Goal: Task Accomplishment & Management: Manage account settings

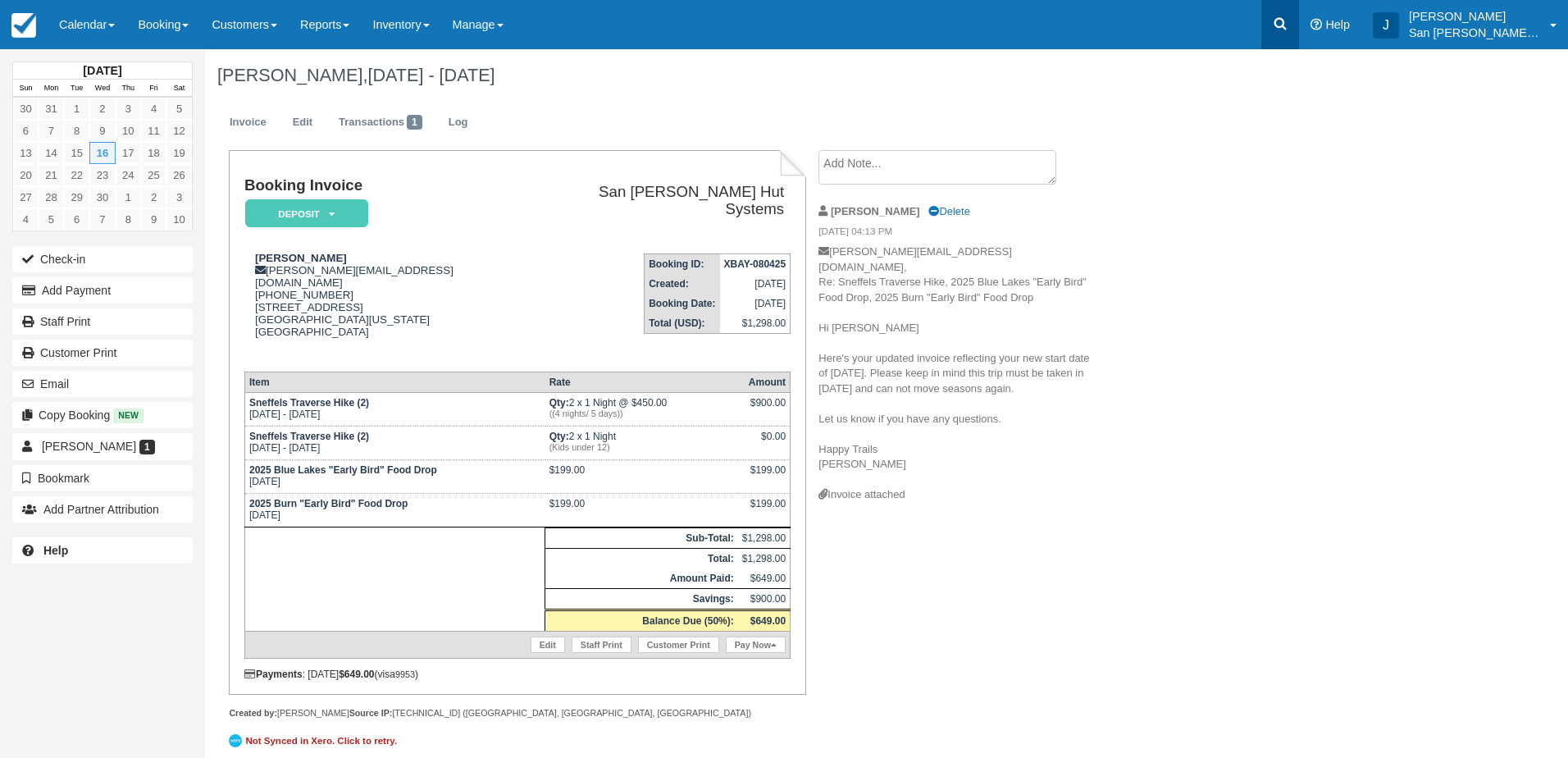
click at [1299, 25] on link at bounding box center [1280, 25] width 37 height 49
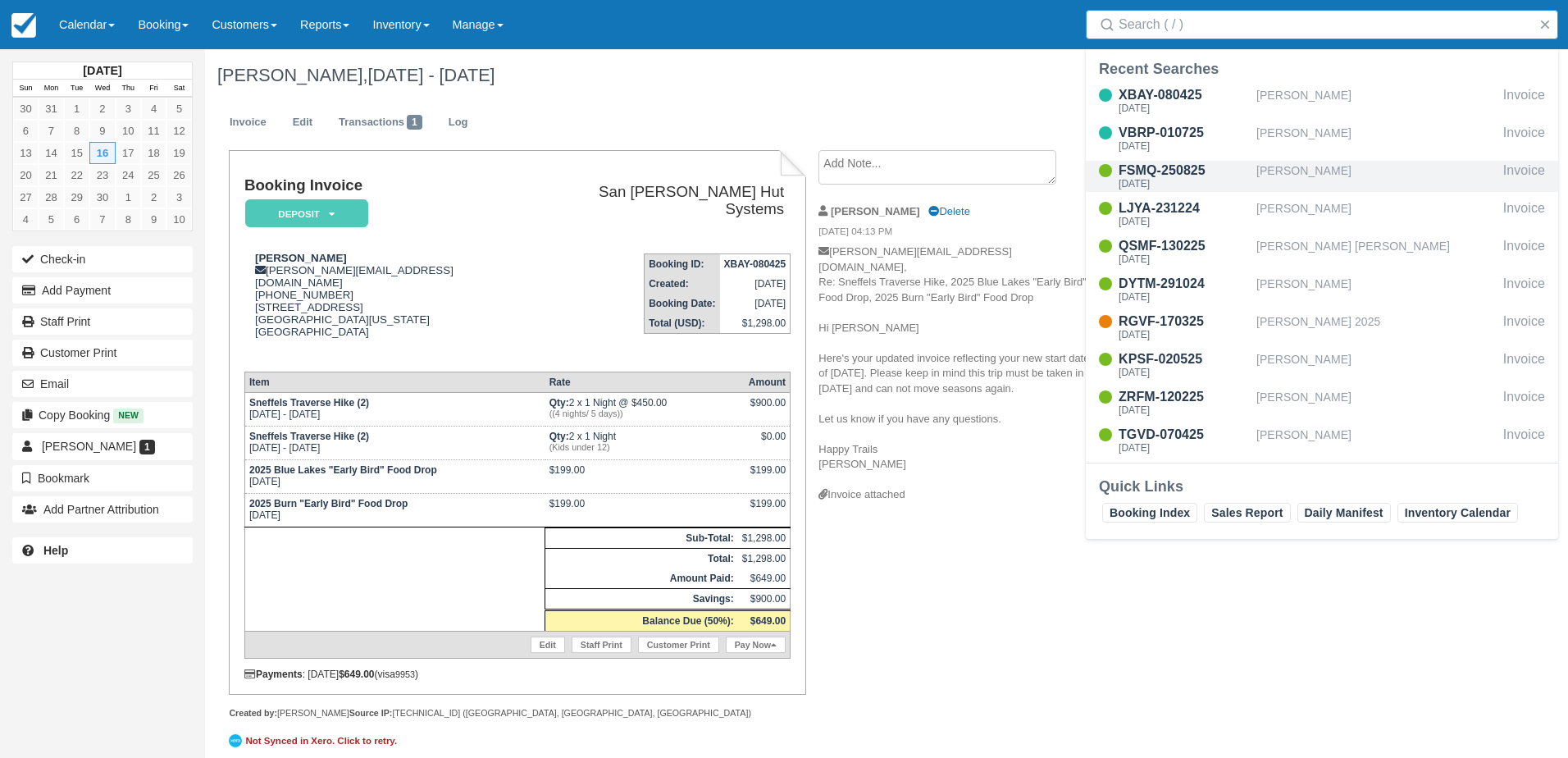
click at [1257, 29] on input "Search" at bounding box center [1324, 25] width 413 height 30
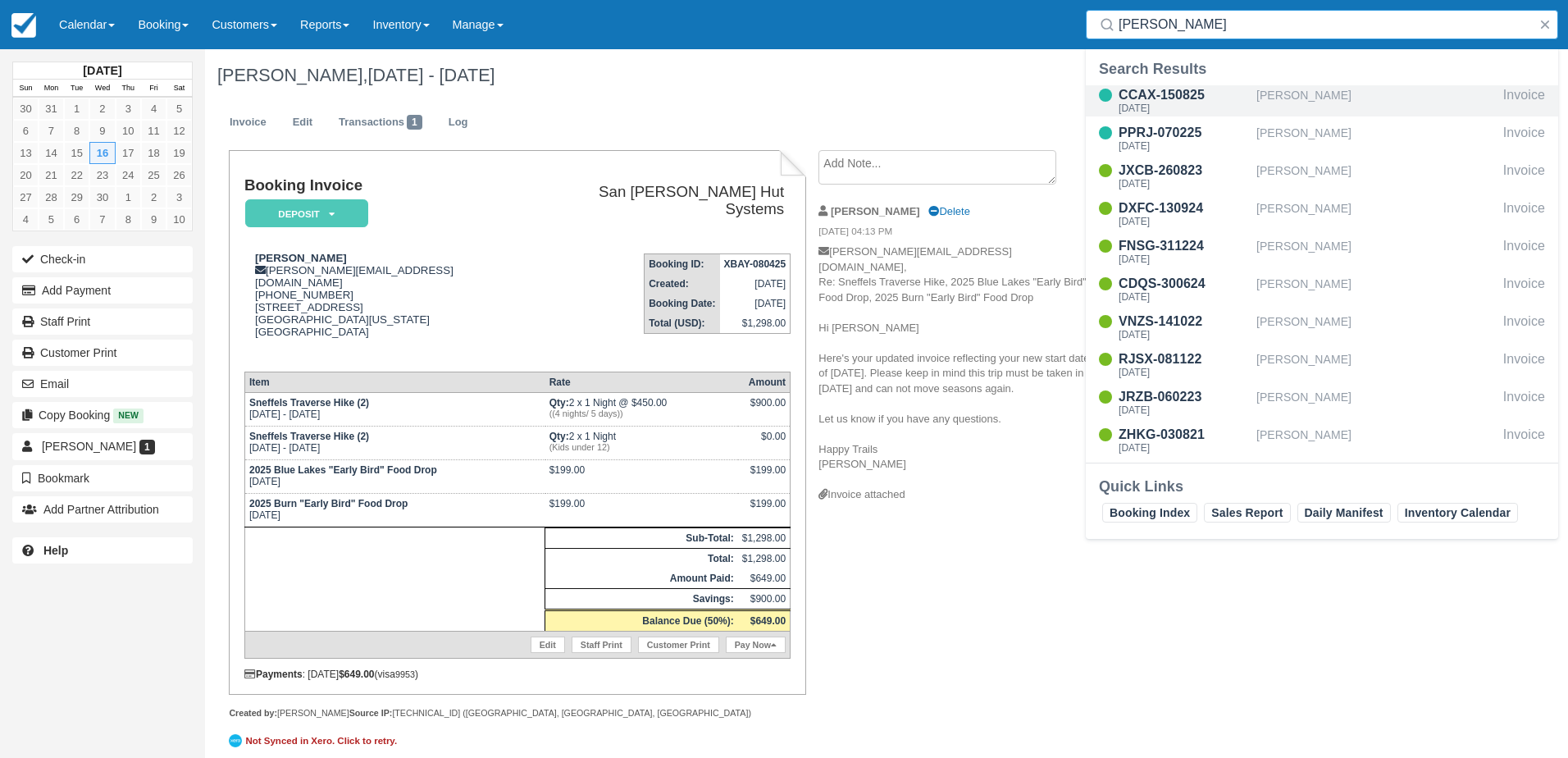
type input "[PERSON_NAME]"
click at [1183, 96] on div "CCAX-150825" at bounding box center [1184, 95] width 132 height 20
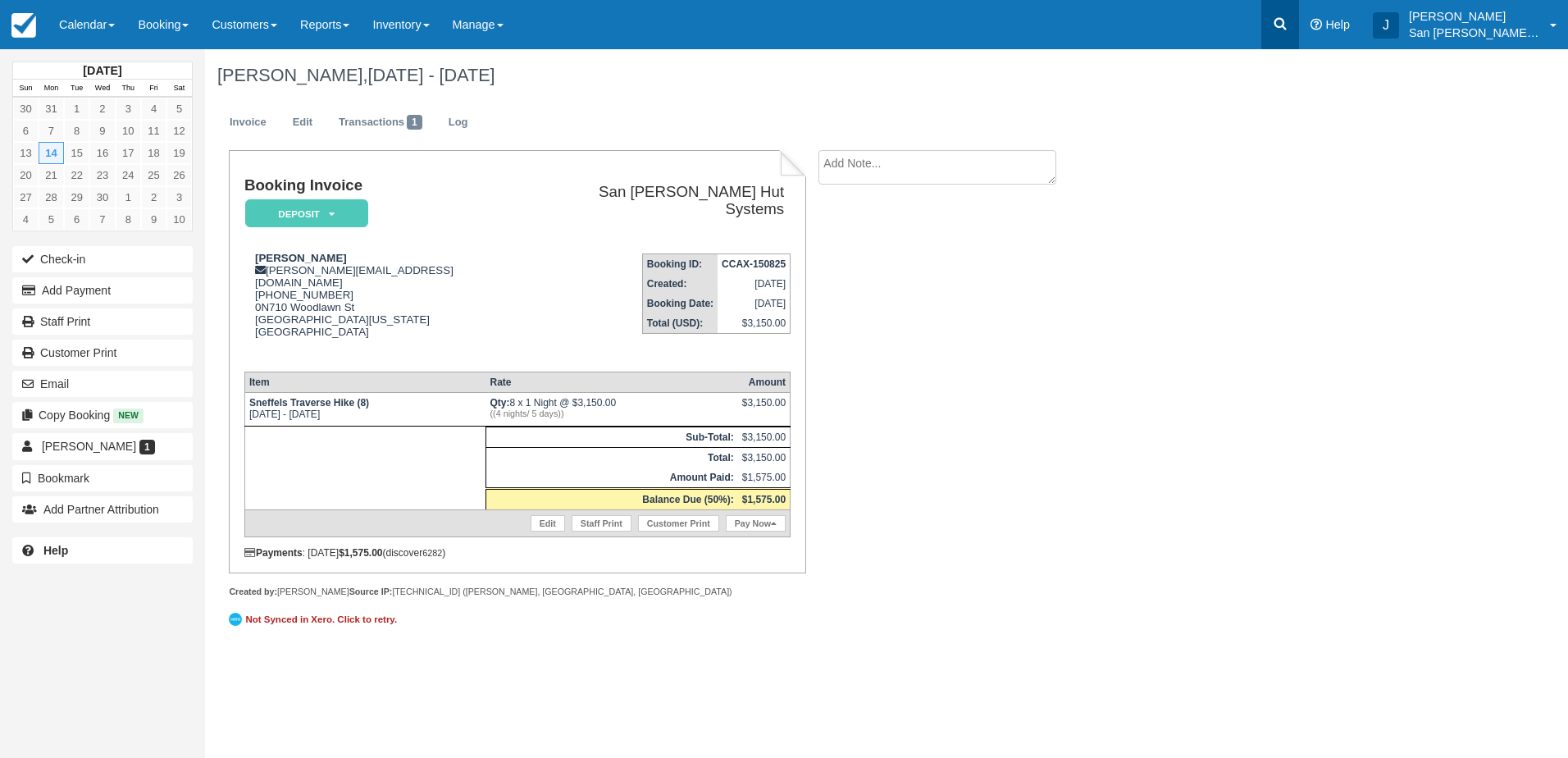
click at [1288, 23] on icon at bounding box center [1280, 23] width 16 height 16
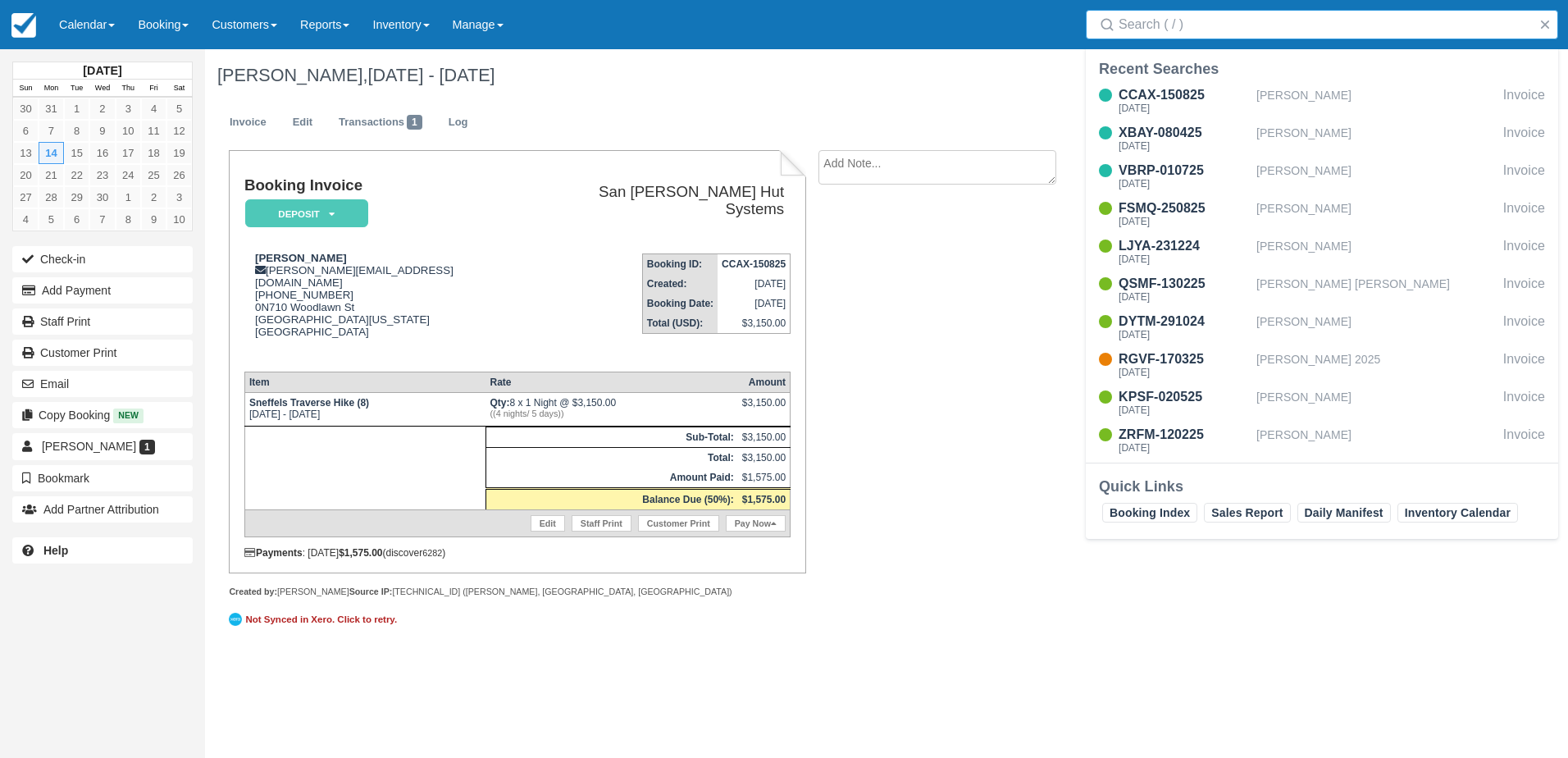
click at [1347, 25] on input "Search" at bounding box center [1324, 25] width 413 height 30
type input "johnson"
click at [1183, 134] on div "PPRJ-070225" at bounding box center [1184, 132] width 132 height 20
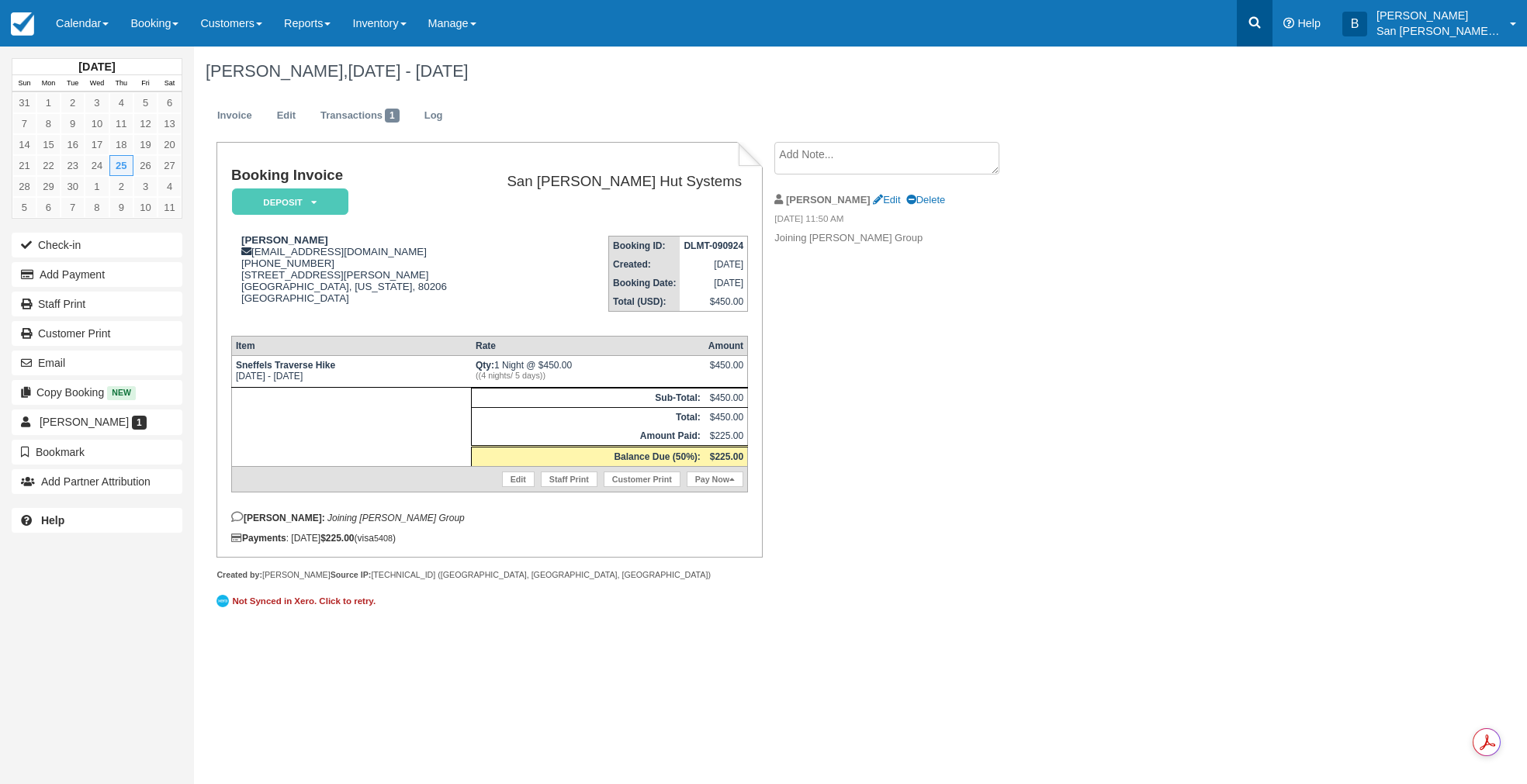
click at [1262, 28] on icon at bounding box center [1254, 22] width 15 height 15
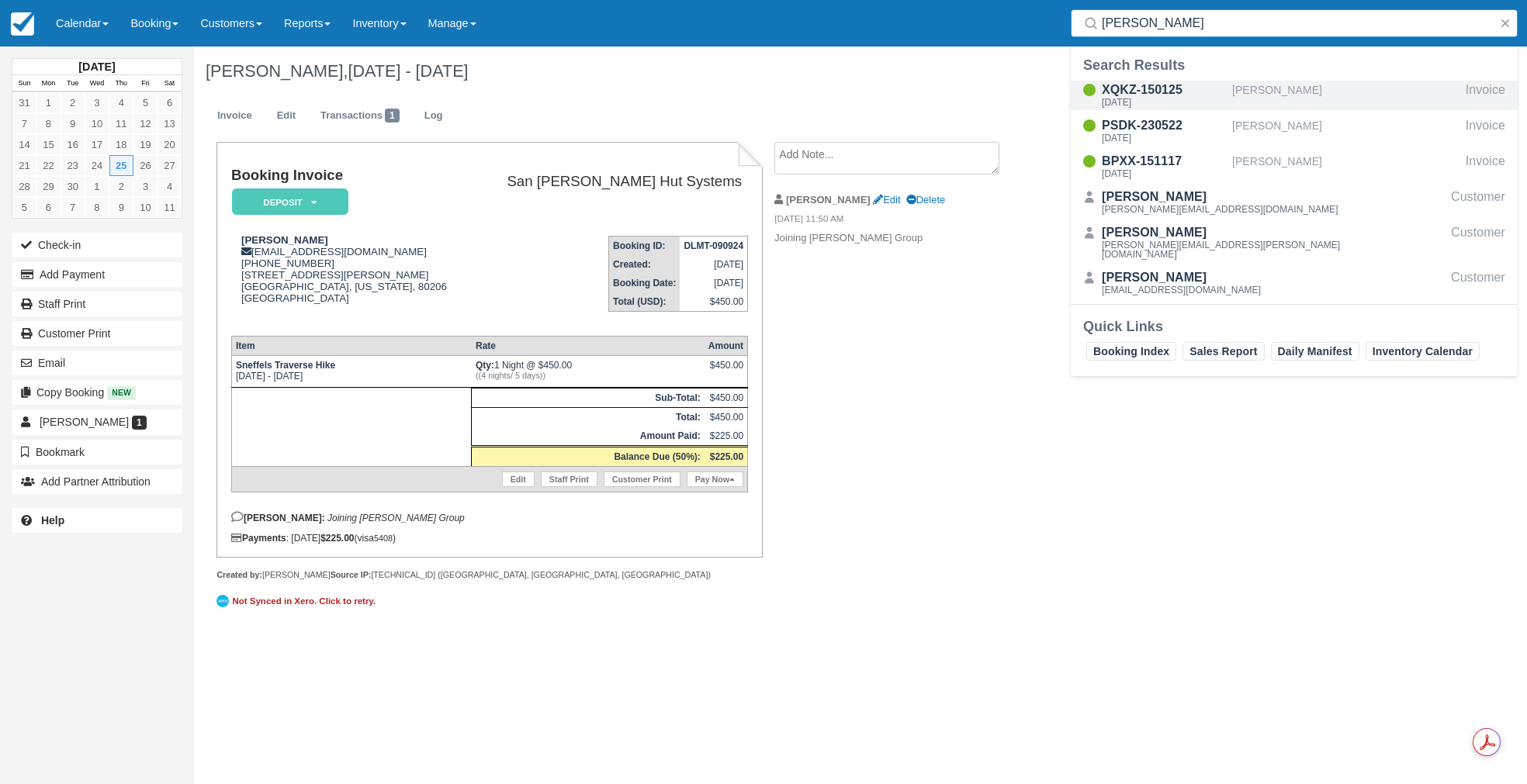
type input "mckee"
click at [1126, 85] on div "XQKZ-150125" at bounding box center [1163, 90] width 124 height 18
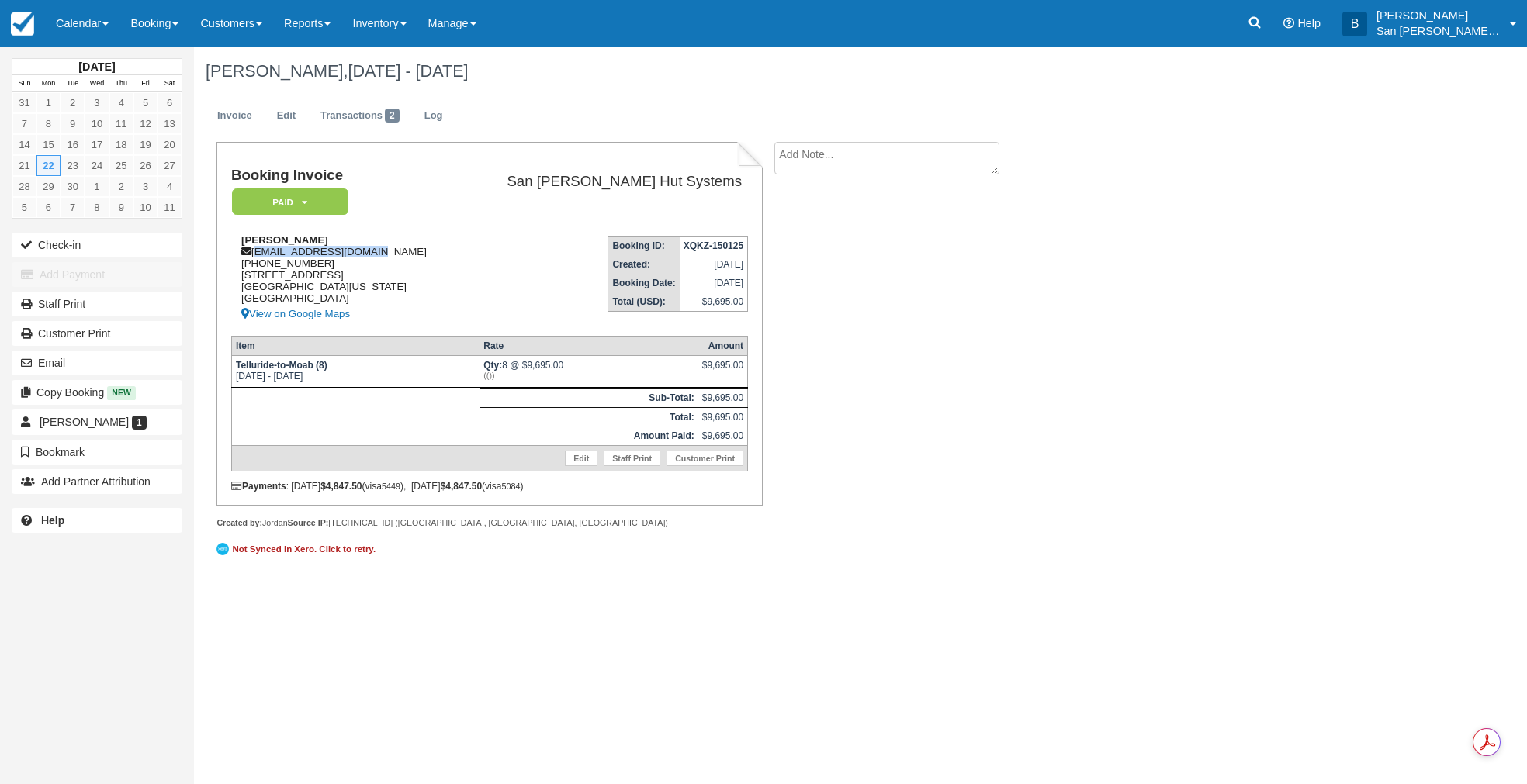
drag, startPoint x: 256, startPoint y: 254, endPoint x: 382, endPoint y: 250, distance: 126.1
click at [382, 250] on div "Steve McKee stevepmckee@gmail.com 1 (608) 698-3551 265 Wild Horse Drive Palm De…" at bounding box center [345, 278] width 228 height 89
copy div "stevepmckee@gmail.com"
click at [859, 151] on textarea at bounding box center [886, 158] width 225 height 33
type textarea "Steve McKee paid for 4 beer packages"
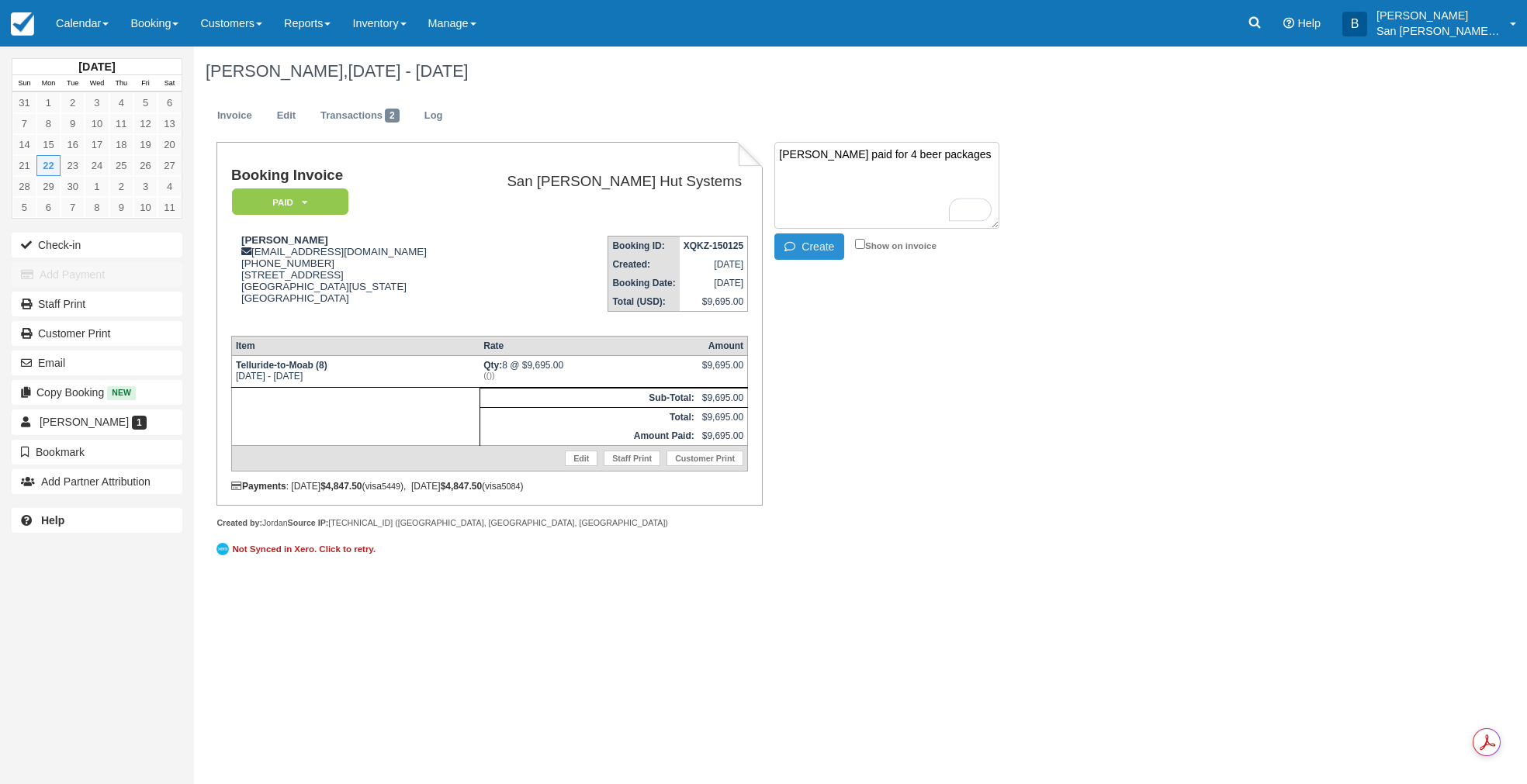
drag, startPoint x: 825, startPoint y: 243, endPoint x: 829, endPoint y: 264, distance: 21.4
click at [826, 244] on button "Create" at bounding box center [808, 246] width 70 height 26
click at [1260, 22] on icon at bounding box center [1255, 22] width 11 height 11
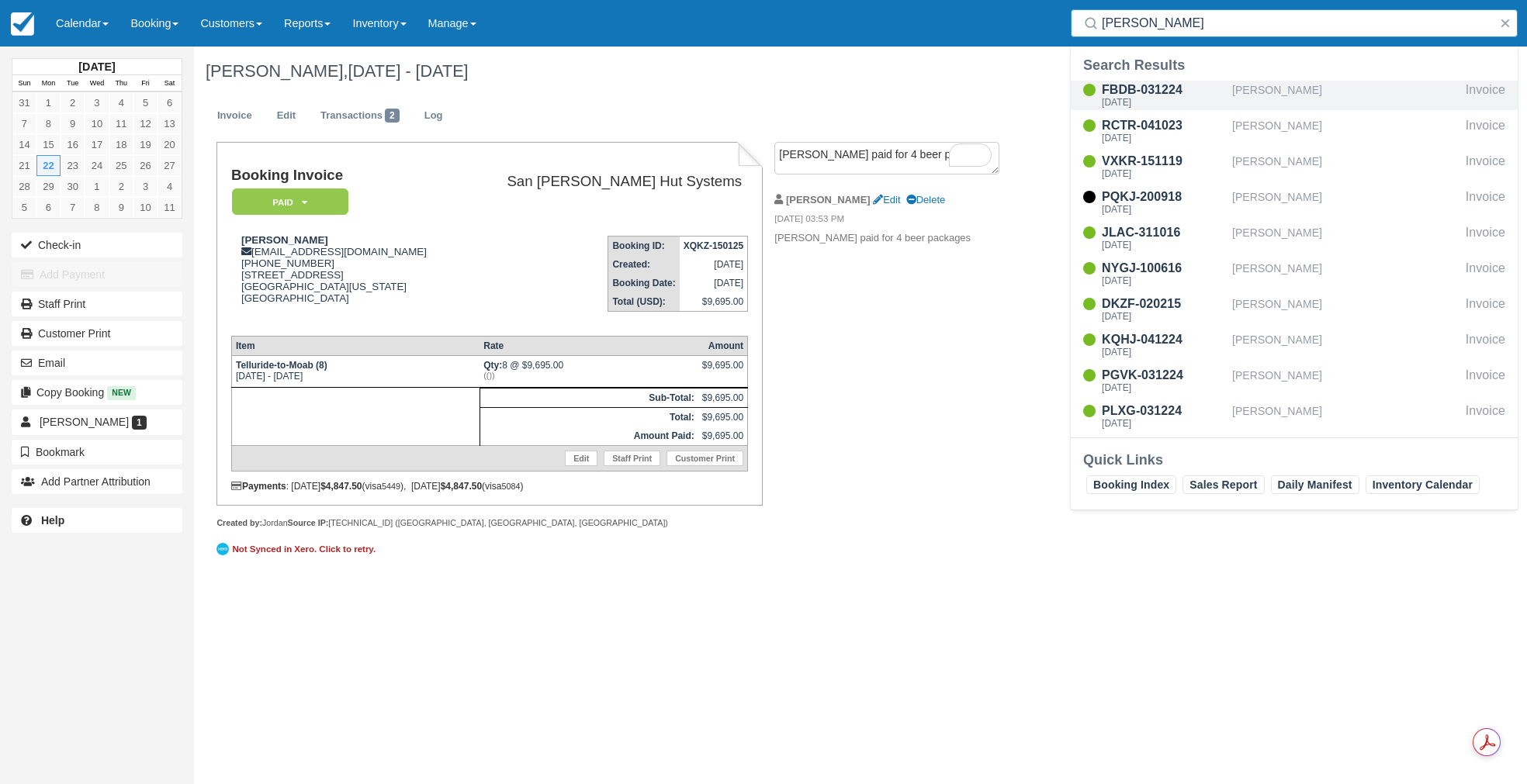
type input "Goodman"
click at [1158, 99] on div "[DATE]" at bounding box center [1163, 103] width 124 height 10
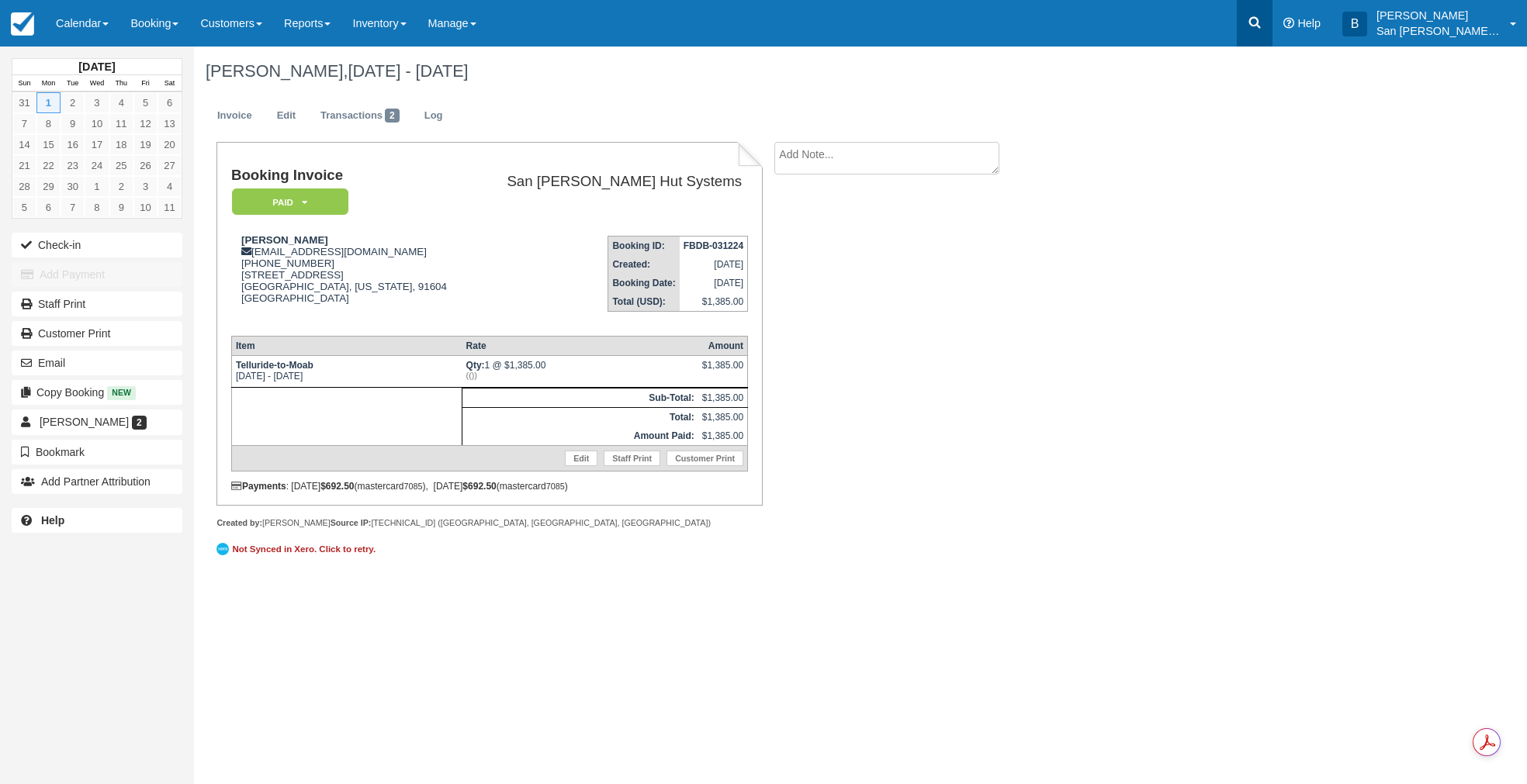
click at [1262, 15] on icon at bounding box center [1254, 22] width 15 height 15
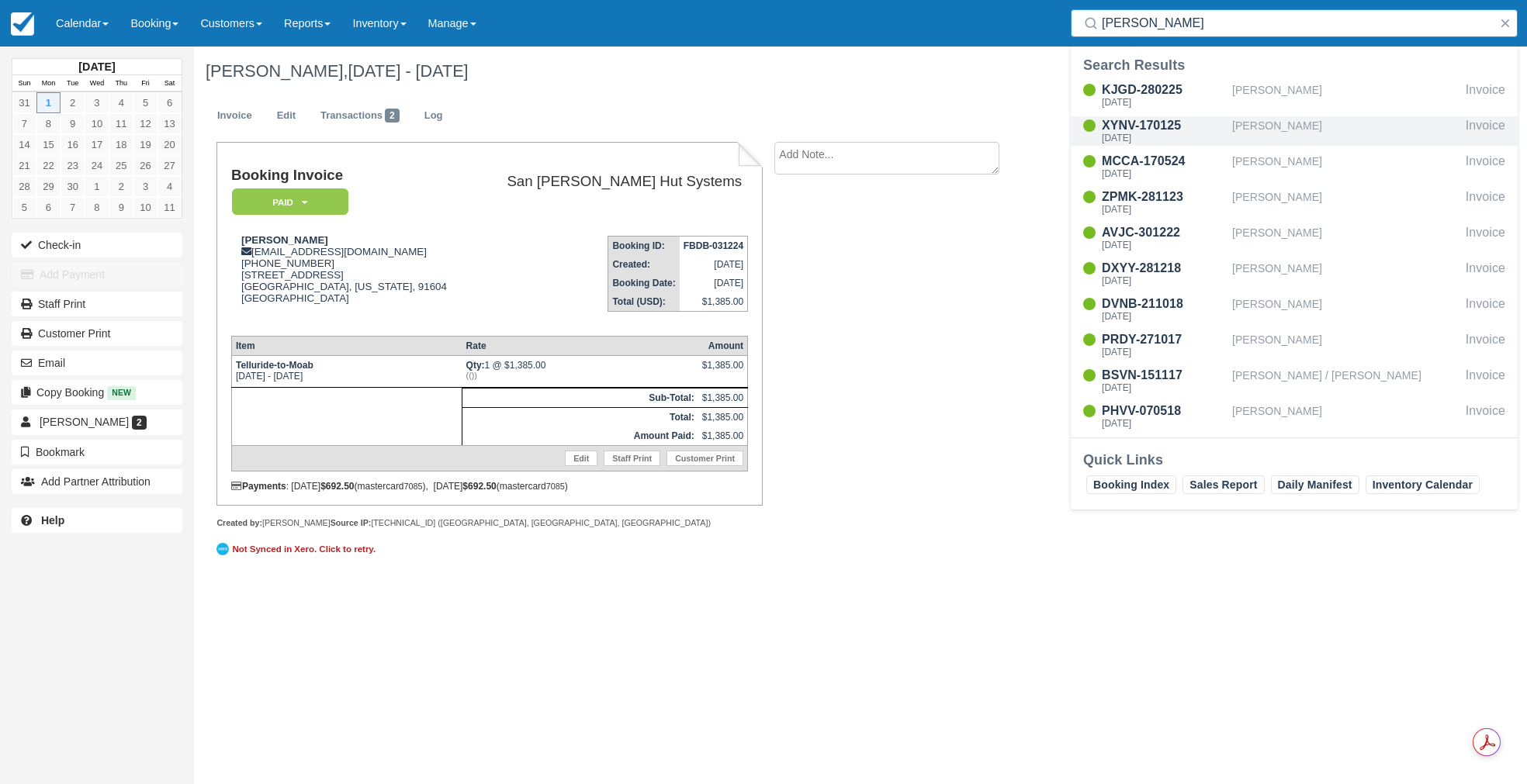
type input "[PERSON_NAME]"
click at [1134, 124] on div "XYNV-170125" at bounding box center [1163, 125] width 124 height 18
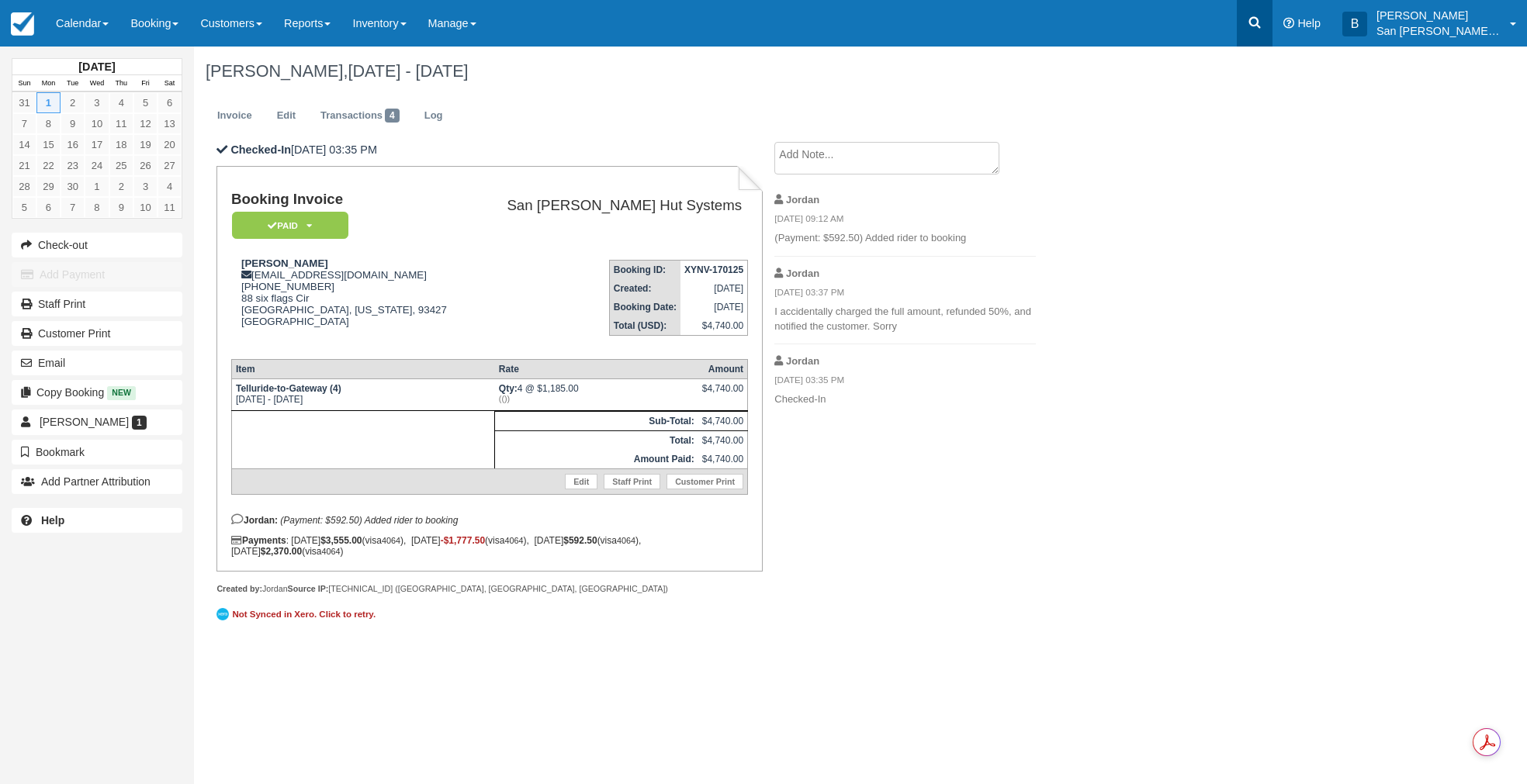
click at [1260, 23] on icon at bounding box center [1254, 22] width 15 height 15
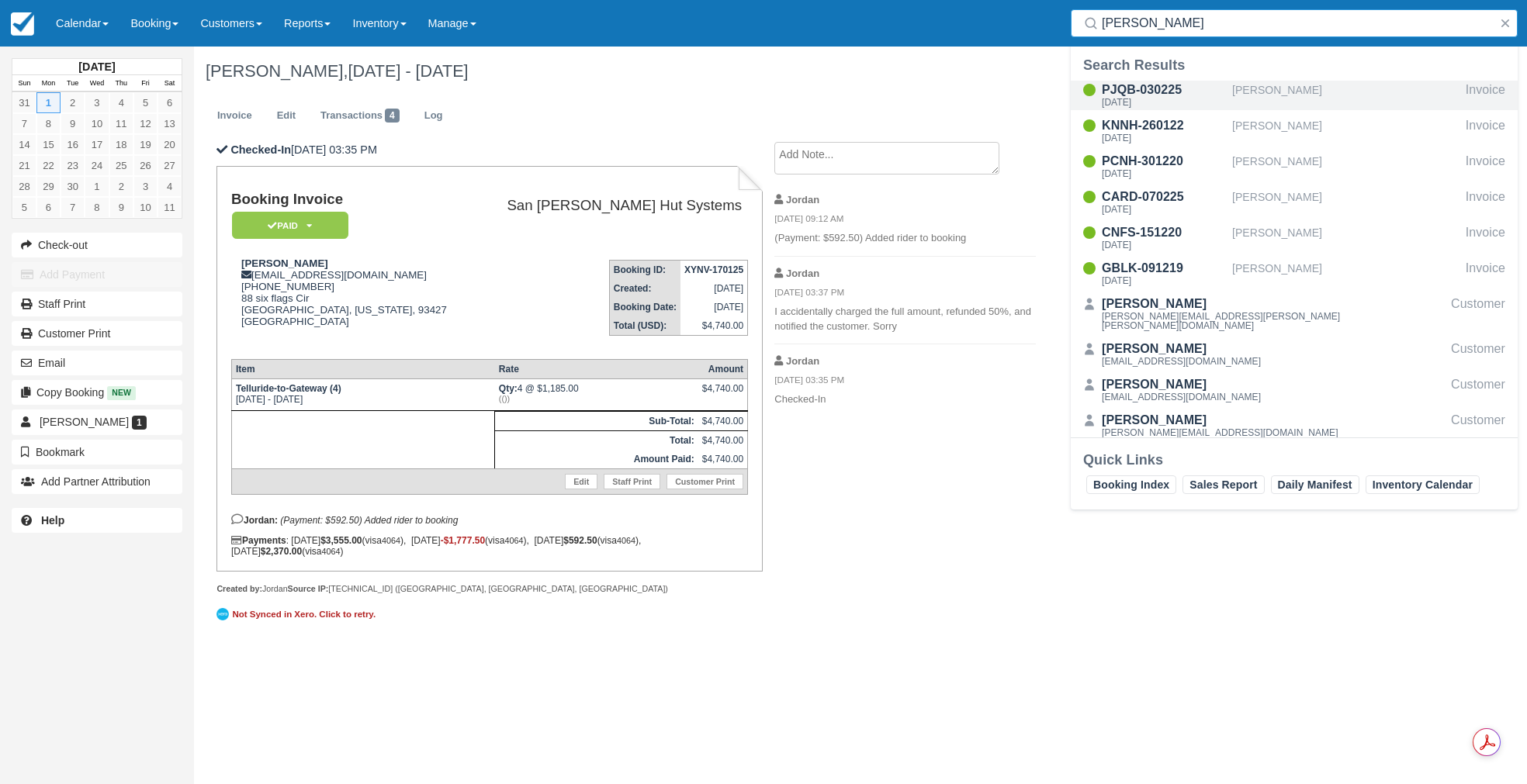
type input "Hawkins"
click at [1140, 106] on div "[DATE]" at bounding box center [1163, 103] width 124 height 10
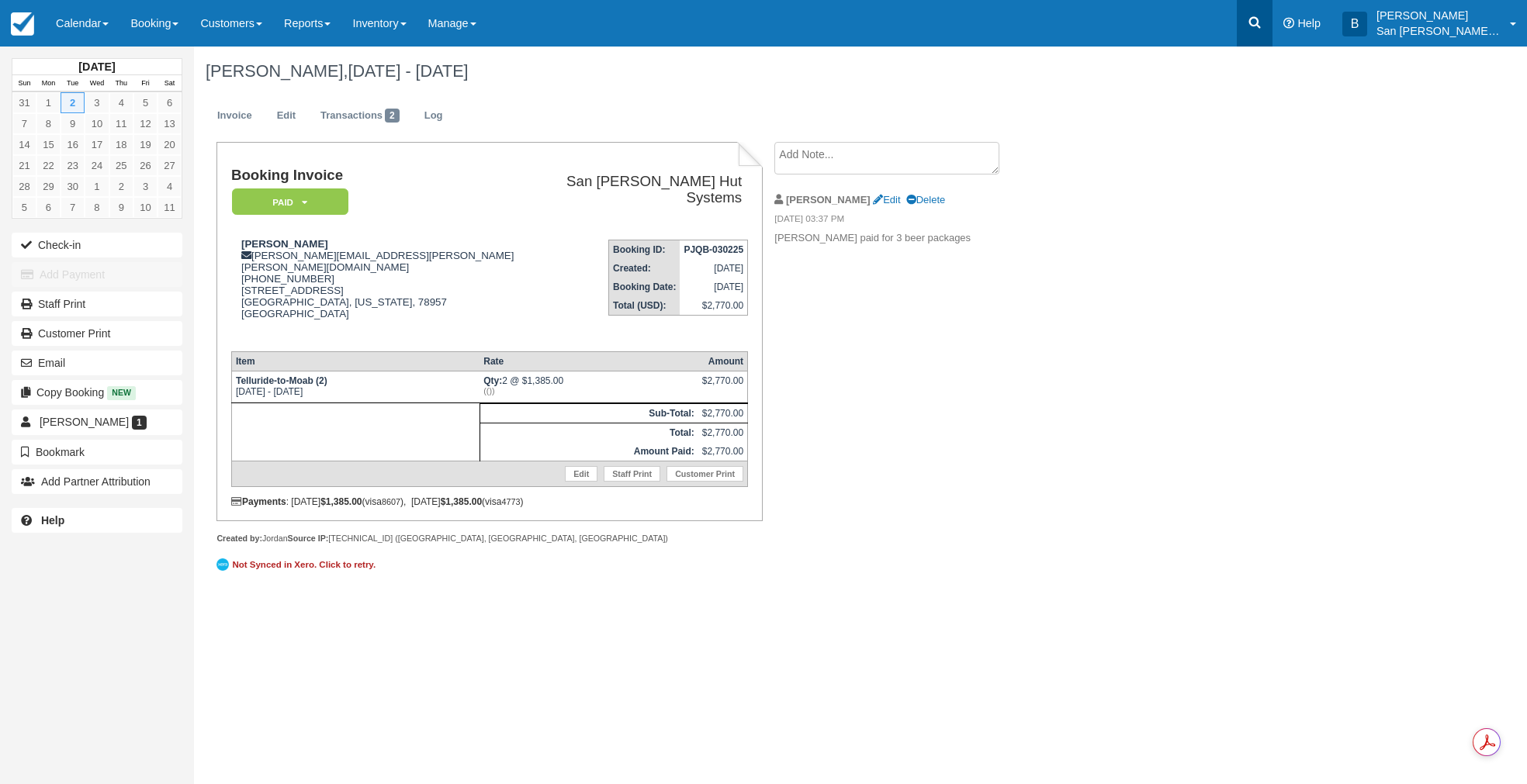
click at [1262, 22] on icon at bounding box center [1254, 22] width 15 height 15
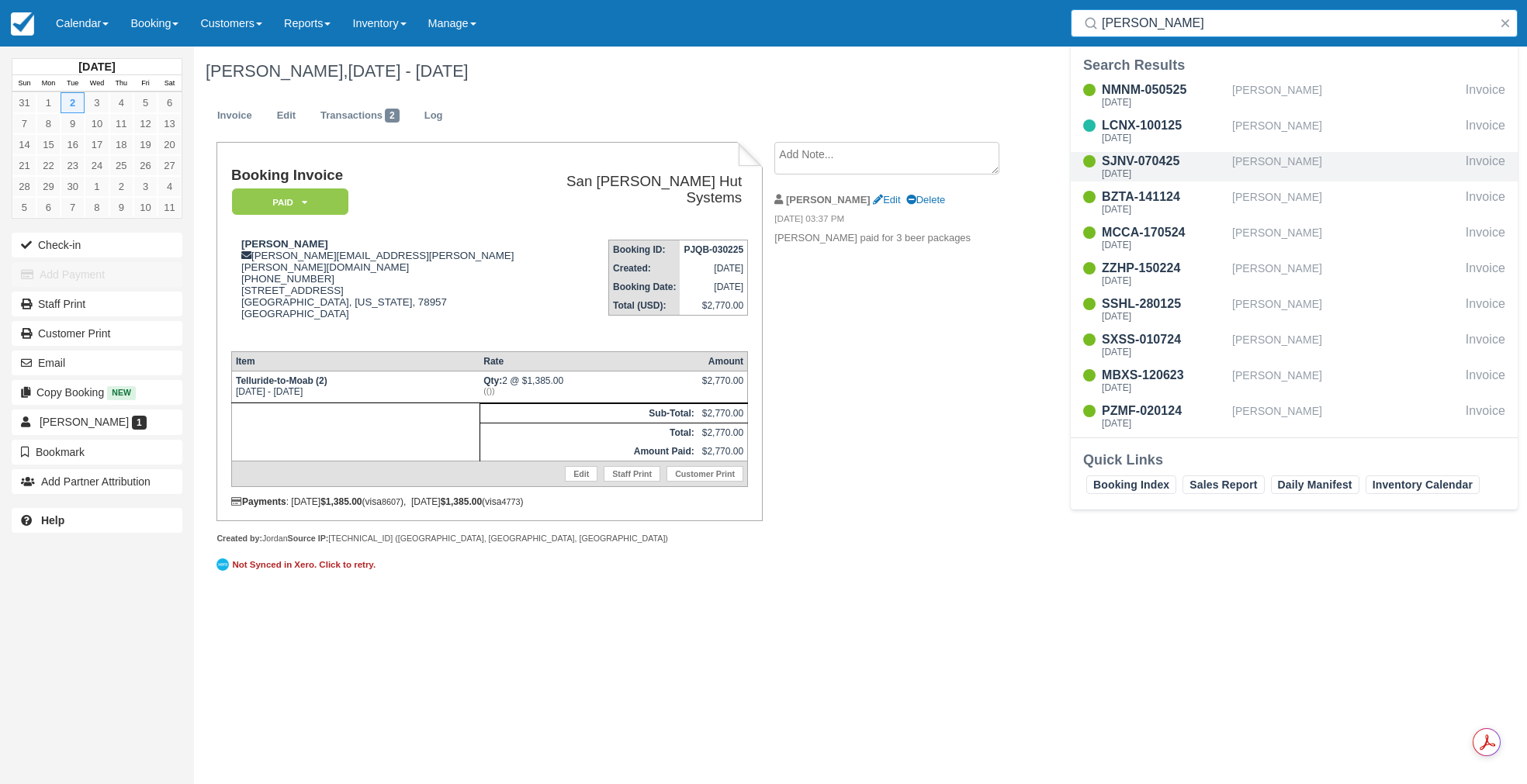
type input "Thomas"
click at [1141, 166] on div "SJNV-070425" at bounding box center [1163, 160] width 124 height 18
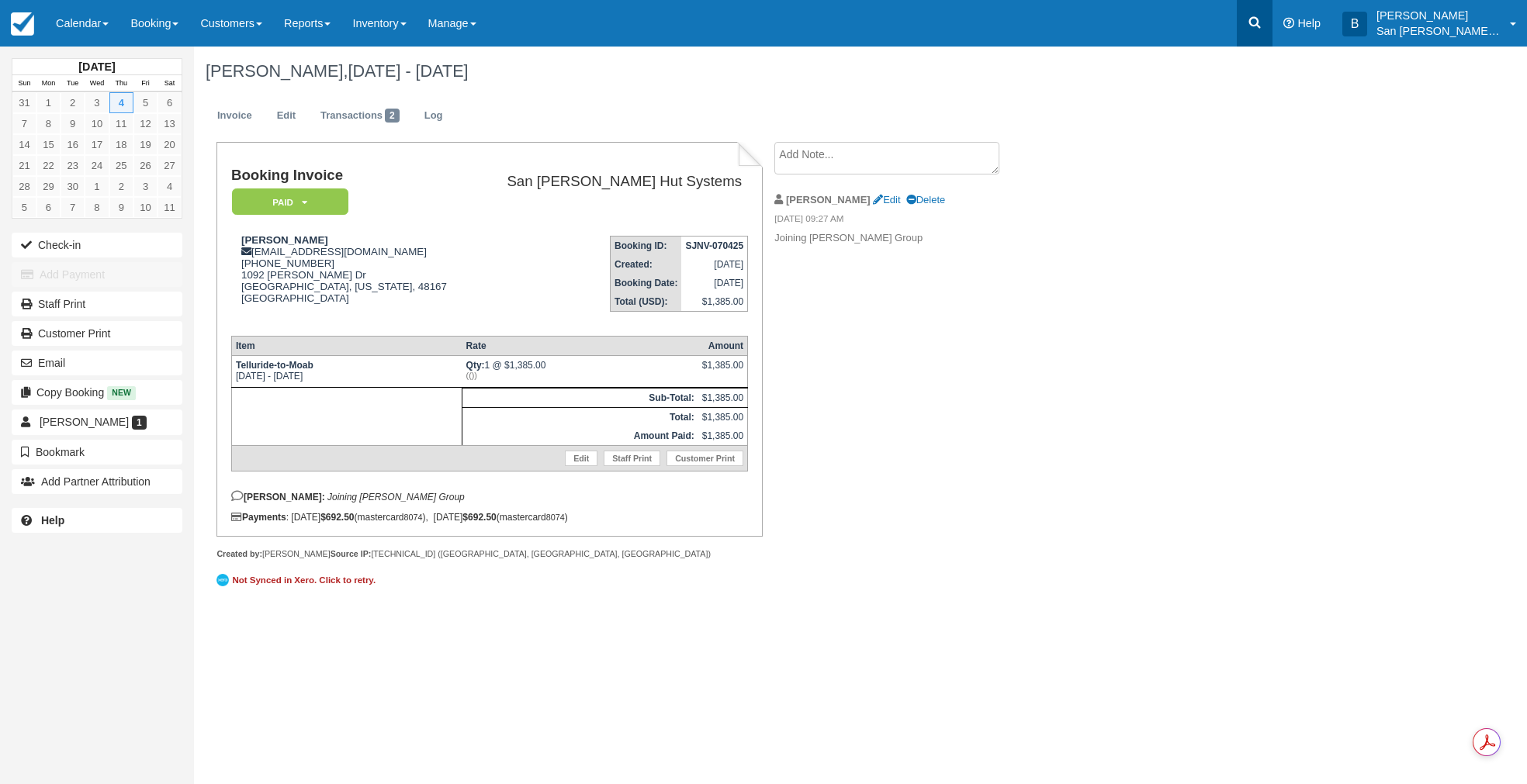
click at [1272, 28] on link at bounding box center [1254, 23] width 35 height 47
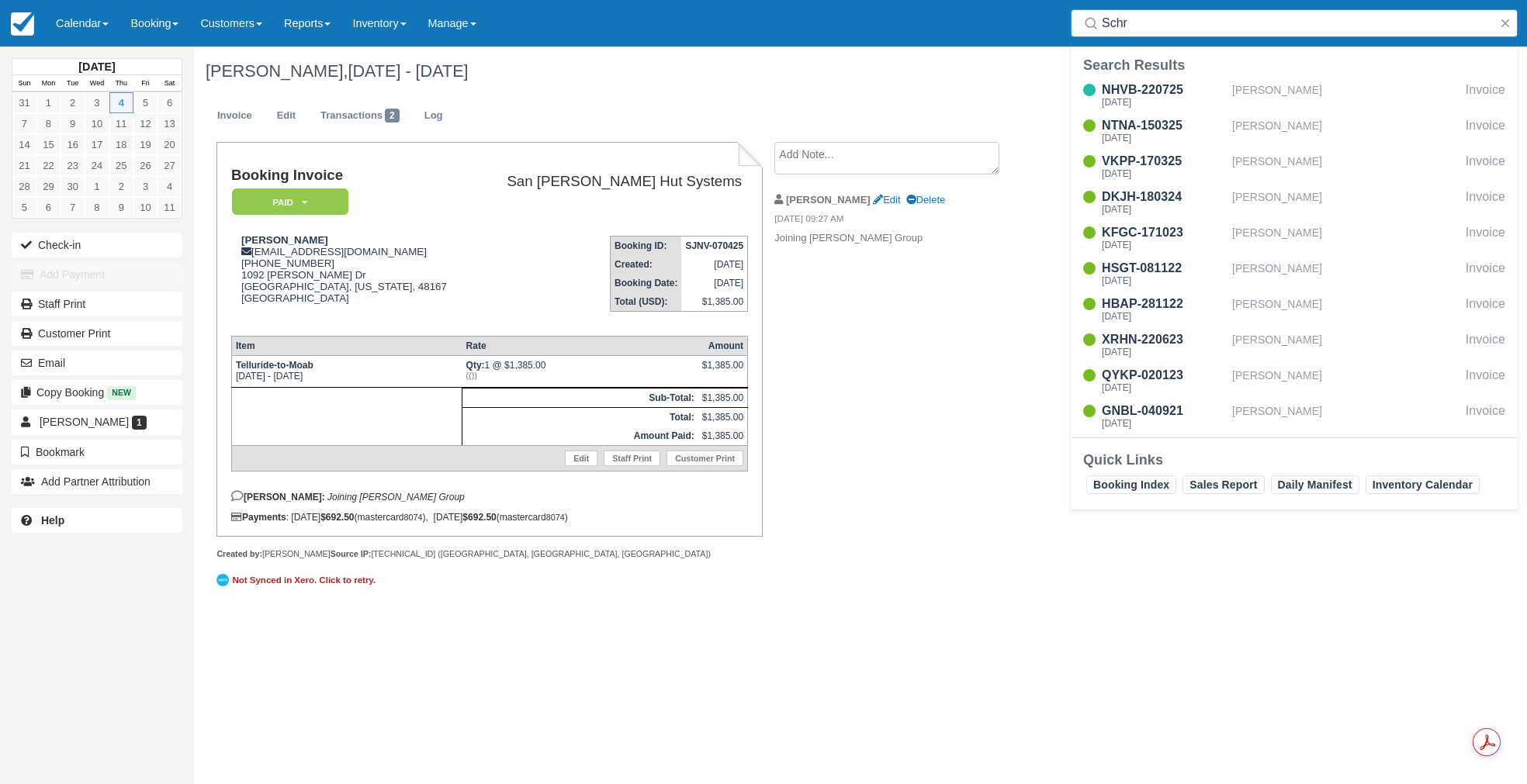
type input "Schr"
click at [1142, 146] on div "NHVB-220725 Mon Oct 6 2025 Gretchen Schreiber Invoice NTNA-150325 Thu Sep 4 202…" at bounding box center [1294, 258] width 447 height 360
click at [1136, 120] on div "NTNA-150325" at bounding box center [1163, 125] width 124 height 18
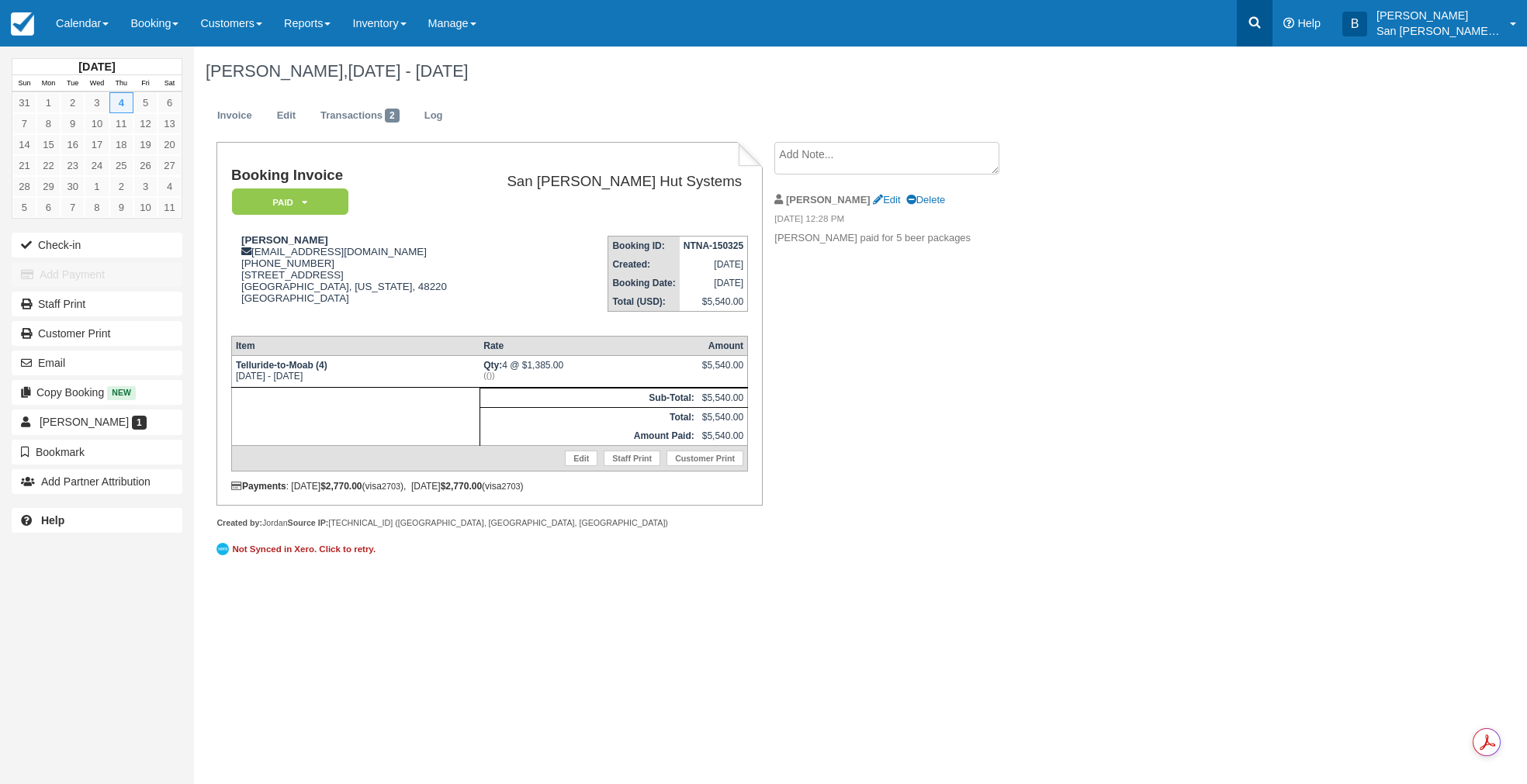
click at [1252, 23] on link at bounding box center [1254, 23] width 35 height 47
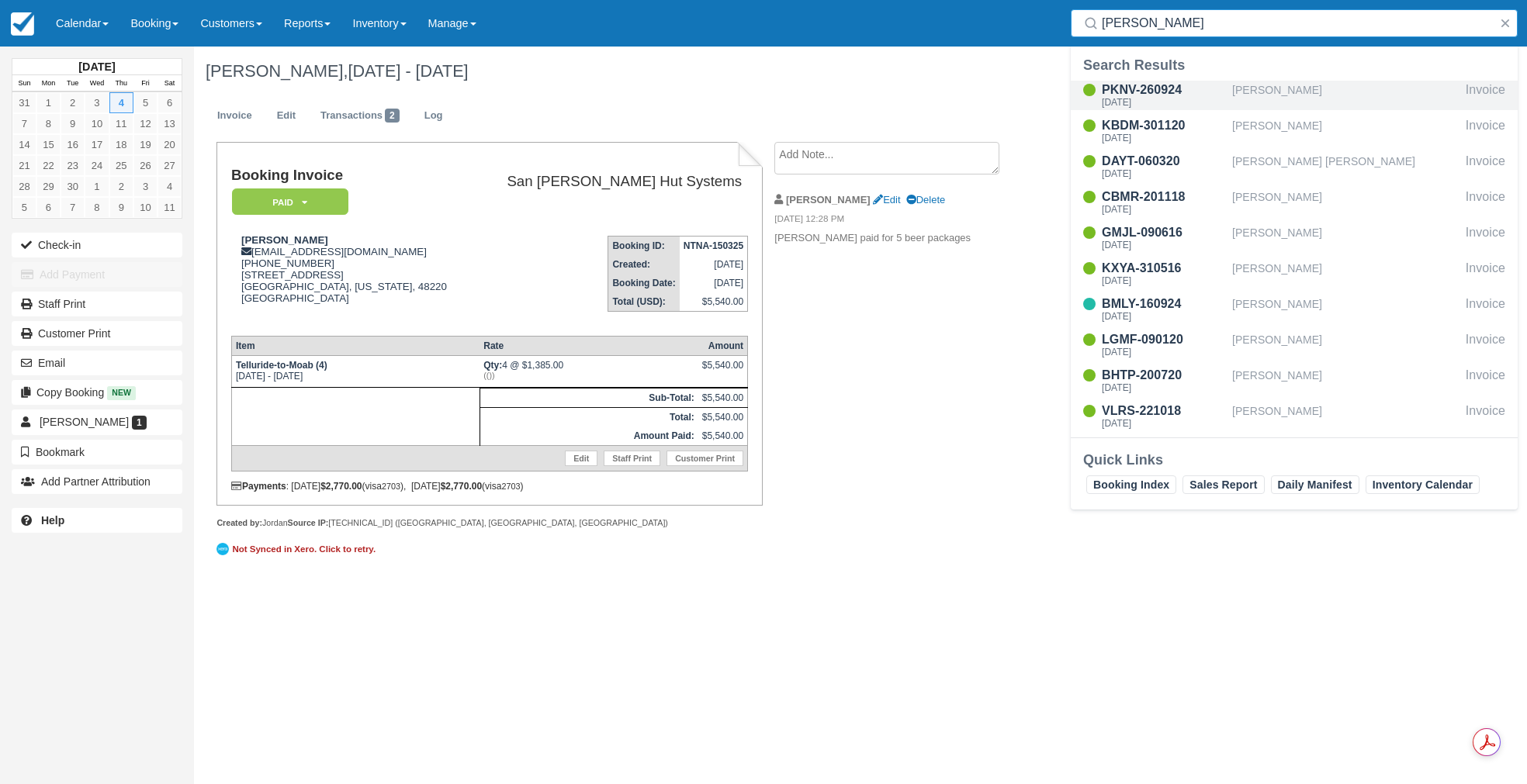
type input "Richardson"
click at [1152, 96] on div "PKNV-260924" at bounding box center [1163, 90] width 124 height 18
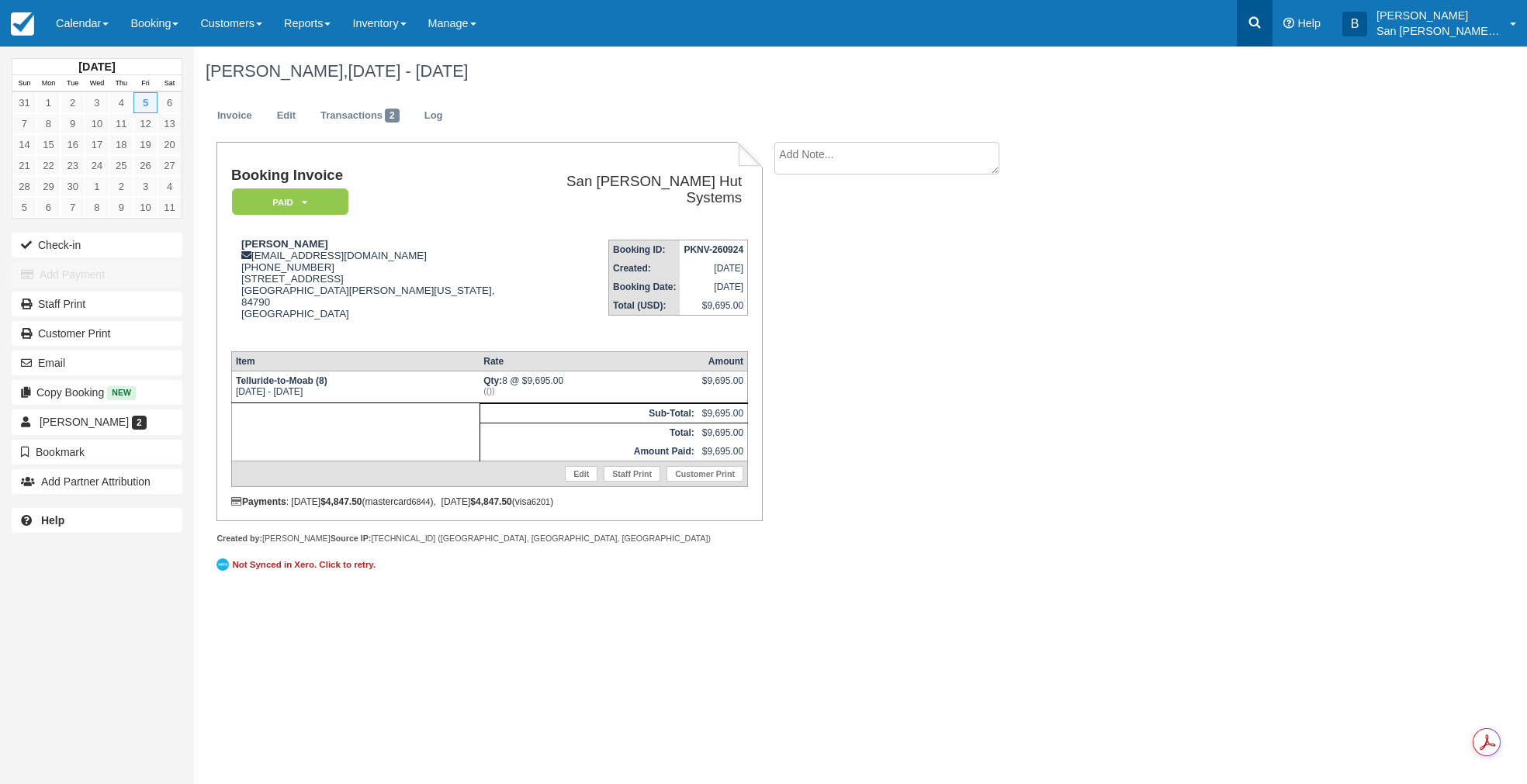
click at [1258, 29] on icon at bounding box center [1254, 22] width 15 height 15
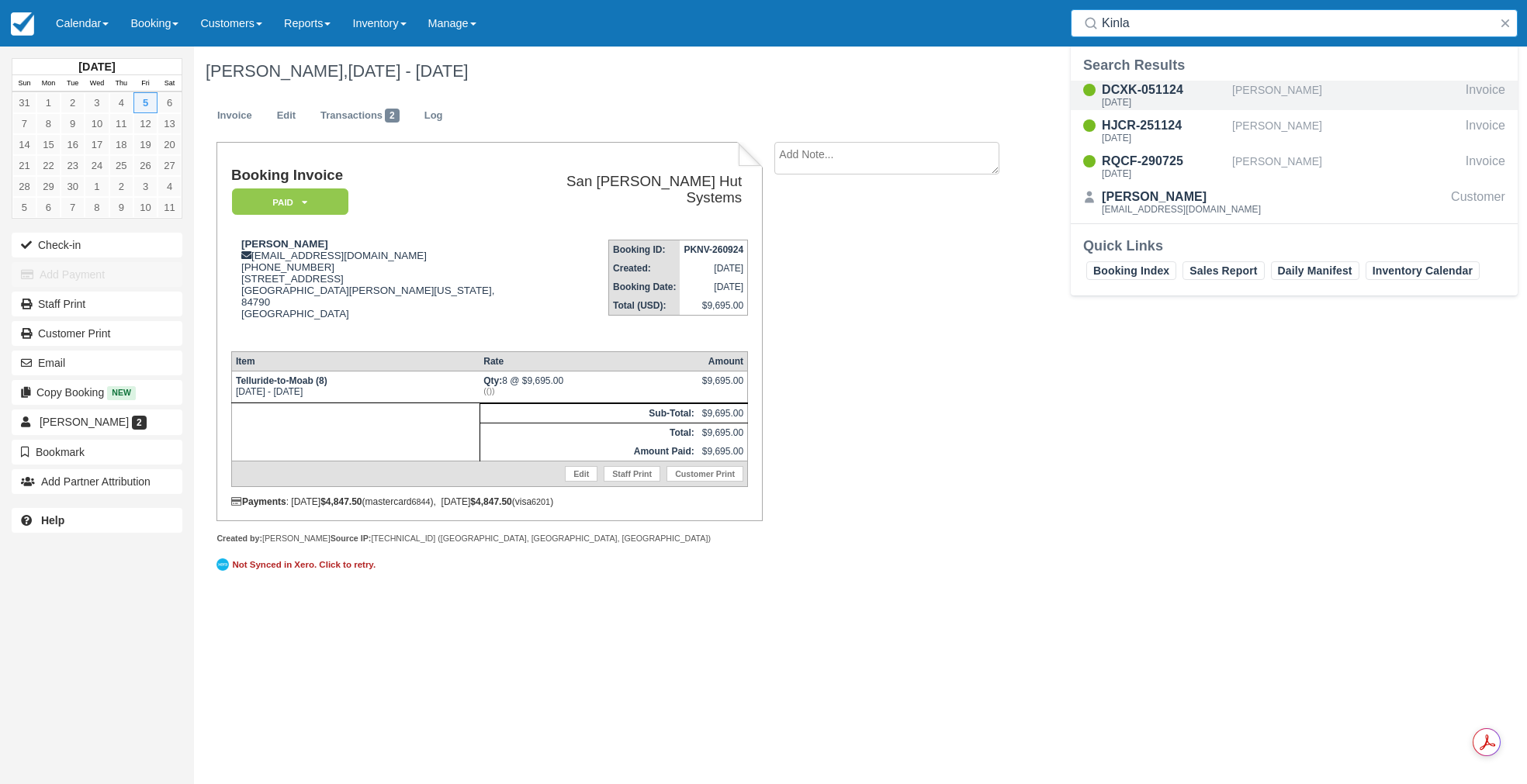
type input "Kinla"
click at [1132, 89] on div "DCXK-051124" at bounding box center [1163, 90] width 124 height 18
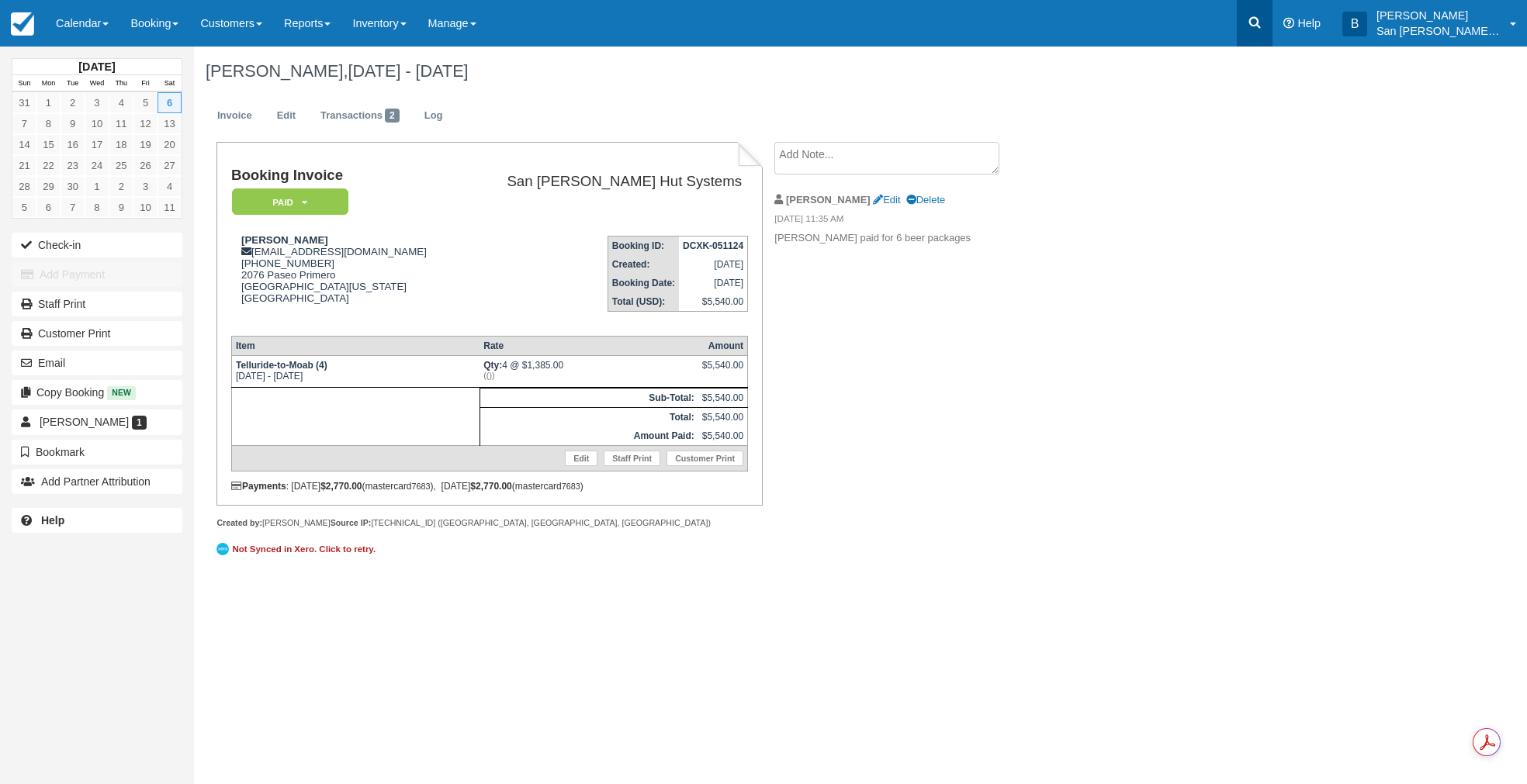
click at [1258, 14] on link at bounding box center [1254, 23] width 35 height 47
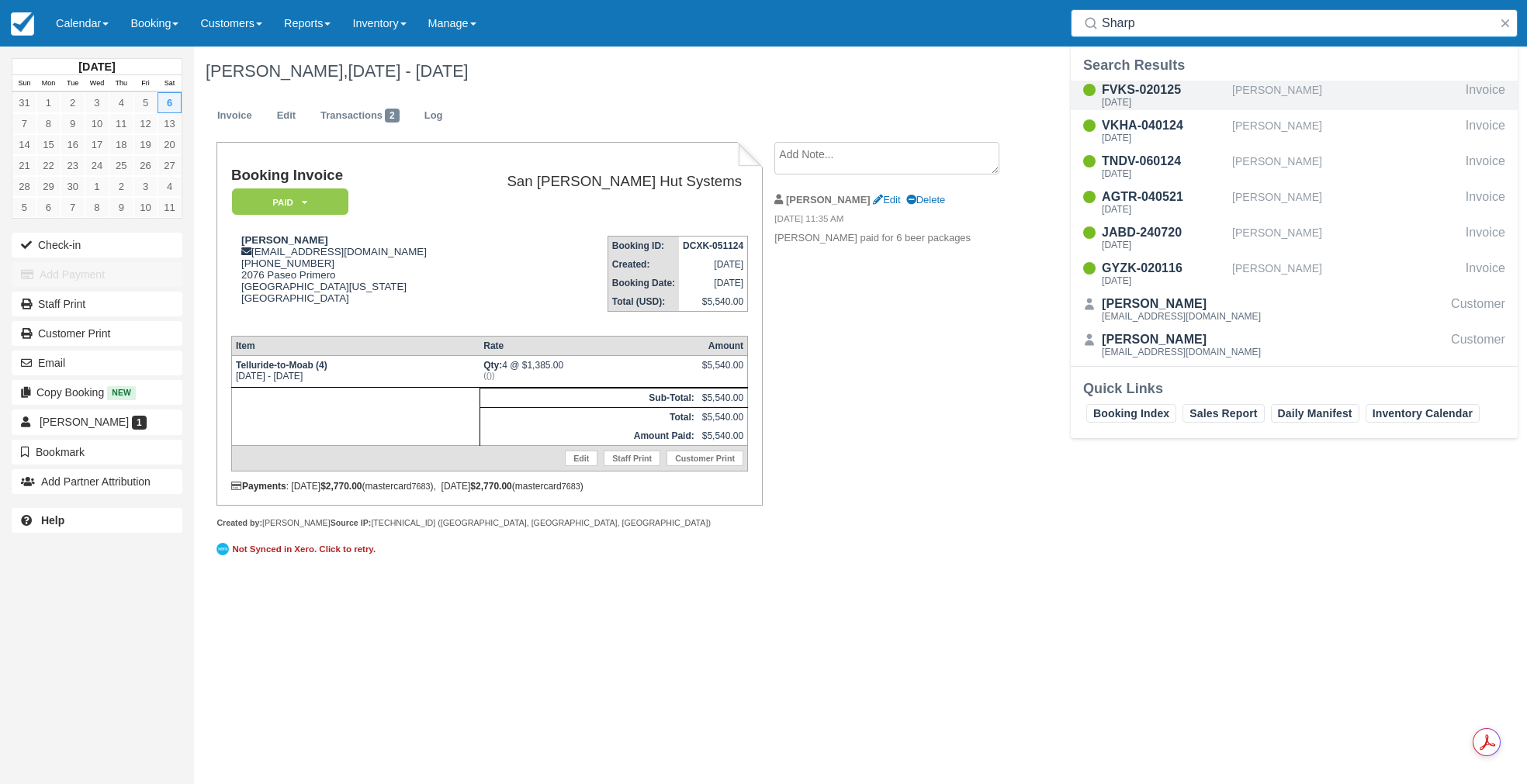
type input "Sharp"
click at [1142, 98] on div "[DATE]" at bounding box center [1163, 103] width 124 height 10
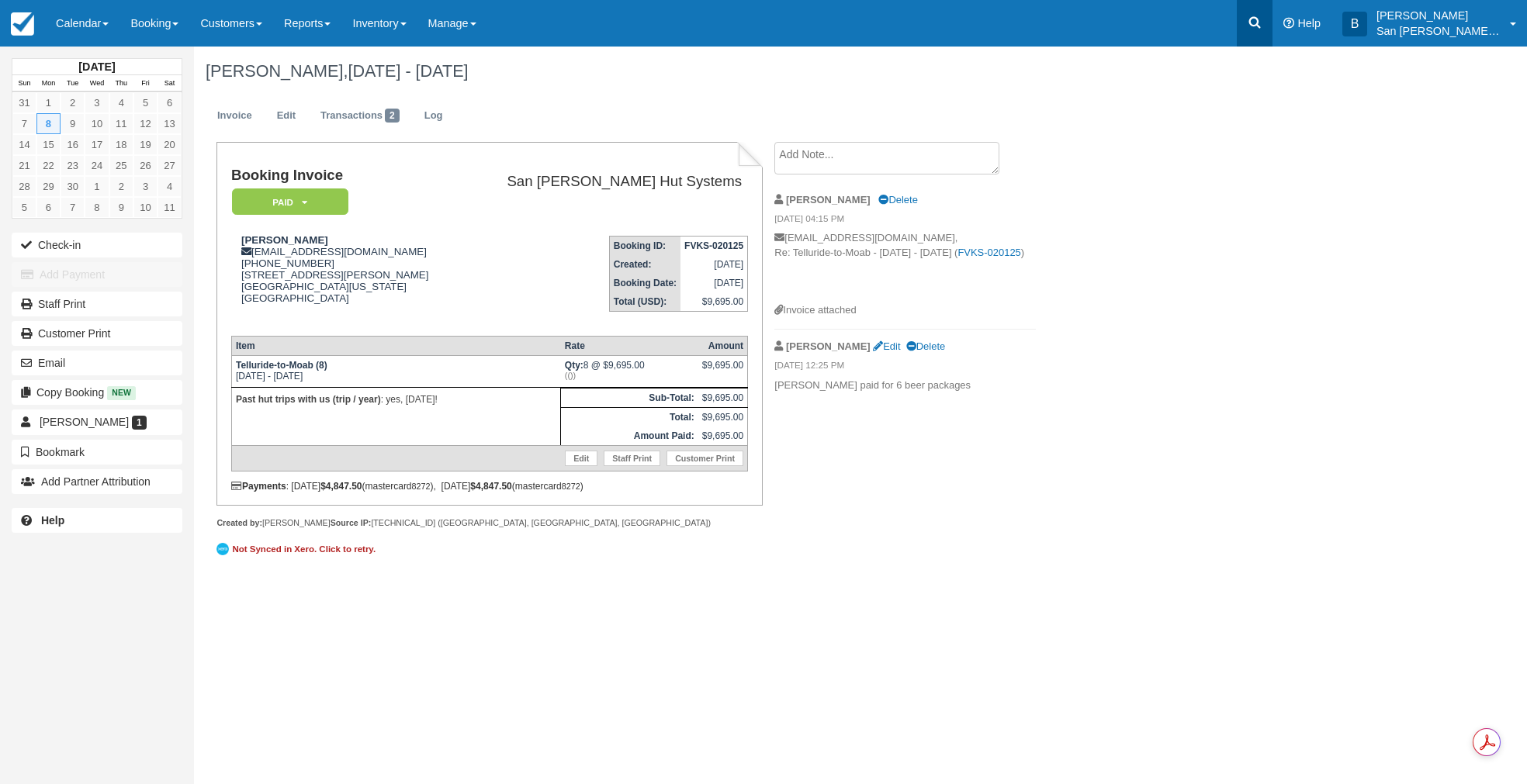
click at [1262, 22] on icon at bounding box center [1254, 22] width 15 height 15
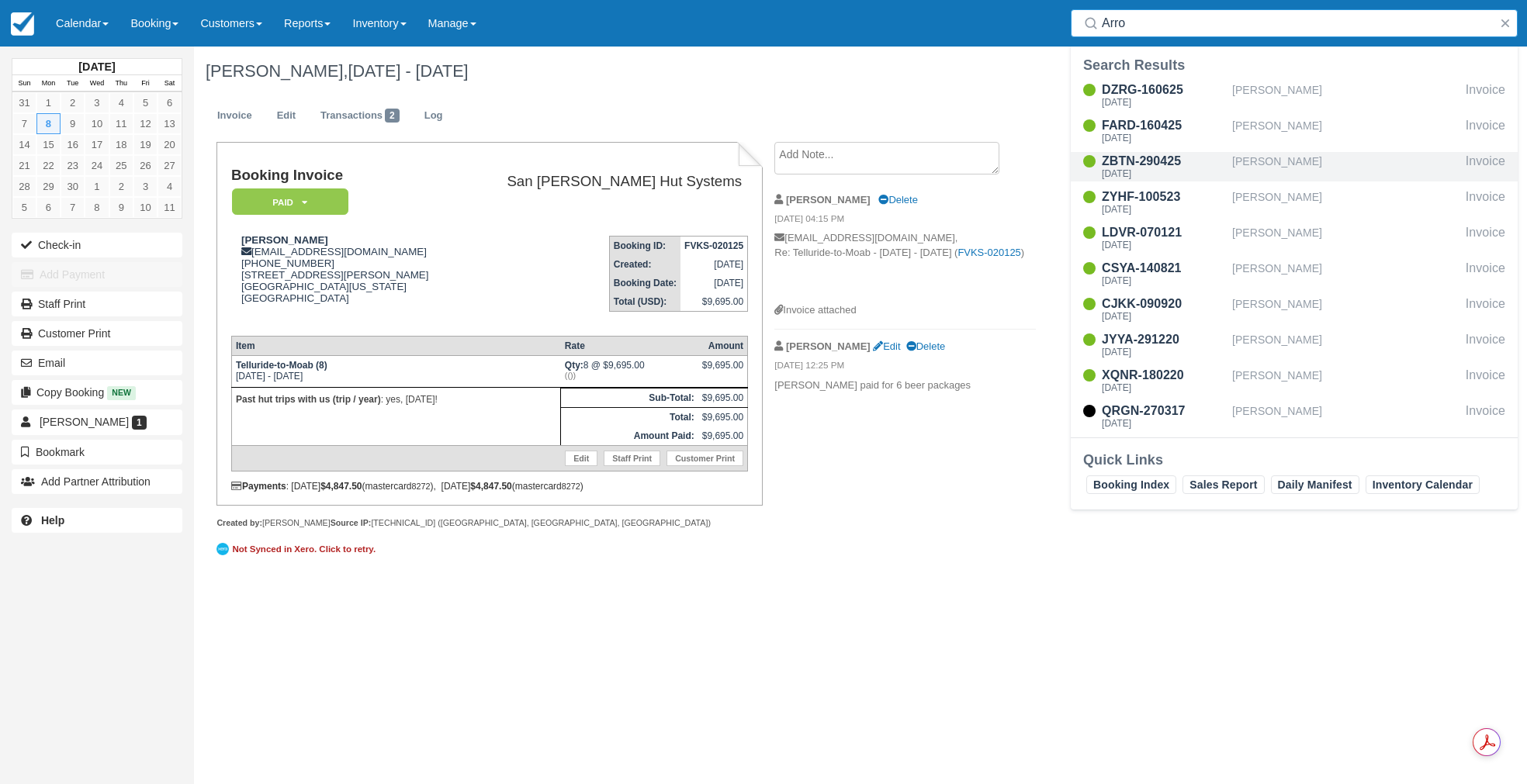
type input "Arro"
click at [1137, 166] on div "ZBTN-290425" at bounding box center [1163, 160] width 124 height 18
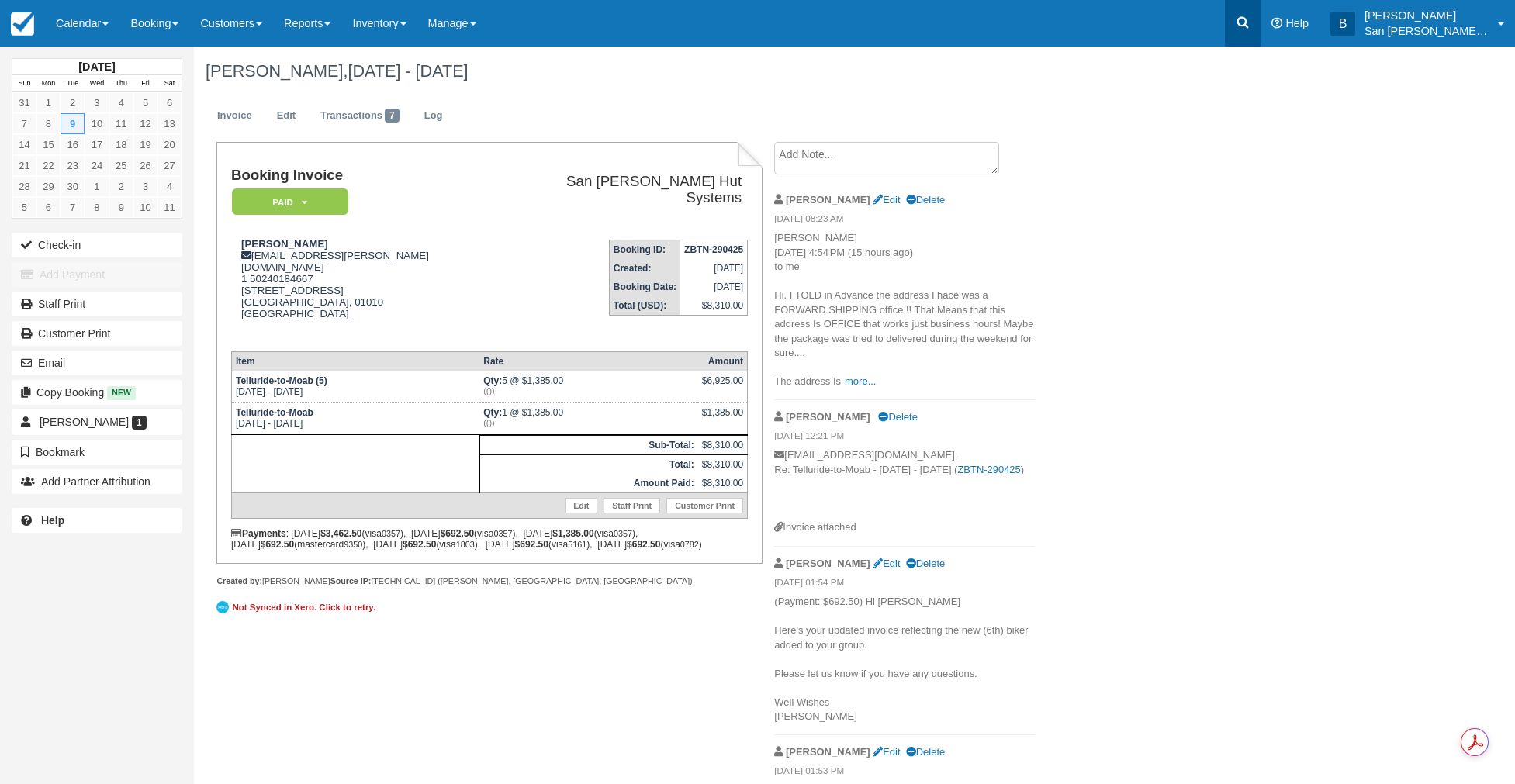
click at [1255, 13] on link at bounding box center [1243, 23] width 35 height 47
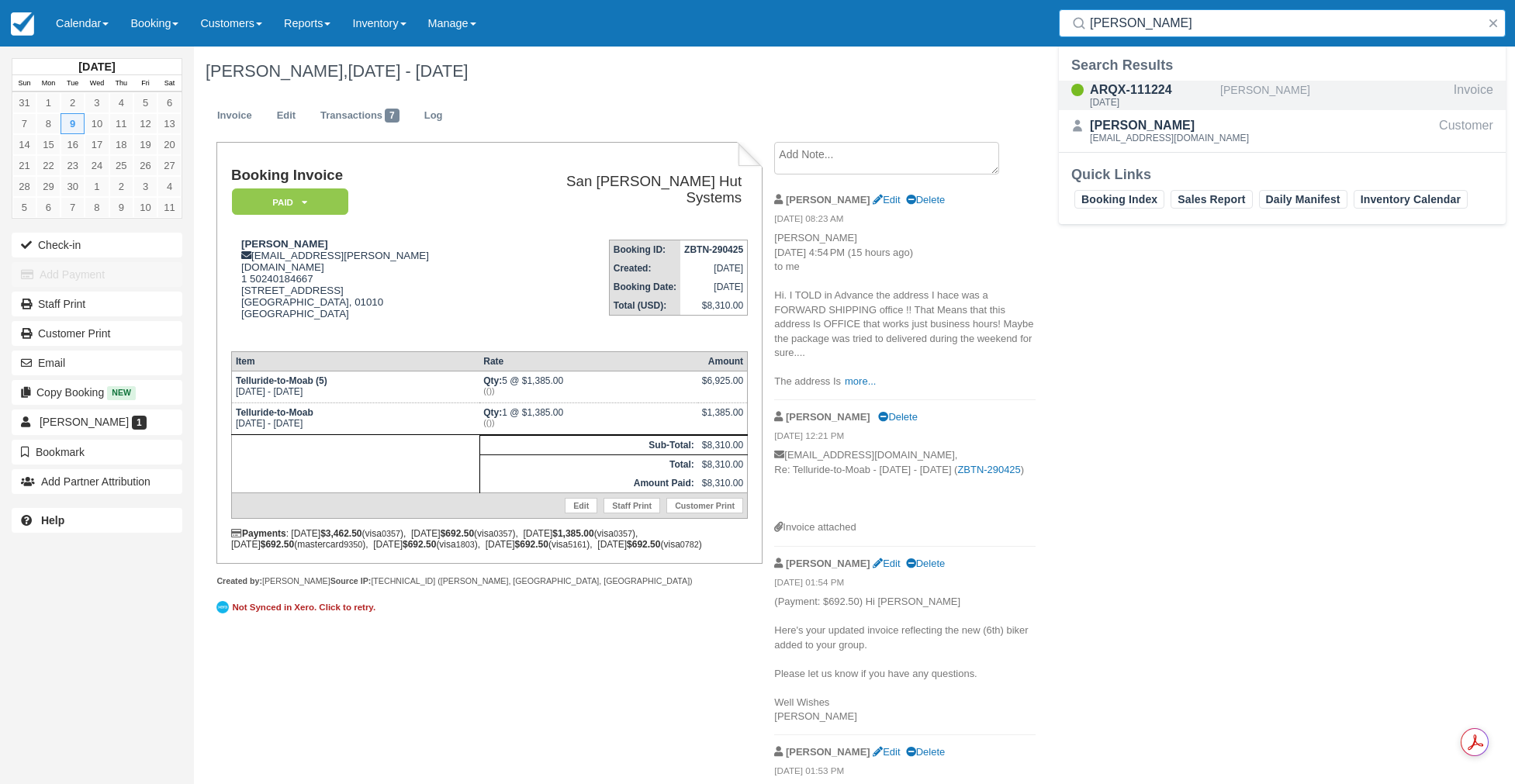
type input "Daly"
click at [1145, 87] on div "ARQX-111224" at bounding box center [1152, 90] width 124 height 18
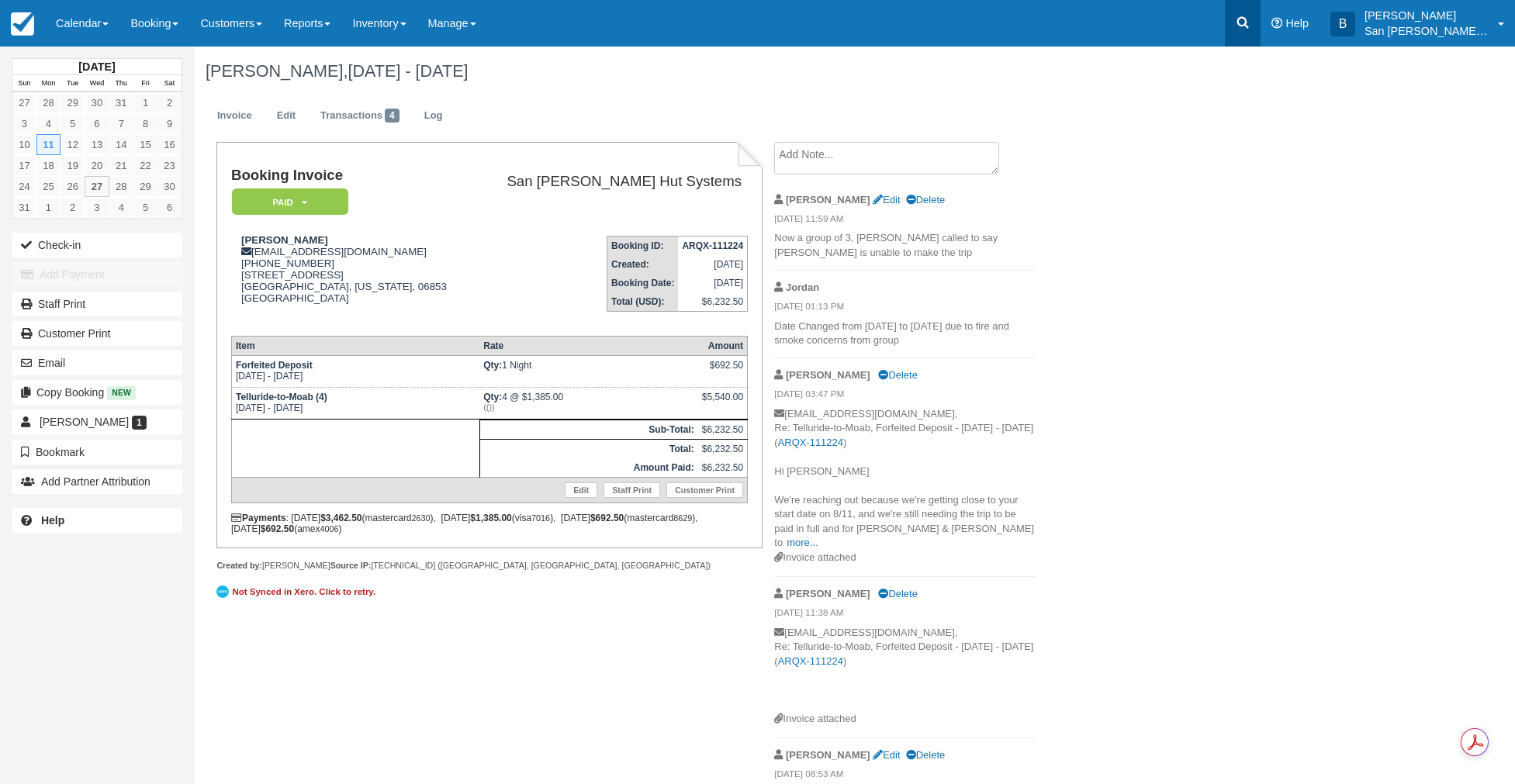
click at [1260, 28] on link at bounding box center [1243, 23] width 35 height 47
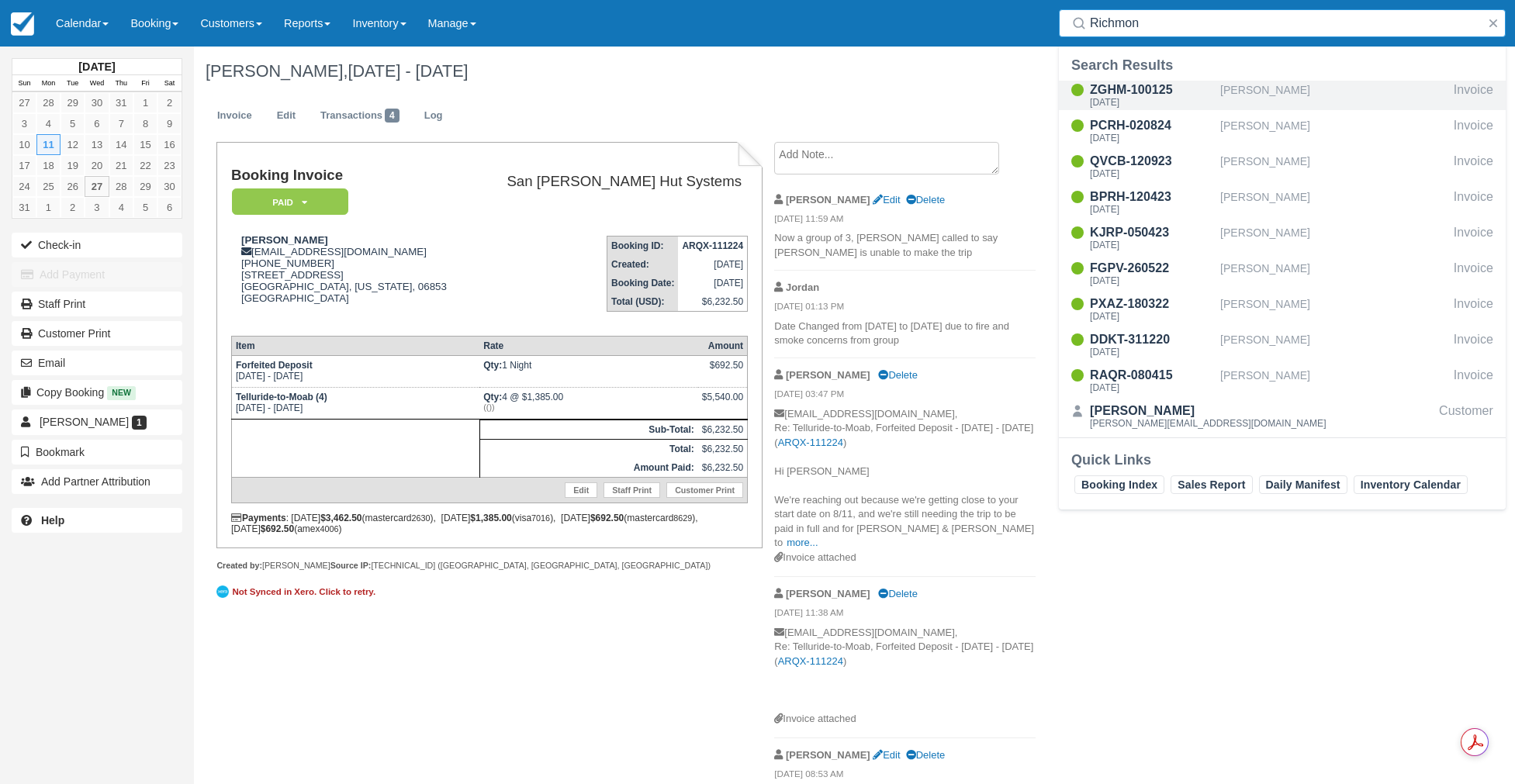
type input "Richmon"
click at [1143, 103] on div "Wed Sep 10 2025" at bounding box center [1152, 103] width 124 height 10
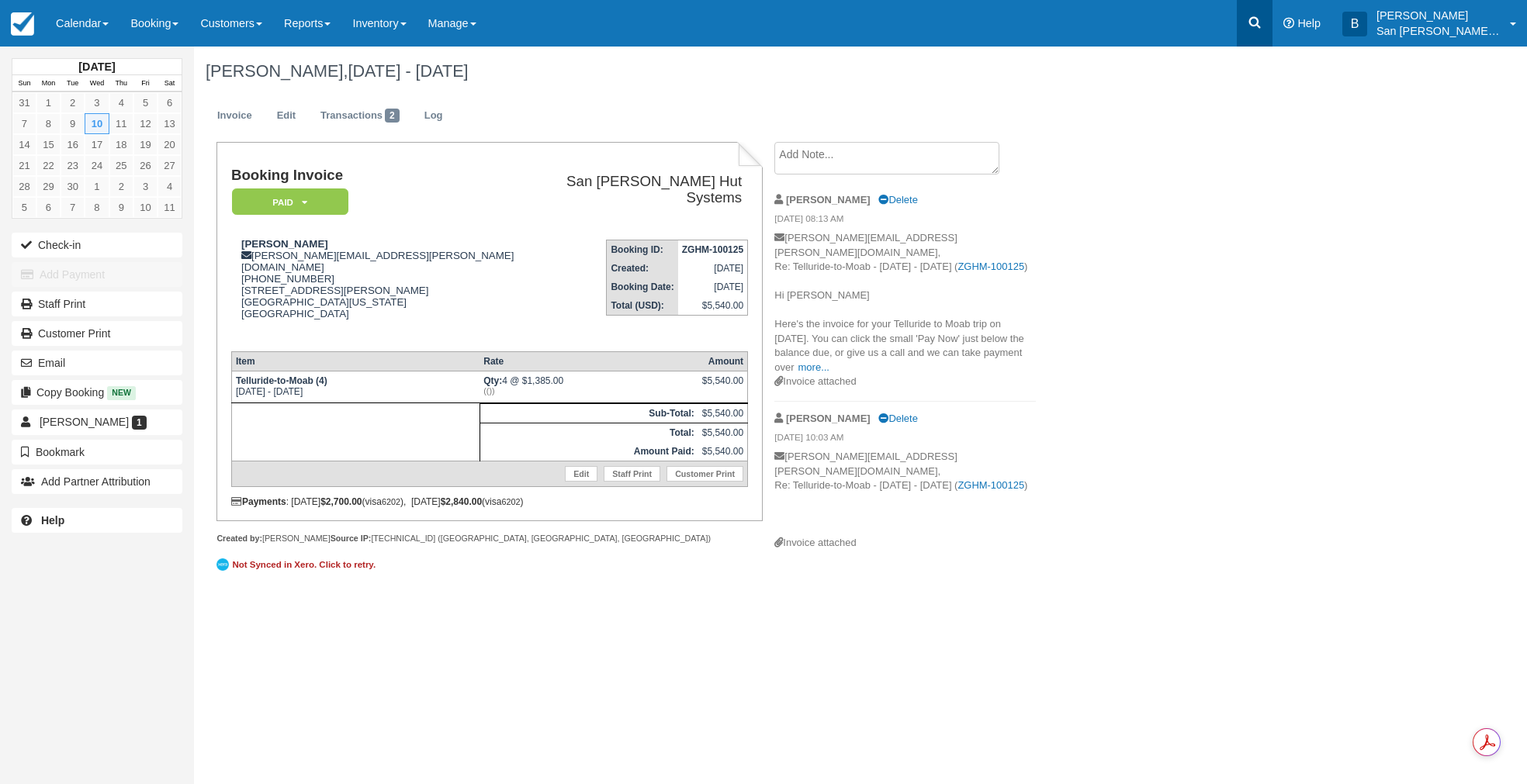
click at [1260, 18] on icon at bounding box center [1255, 22] width 11 height 11
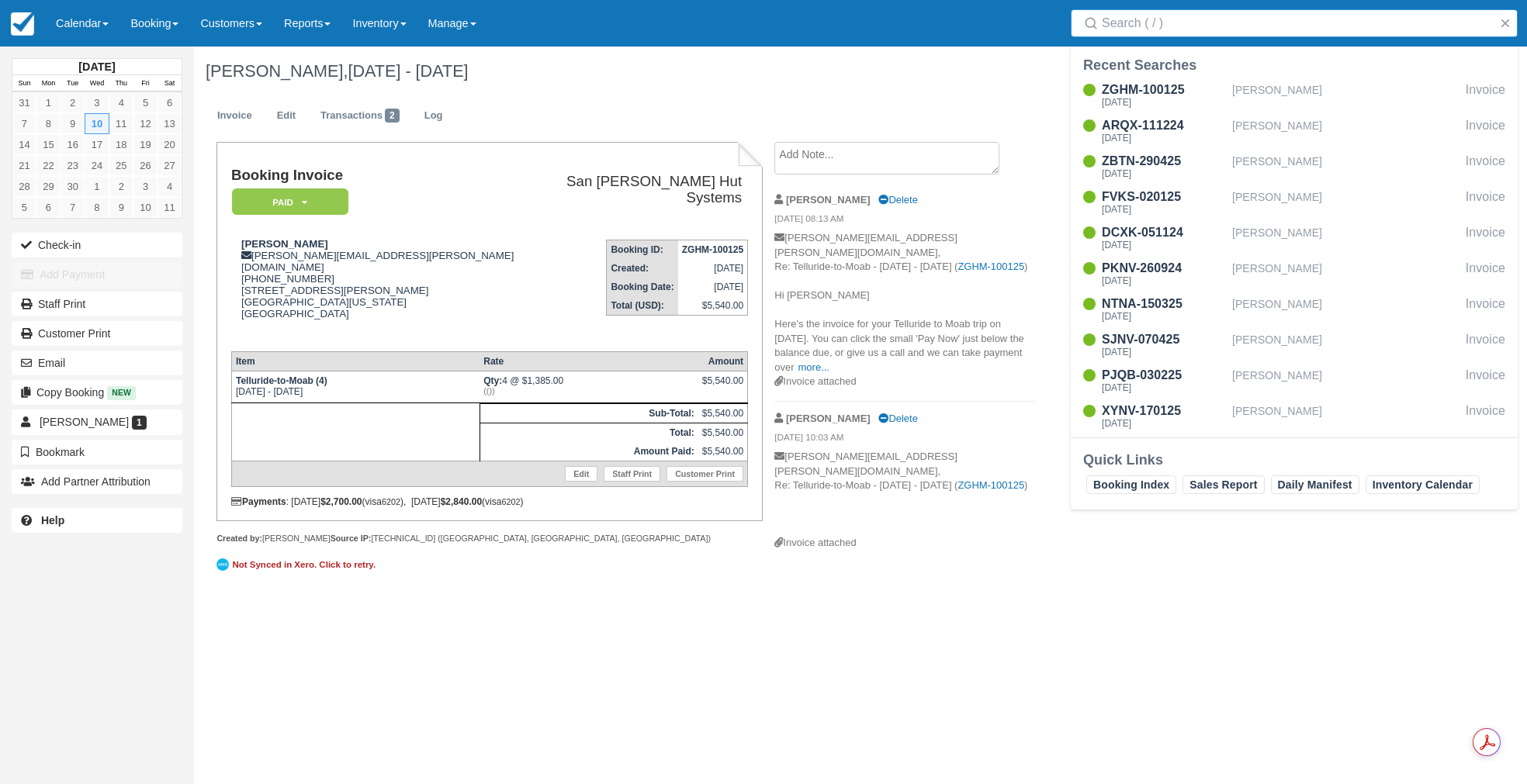
type input "N"
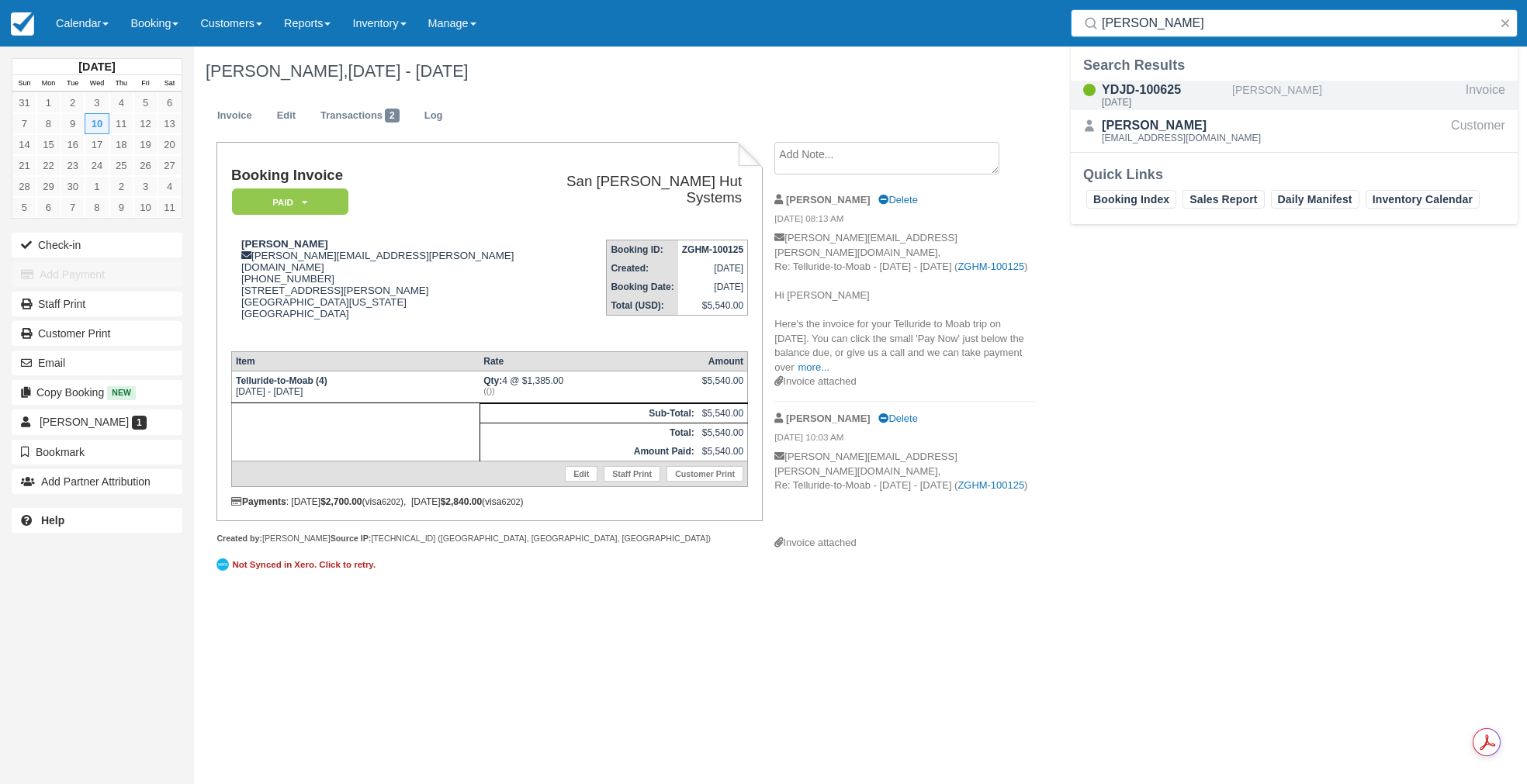
type input "Milner"
click at [1144, 94] on div "YDJD-100625" at bounding box center [1163, 90] width 124 height 18
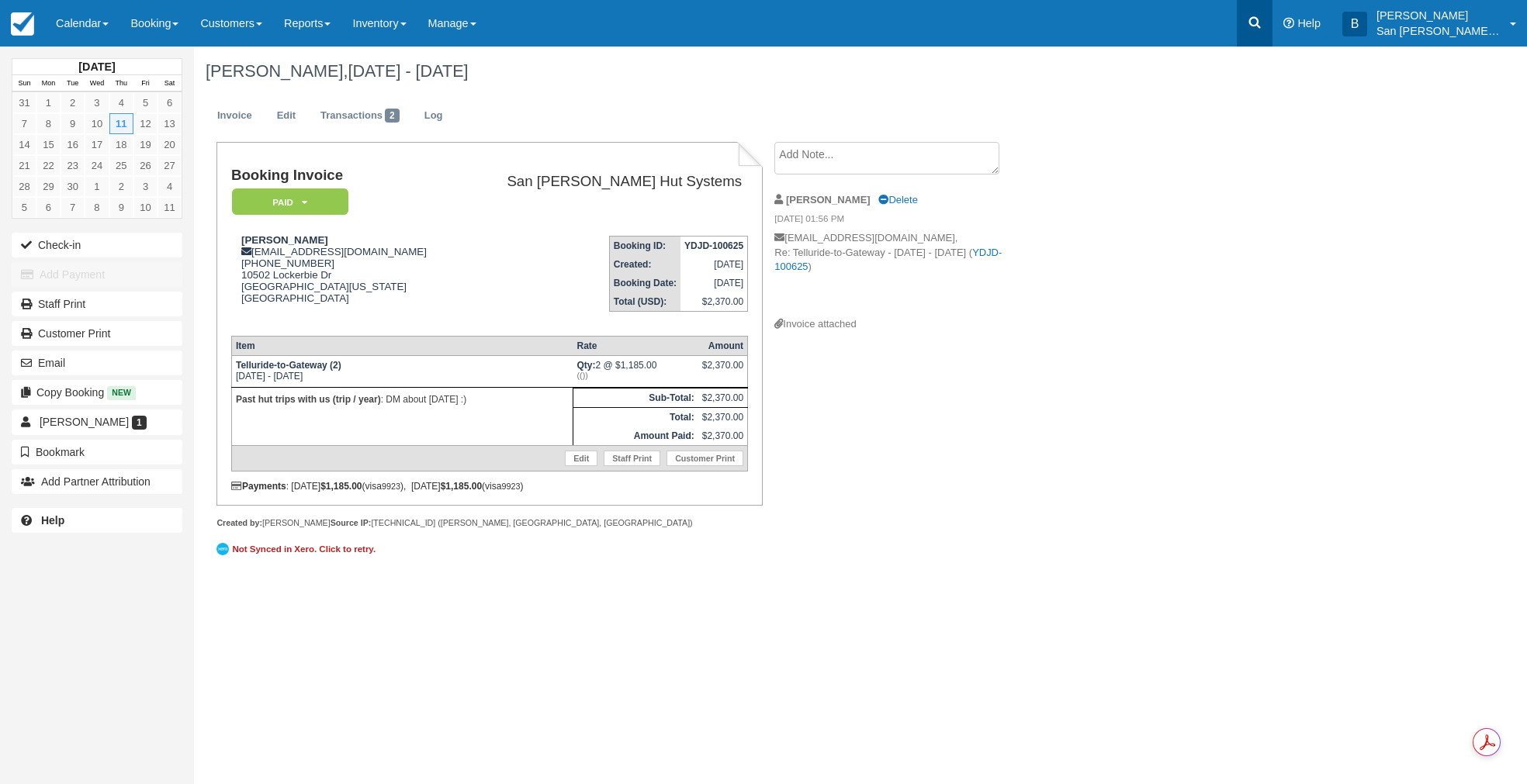
click at [1258, 26] on icon at bounding box center [1254, 22] width 15 height 15
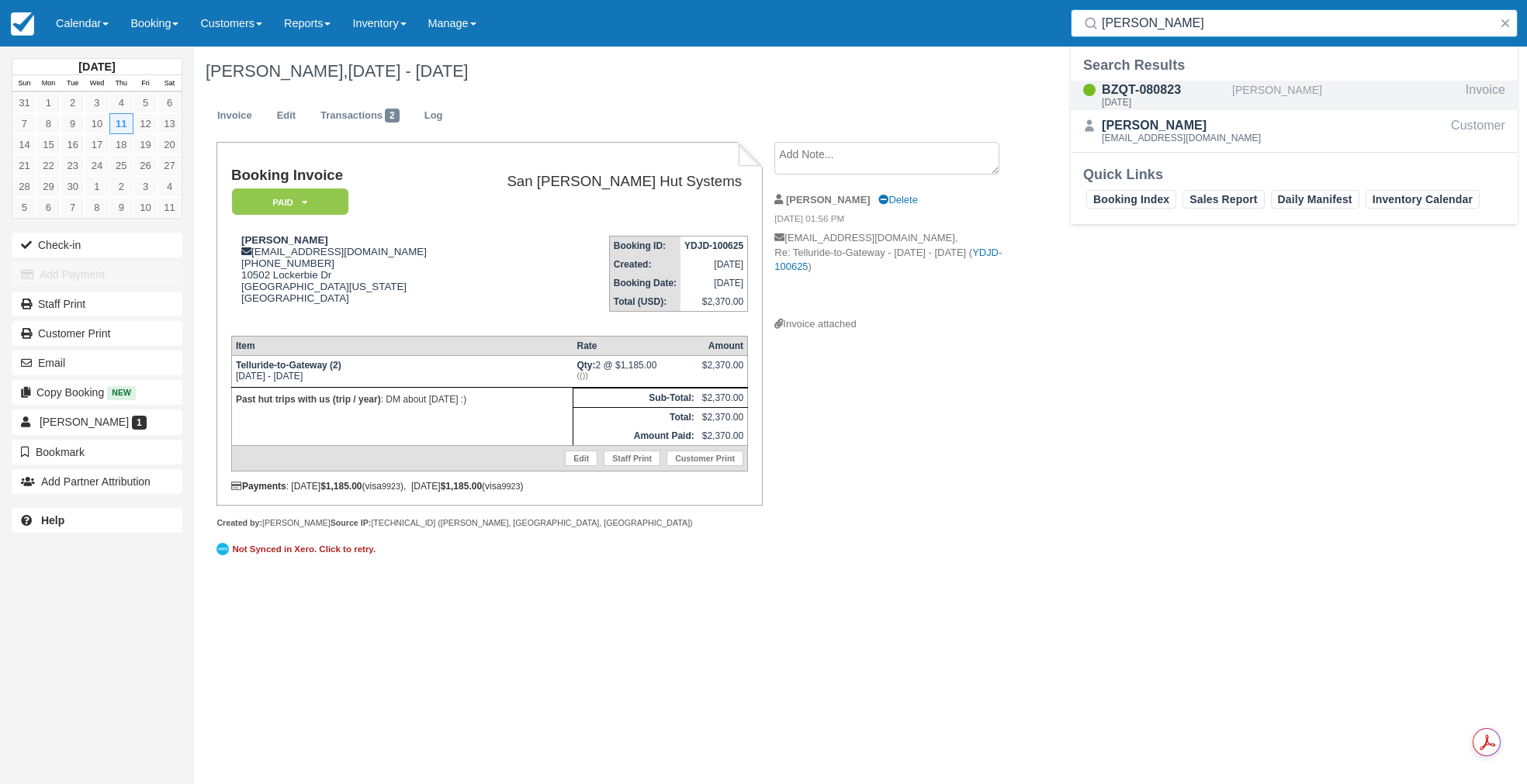
type input "Whiteman"
click at [1154, 104] on div "[DATE]" at bounding box center [1163, 103] width 124 height 10
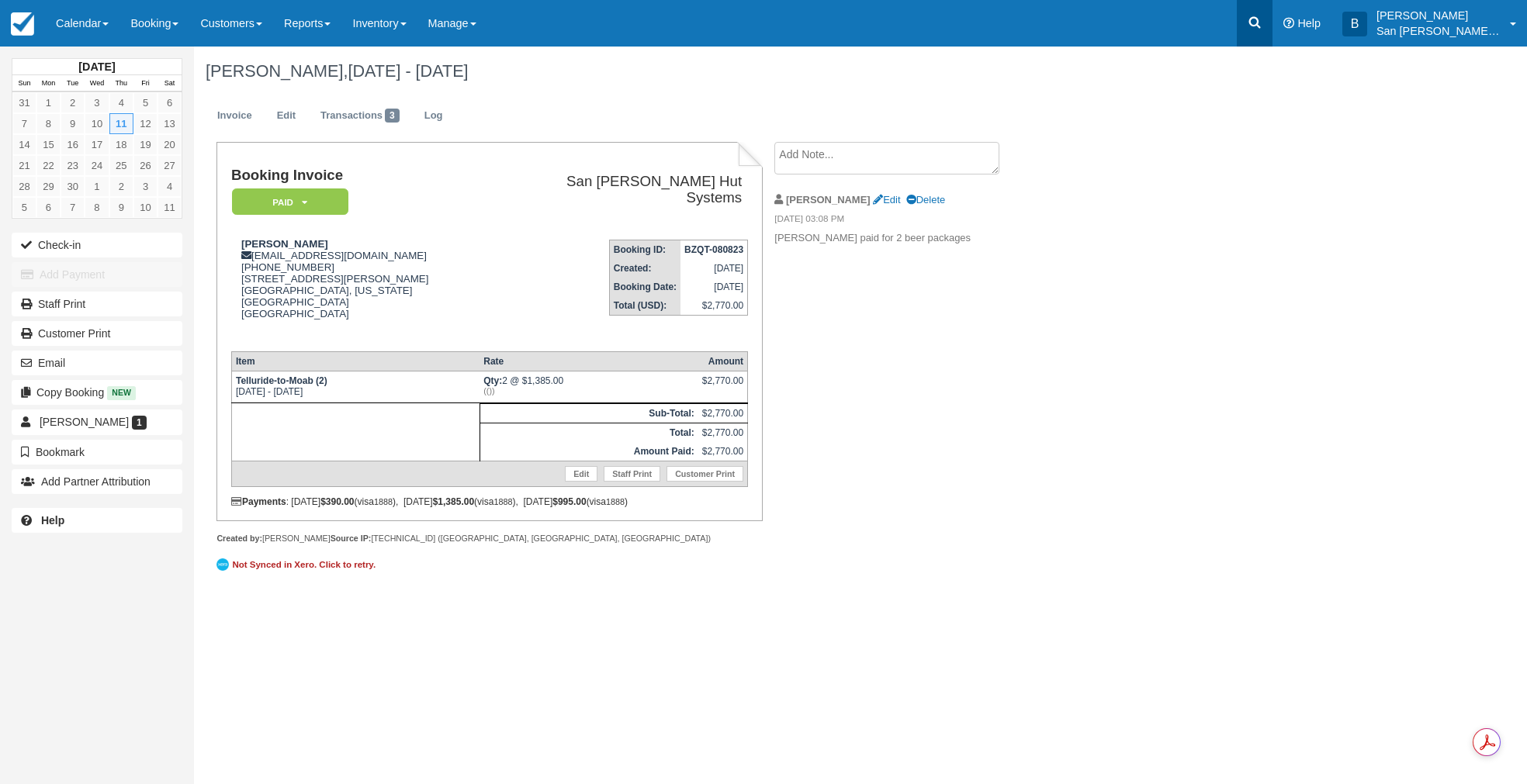
click at [1259, 35] on link at bounding box center [1254, 23] width 35 height 47
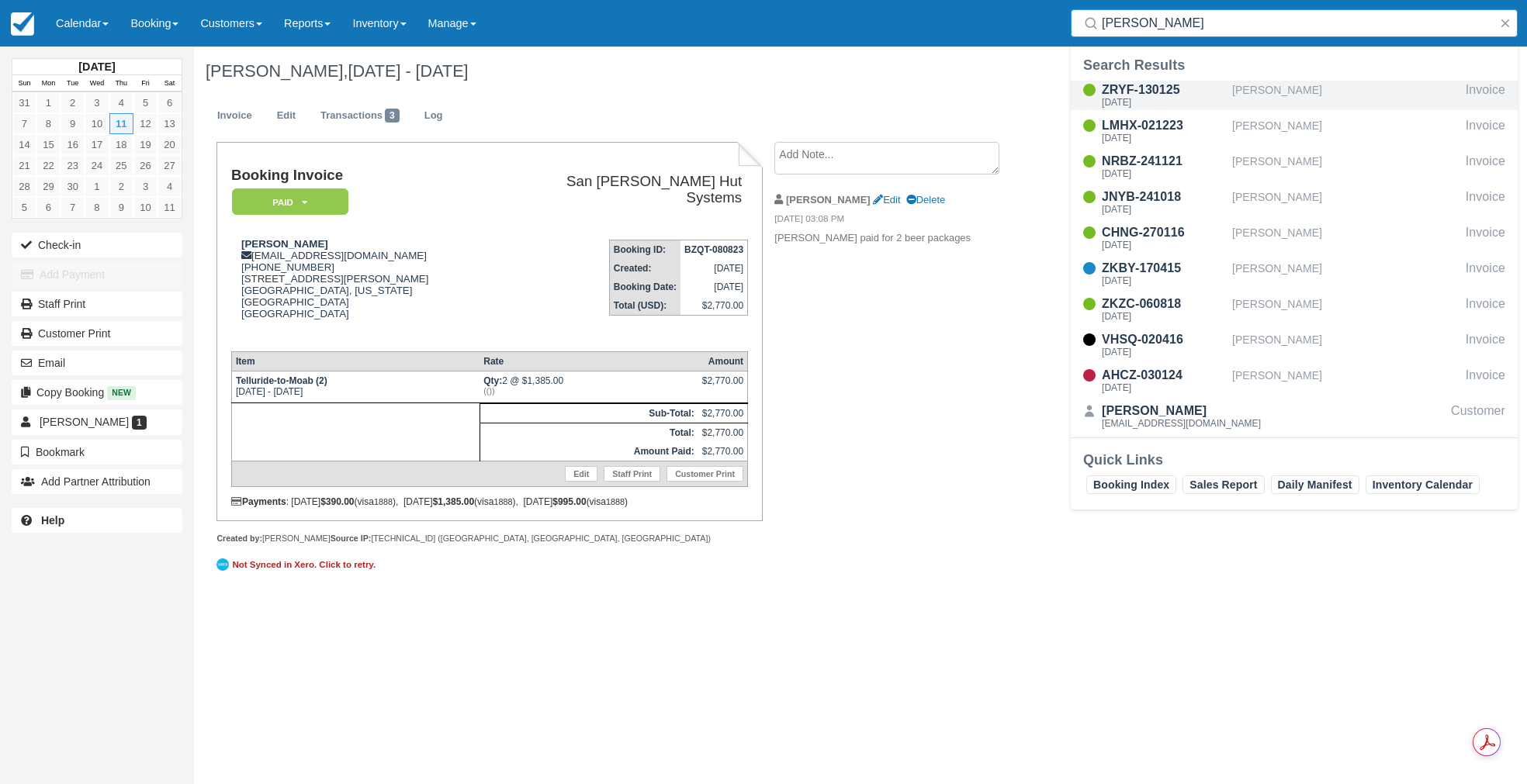
type input "[PERSON_NAME]"
click at [1159, 89] on div "ZRYF-130125" at bounding box center [1163, 90] width 124 height 18
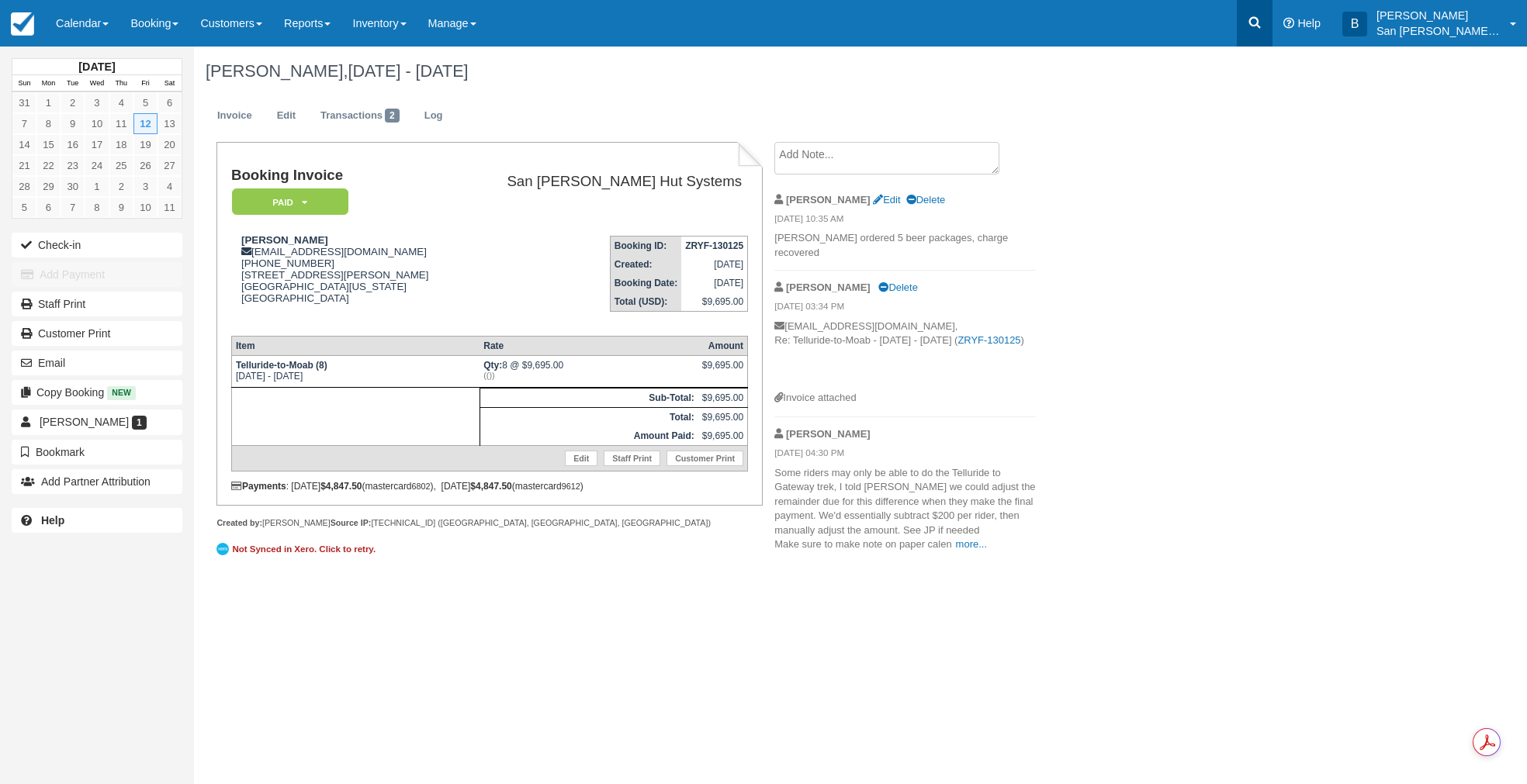
click at [1262, 18] on icon at bounding box center [1254, 22] width 15 height 15
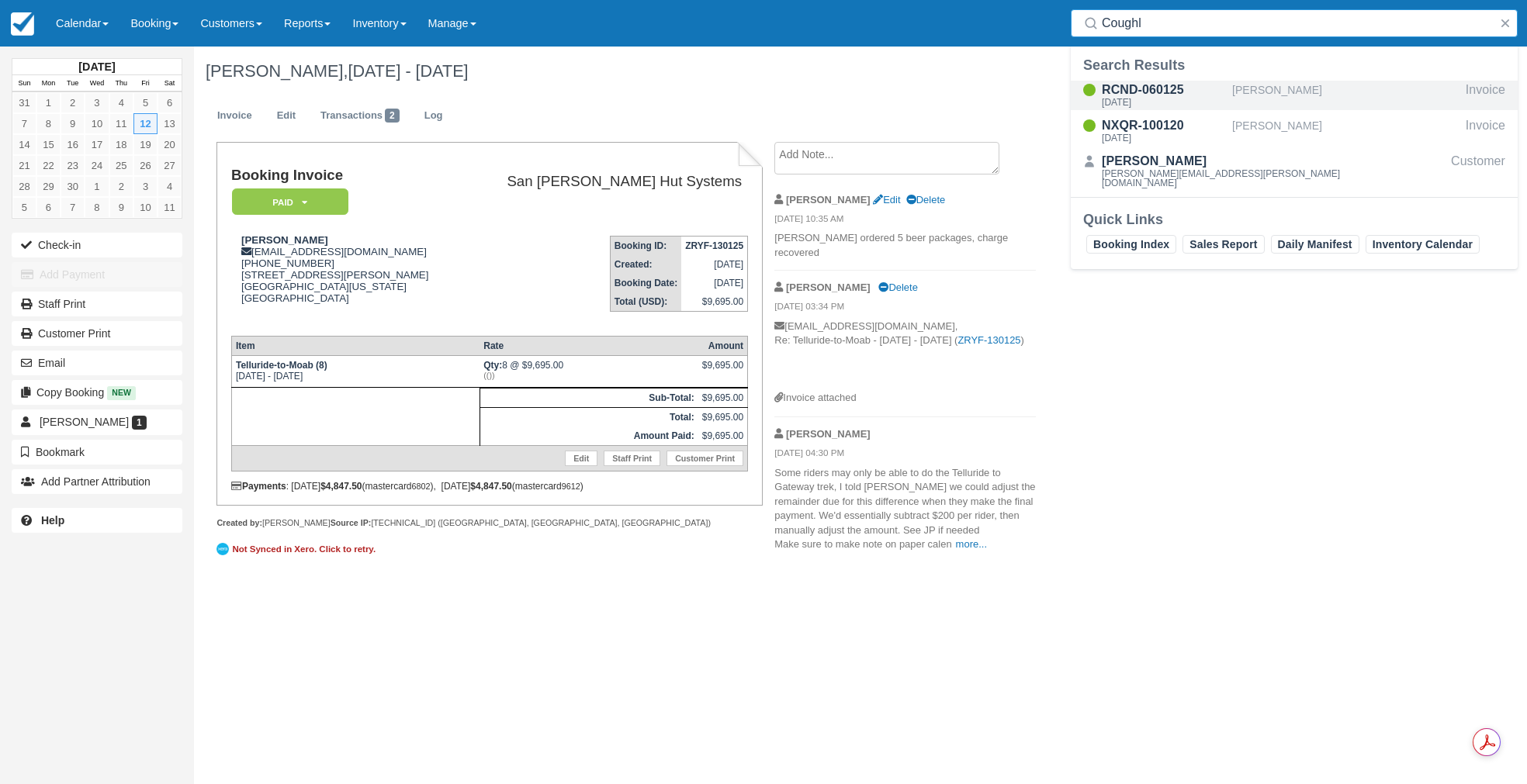
type input "Coughl"
click at [1172, 99] on div "[DATE]" at bounding box center [1163, 103] width 124 height 10
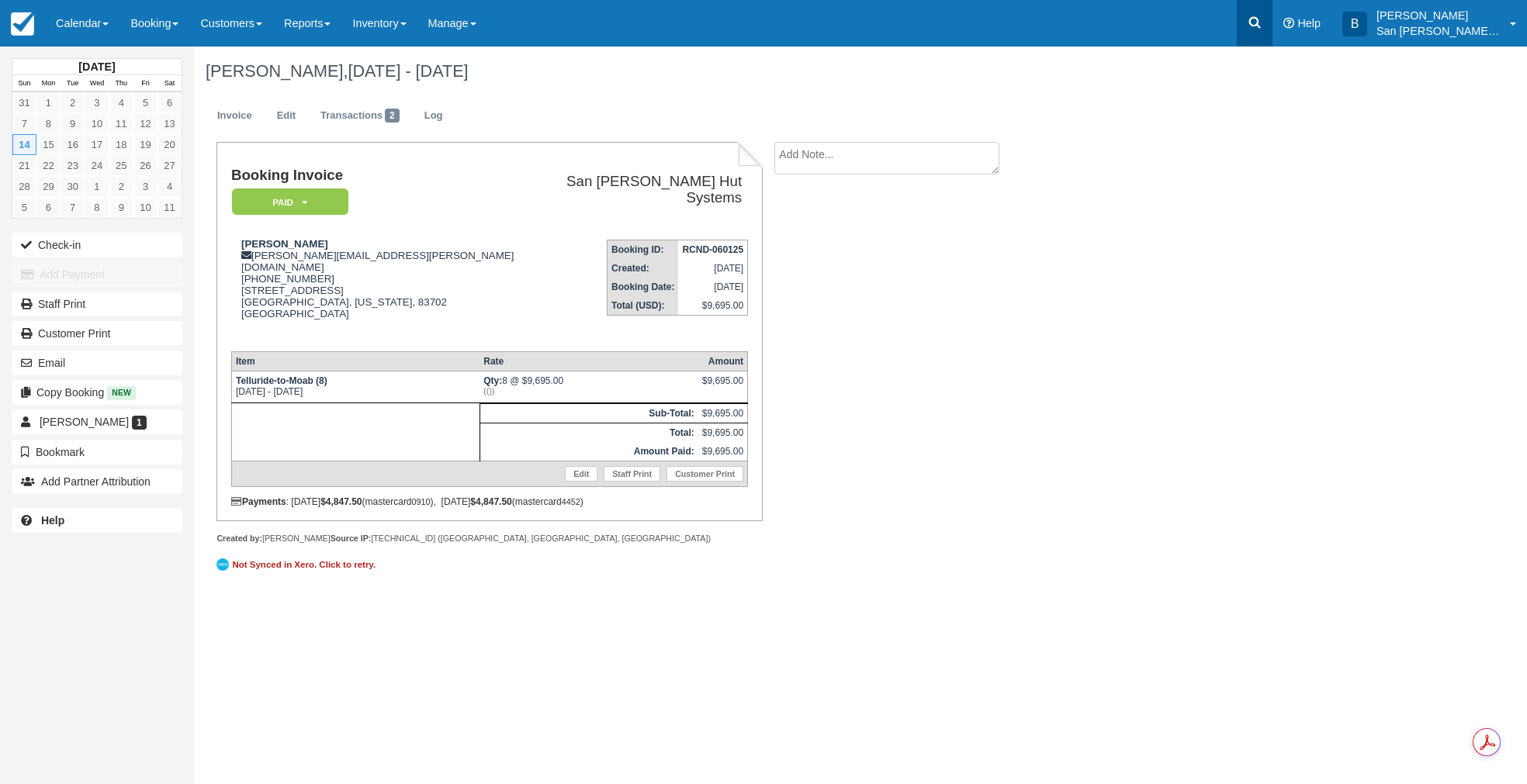
click at [1272, 18] on link at bounding box center [1254, 23] width 35 height 47
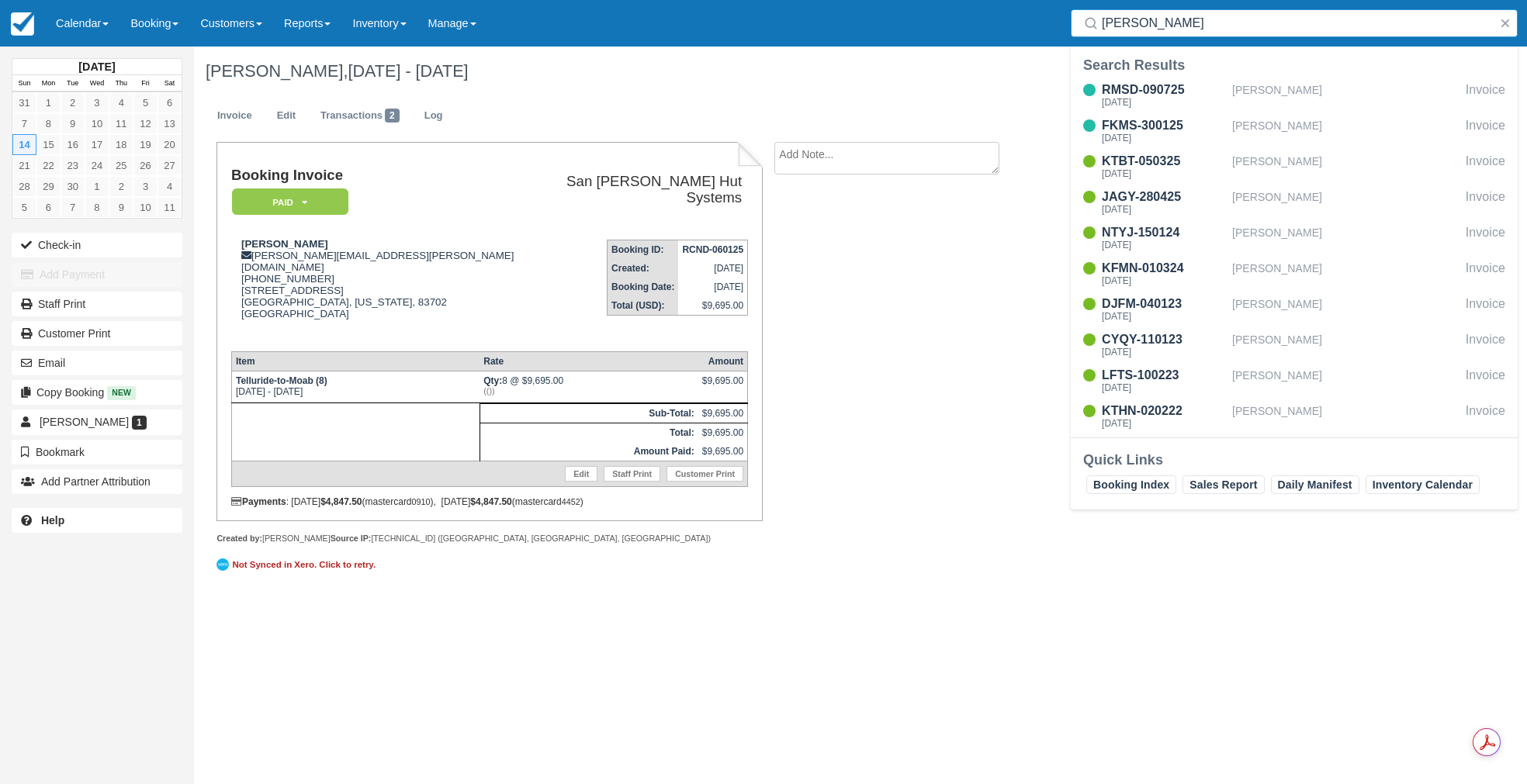
drag, startPoint x: 1109, startPoint y: 28, endPoint x: 1051, endPoint y: 22, distance: 58.3
click at [1051, 21] on div "Menu Calendar Customer Inventory Month Week Day Booking Daily Manifest Daily Li…" at bounding box center [764, 23] width 1527 height 47
click at [1150, 22] on input "Enders" at bounding box center [1297, 23] width 391 height 28
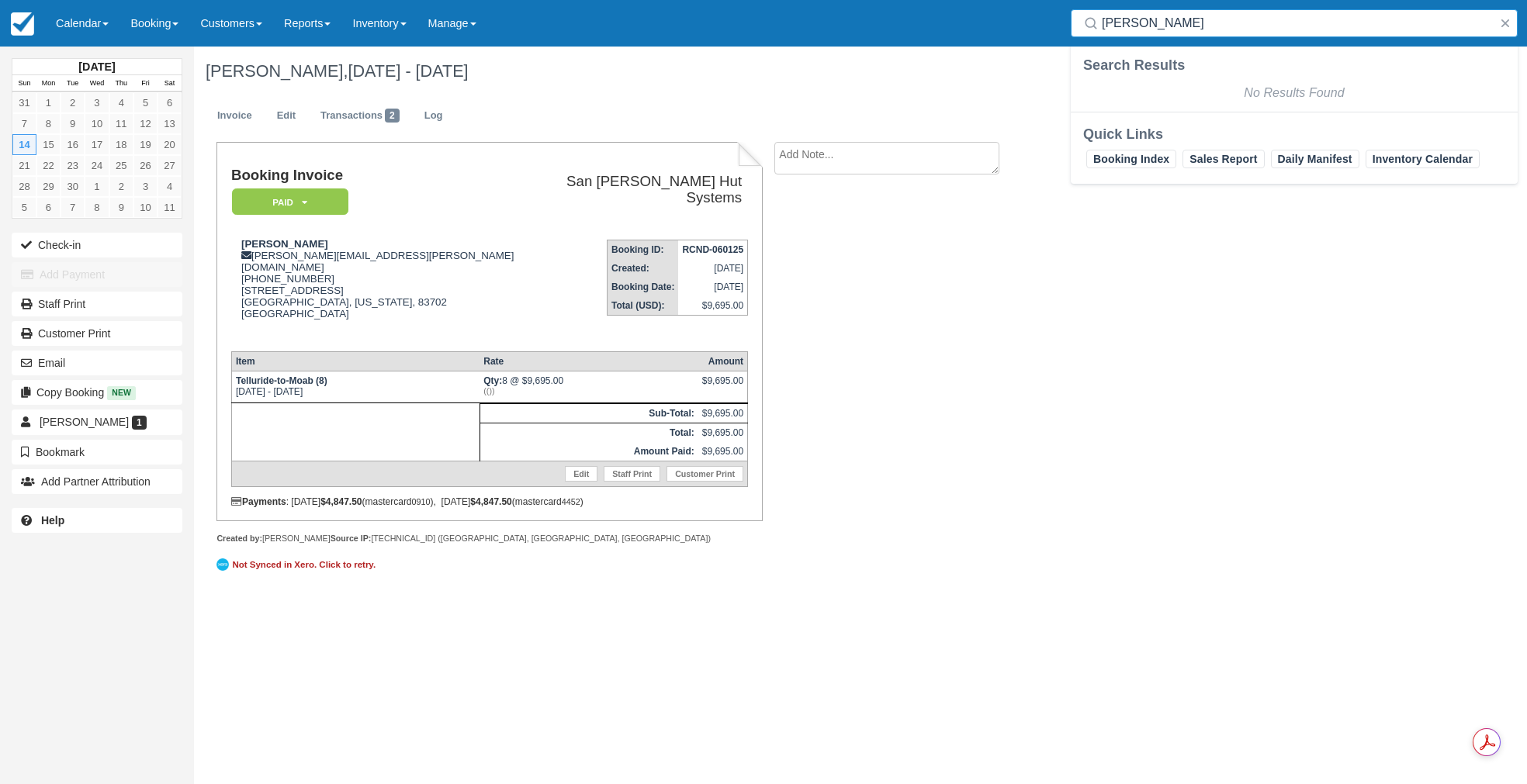
drag, startPoint x: 1203, startPoint y: 19, endPoint x: 1033, endPoint y: 11, distance: 170.2
click at [1033, 11] on div "Menu Calendar Customer Inventory Month Week Day Booking Daily Manifest Daily Li…" at bounding box center [764, 23] width 1527 height 47
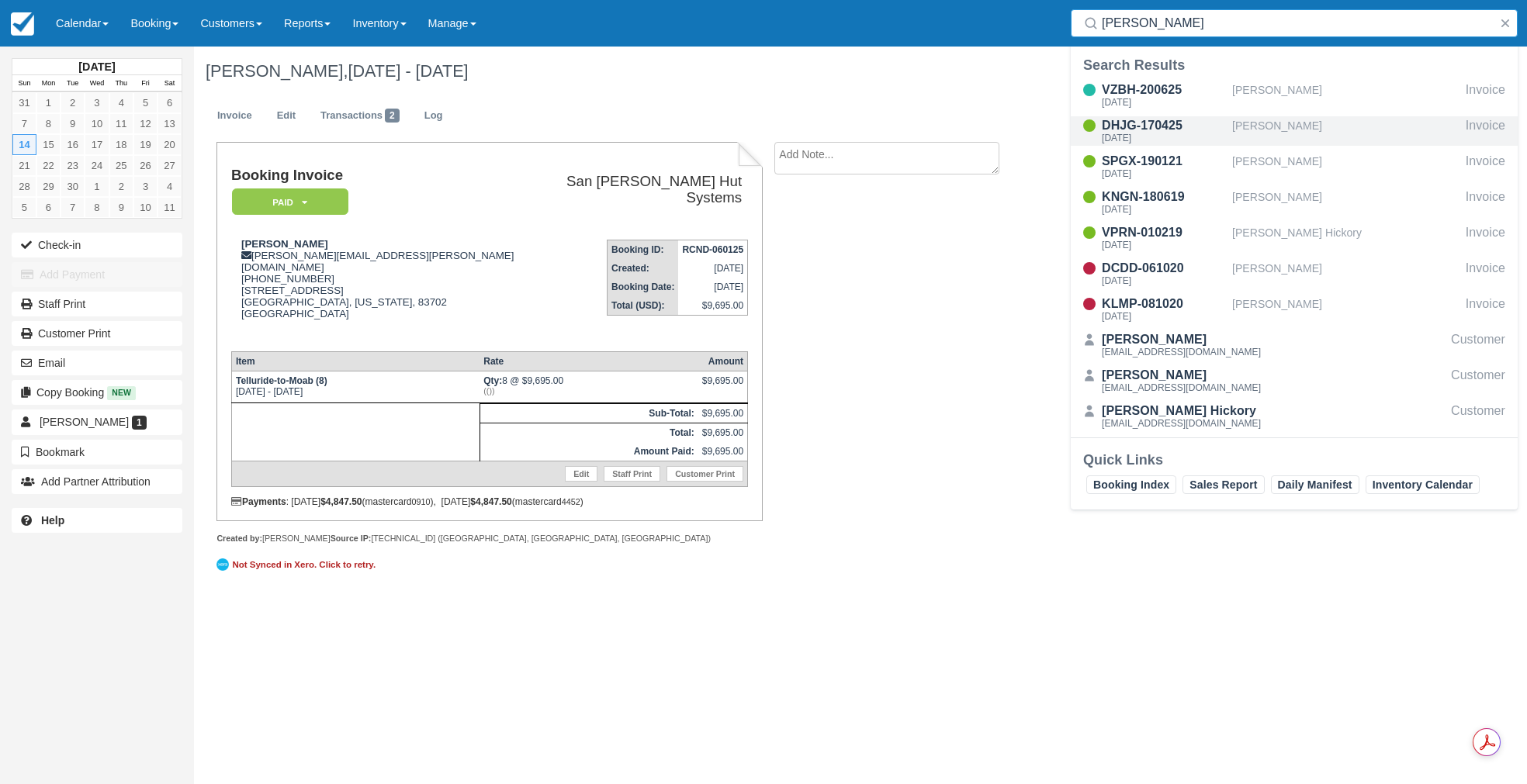
type input "Endre"
click at [1142, 138] on div "[DATE]" at bounding box center [1163, 138] width 124 height 10
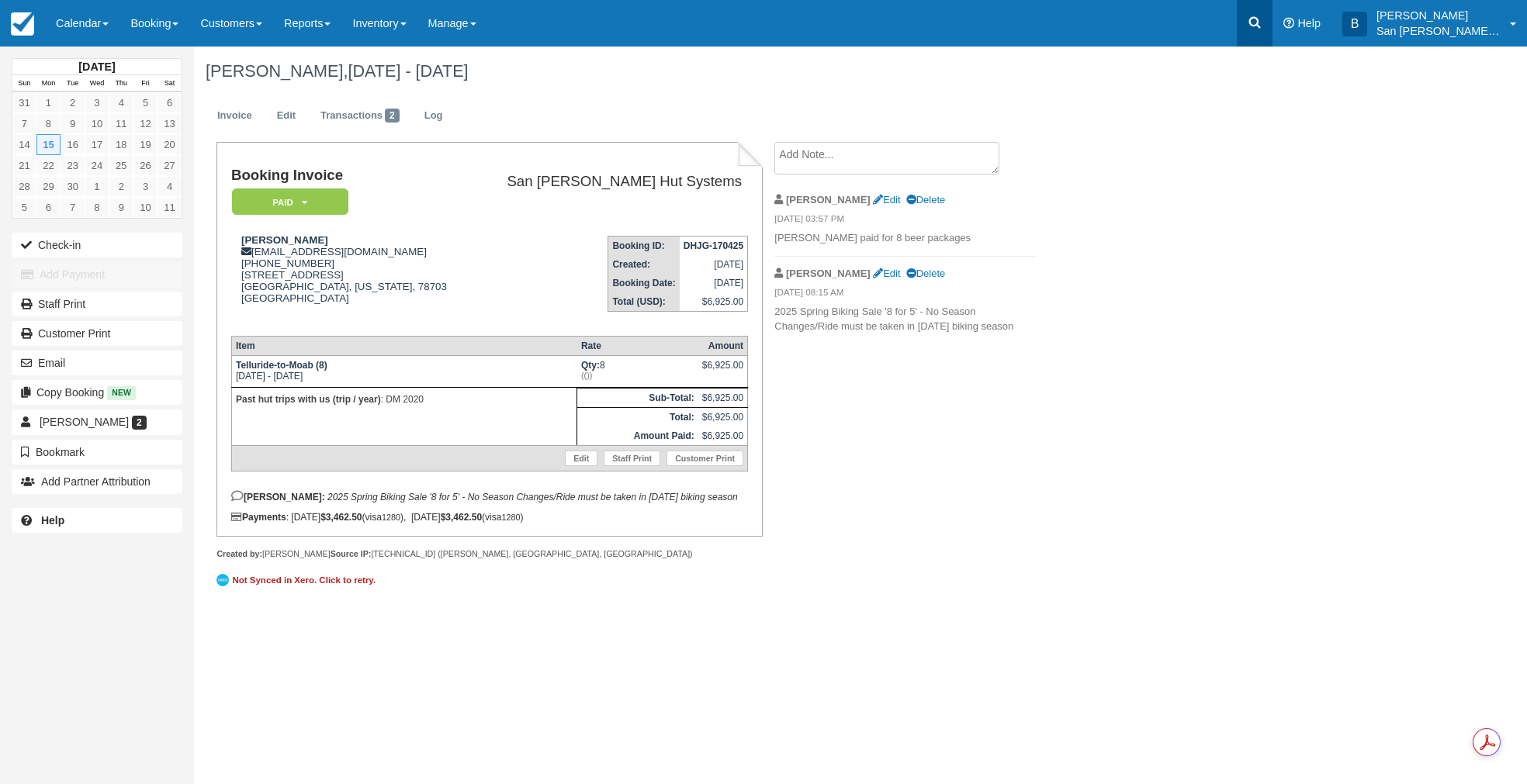
click at [1262, 23] on icon at bounding box center [1254, 22] width 15 height 15
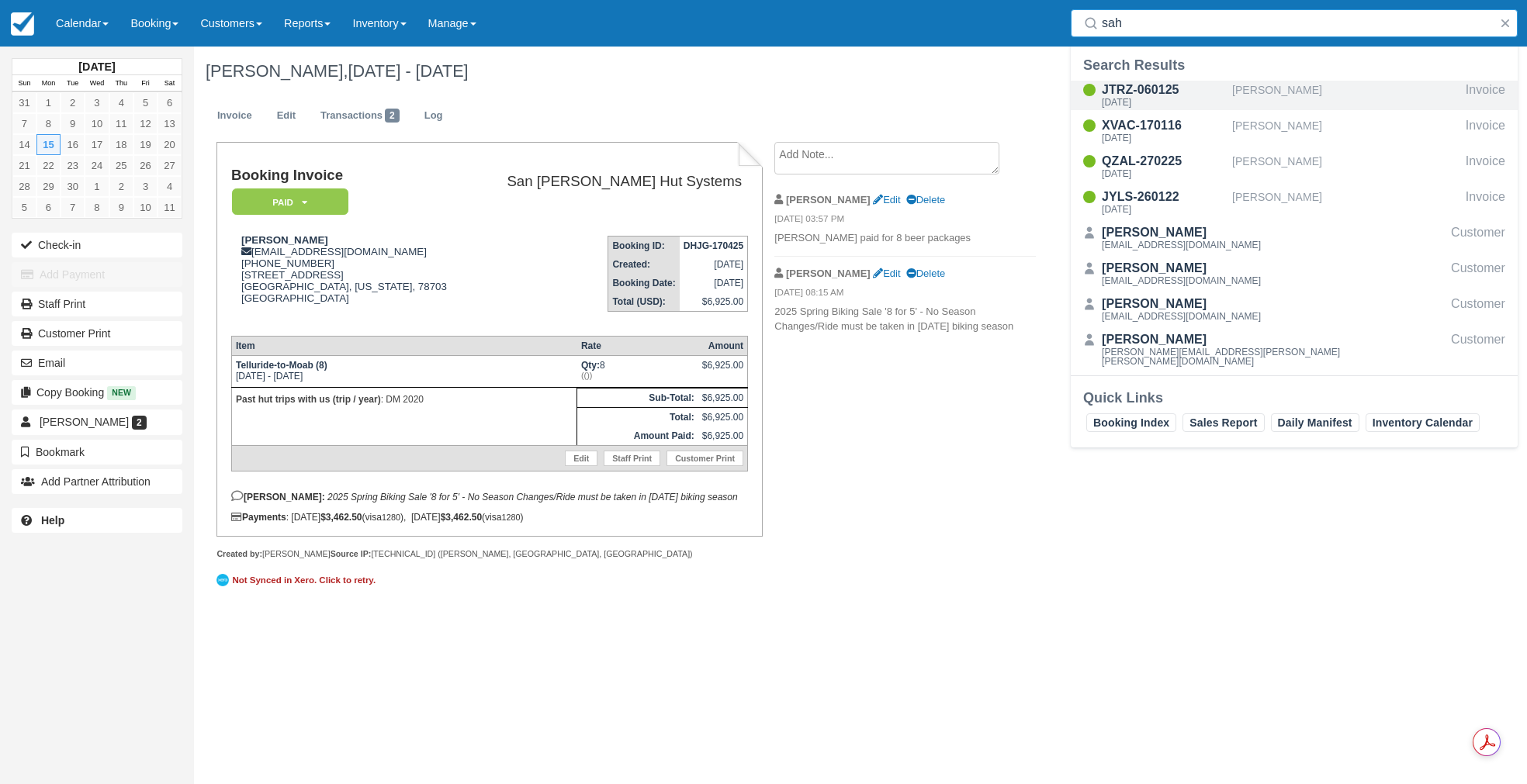
type input "sah"
click at [1147, 88] on div "JTRZ-060125" at bounding box center [1163, 90] width 124 height 18
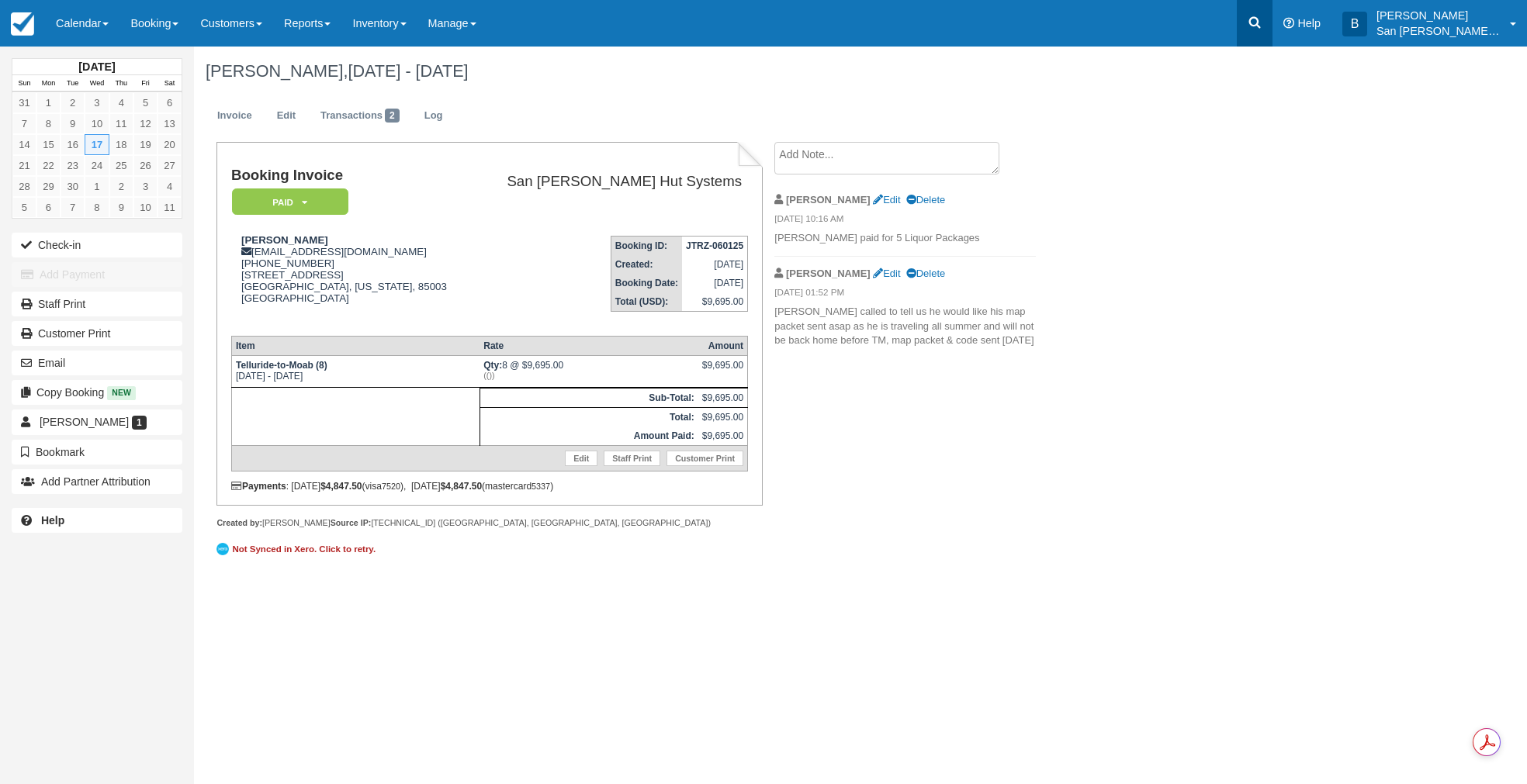
click at [1259, 16] on icon at bounding box center [1254, 22] width 15 height 15
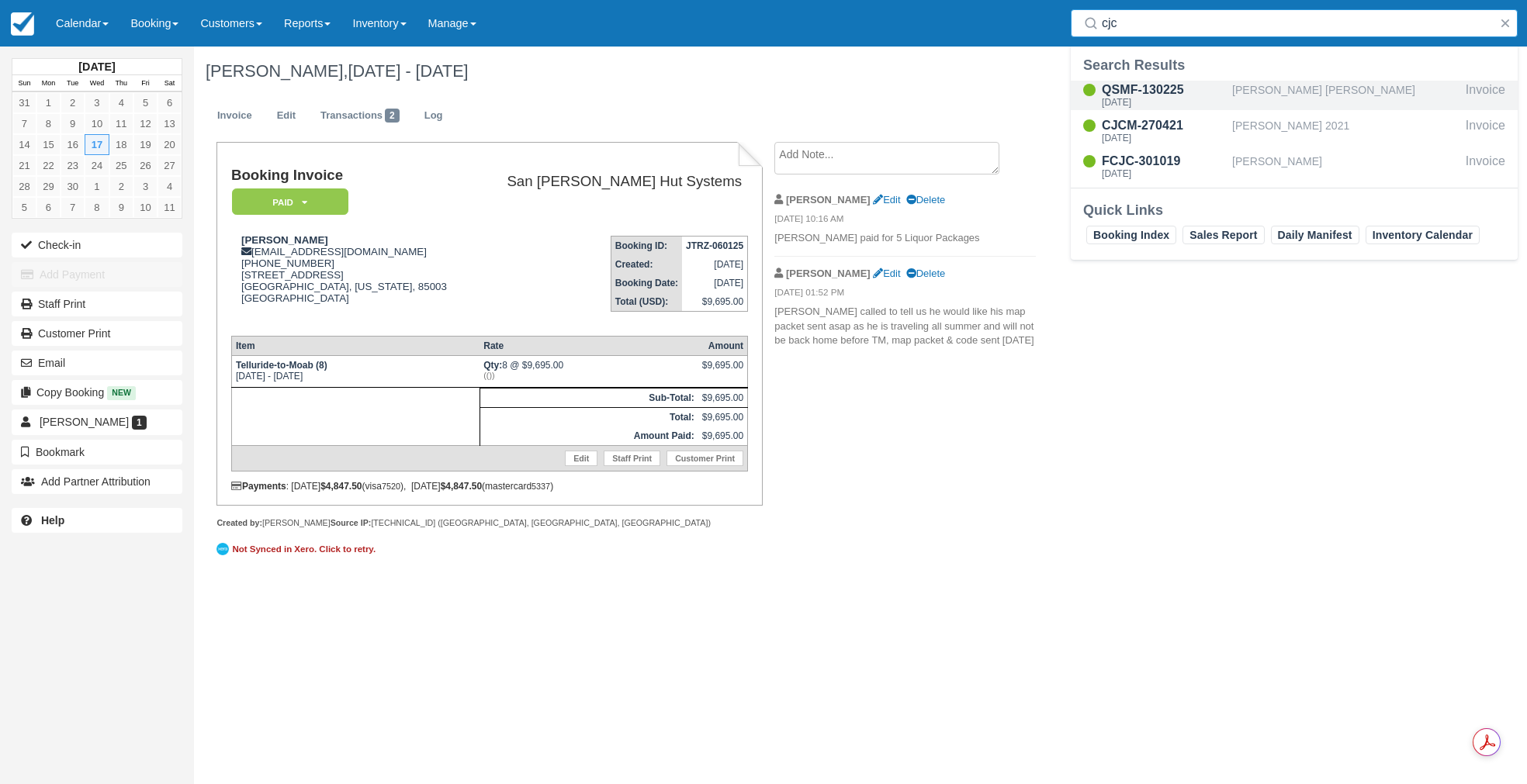
type input "cjc"
click at [1146, 97] on div "QSMF-130225 Thu Sep 18 2025" at bounding box center [1163, 95] width 124 height 30
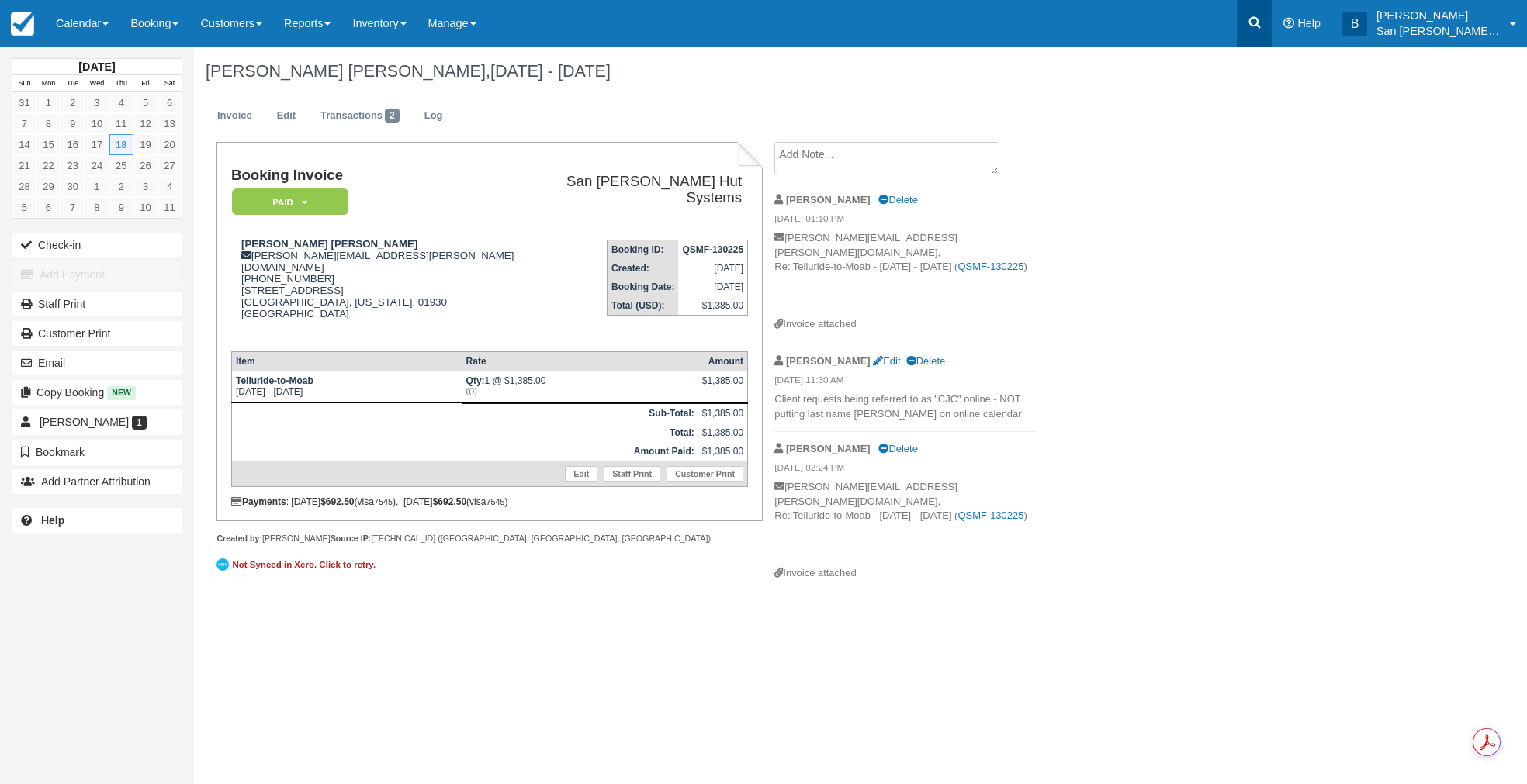
click at [1272, 15] on link at bounding box center [1254, 23] width 35 height 47
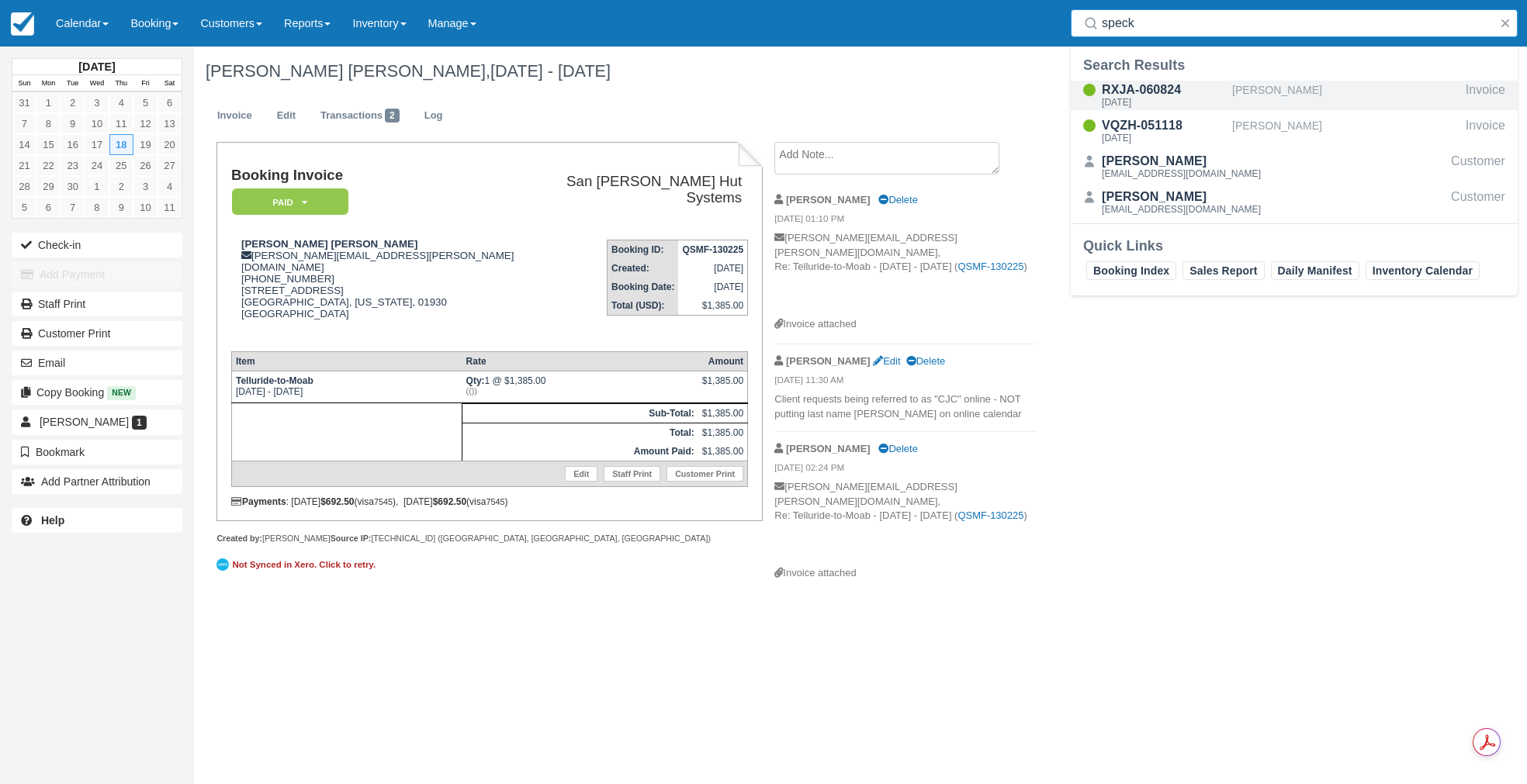
type input "speck"
click at [1166, 98] on div "[DATE]" at bounding box center [1163, 103] width 124 height 10
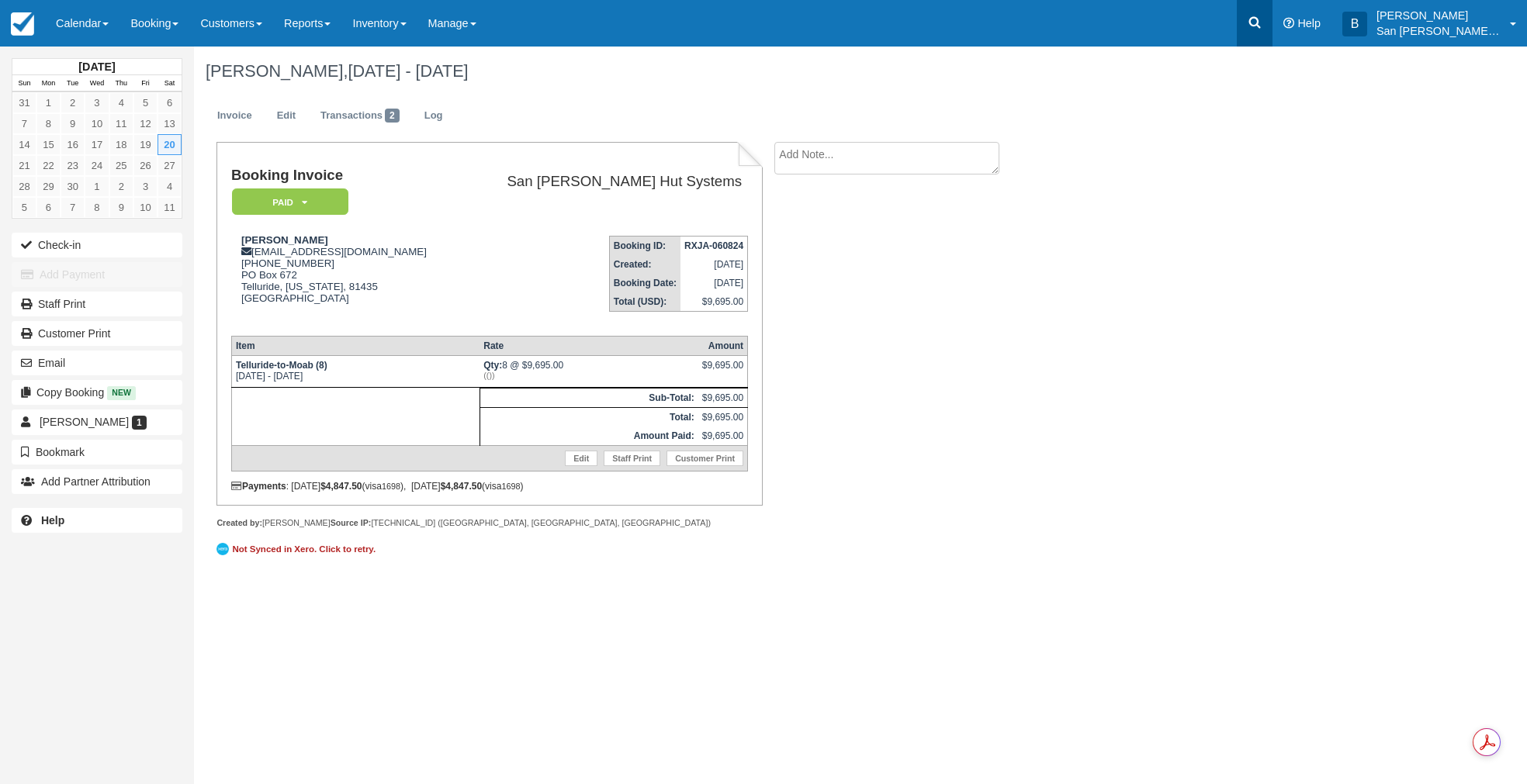
click at [1272, 25] on link at bounding box center [1254, 23] width 35 height 47
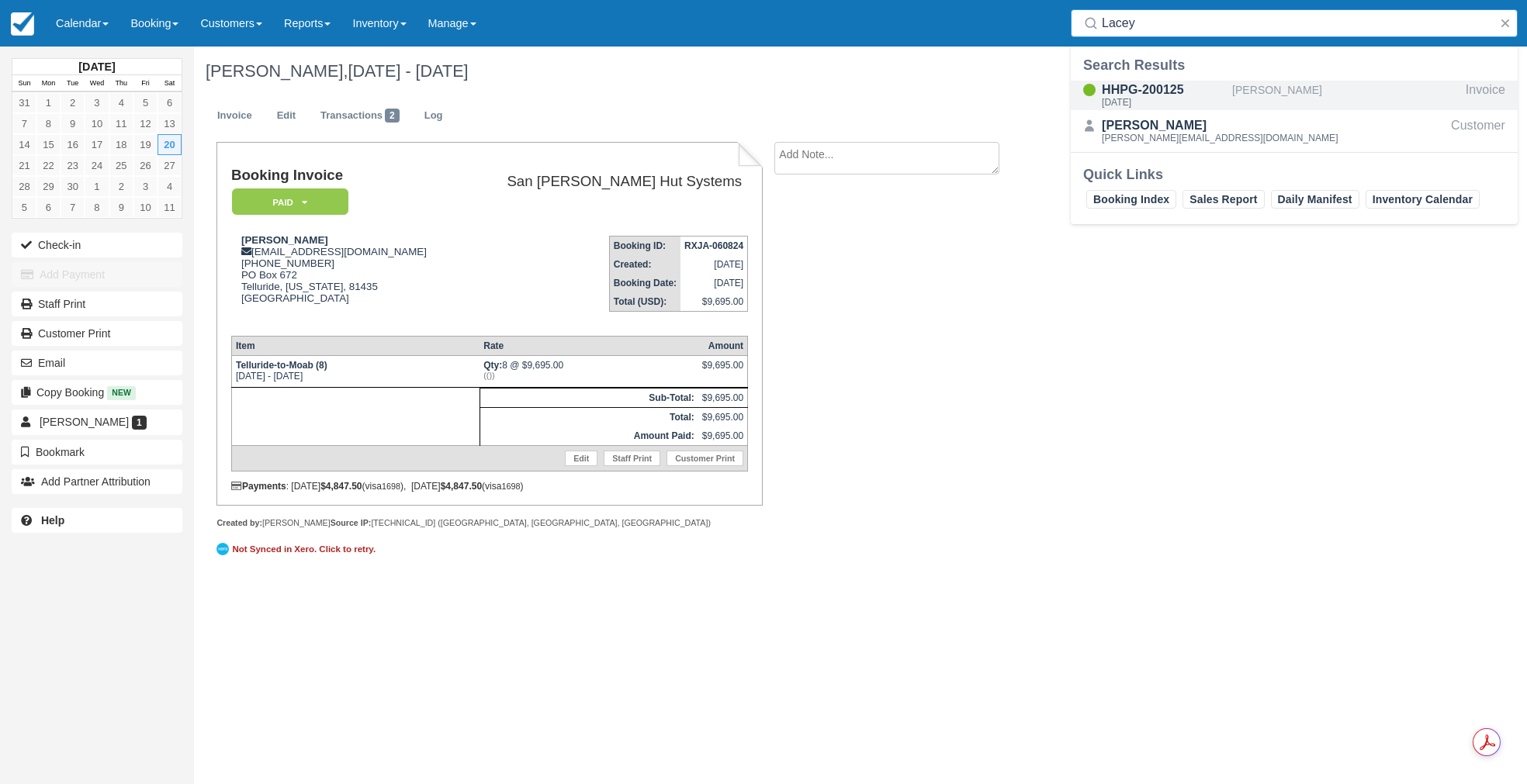
type input "Lacey"
click at [1141, 98] on div "[DATE]" at bounding box center [1163, 103] width 124 height 10
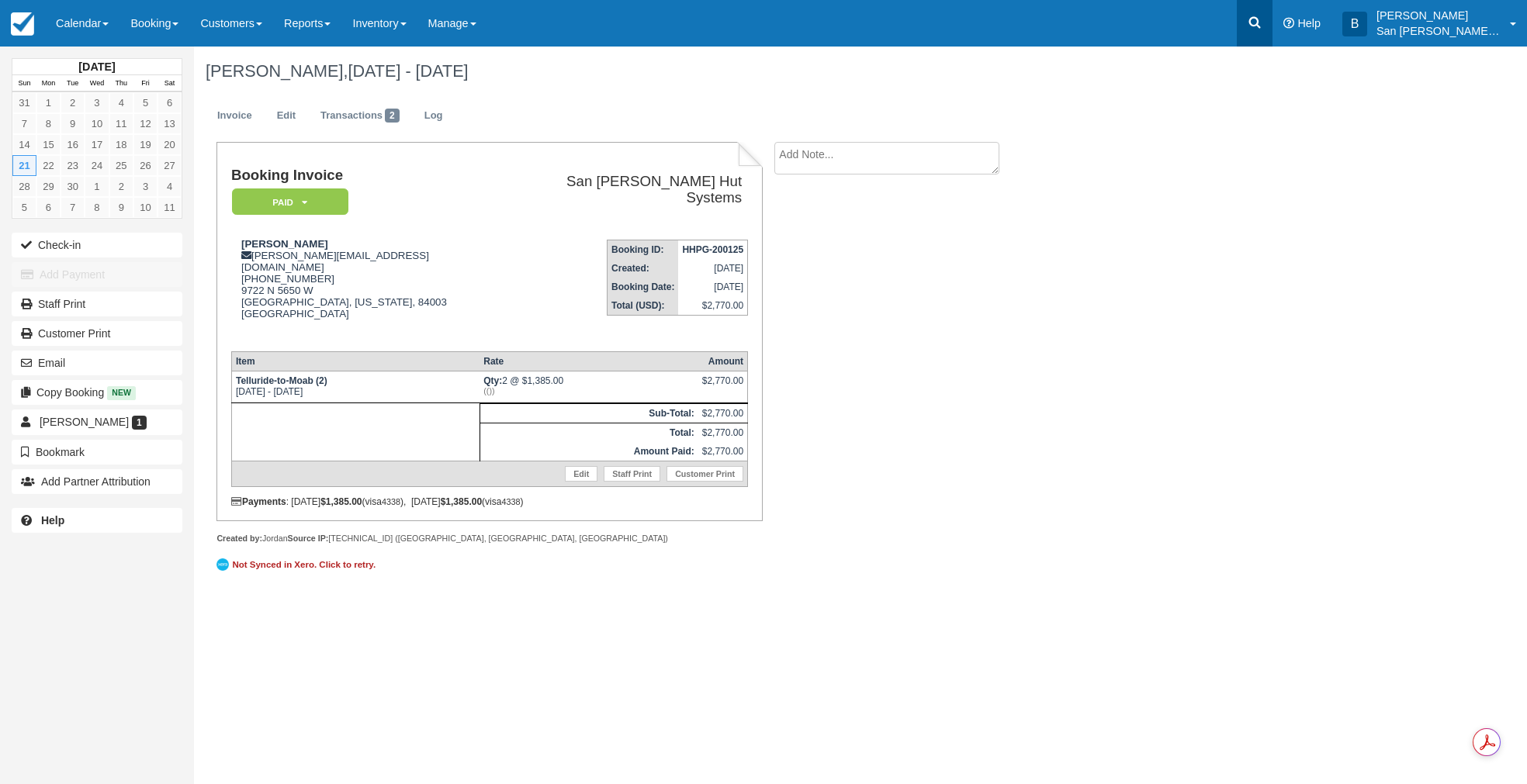
click at [1258, 16] on icon at bounding box center [1254, 22] width 15 height 15
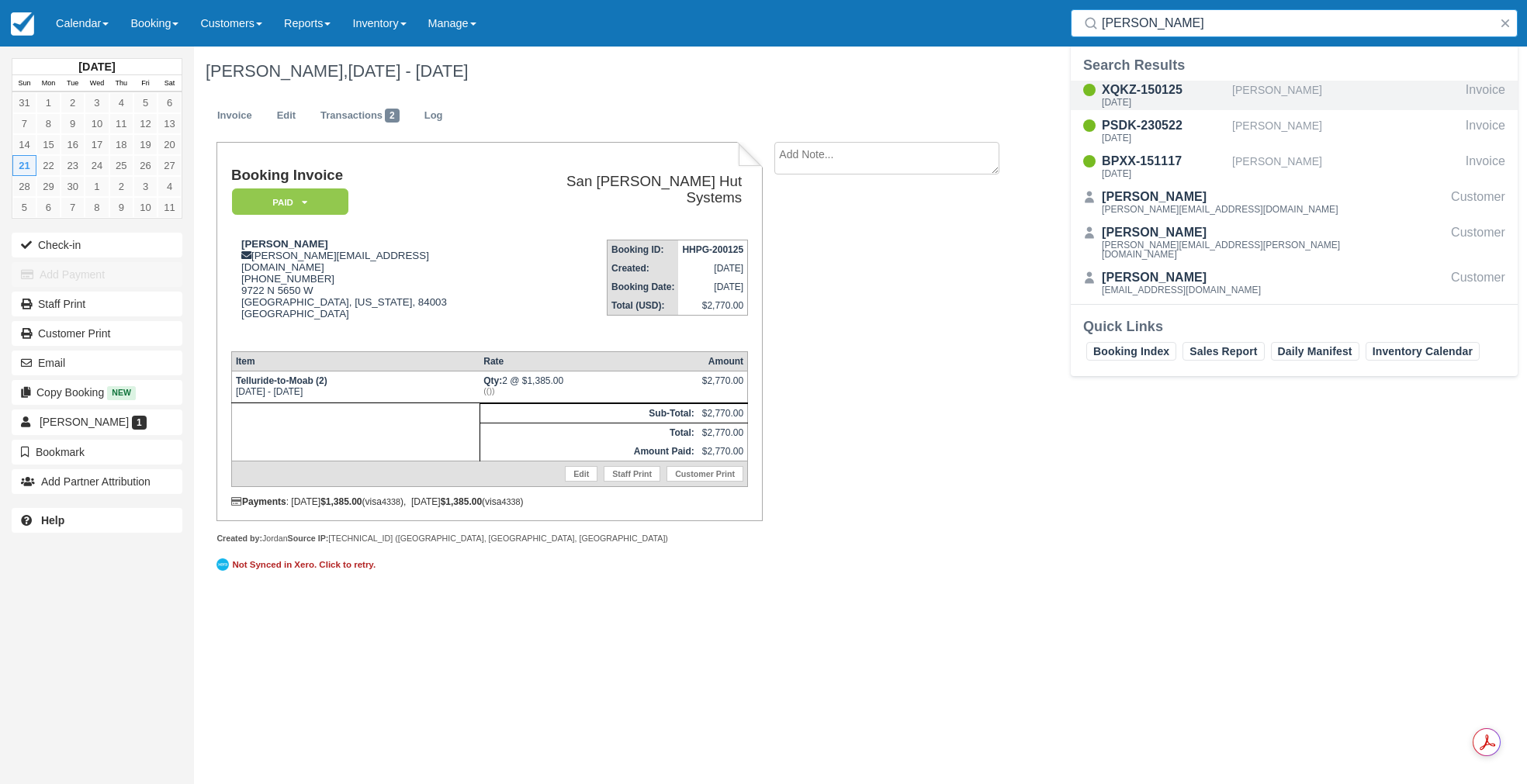
type input "Mckee"
click at [1142, 95] on div "XQKZ-150125" at bounding box center [1163, 90] width 124 height 18
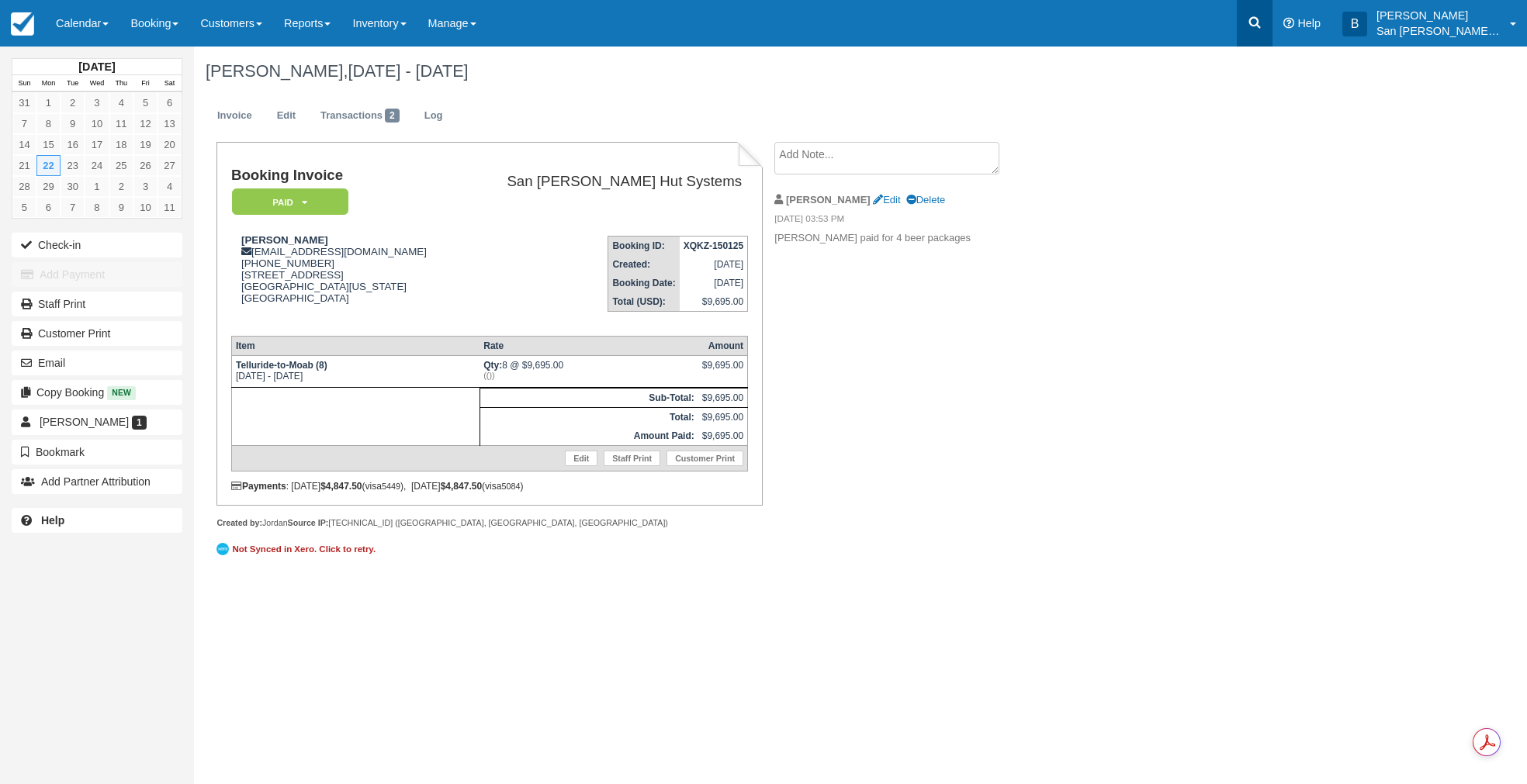
click at [1262, 14] on icon at bounding box center [1254, 22] width 15 height 15
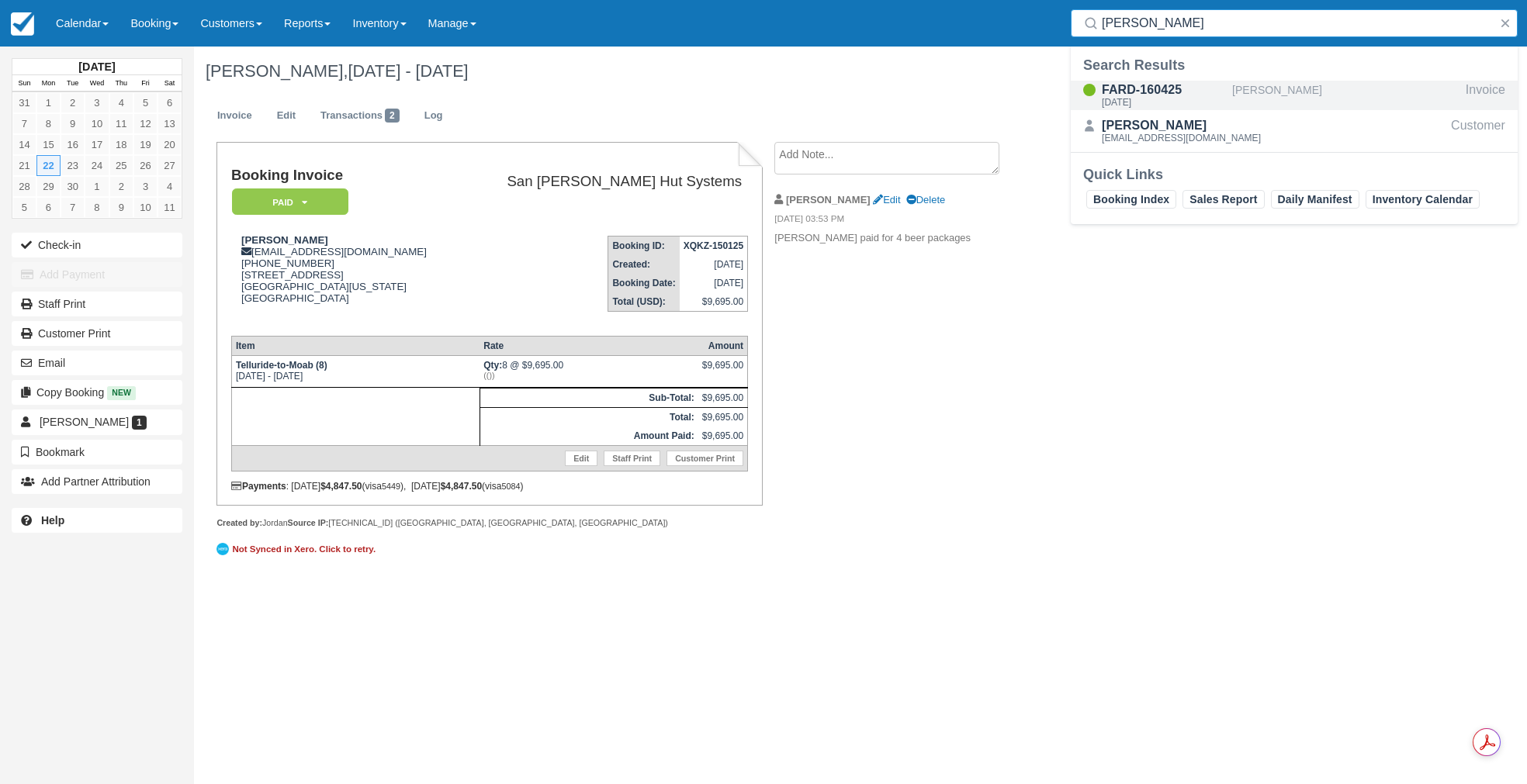
type input "Navarro"
click at [1142, 95] on div "FARD-160425" at bounding box center [1163, 90] width 124 height 18
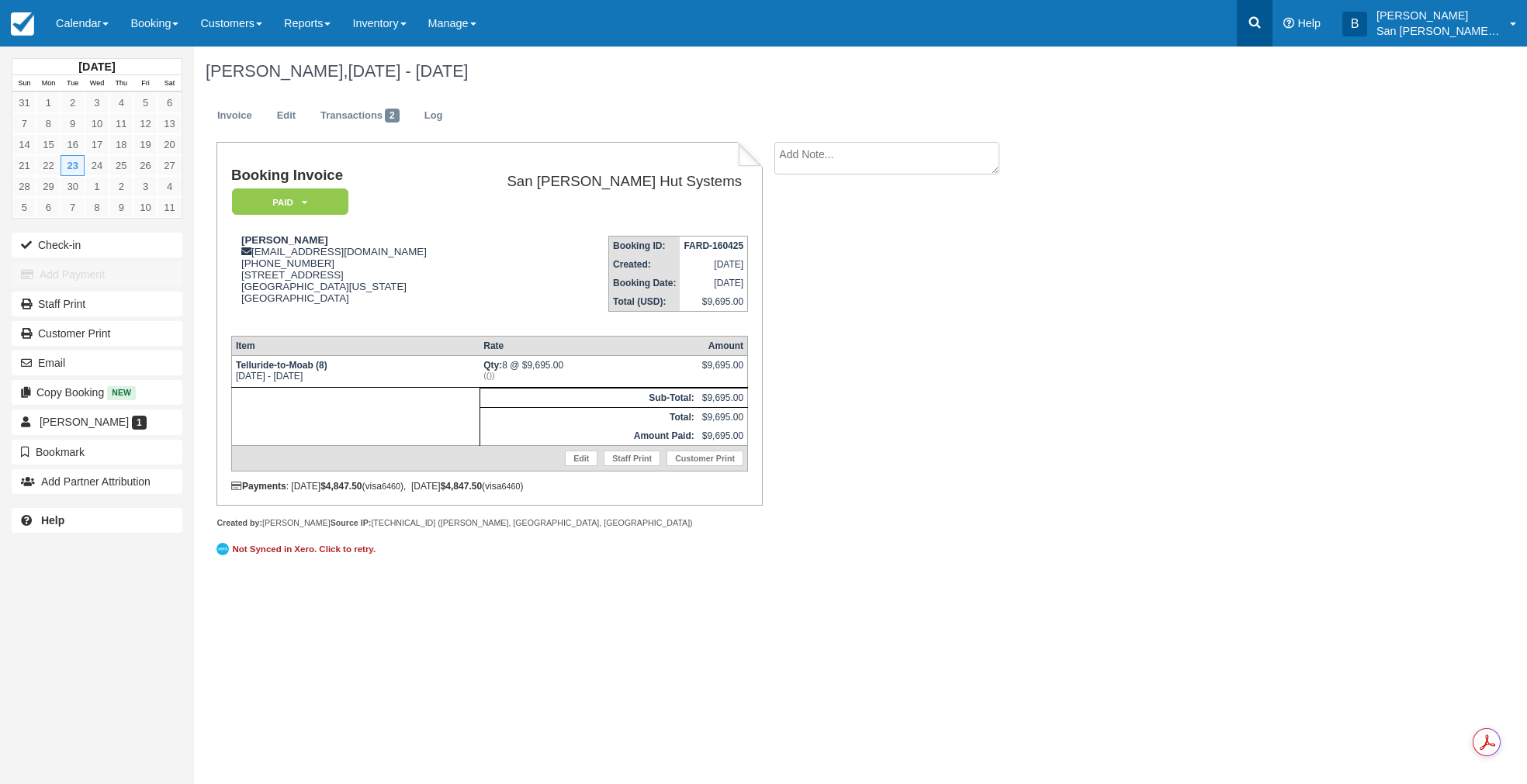
click at [1272, 25] on link at bounding box center [1254, 23] width 35 height 47
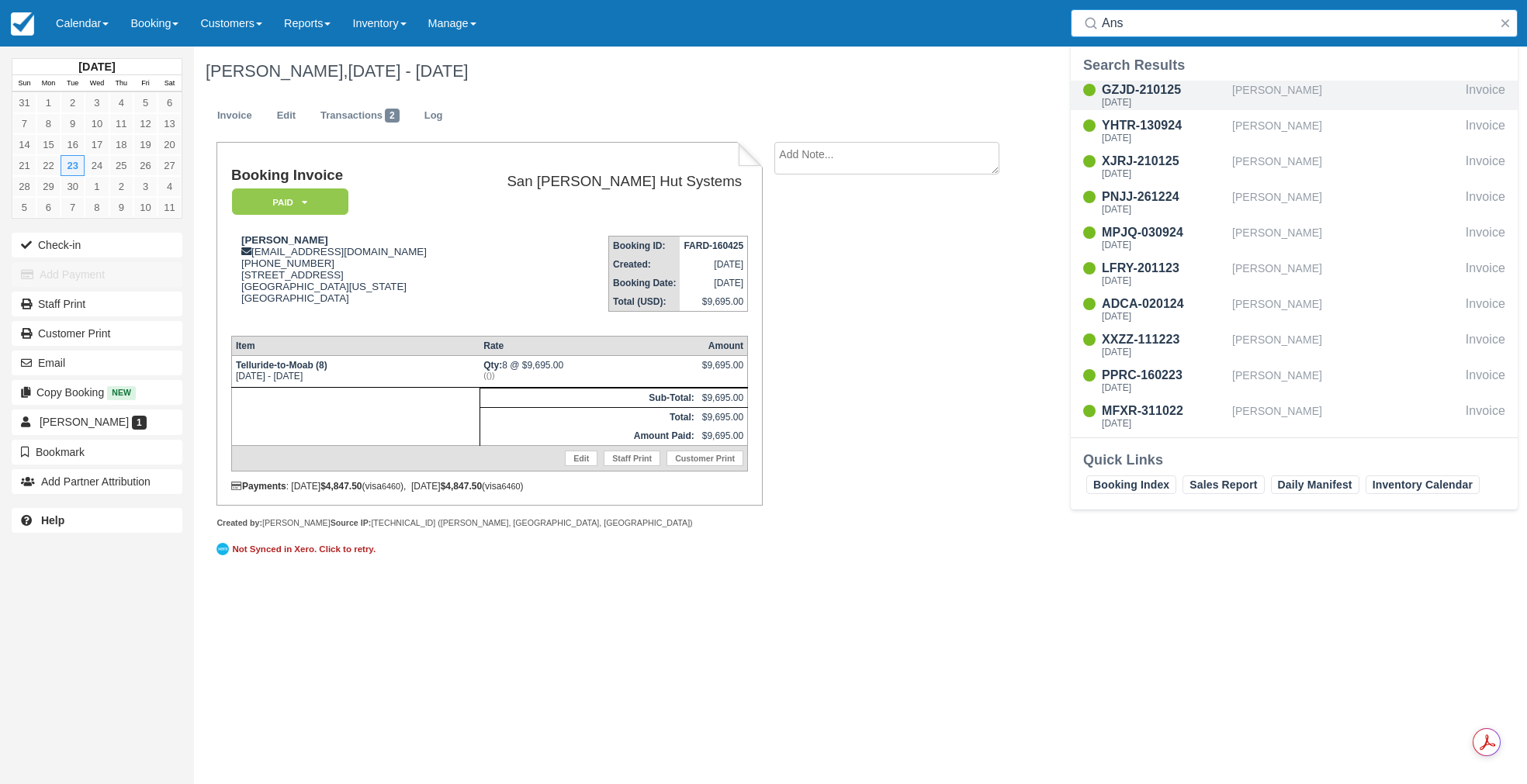
type input "Ans"
click at [1146, 98] on div "[DATE]" at bounding box center [1163, 103] width 124 height 10
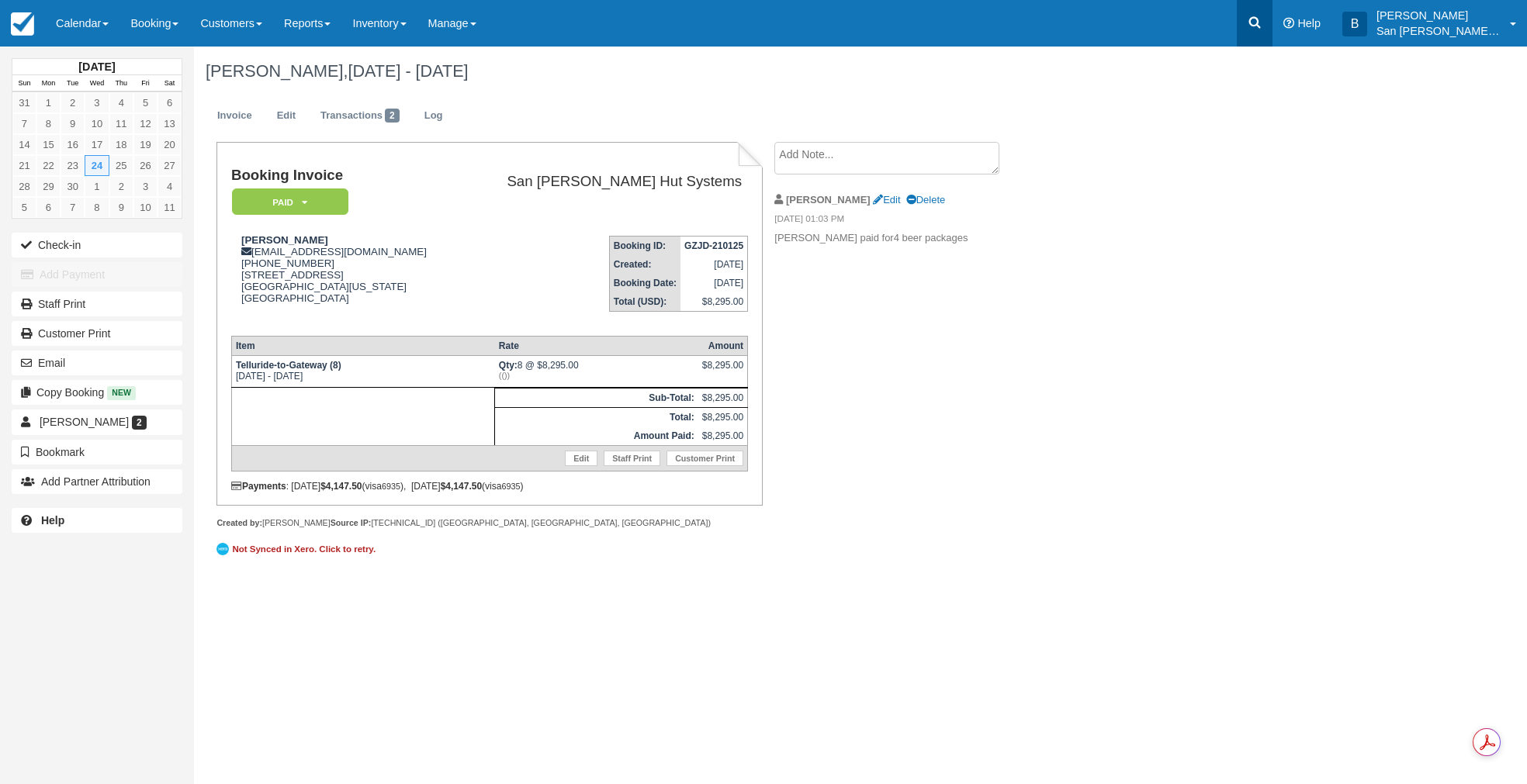
click at [1262, 26] on icon at bounding box center [1254, 22] width 15 height 15
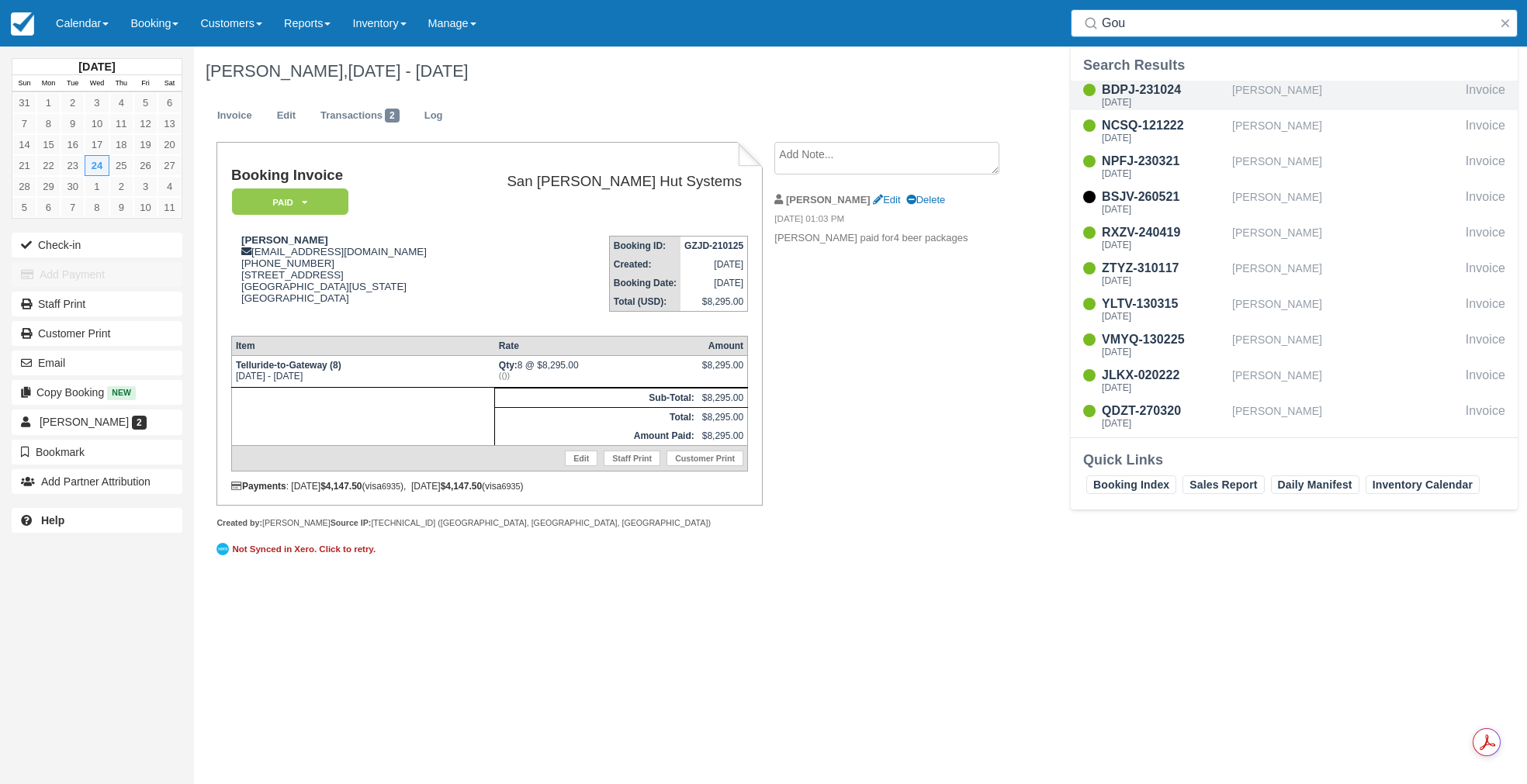
type input "Gou"
click at [1141, 89] on div "BDPJ-231024" at bounding box center [1163, 90] width 124 height 18
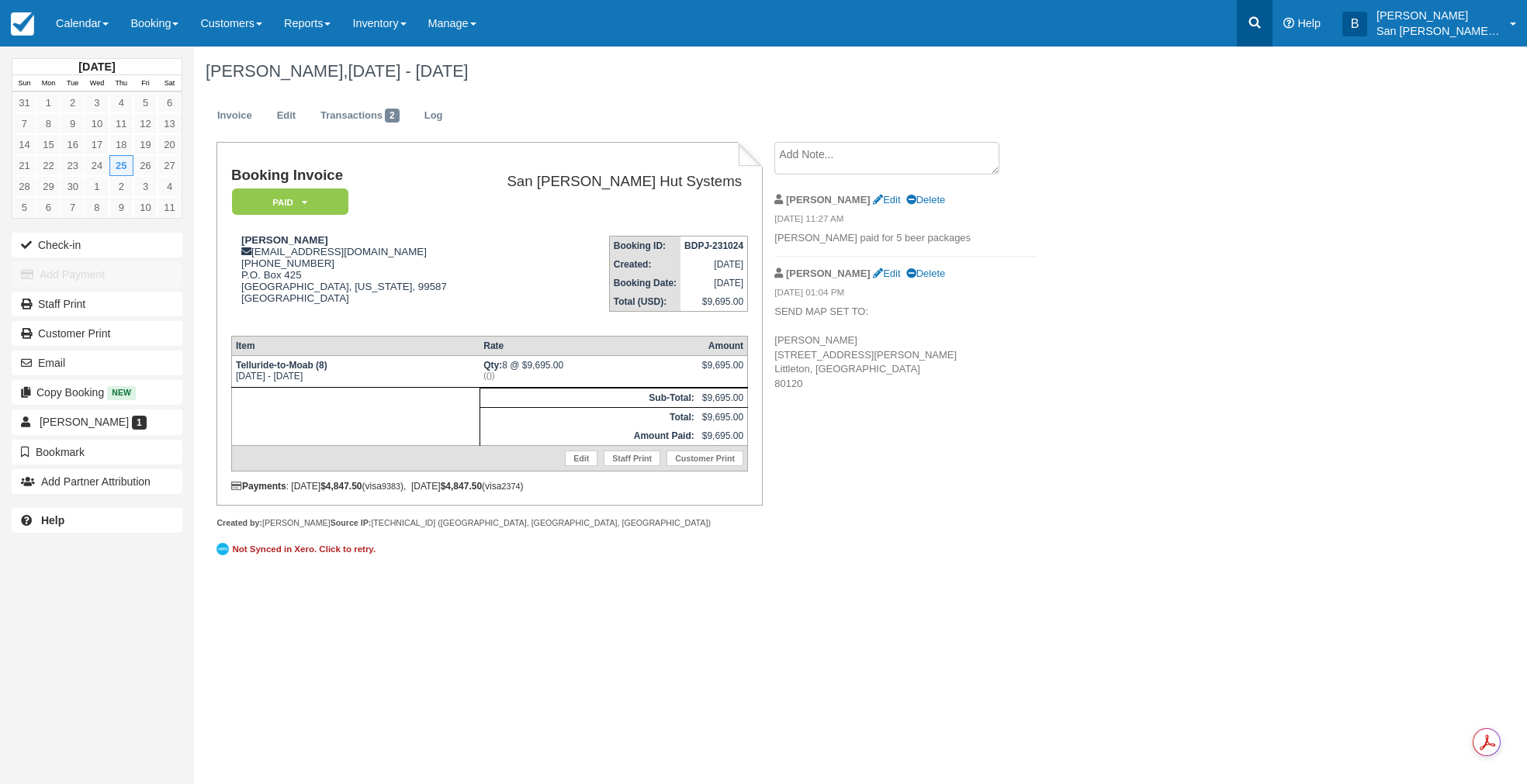
click at [1259, 16] on icon at bounding box center [1254, 22] width 15 height 15
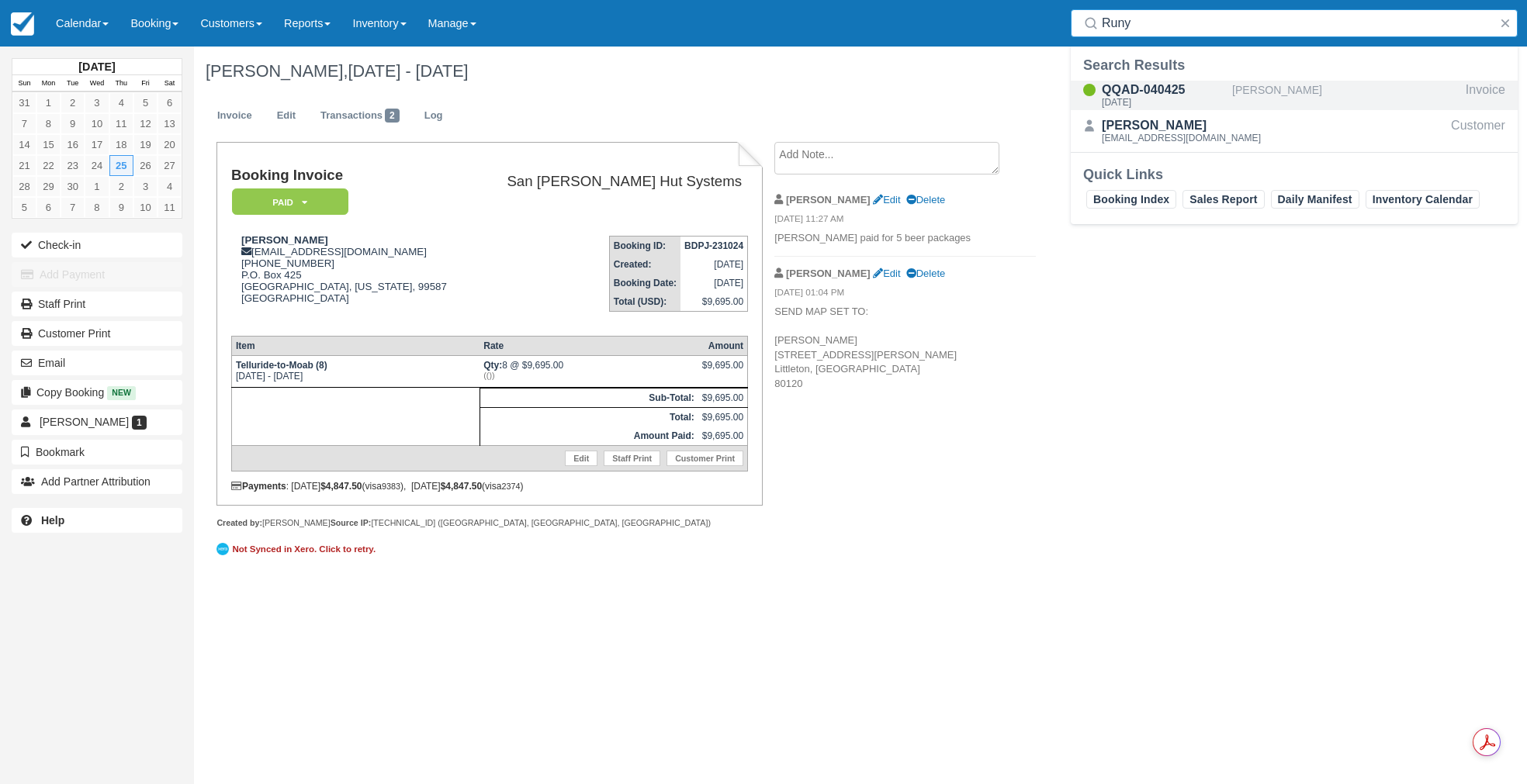
type input "Runy"
click at [1152, 98] on div "[DATE]" at bounding box center [1163, 103] width 124 height 10
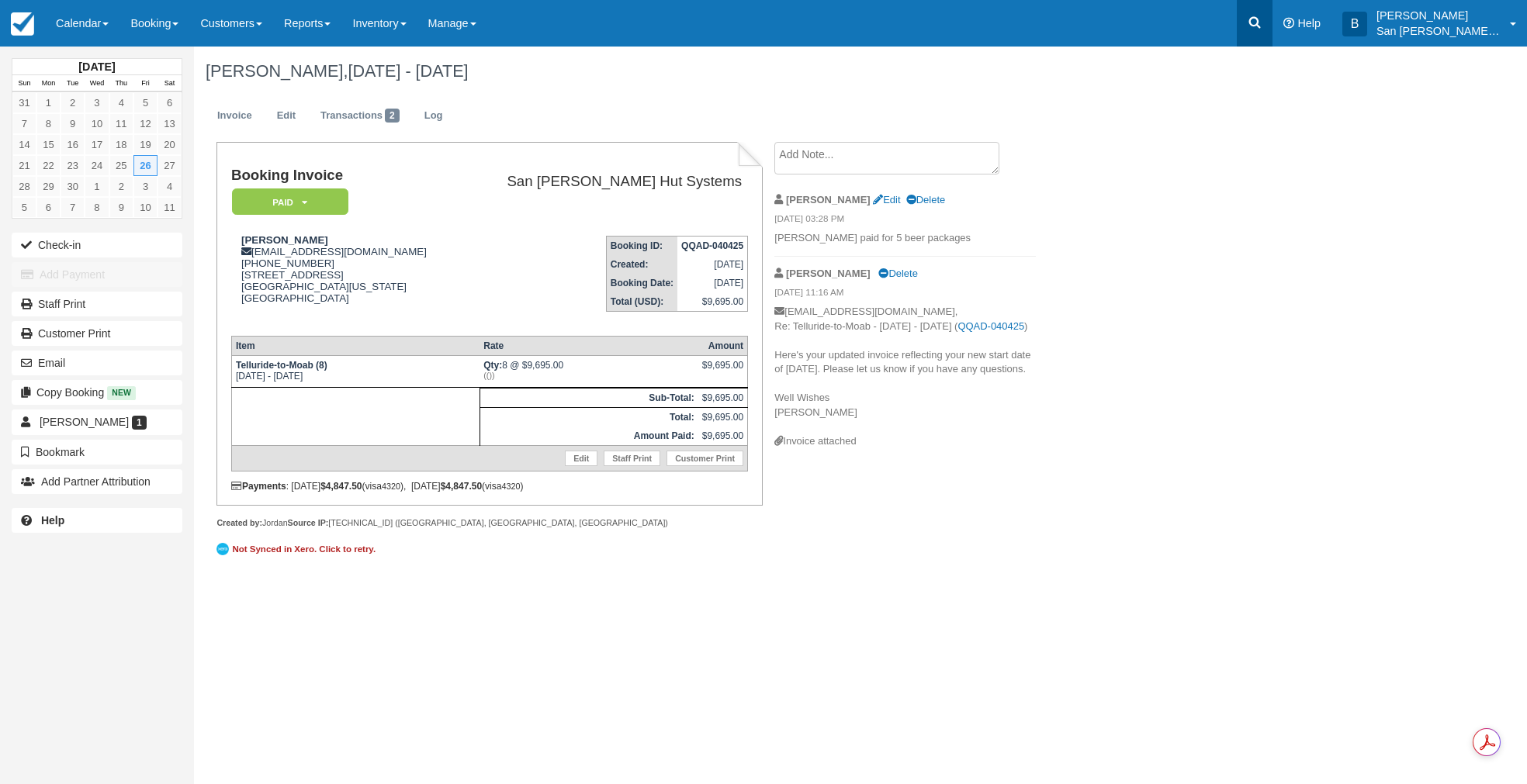
click at [1262, 20] on icon at bounding box center [1254, 22] width 15 height 15
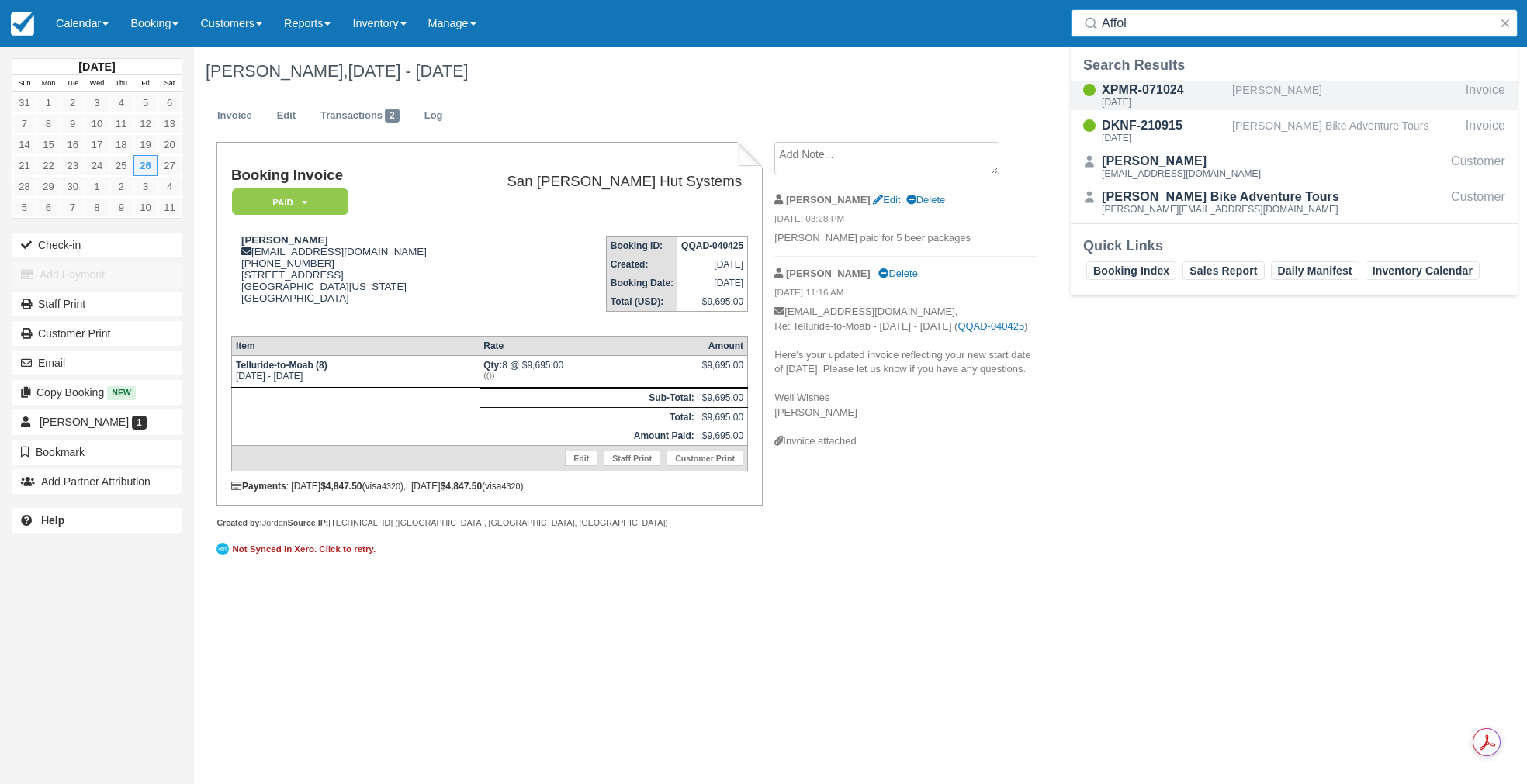
type input "Affol"
click at [1138, 93] on div "XPMR-071024" at bounding box center [1163, 90] width 124 height 18
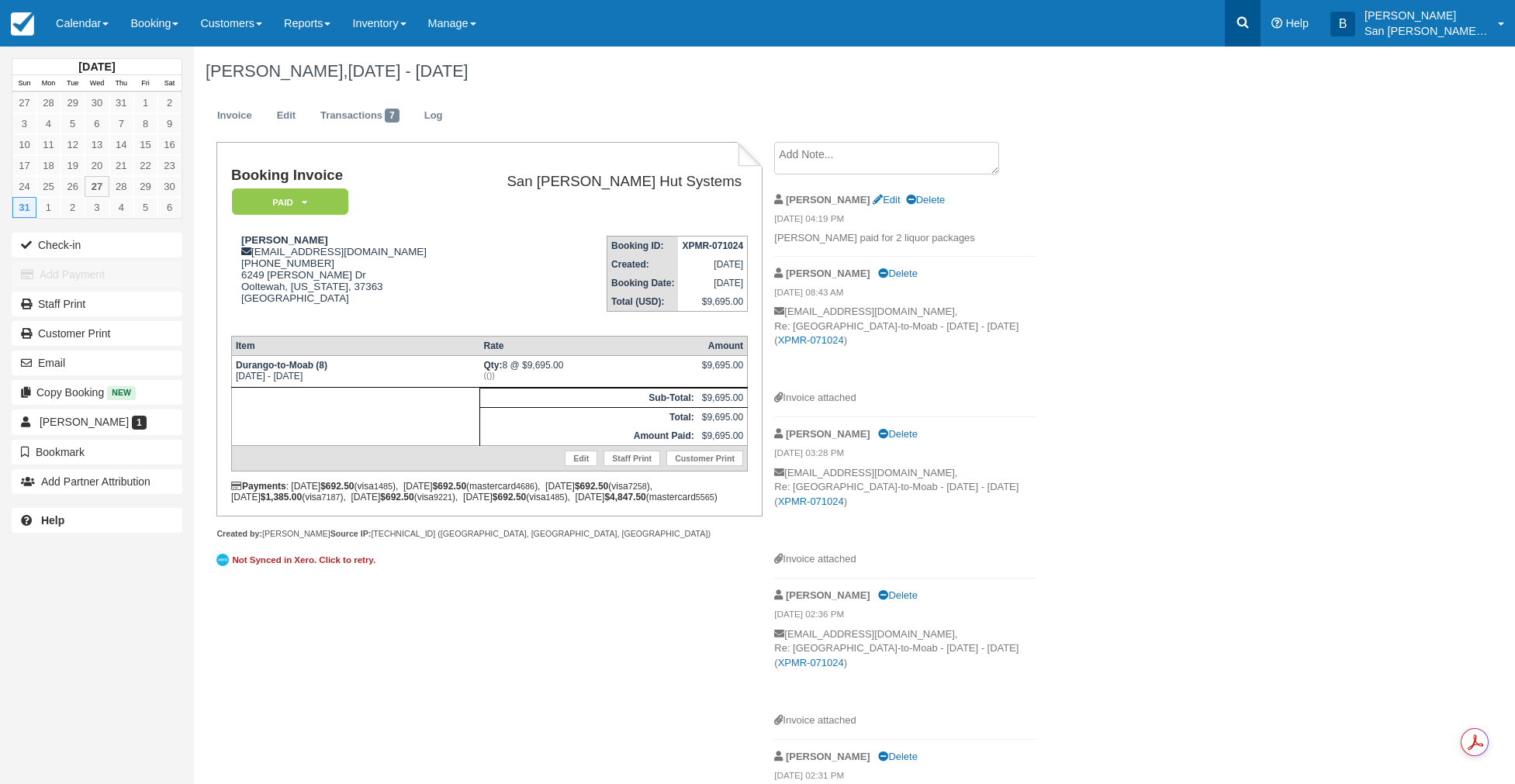
click at [1249, 26] on icon at bounding box center [1243, 22] width 11 height 11
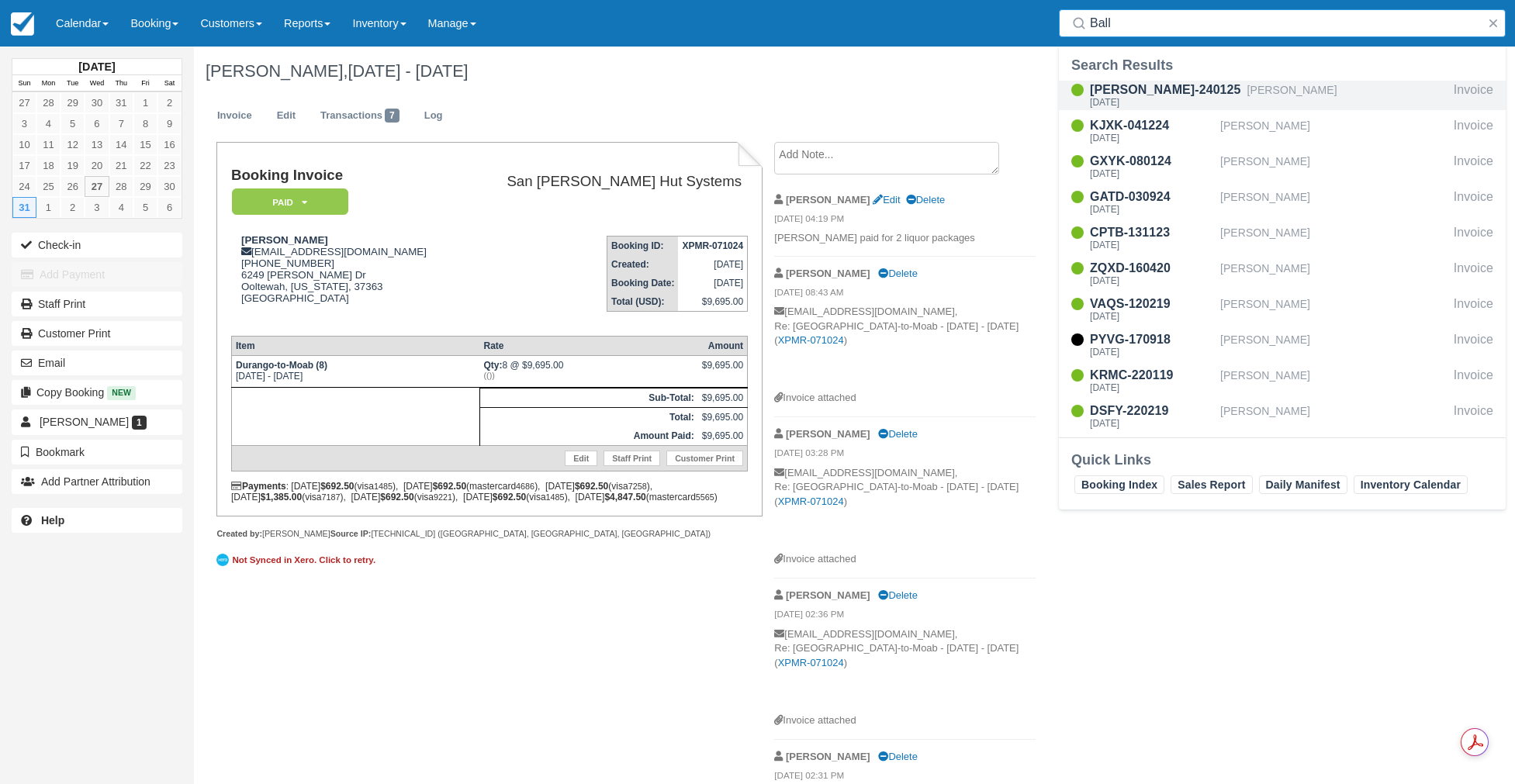
type input "Ball"
click at [1121, 109] on div "BYAM-240125 Mon Sep 1 2025" at bounding box center [1166, 95] width 151 height 30
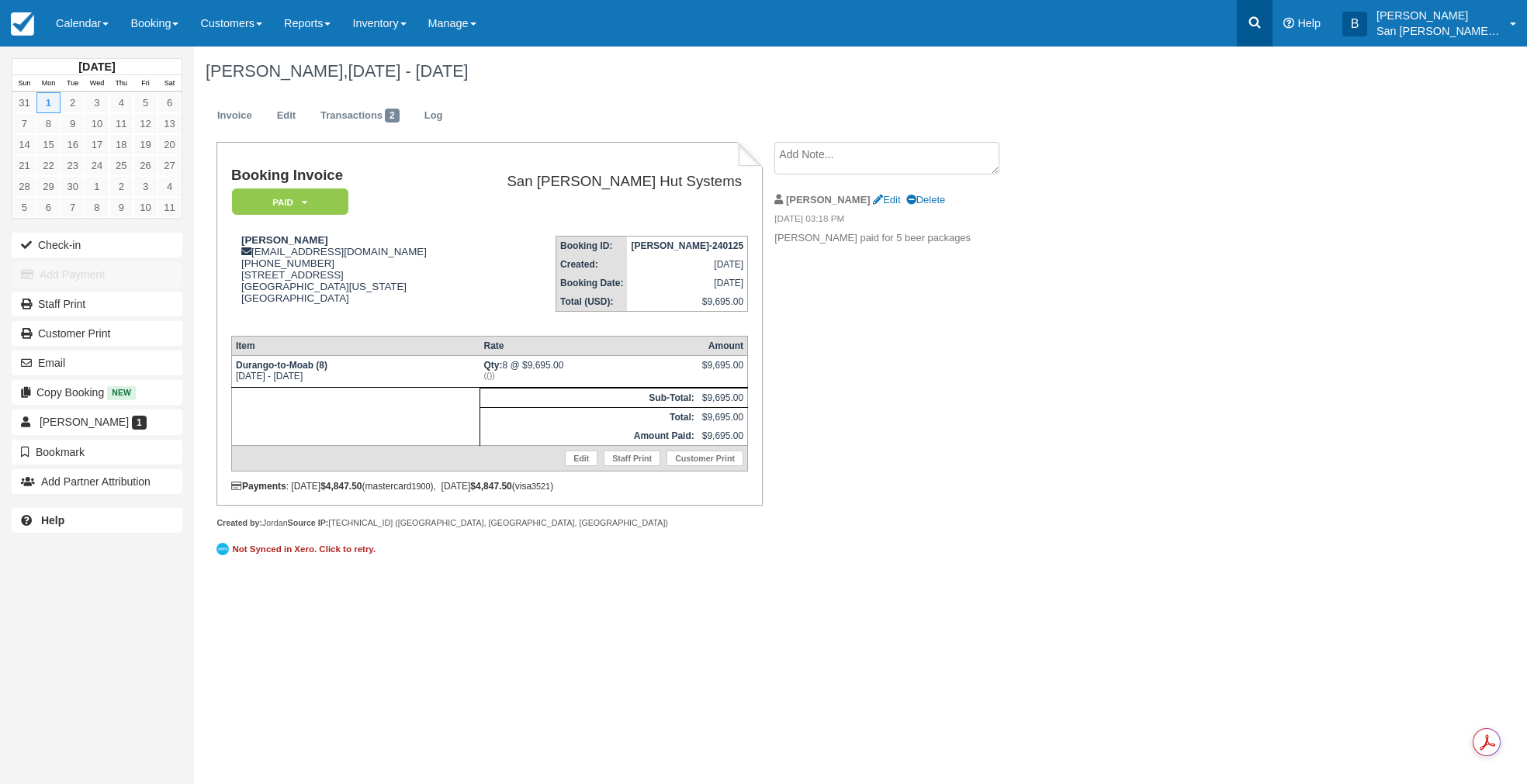
click at [1258, 24] on icon at bounding box center [1254, 22] width 15 height 15
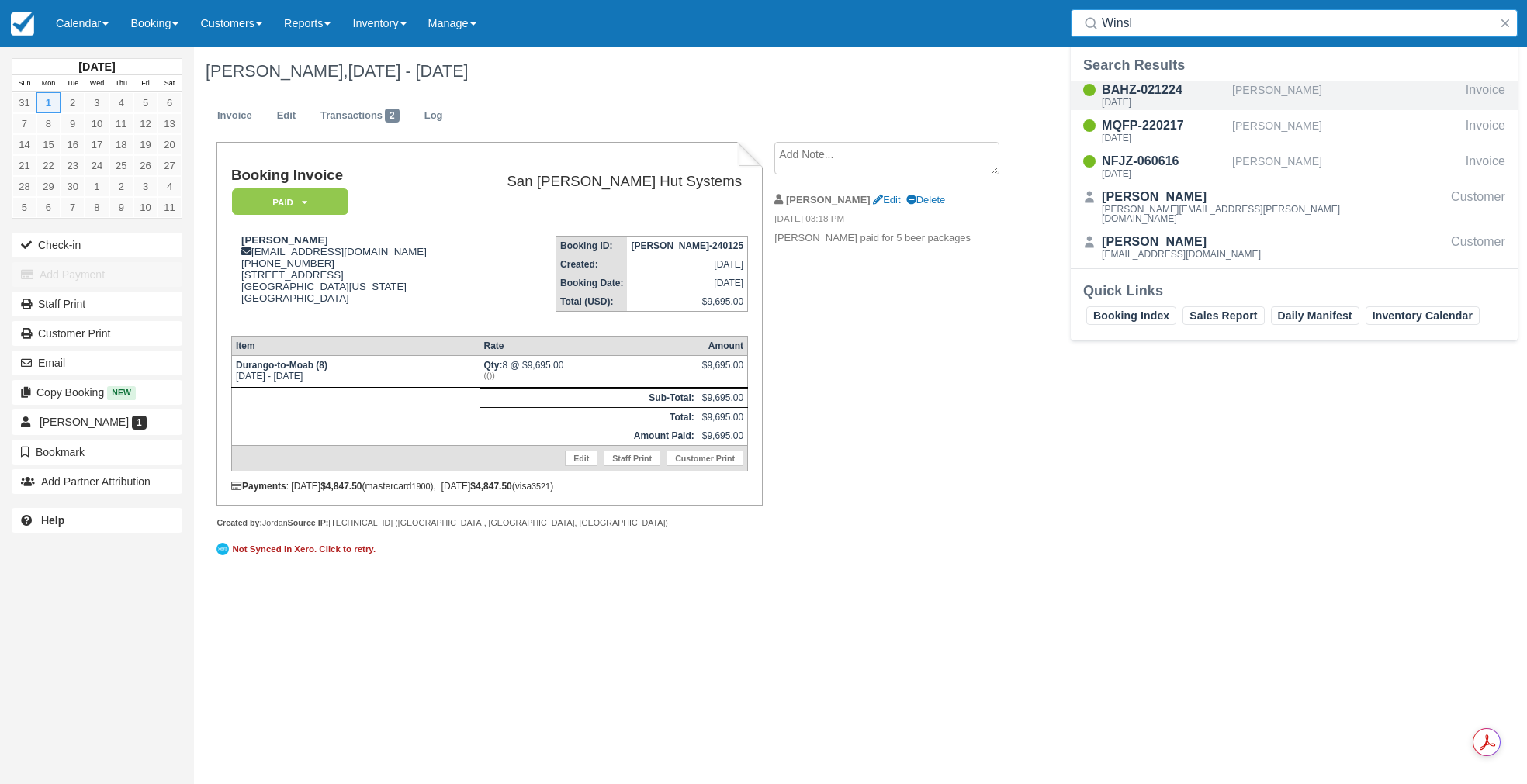
type input "Winsl"
click at [1140, 88] on div "BAHZ-021224" at bounding box center [1163, 90] width 124 height 18
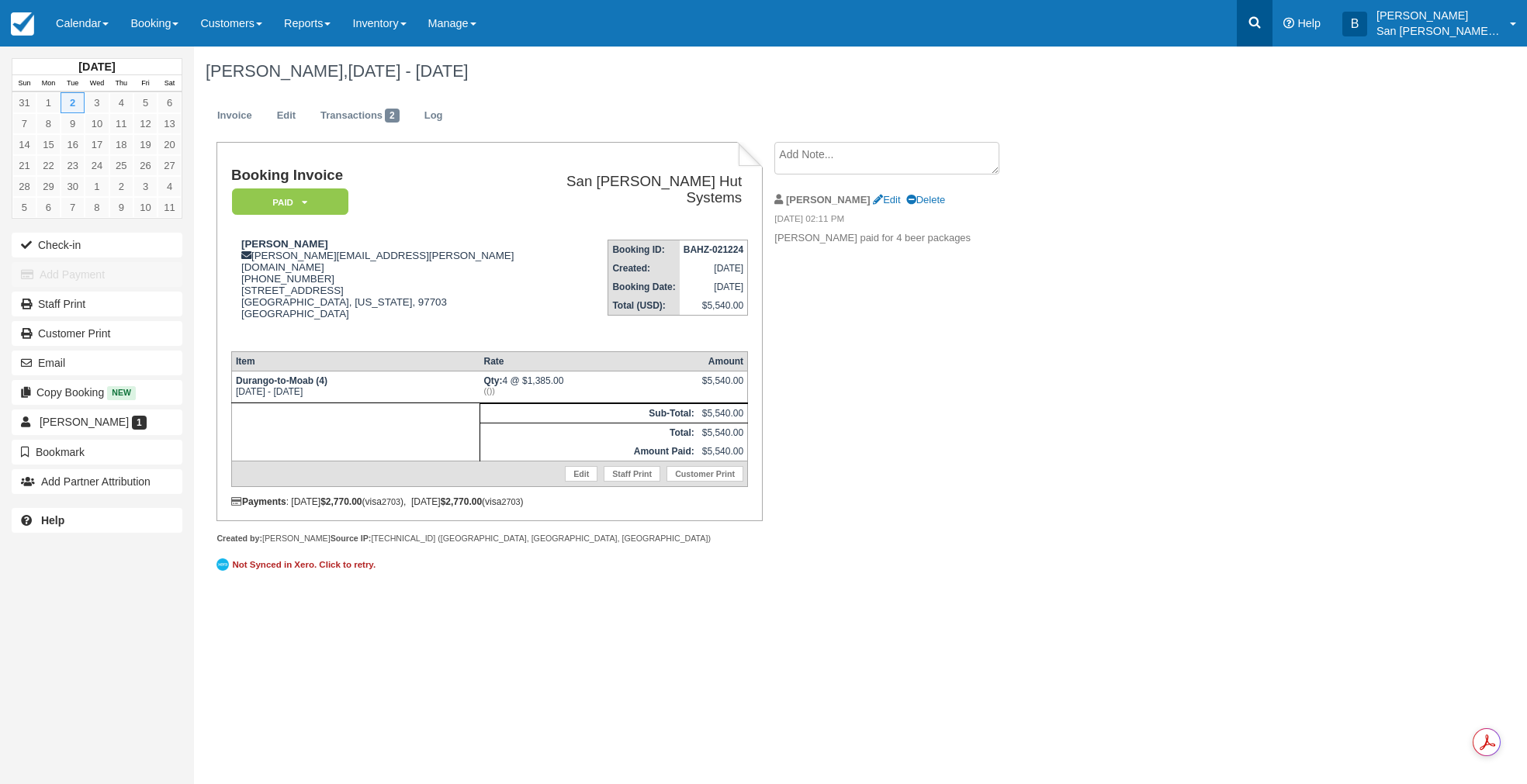
click at [1255, 23] on link at bounding box center [1254, 23] width 35 height 47
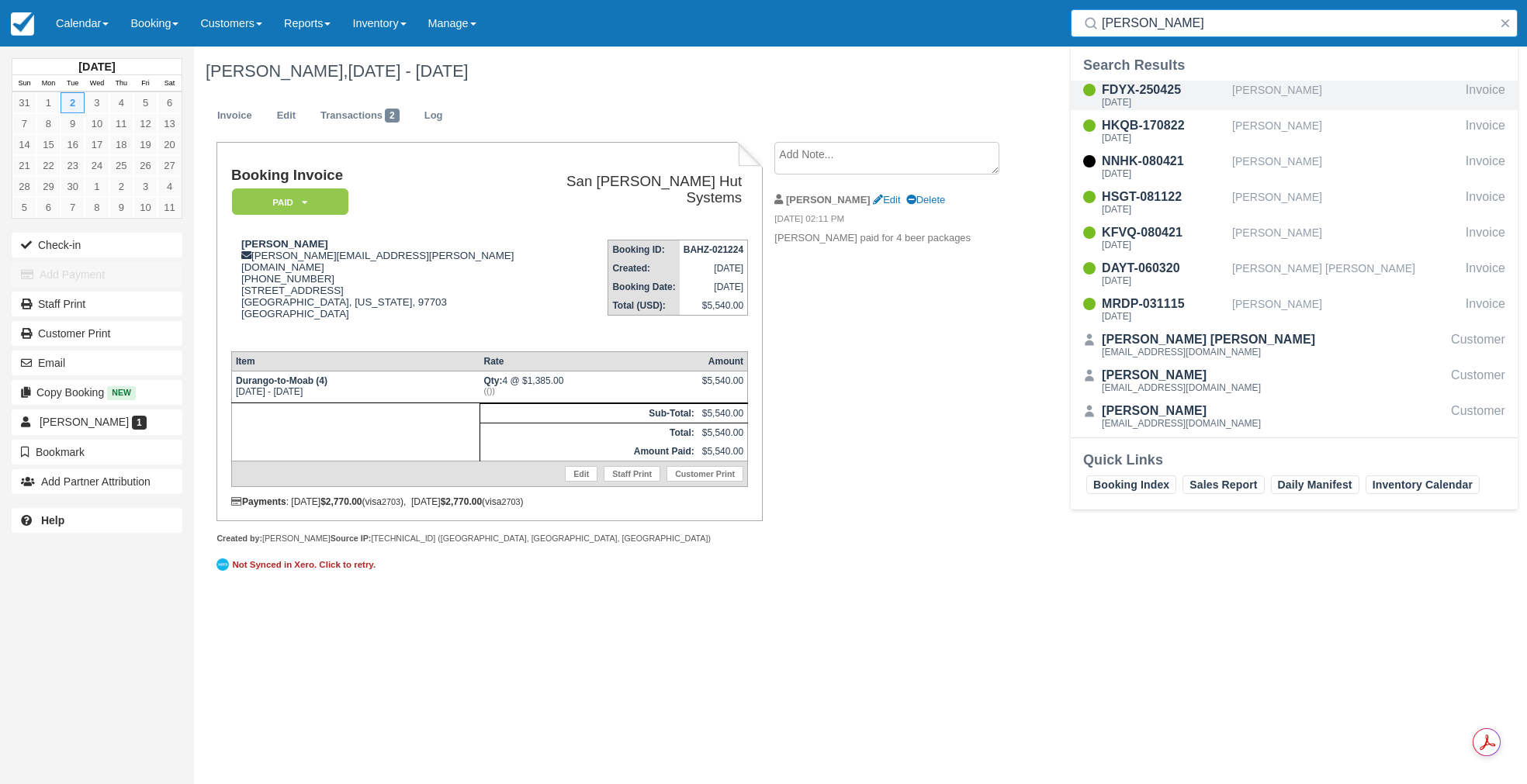
type input "[PERSON_NAME]"
click at [1155, 94] on div "FDYX-250425" at bounding box center [1163, 90] width 124 height 18
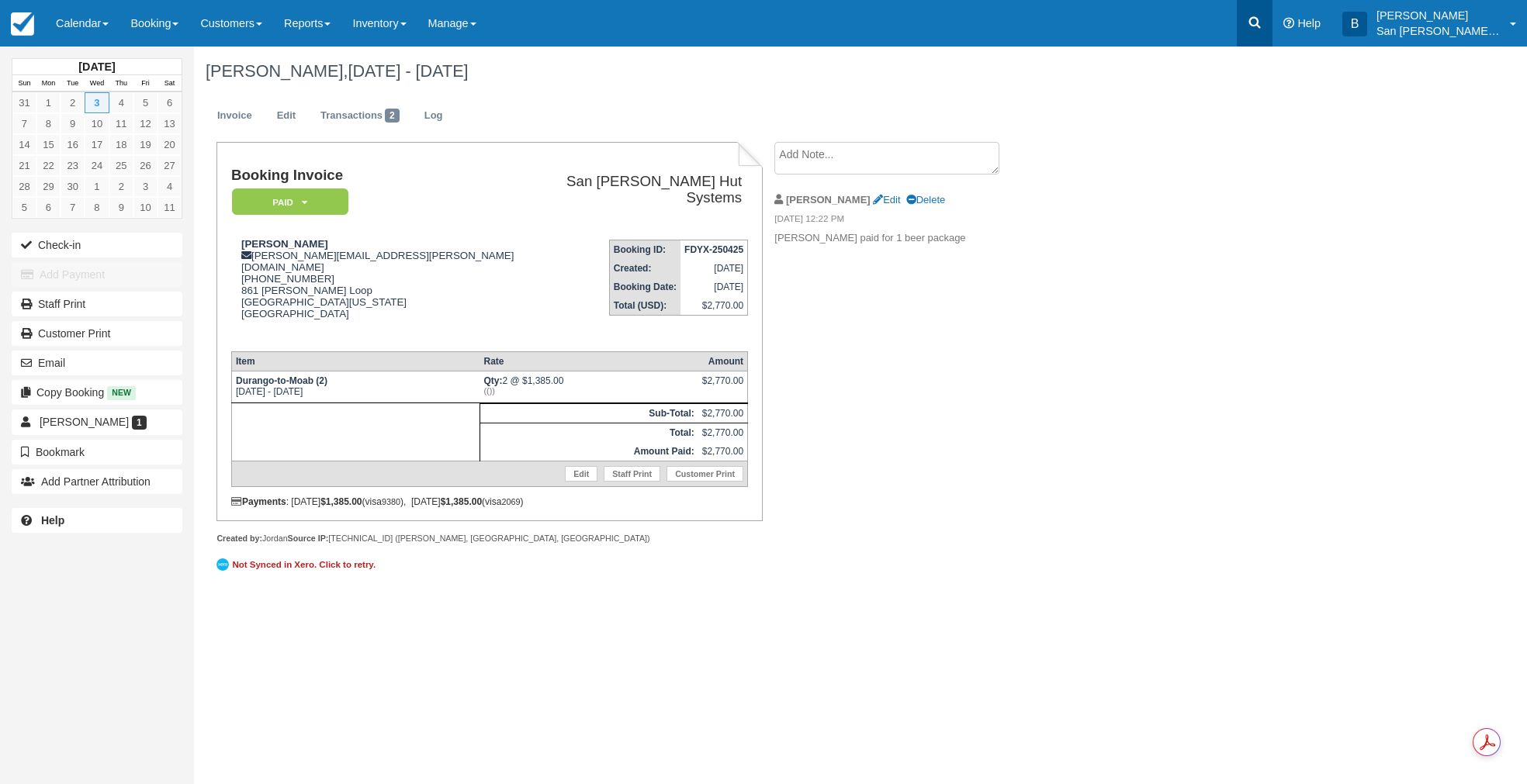
click at [1260, 20] on icon at bounding box center [1255, 22] width 11 height 11
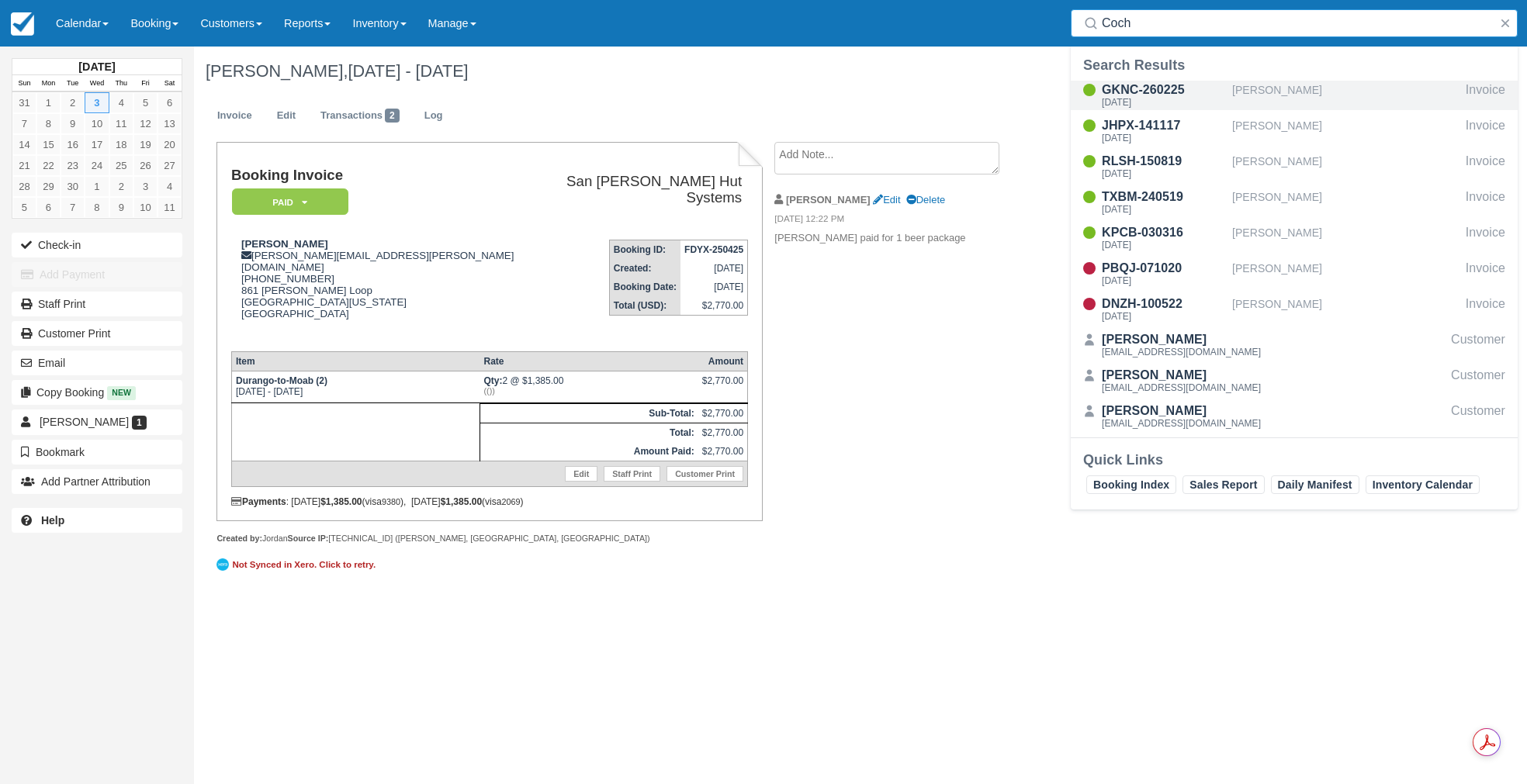
type input "Coch"
click at [1146, 87] on div "GKNC-260225" at bounding box center [1163, 90] width 124 height 18
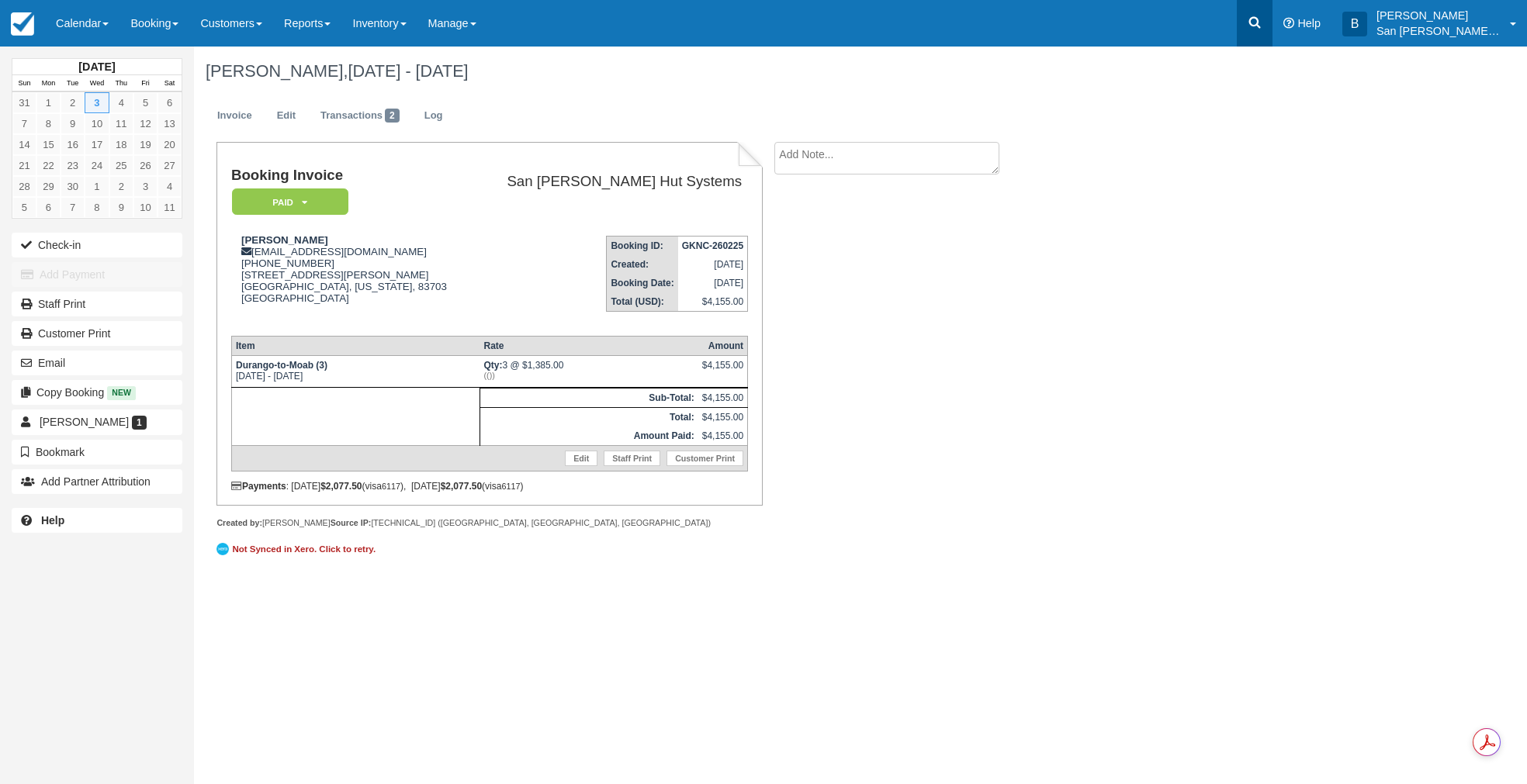
click at [1260, 25] on icon at bounding box center [1255, 22] width 11 height 11
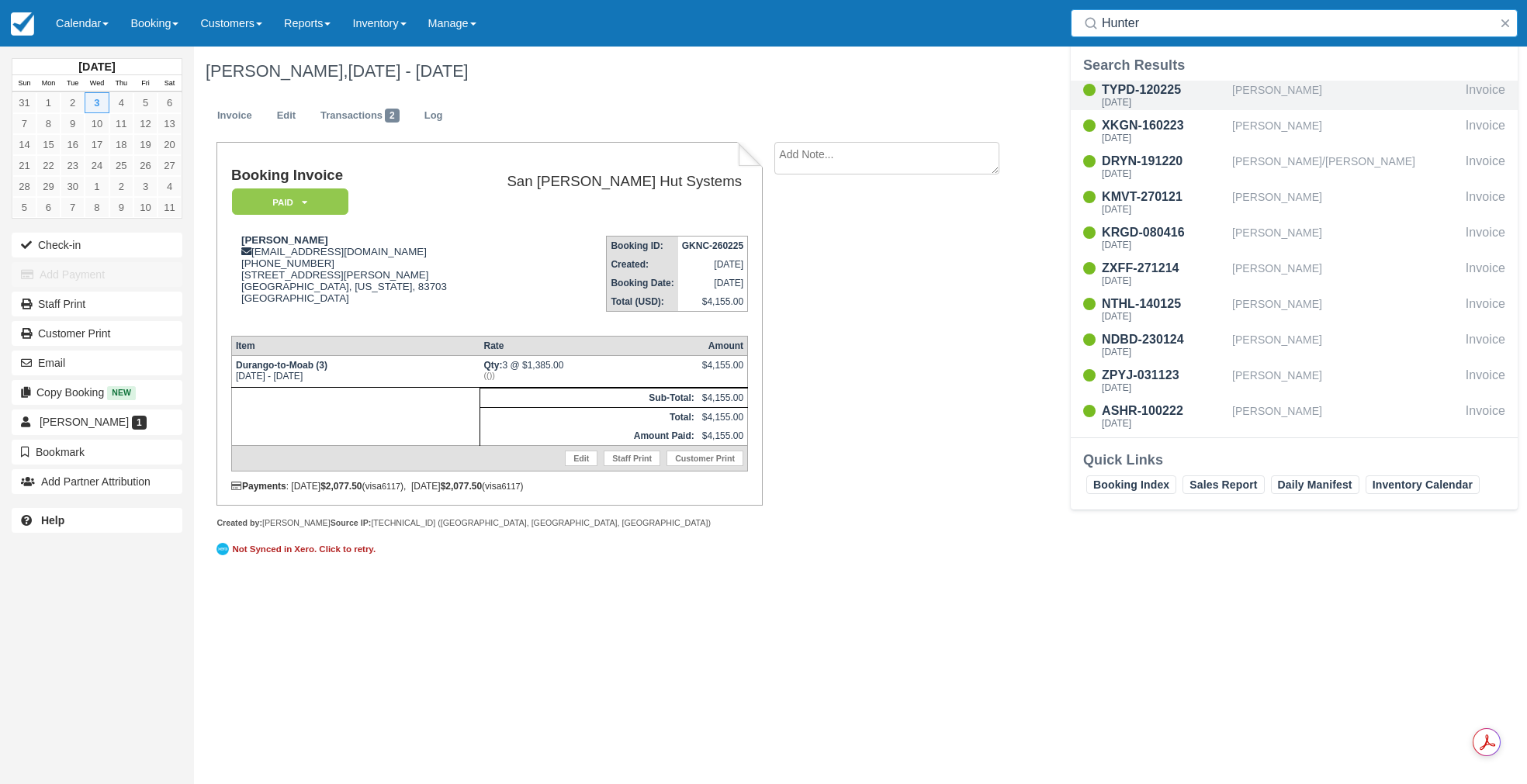
type input "Hunter"
click at [1136, 102] on div "[DATE]" at bounding box center [1163, 103] width 124 height 10
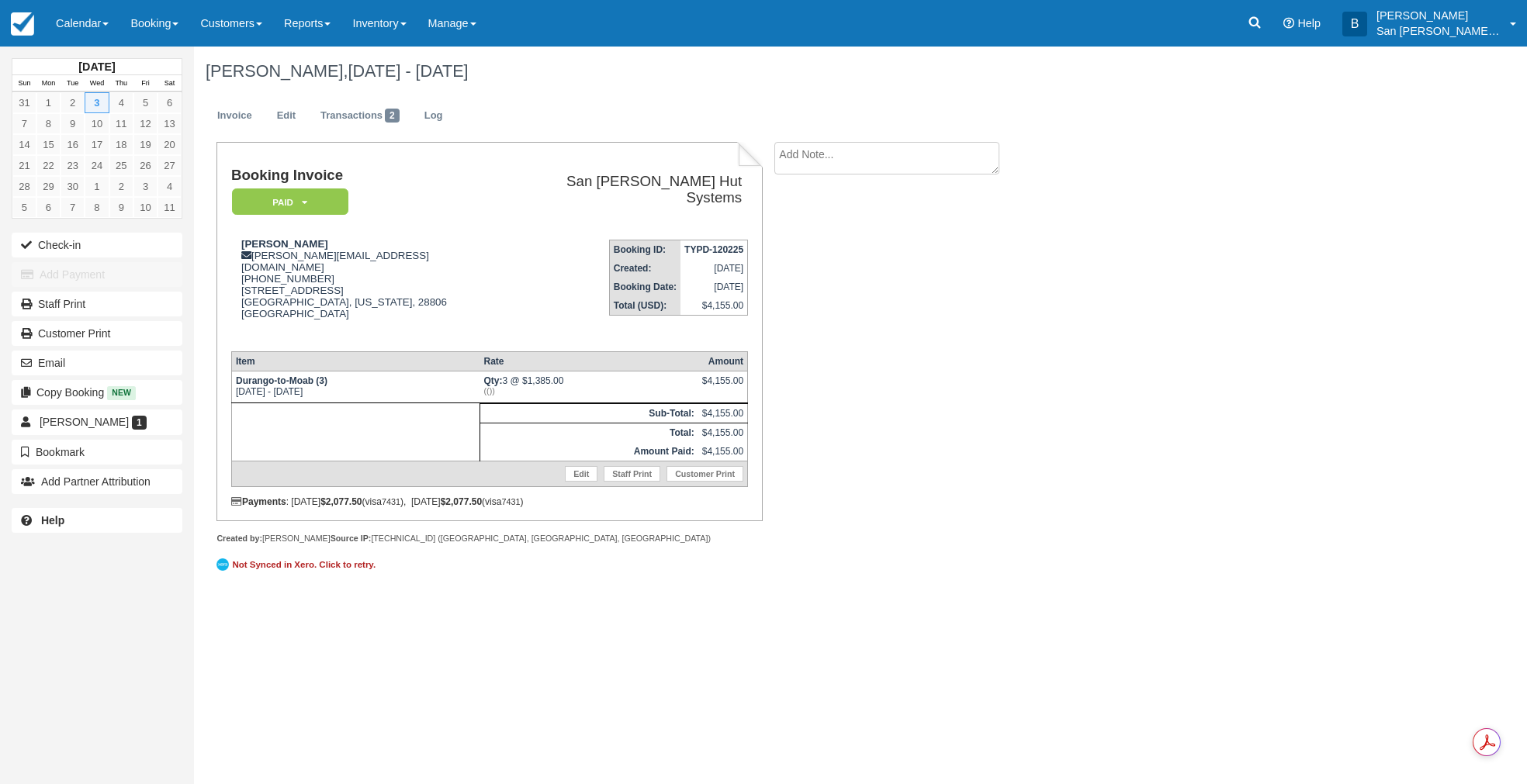
click at [1237, 26] on div "Menu Calendar Customer Inventory Month Week Day Booking Daily Manifest Daily Li…" at bounding box center [764, 23] width 1527 height 47
click at [1262, 19] on icon at bounding box center [1254, 22] width 15 height 15
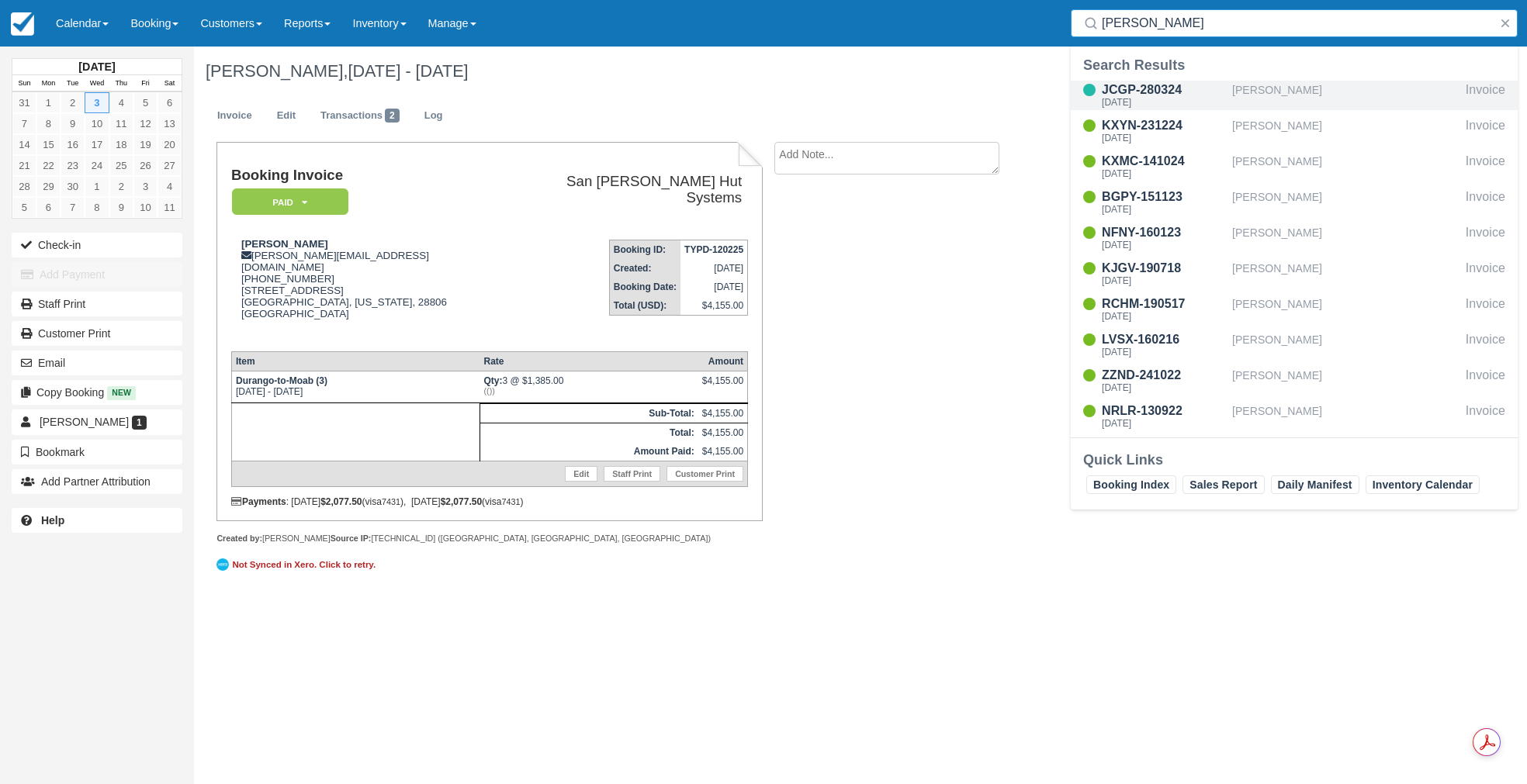
type input "[PERSON_NAME]"
click at [1169, 100] on div "[DATE]" at bounding box center [1163, 103] width 124 height 10
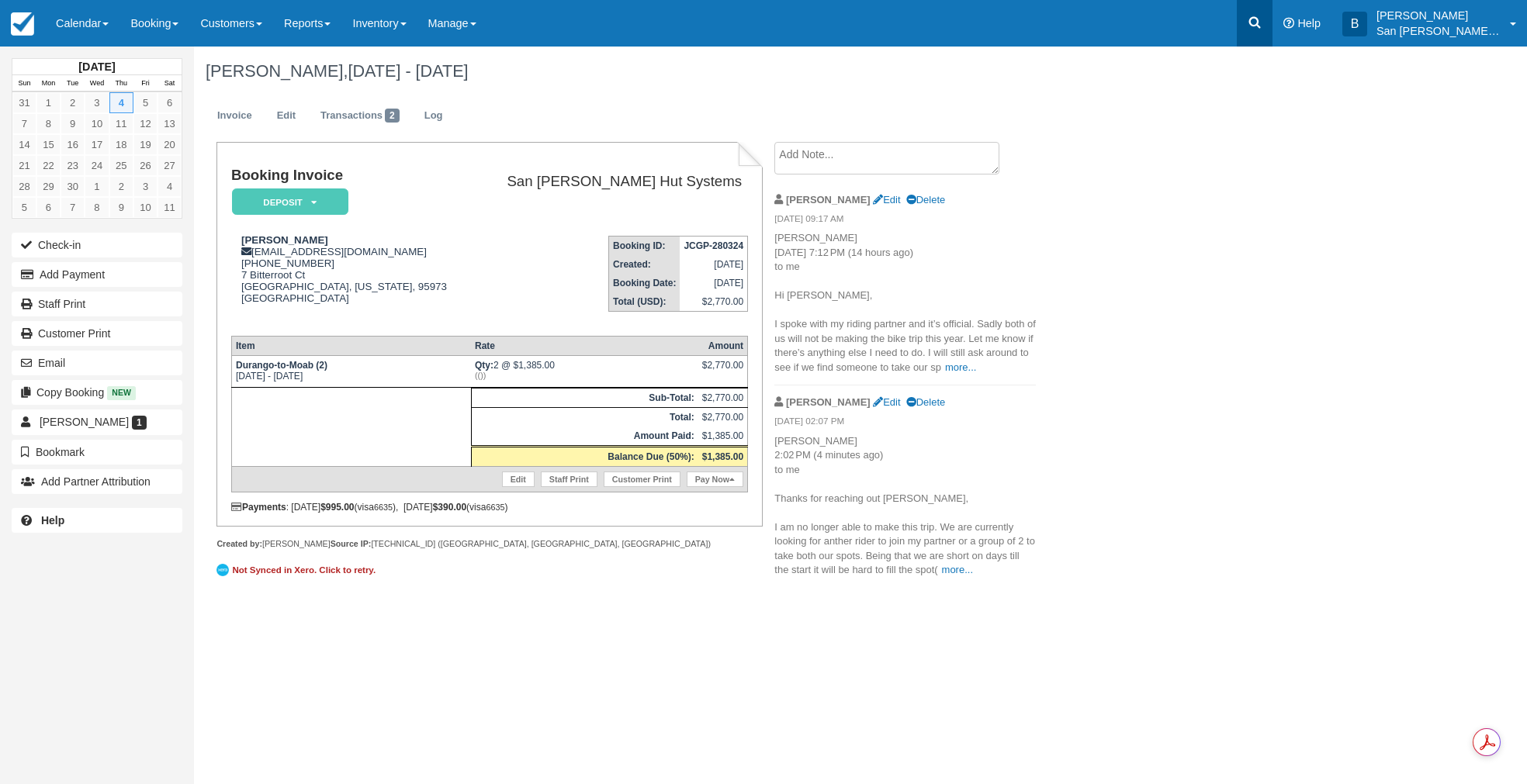
click at [1272, 26] on link at bounding box center [1254, 23] width 35 height 47
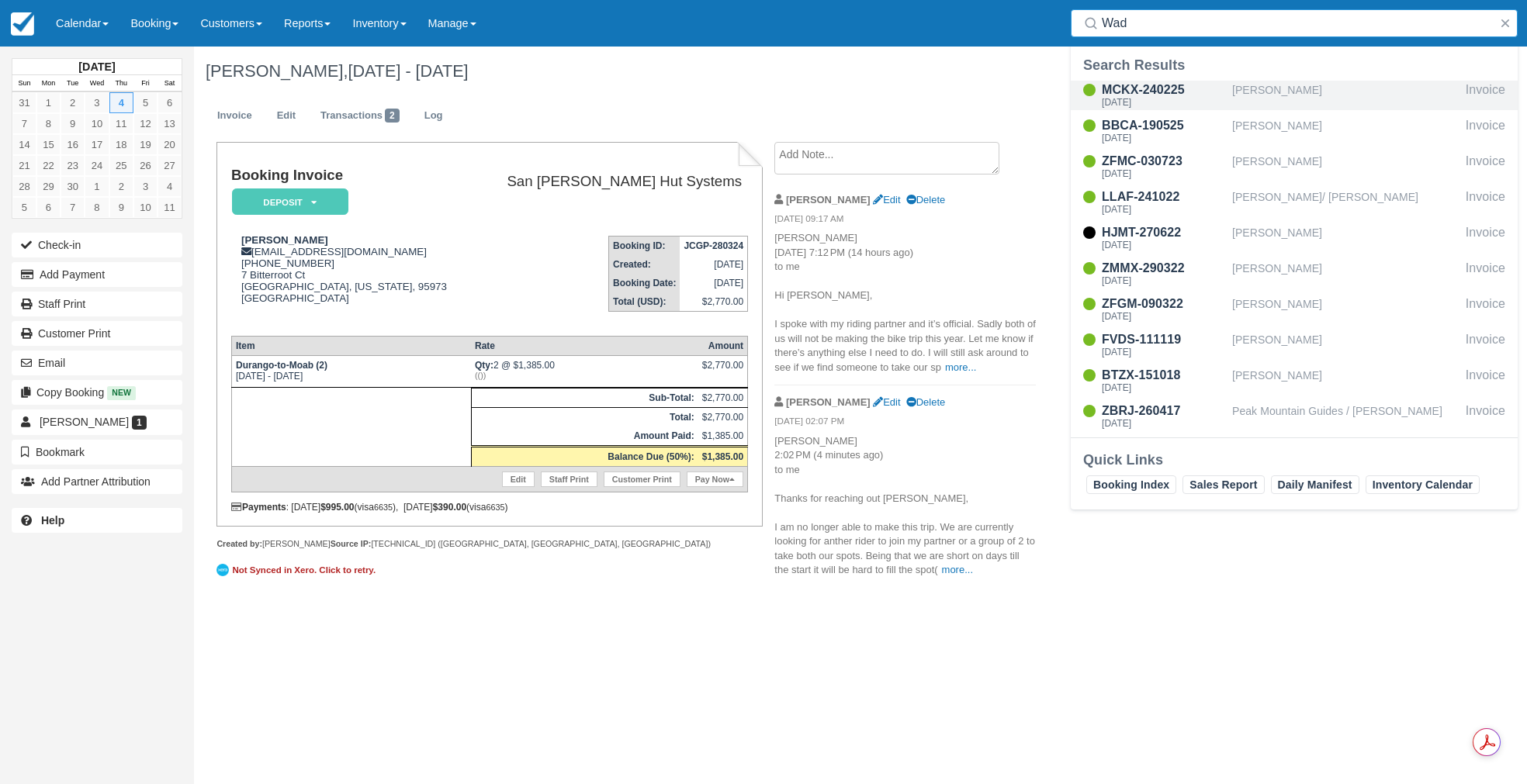
type input "Wad"
click at [1158, 95] on div "MCKX-240225" at bounding box center [1163, 90] width 124 height 18
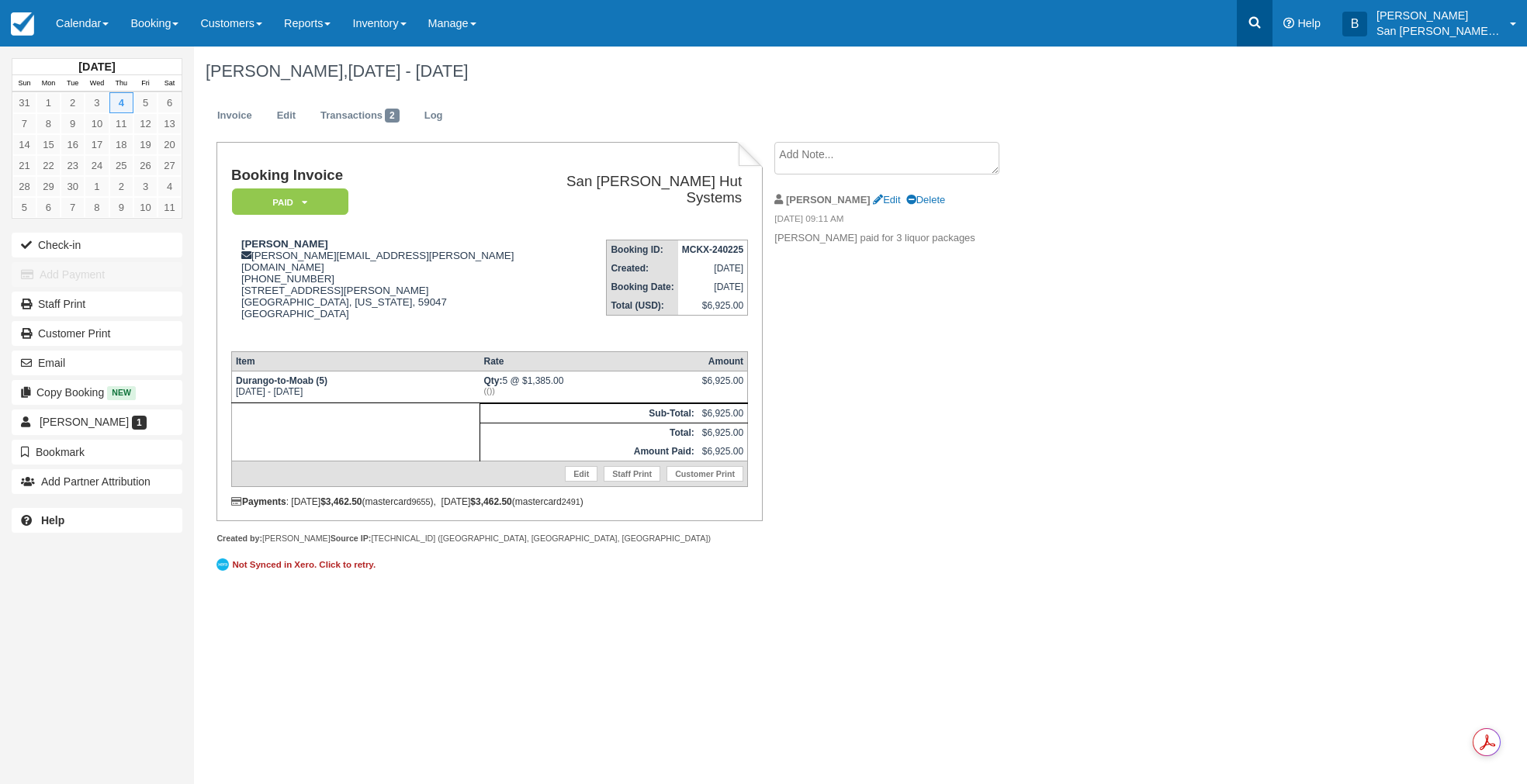
click at [1262, 29] on icon at bounding box center [1254, 22] width 15 height 15
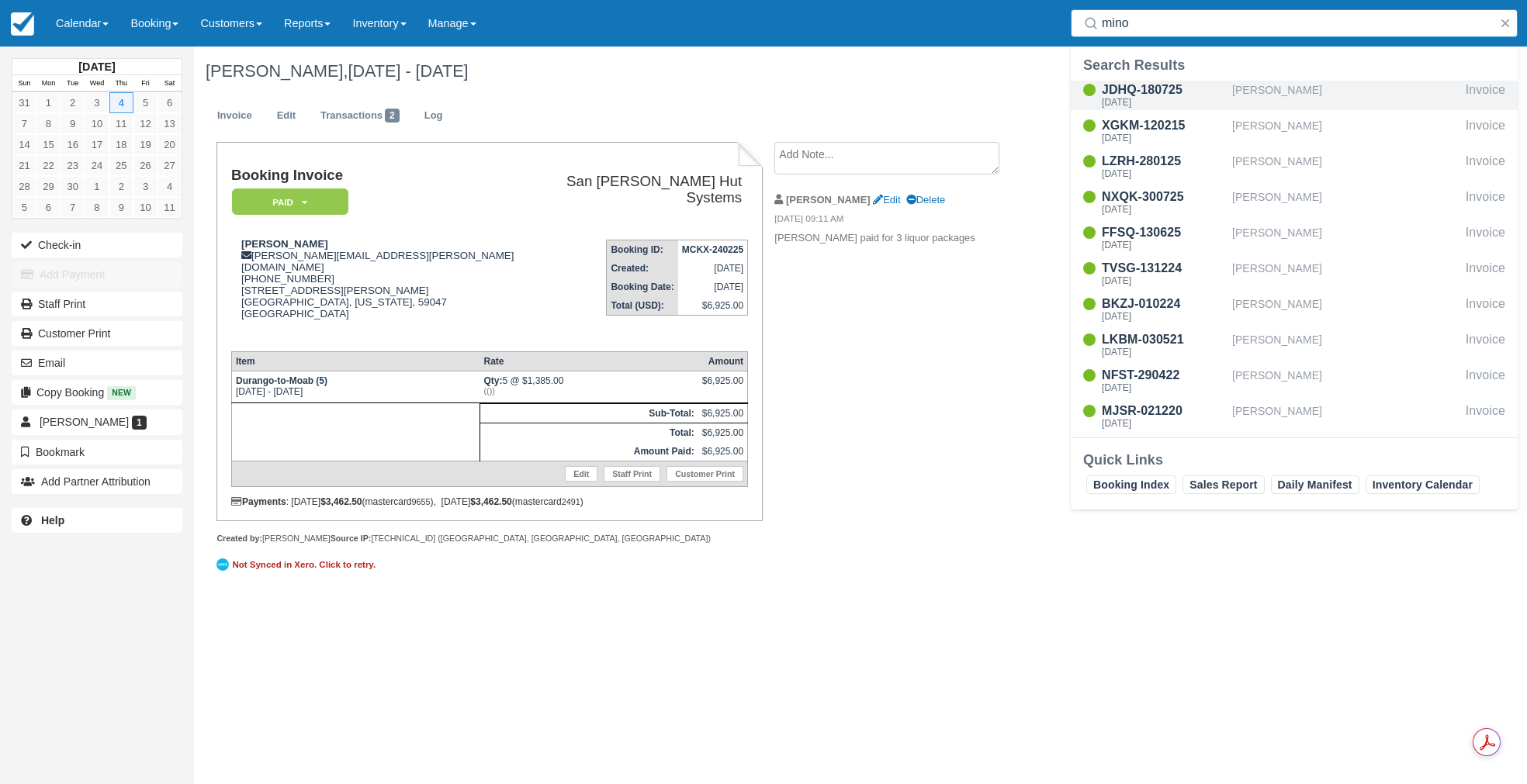
type input "mino"
click at [1155, 104] on div "Fri Sep 5 2025" at bounding box center [1163, 103] width 124 height 10
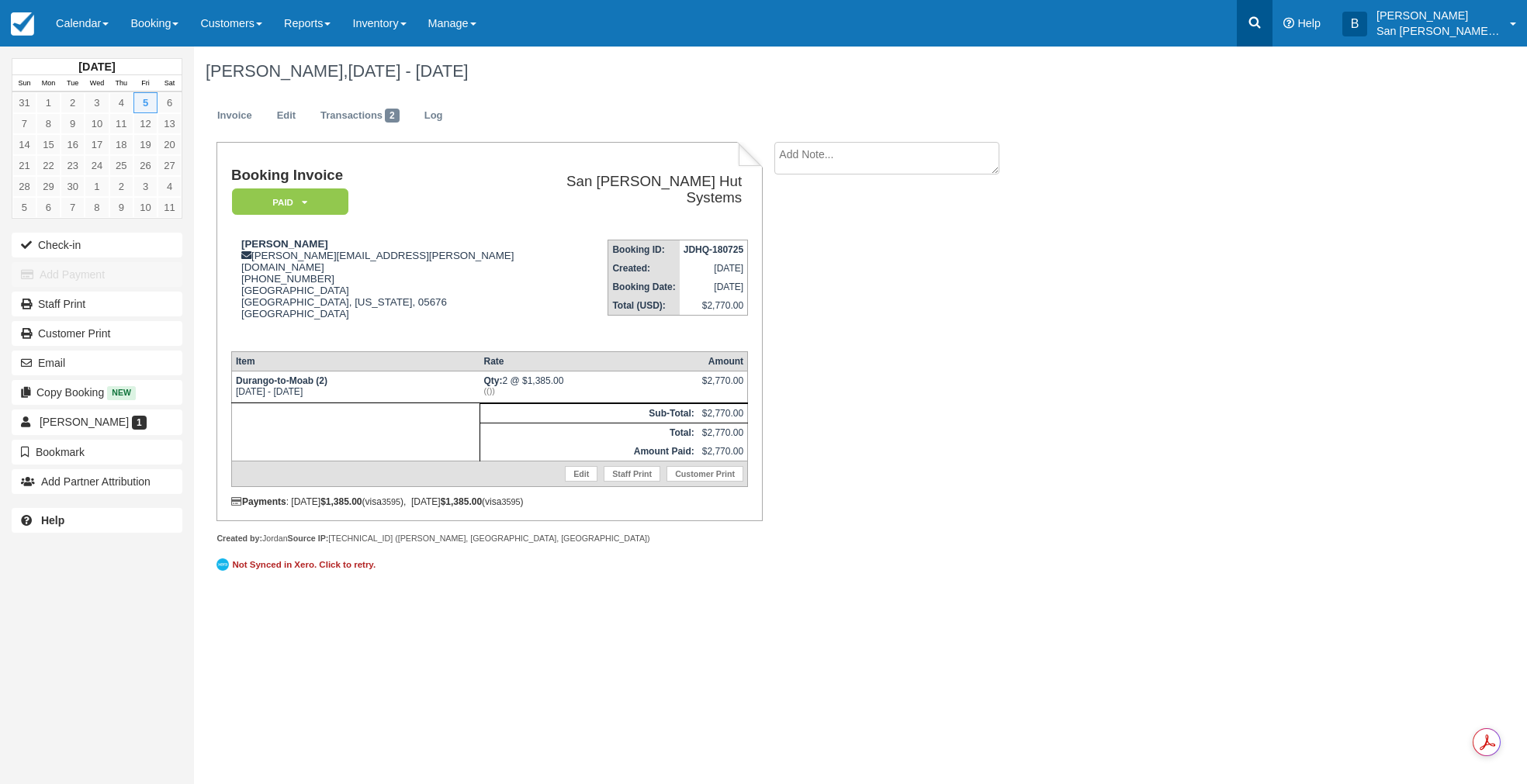
click at [1272, 27] on link at bounding box center [1254, 23] width 35 height 47
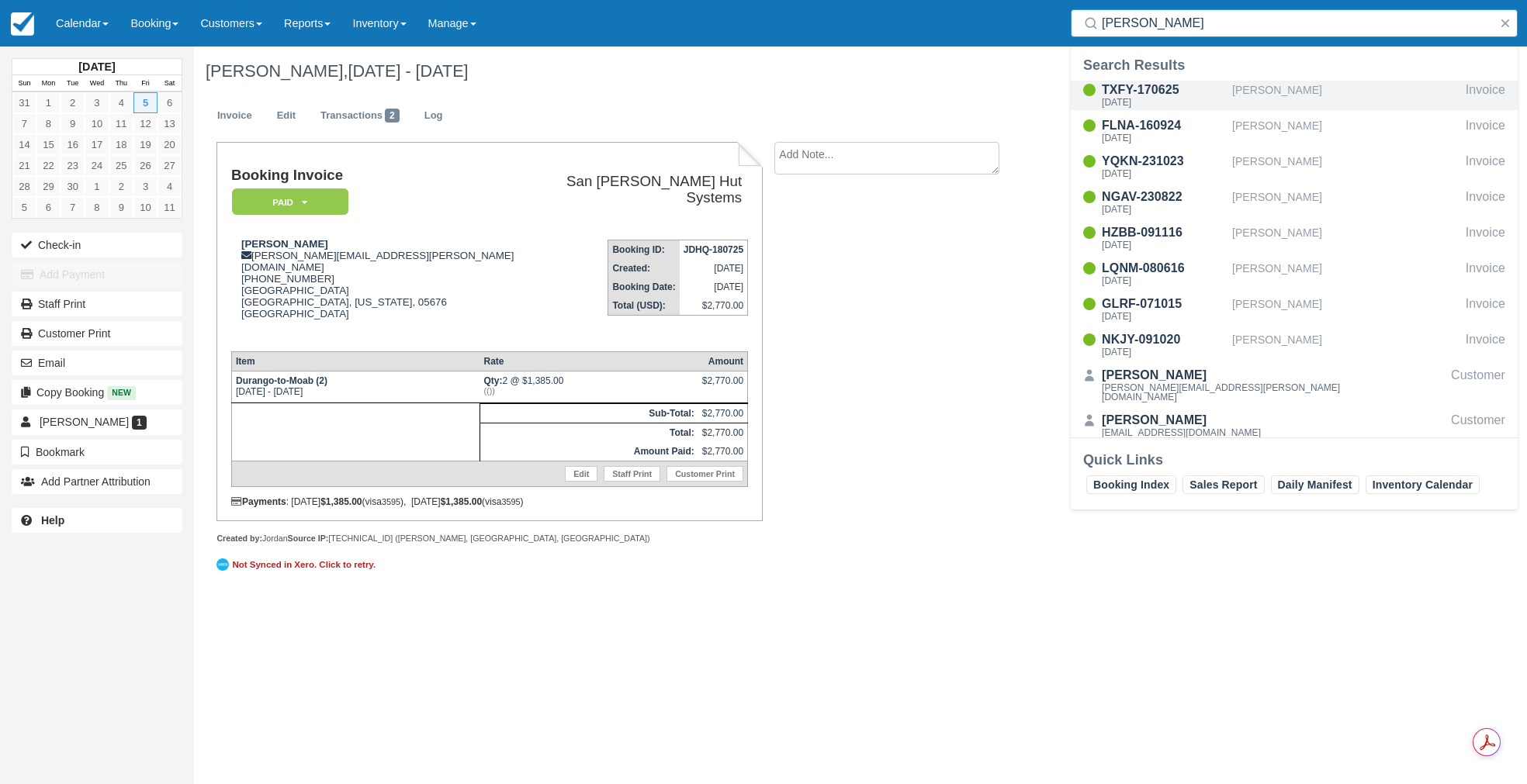
type input "Witt"
click at [1130, 102] on div "Sat Sep 6 2025" at bounding box center [1163, 103] width 124 height 10
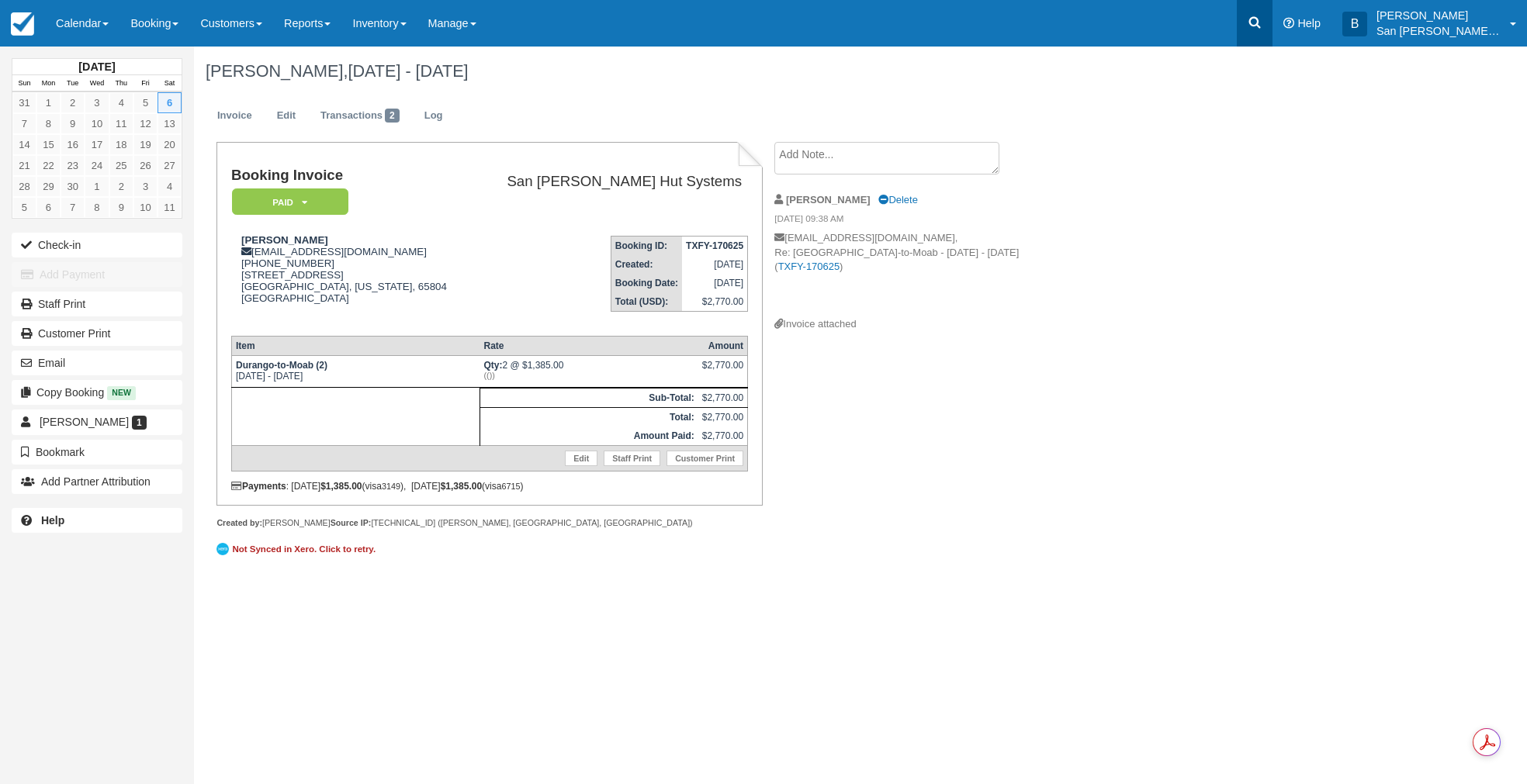
click at [1260, 24] on icon at bounding box center [1255, 22] width 11 height 11
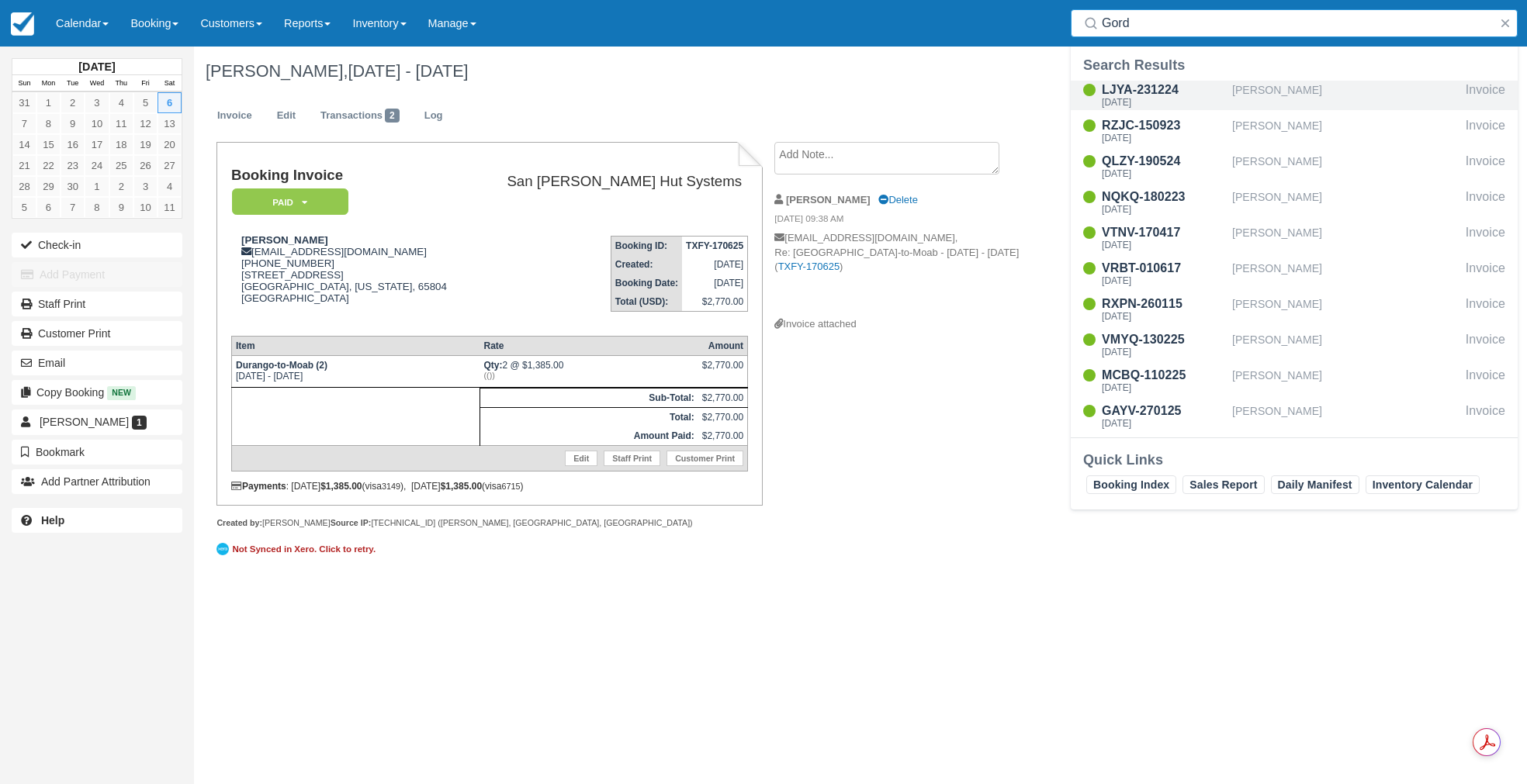
type input "Gord"
click at [1139, 95] on div "LJYA-231224" at bounding box center [1163, 90] width 124 height 18
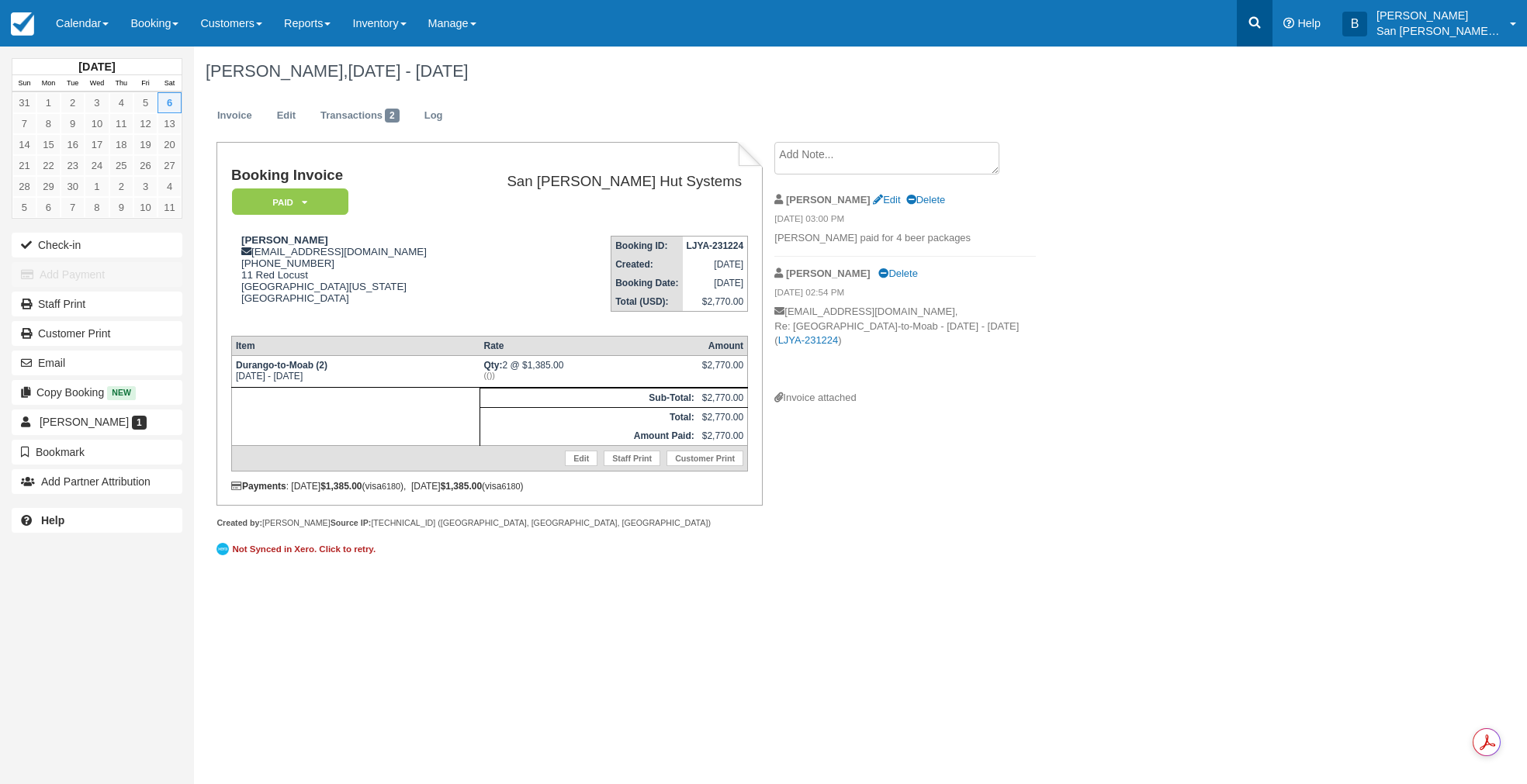
click at [1260, 25] on icon at bounding box center [1255, 22] width 11 height 11
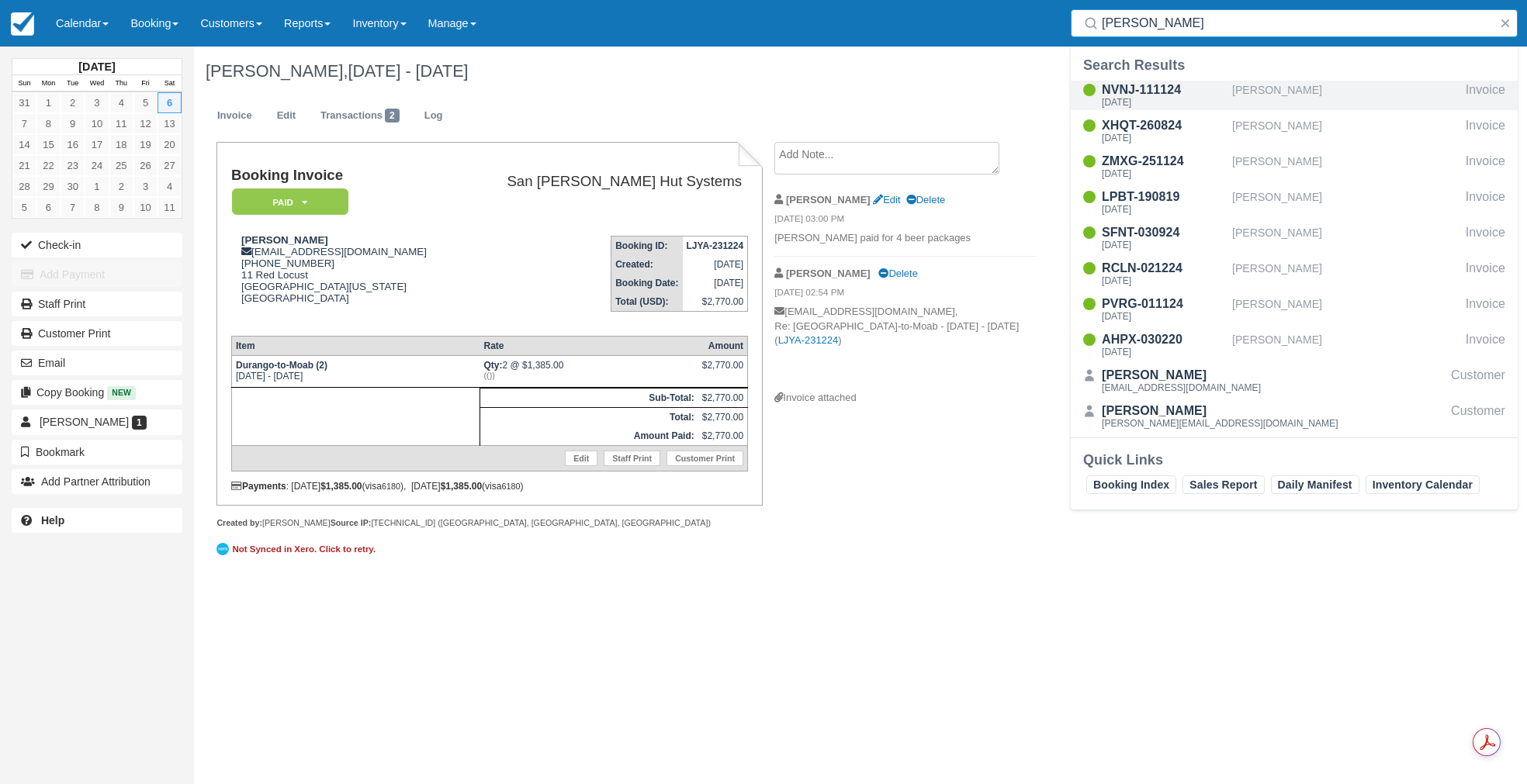
type input "Kopf"
click at [1133, 88] on div "NVNJ-111124" at bounding box center [1163, 90] width 124 height 18
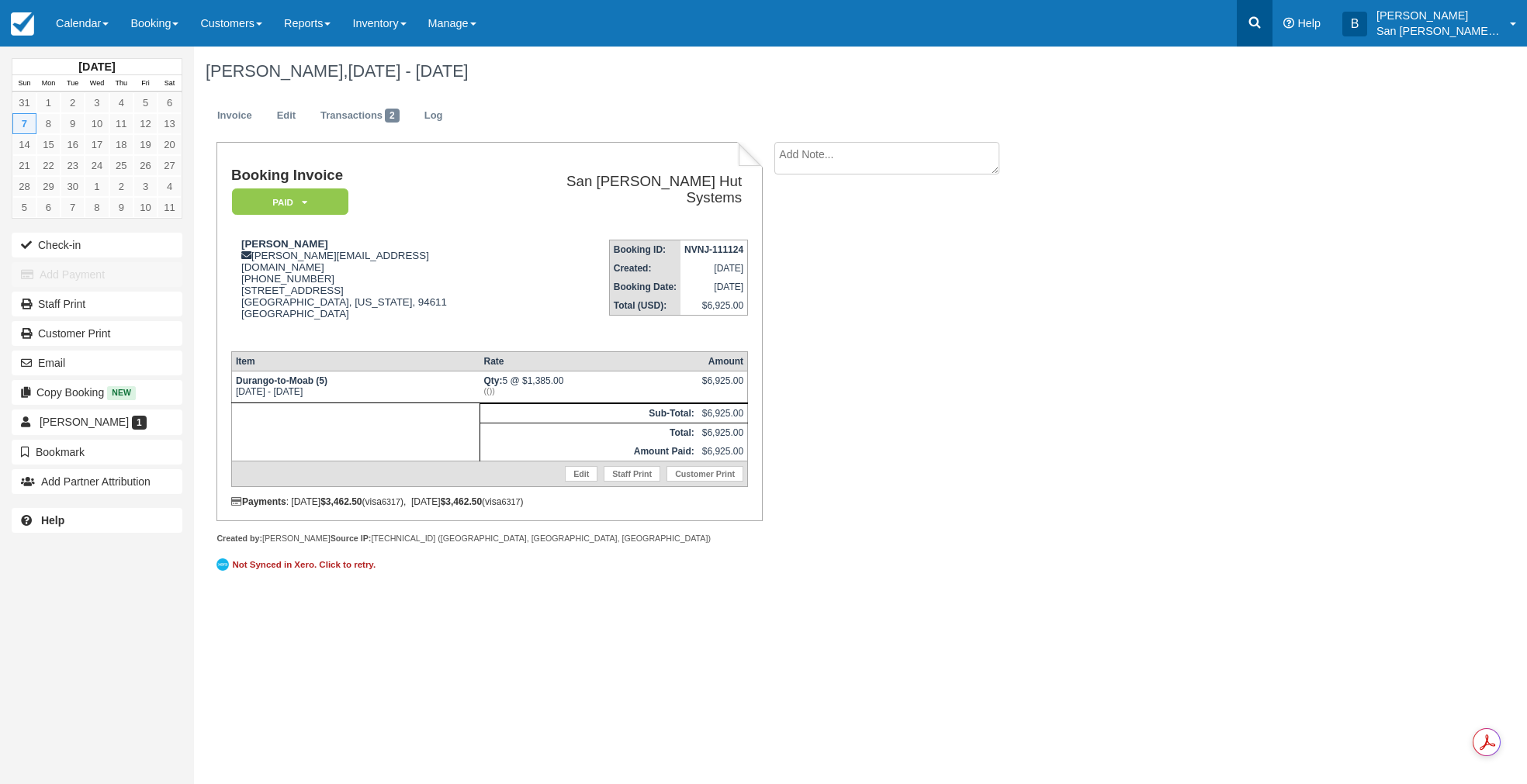
click at [1272, 30] on link at bounding box center [1254, 23] width 35 height 47
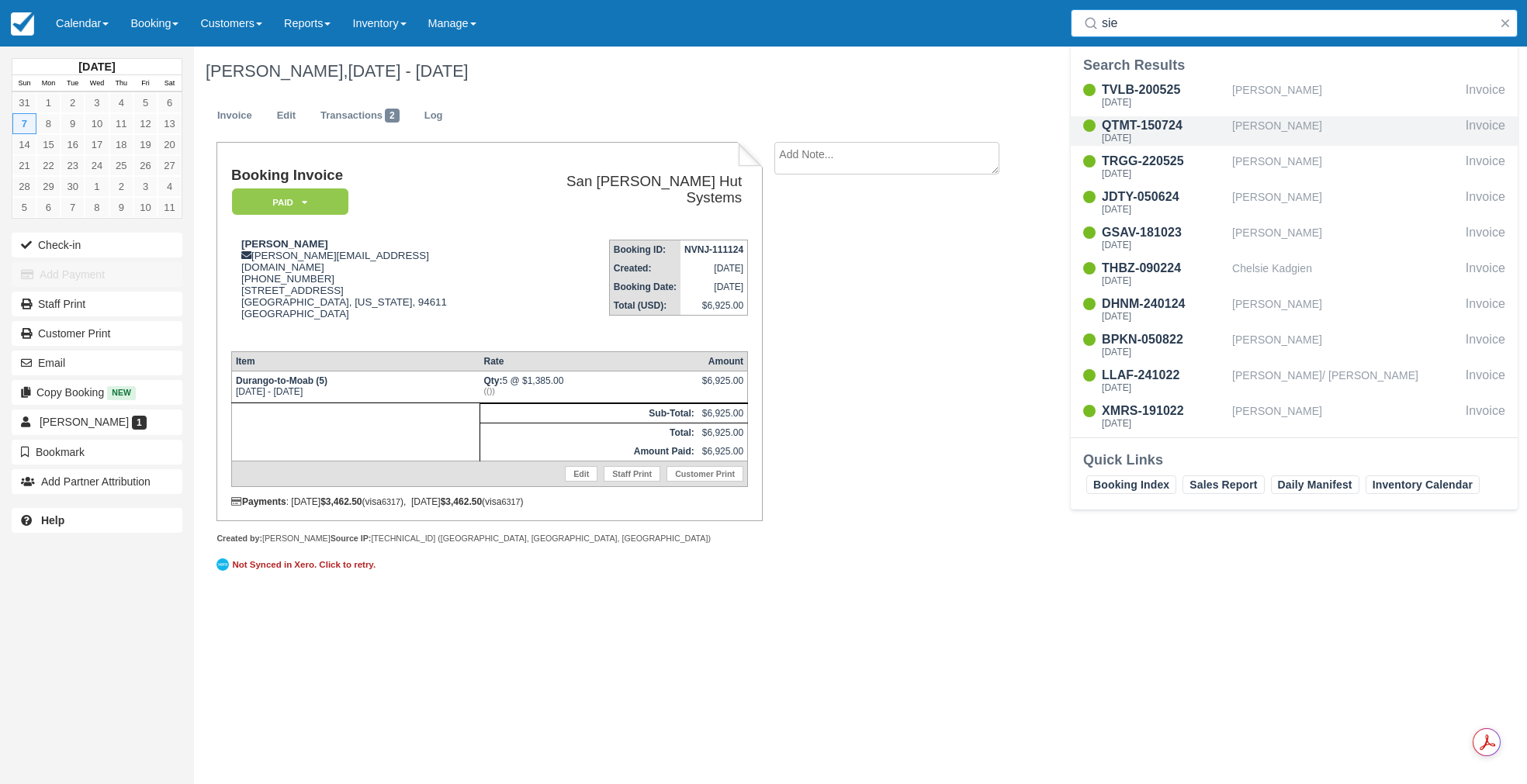
type input "sie"
click at [1154, 131] on div "QTMT-150724" at bounding box center [1163, 125] width 124 height 18
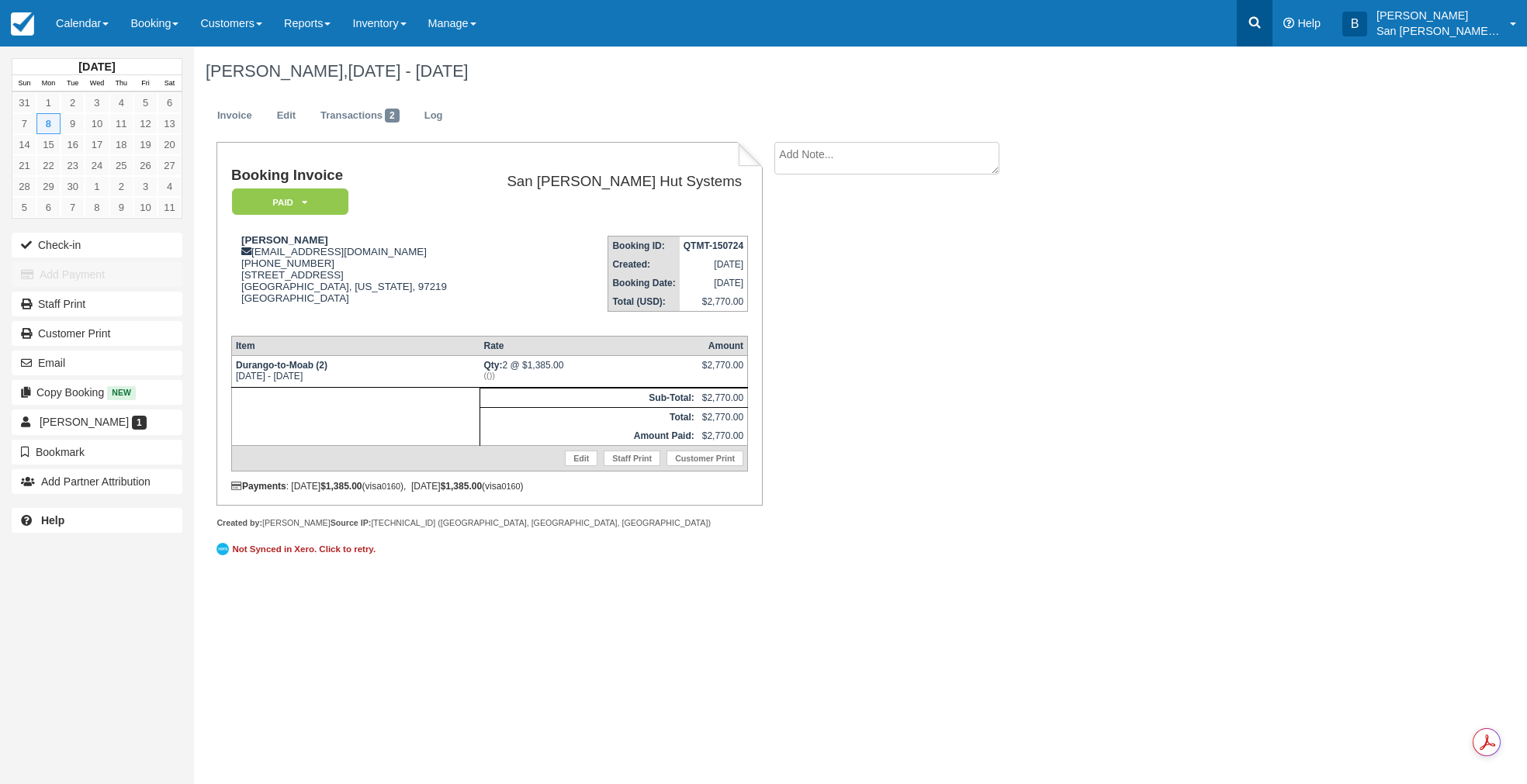
click at [1260, 22] on icon at bounding box center [1255, 22] width 11 height 11
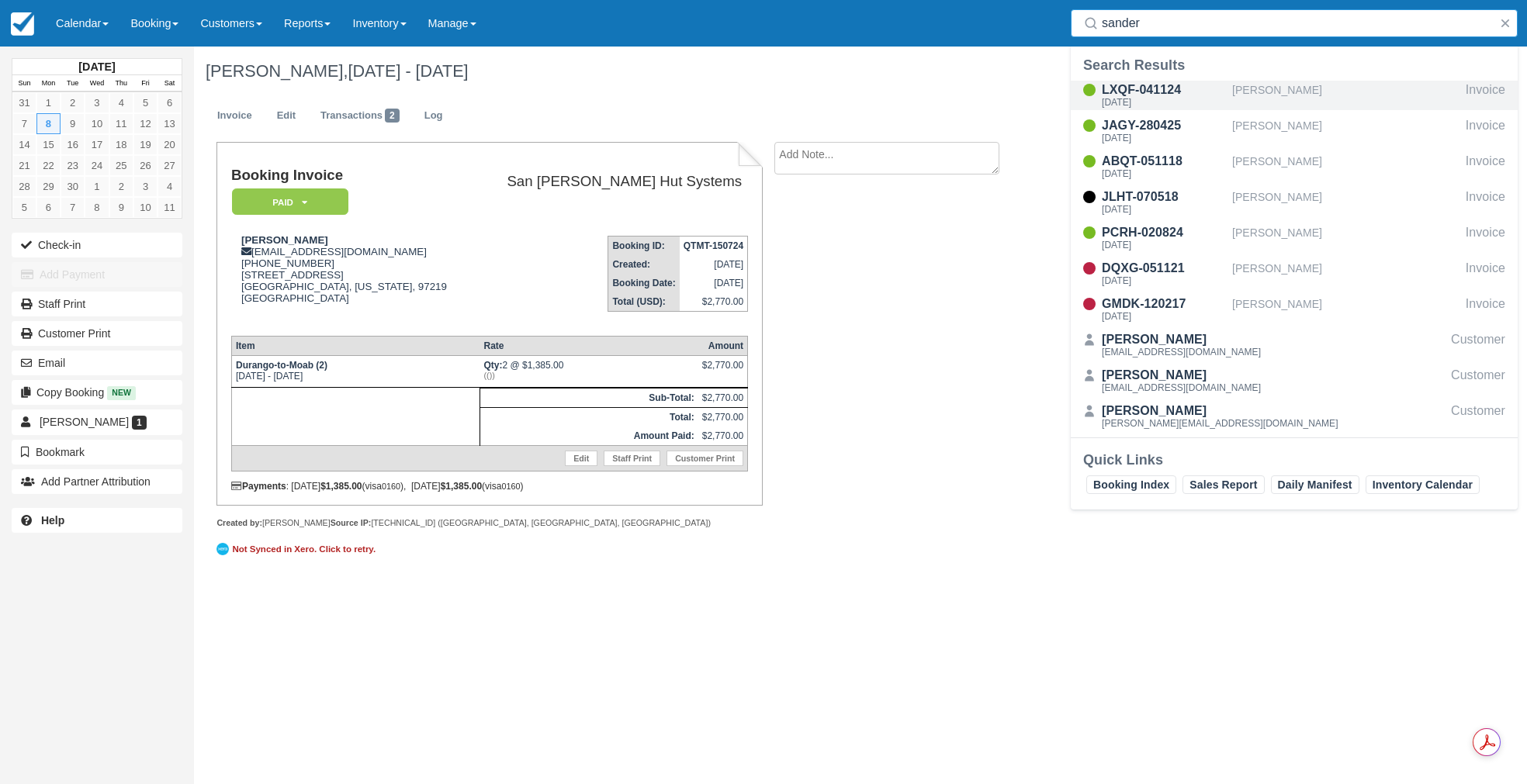
type input "sander"
click at [1164, 100] on div "[DATE]" at bounding box center [1163, 103] width 124 height 10
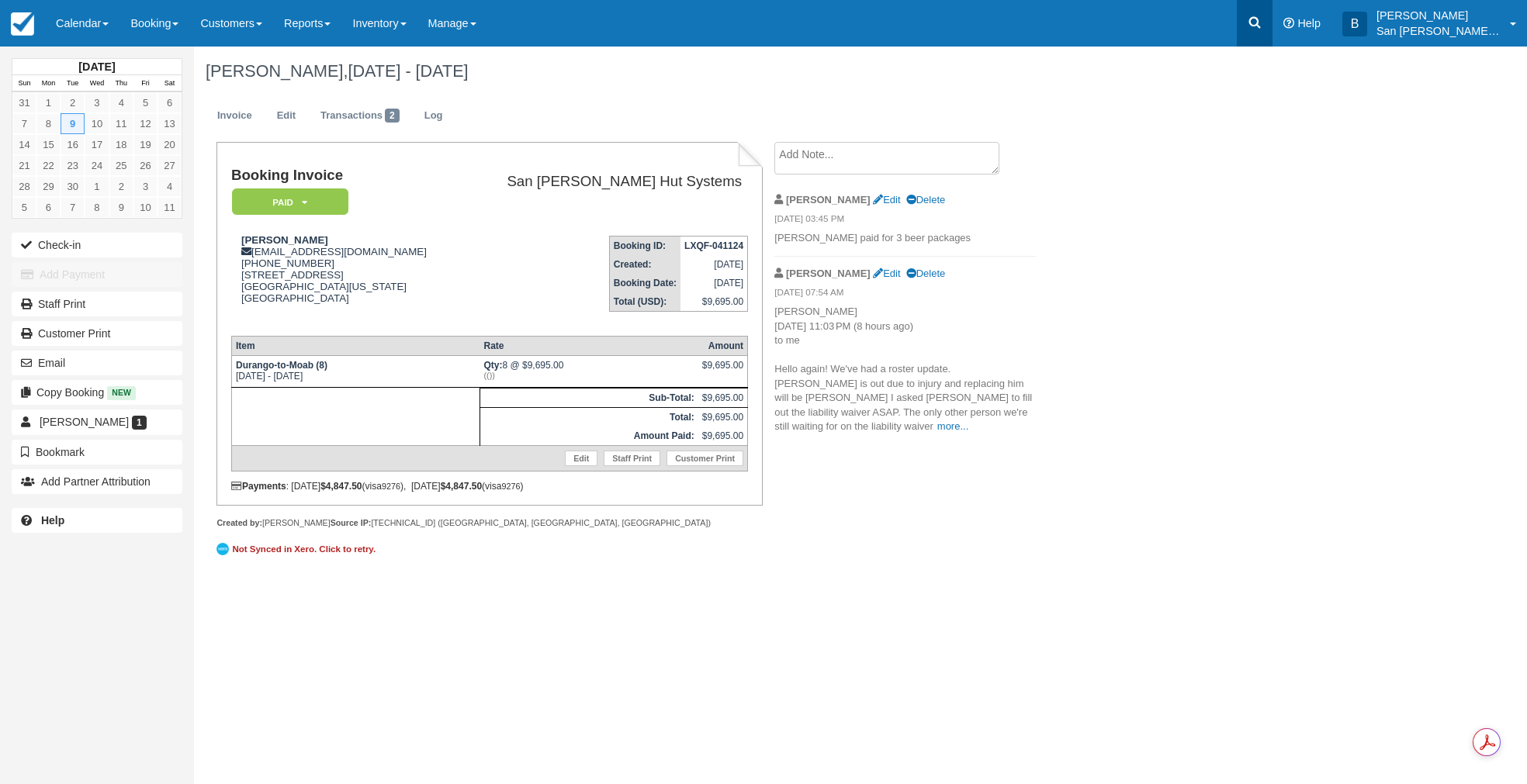
click at [1251, 26] on link at bounding box center [1254, 23] width 35 height 47
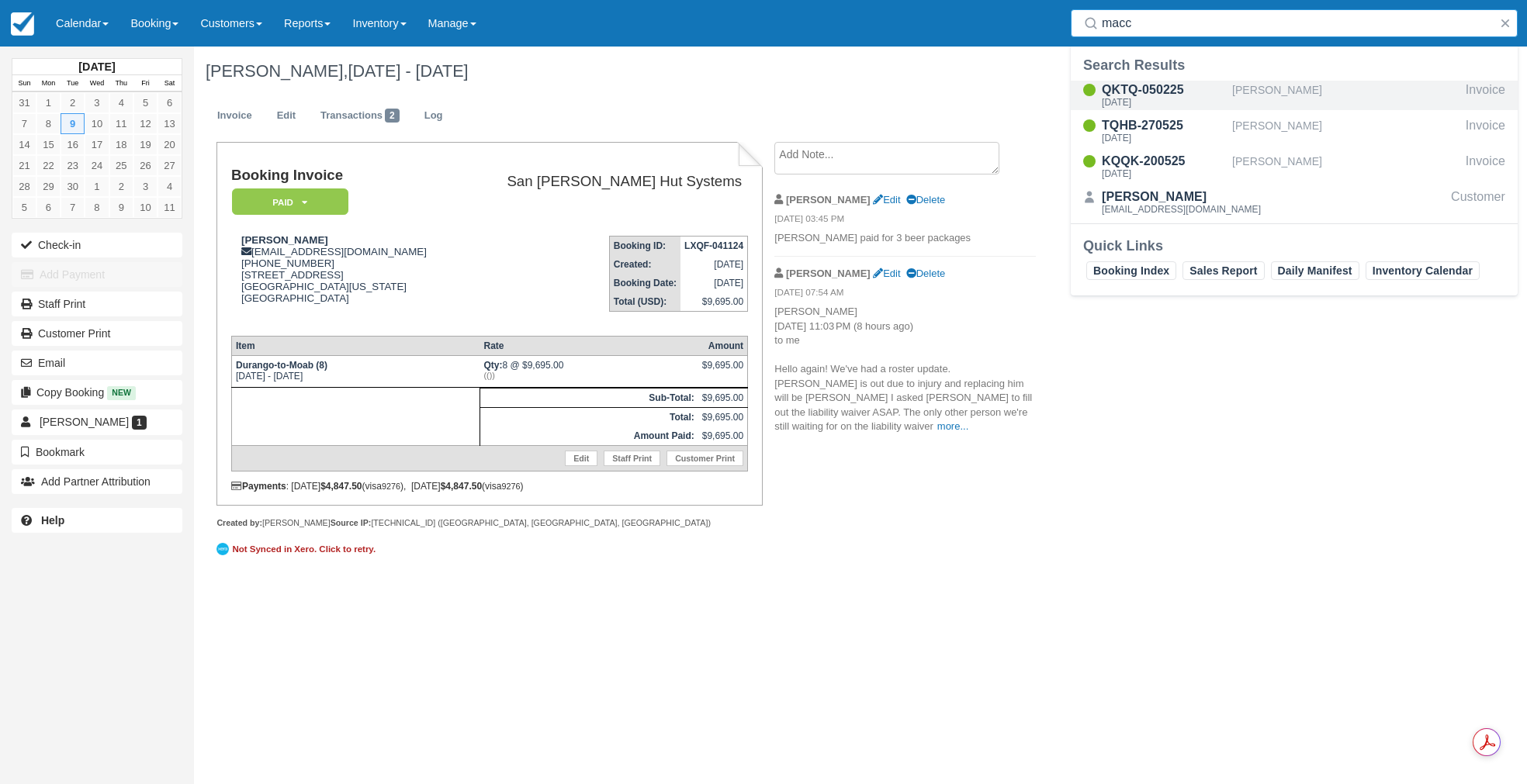
type input "macc"
click at [1166, 88] on div "QKTQ-050225" at bounding box center [1163, 90] width 124 height 18
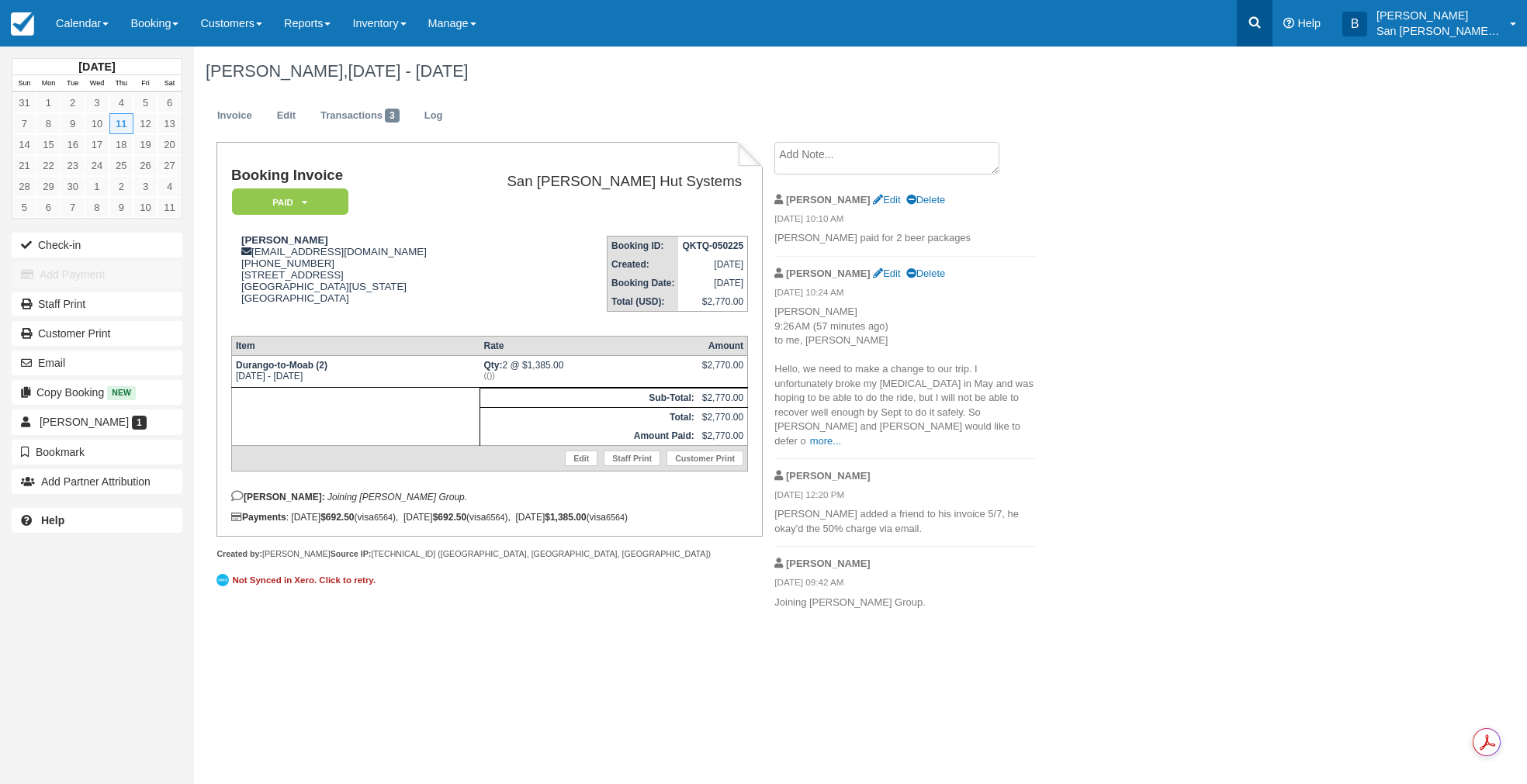
click at [1265, 13] on link at bounding box center [1254, 23] width 35 height 47
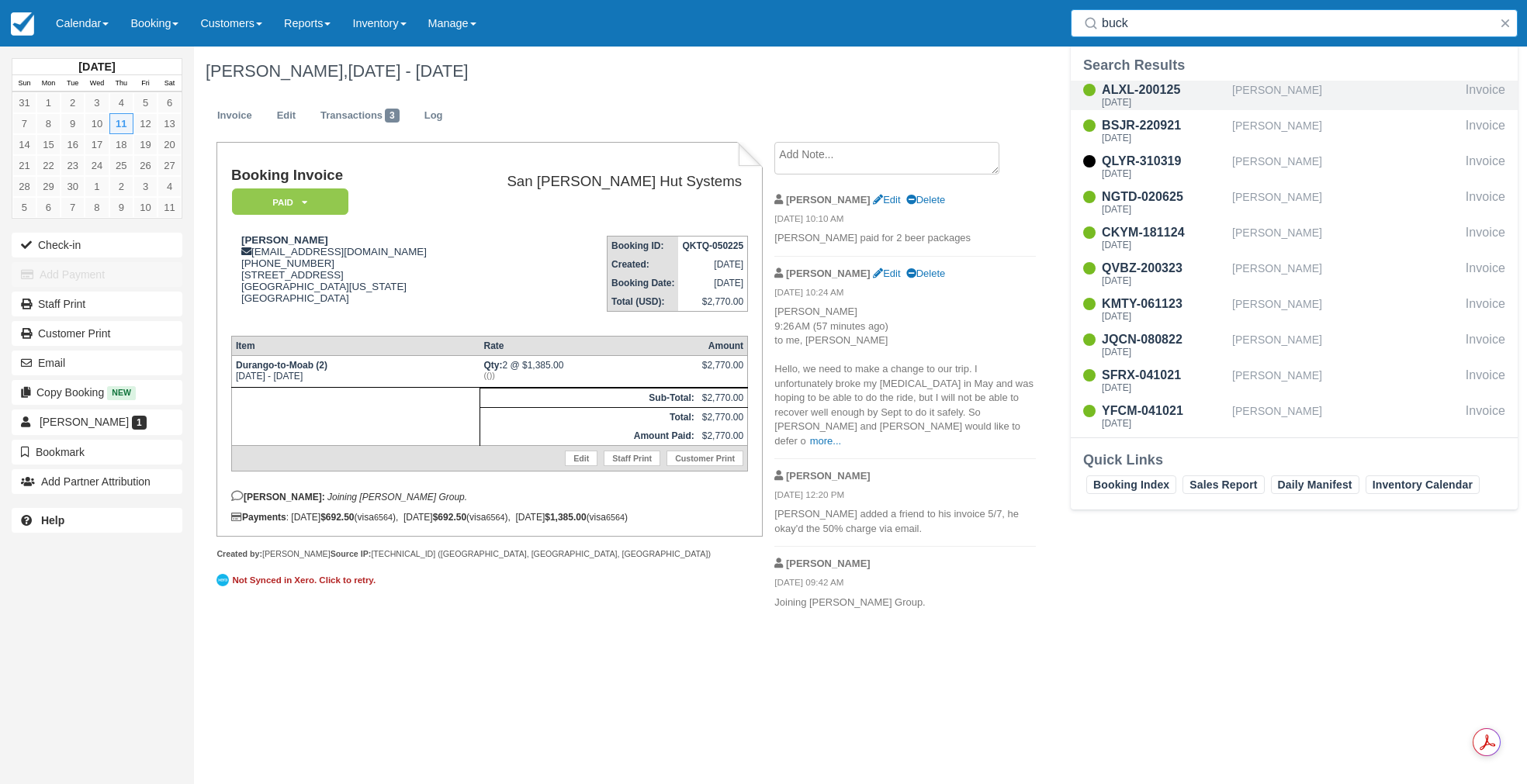
type input "buck"
click at [1136, 101] on div "[DATE]" at bounding box center [1163, 103] width 124 height 10
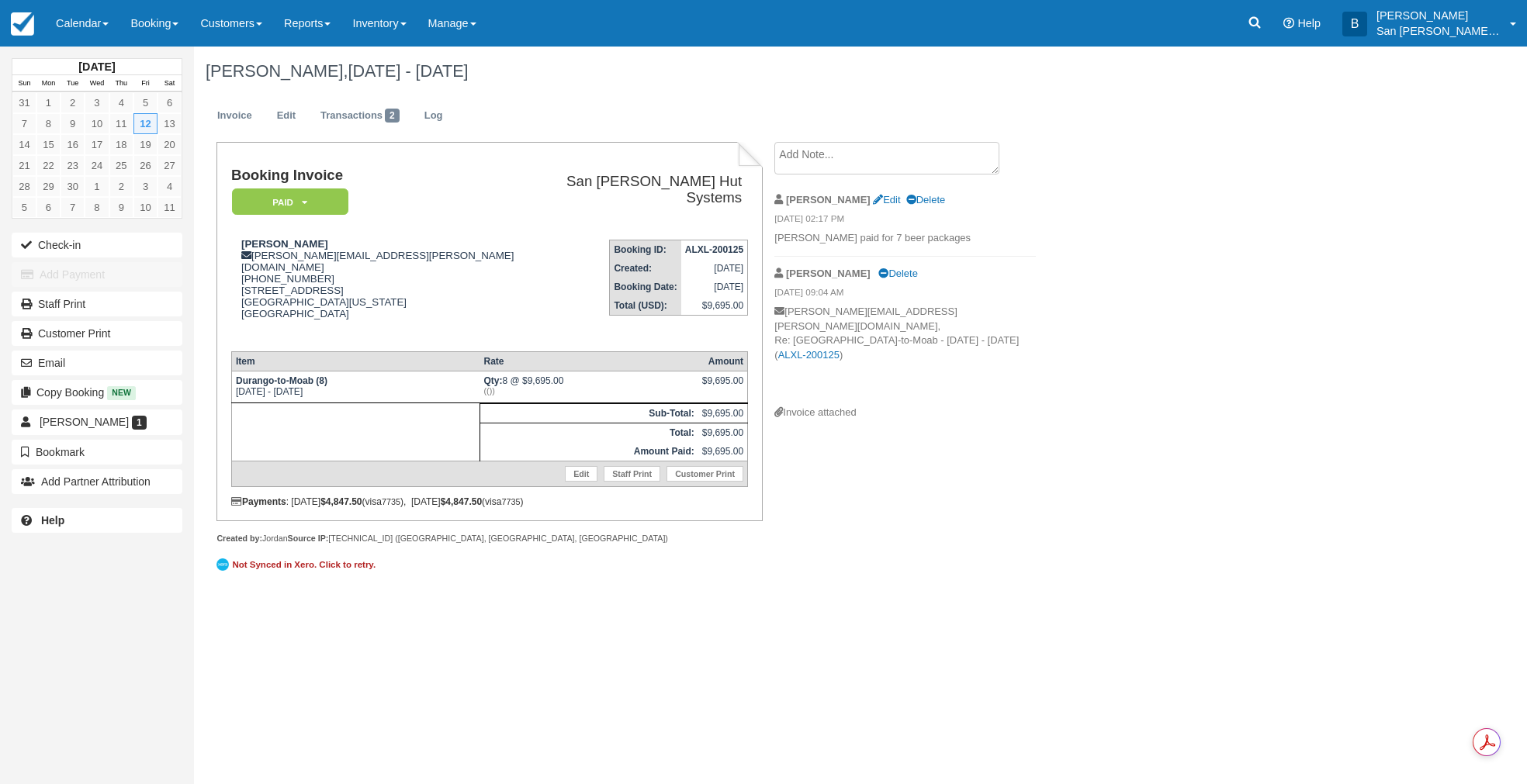
click at [1240, 25] on div "Menu Calendar Customer Inventory Month Week Day Booking Daily Manifest Daily Li…" at bounding box center [764, 23] width 1527 height 47
click at [1262, 17] on icon at bounding box center [1254, 22] width 15 height 15
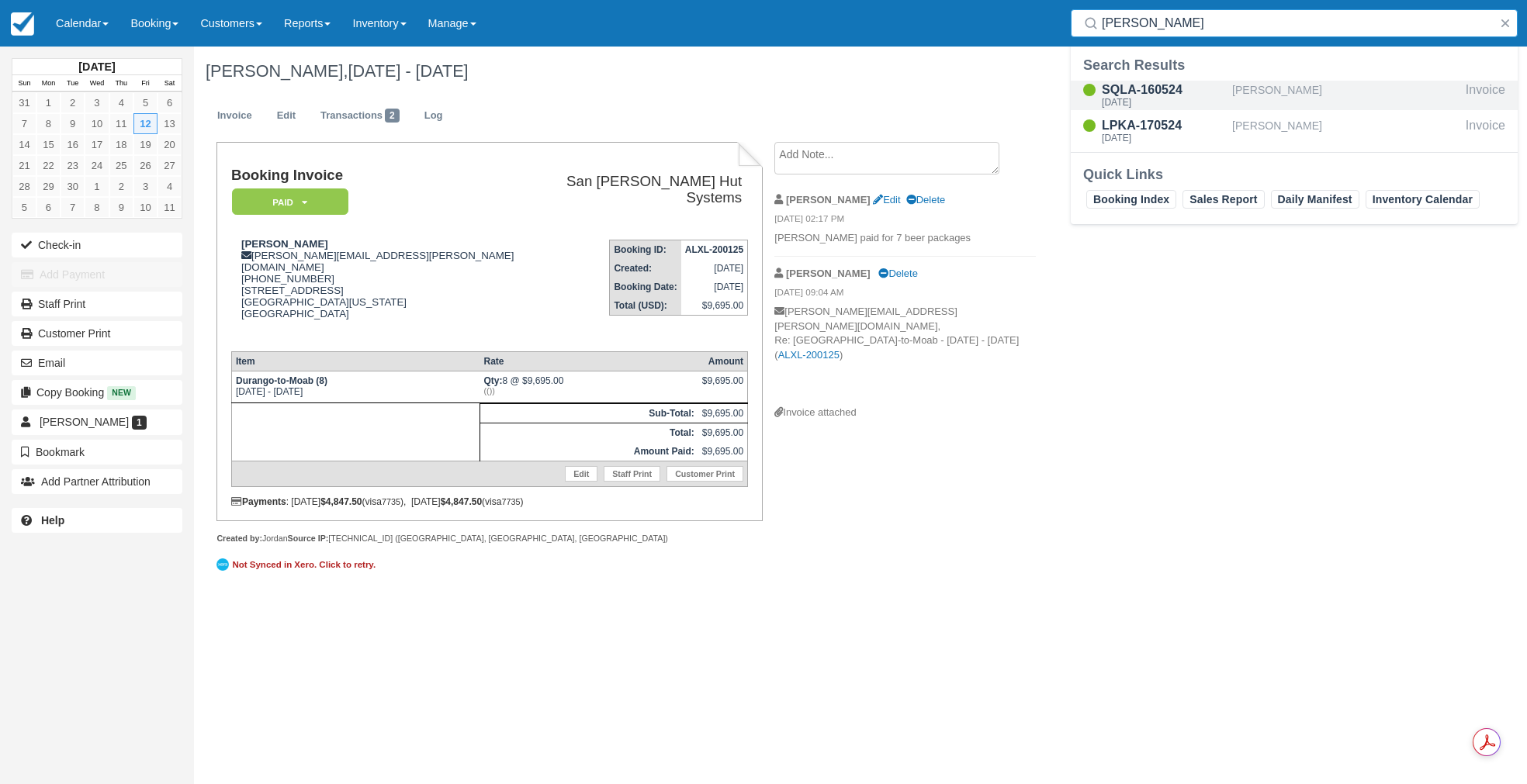
type input "matz"
click at [1156, 94] on div "SQLA-160524" at bounding box center [1163, 90] width 124 height 18
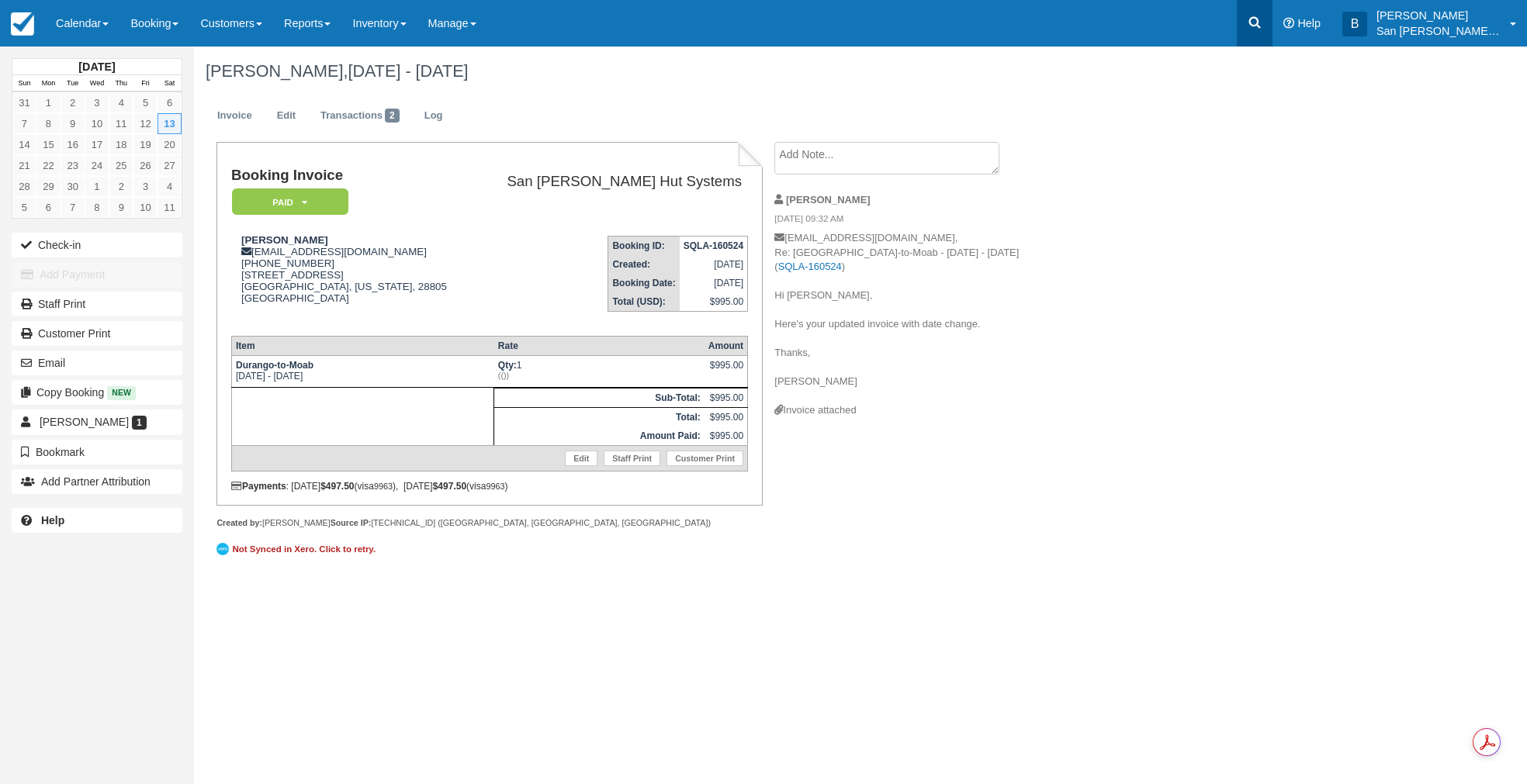
click at [1262, 22] on icon at bounding box center [1254, 22] width 15 height 15
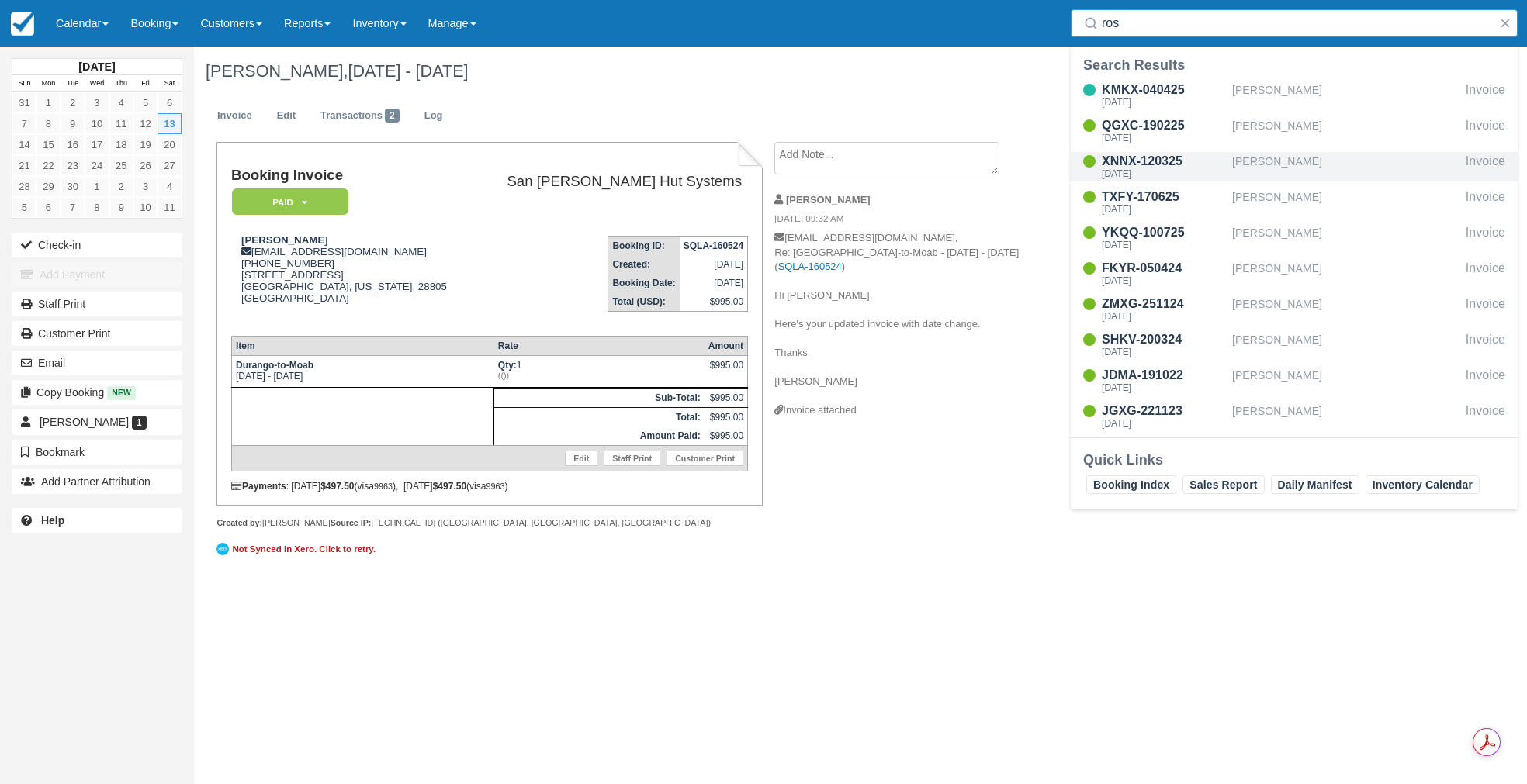
type input "ros"
click at [1186, 165] on div "XNNX-120325" at bounding box center [1163, 160] width 124 height 18
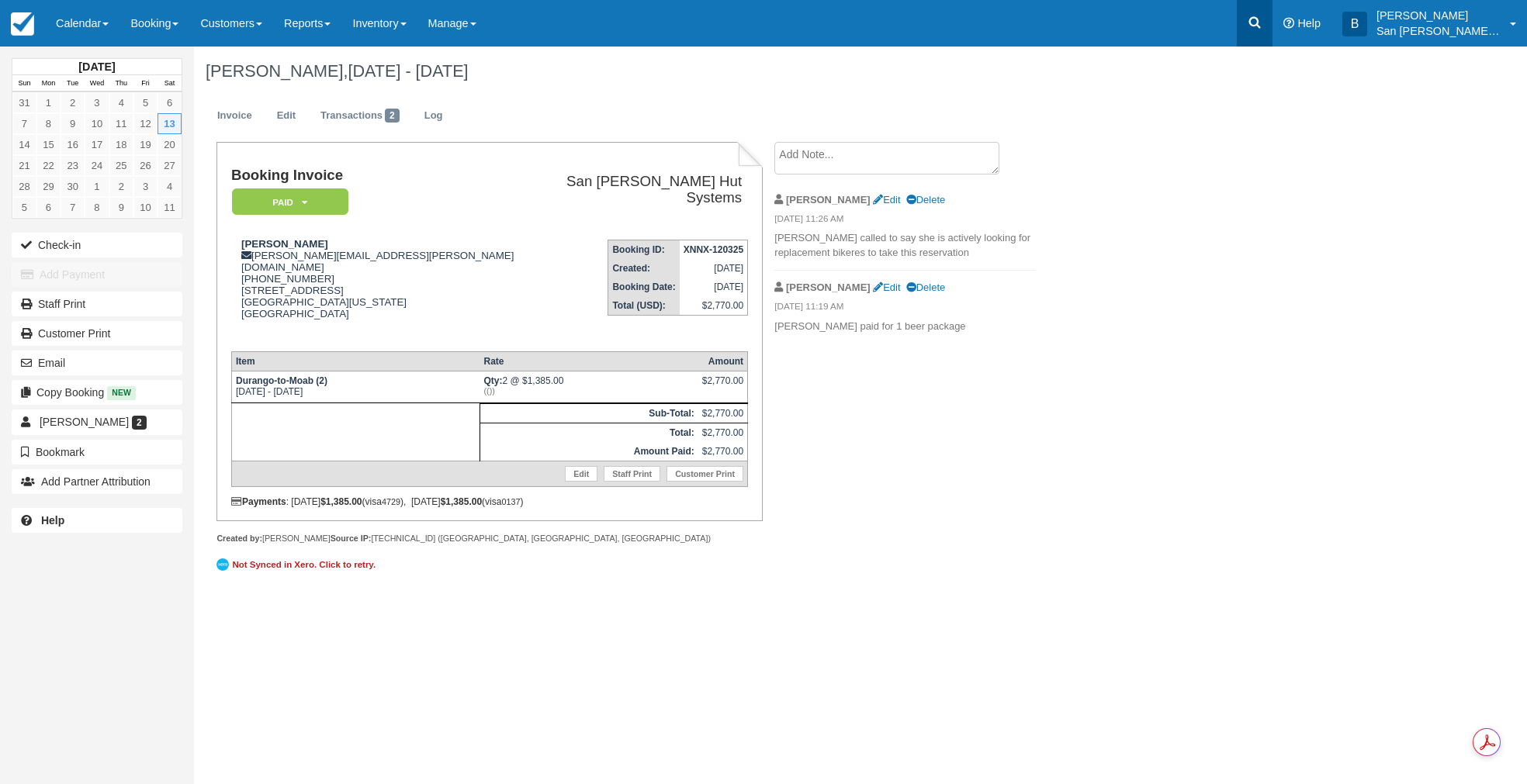
click at [1267, 32] on link at bounding box center [1254, 23] width 35 height 47
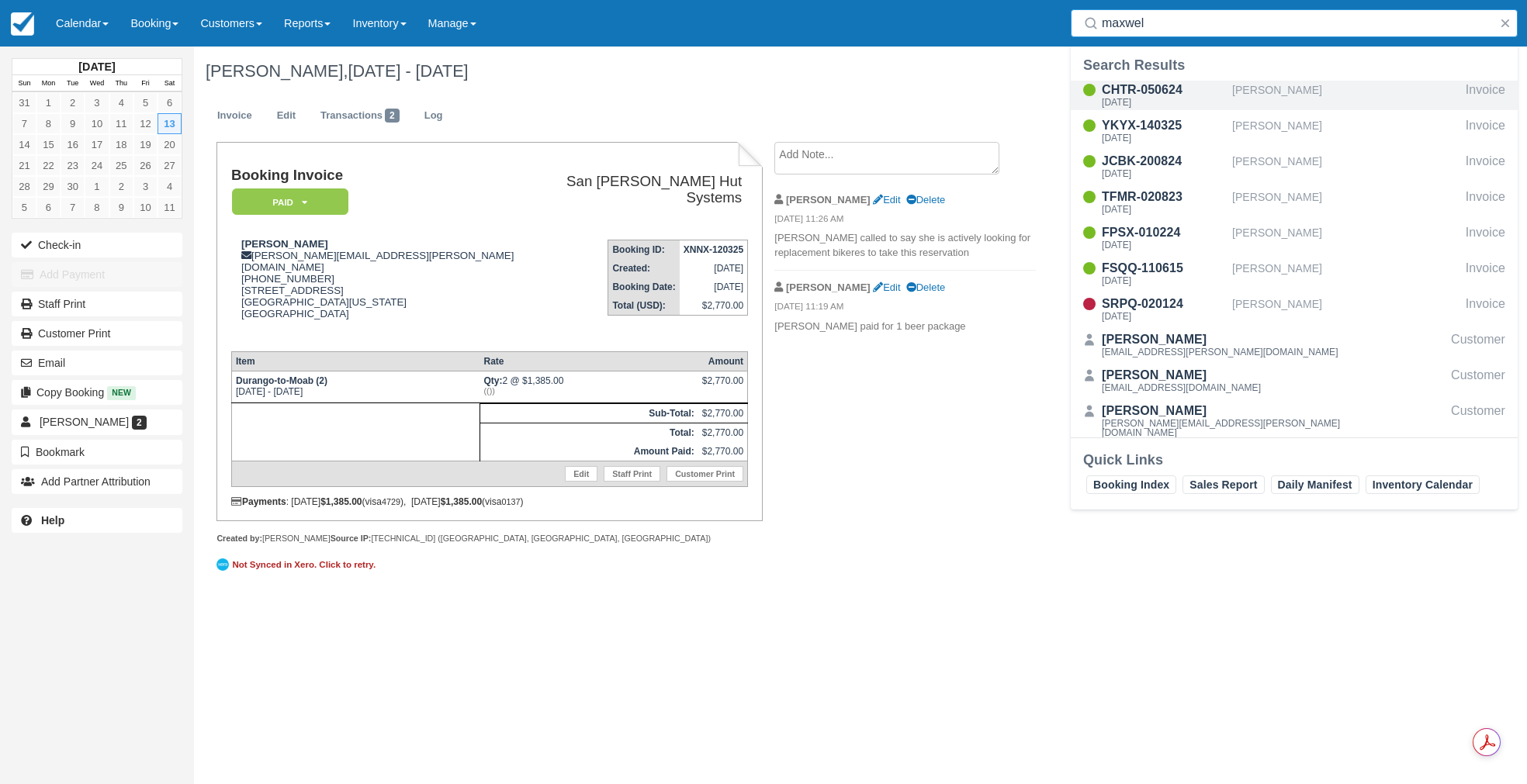
type input "maxwel"
click at [1177, 92] on div "CHTR-050624" at bounding box center [1163, 90] width 124 height 18
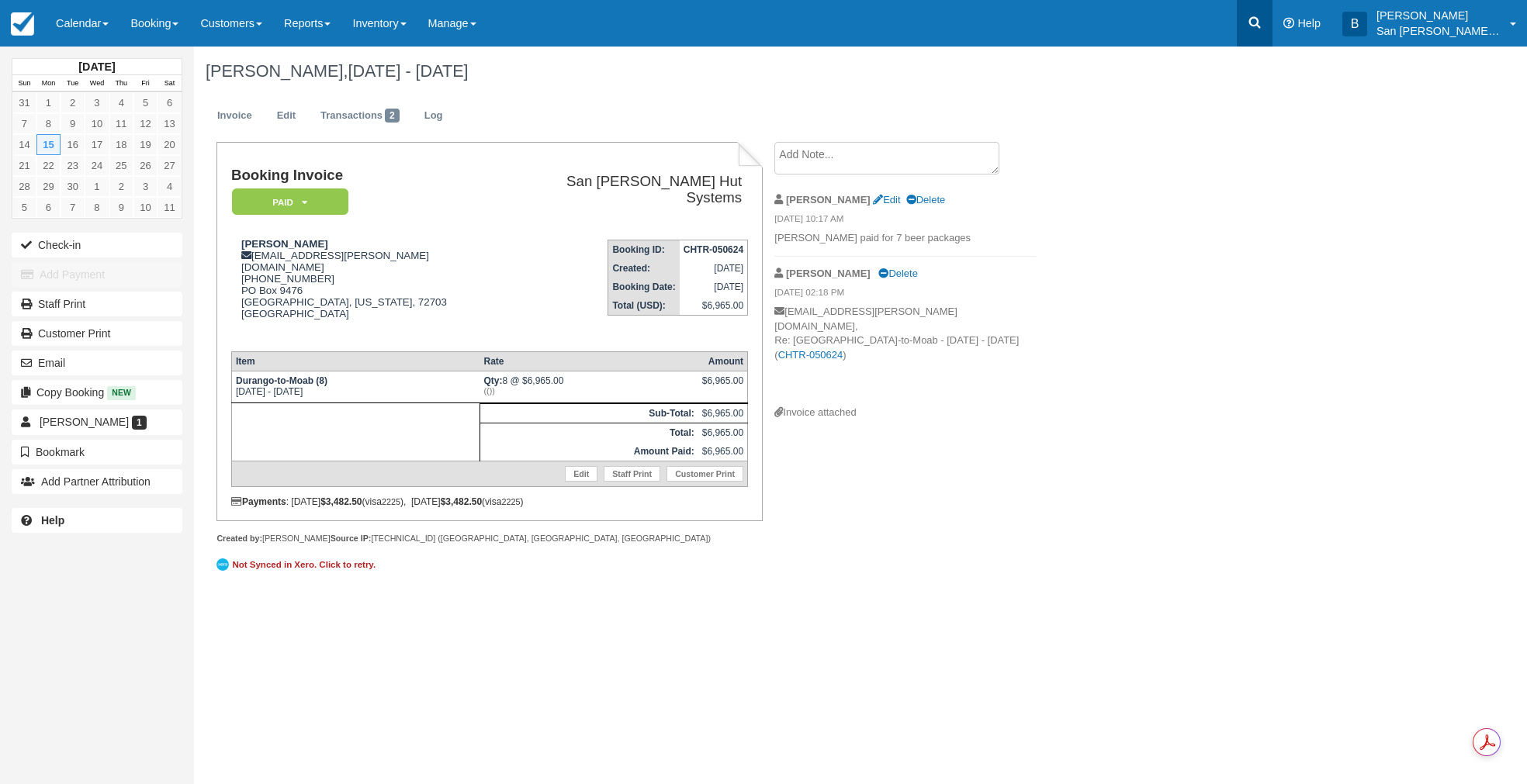
click at [1264, 12] on link at bounding box center [1254, 23] width 35 height 47
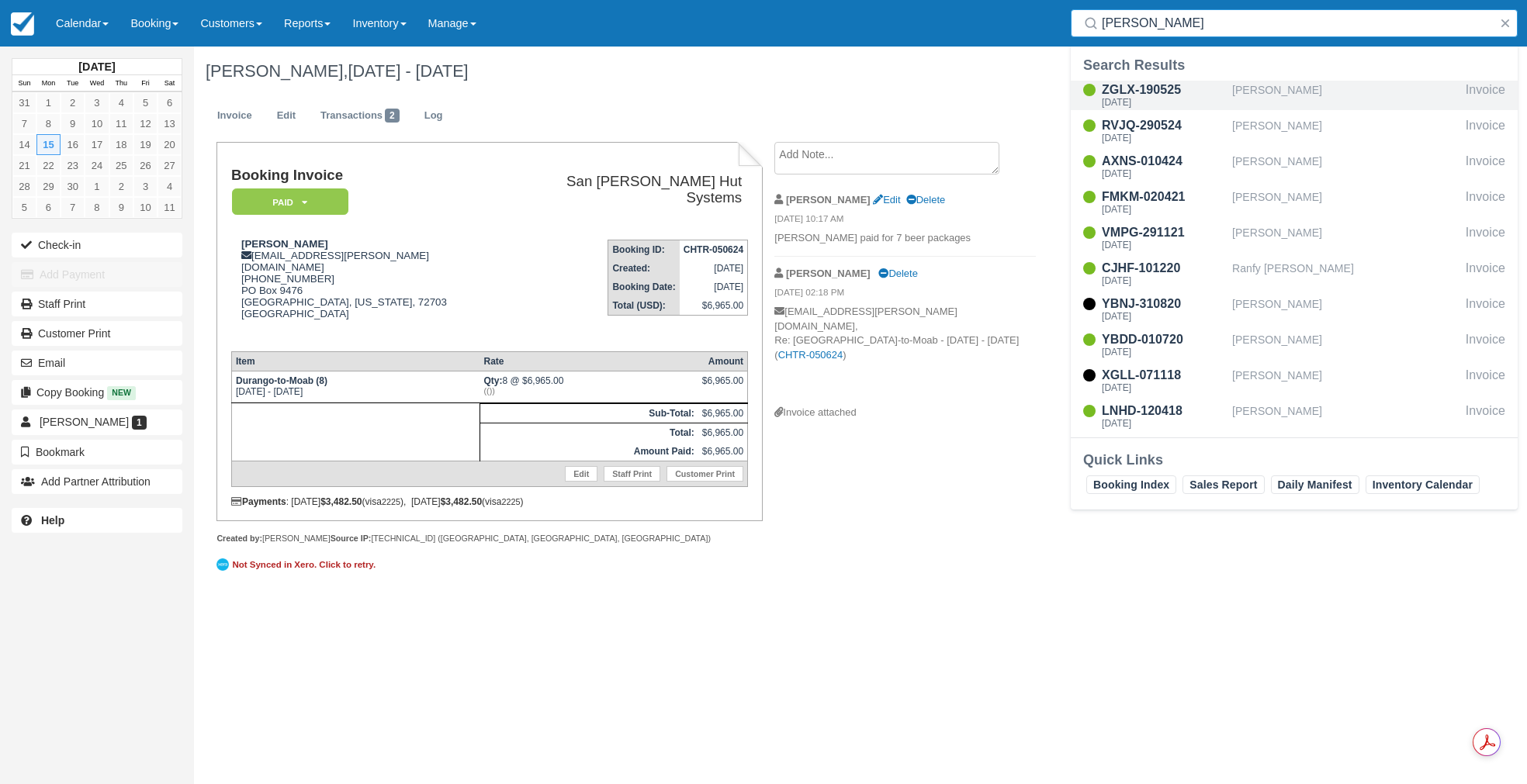
type input "leon"
click at [1138, 91] on div "ZGLX-190525" at bounding box center [1163, 90] width 124 height 18
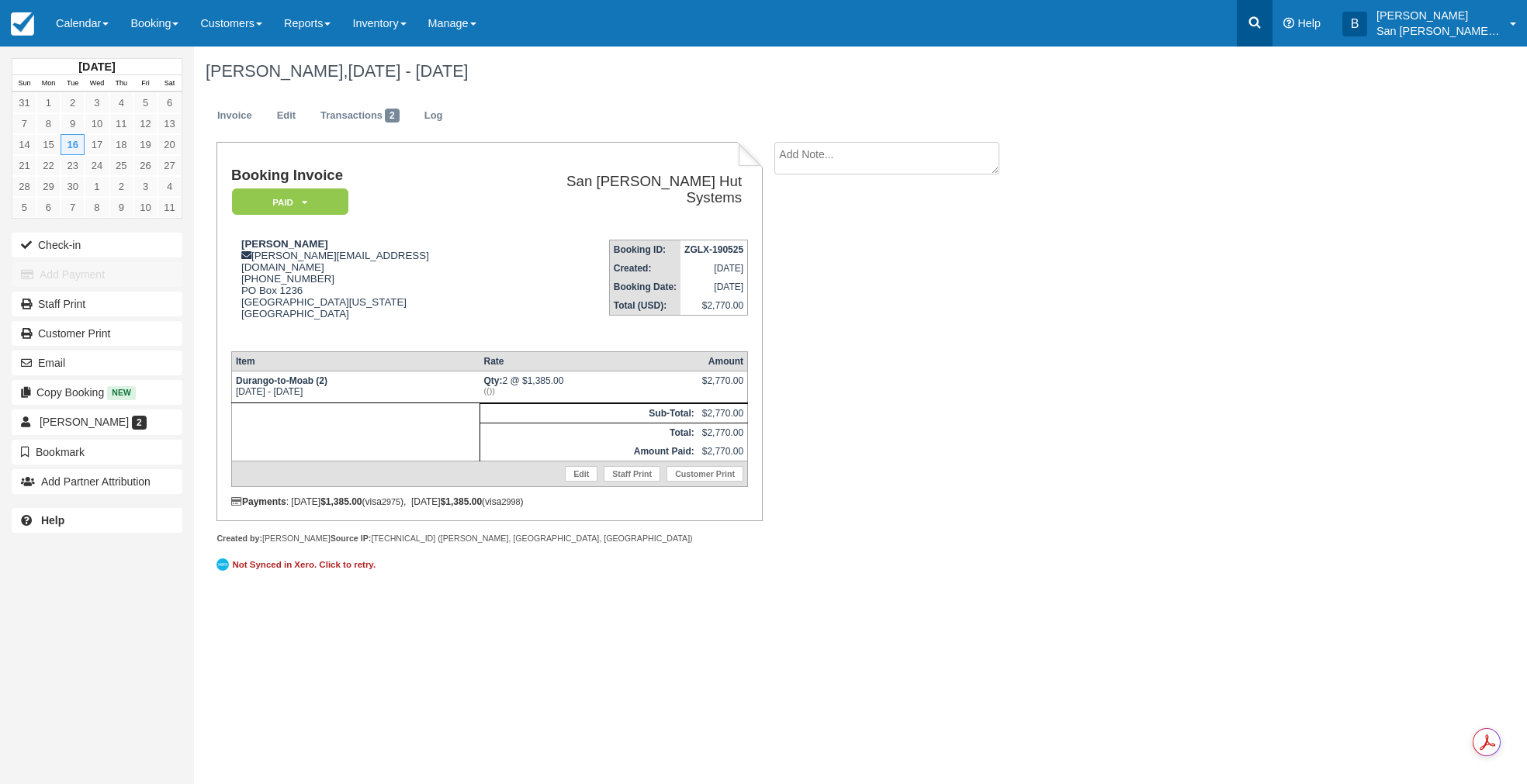
click at [1268, 35] on link at bounding box center [1254, 23] width 35 height 47
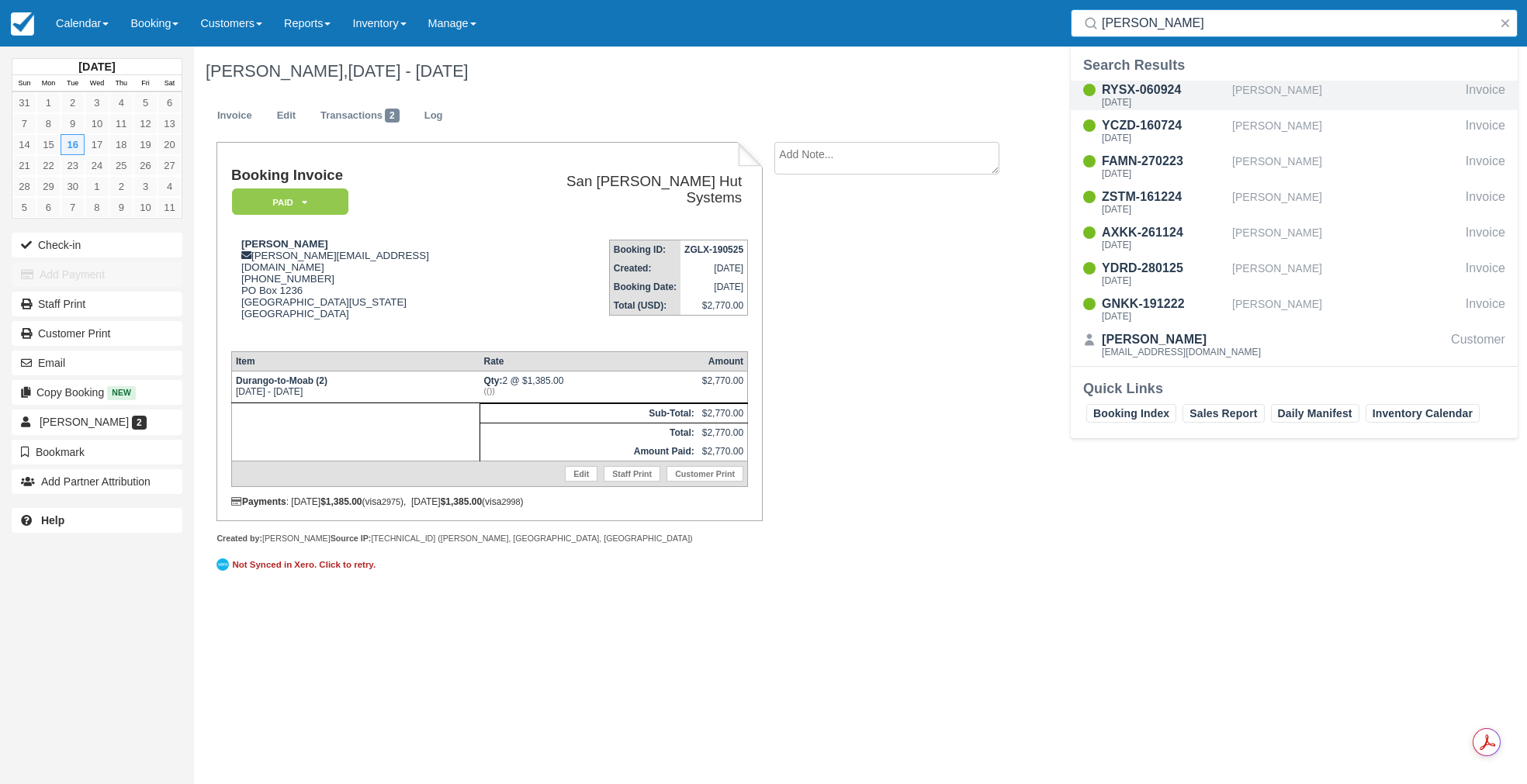
type input "[PERSON_NAME]"
click at [1163, 102] on div "[DATE]" at bounding box center [1163, 103] width 124 height 10
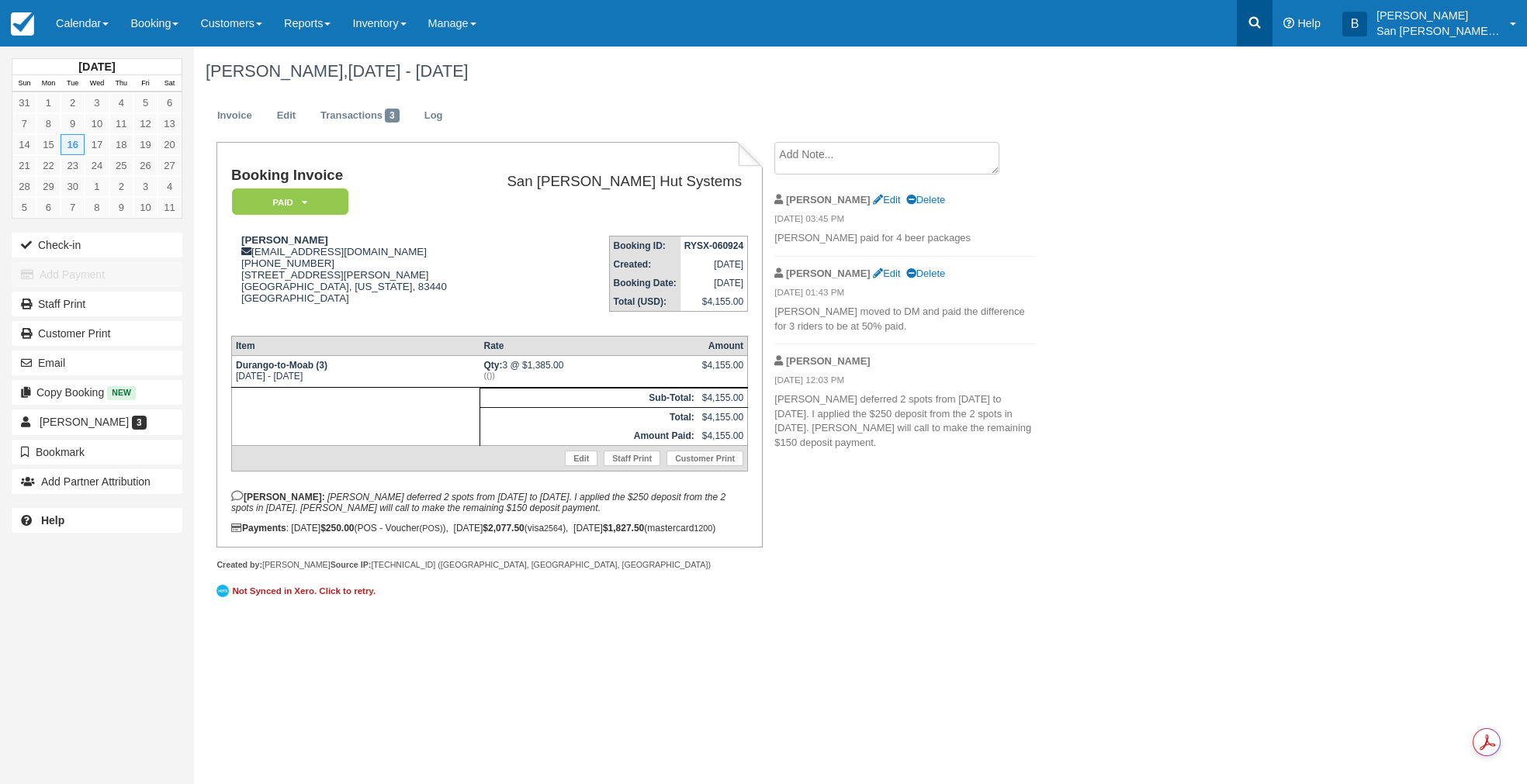
click at [1272, 25] on link at bounding box center [1254, 23] width 35 height 47
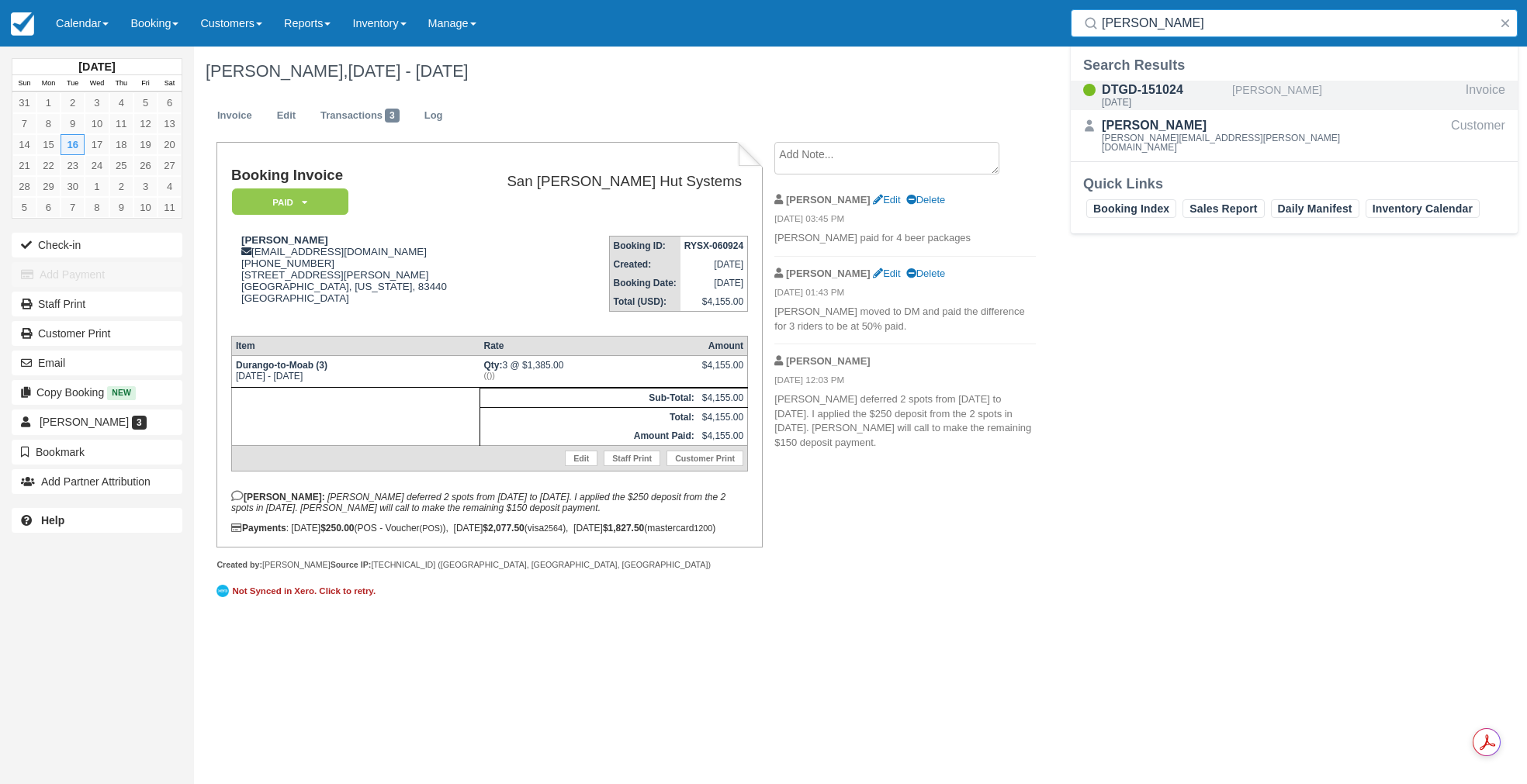
type input "lemmer"
click at [1142, 95] on div "DTGD-151024" at bounding box center [1163, 90] width 124 height 18
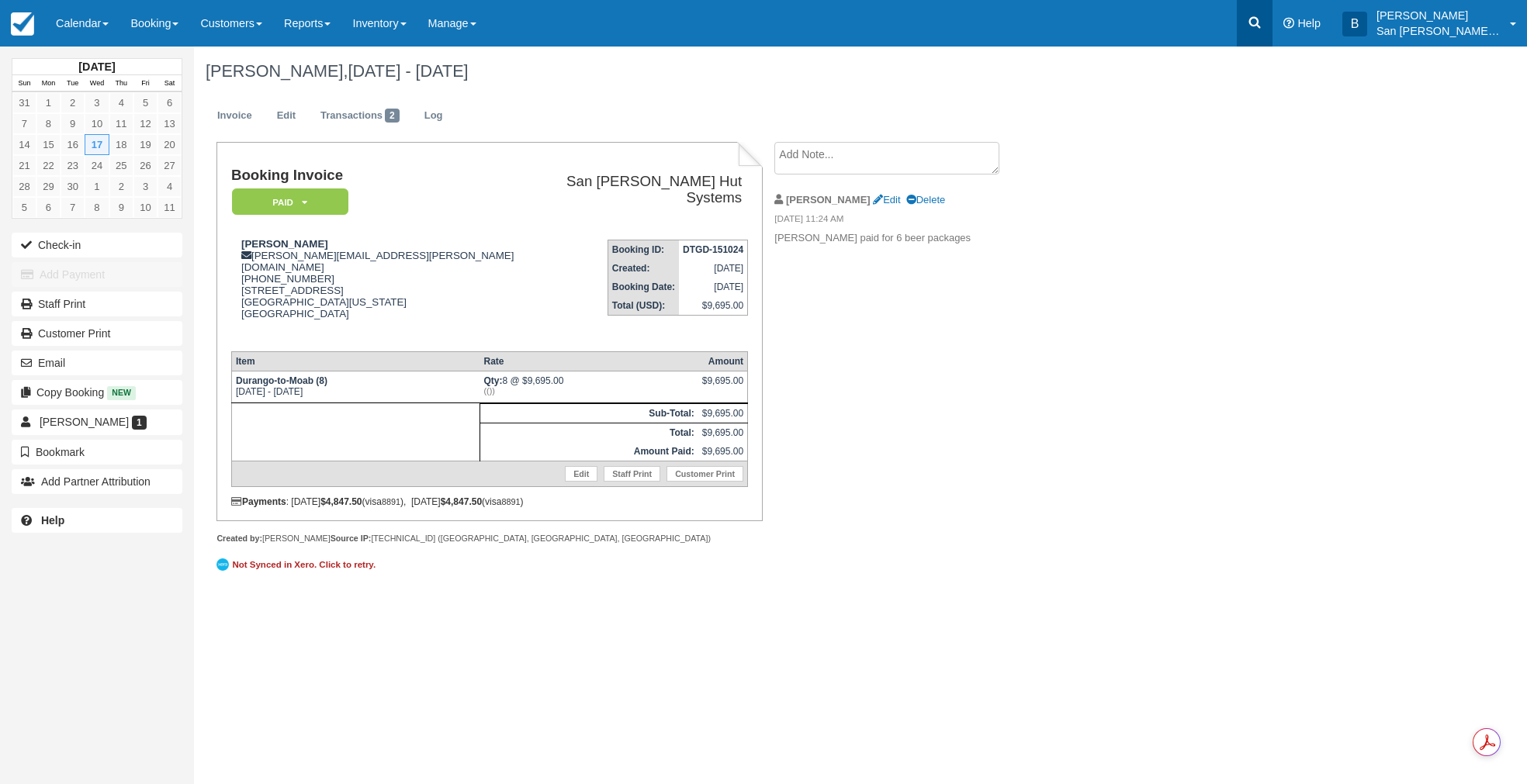
click at [1262, 18] on icon at bounding box center [1254, 22] width 15 height 15
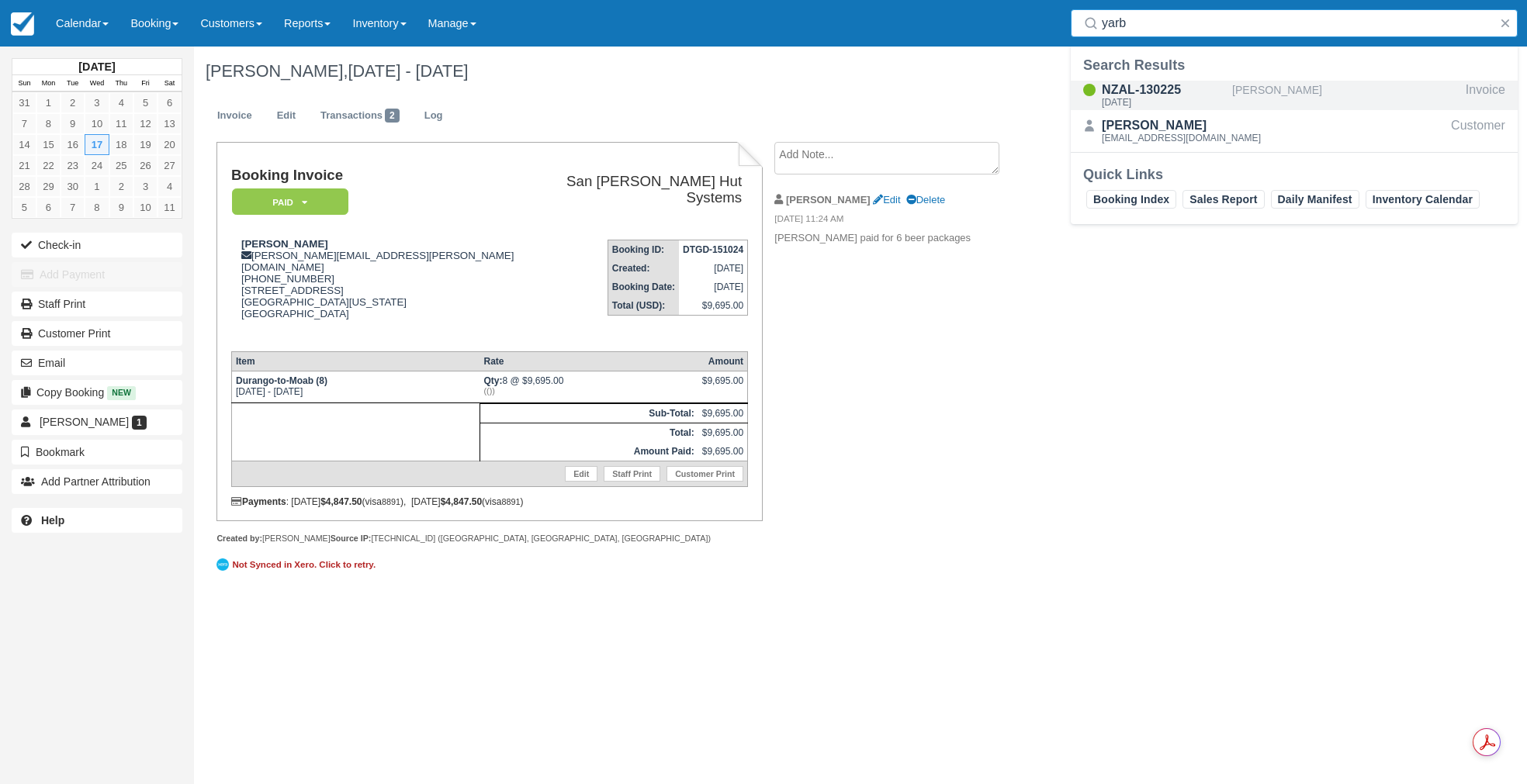
type input "yarb"
click at [1169, 91] on div "NZAL-130225" at bounding box center [1163, 90] width 124 height 18
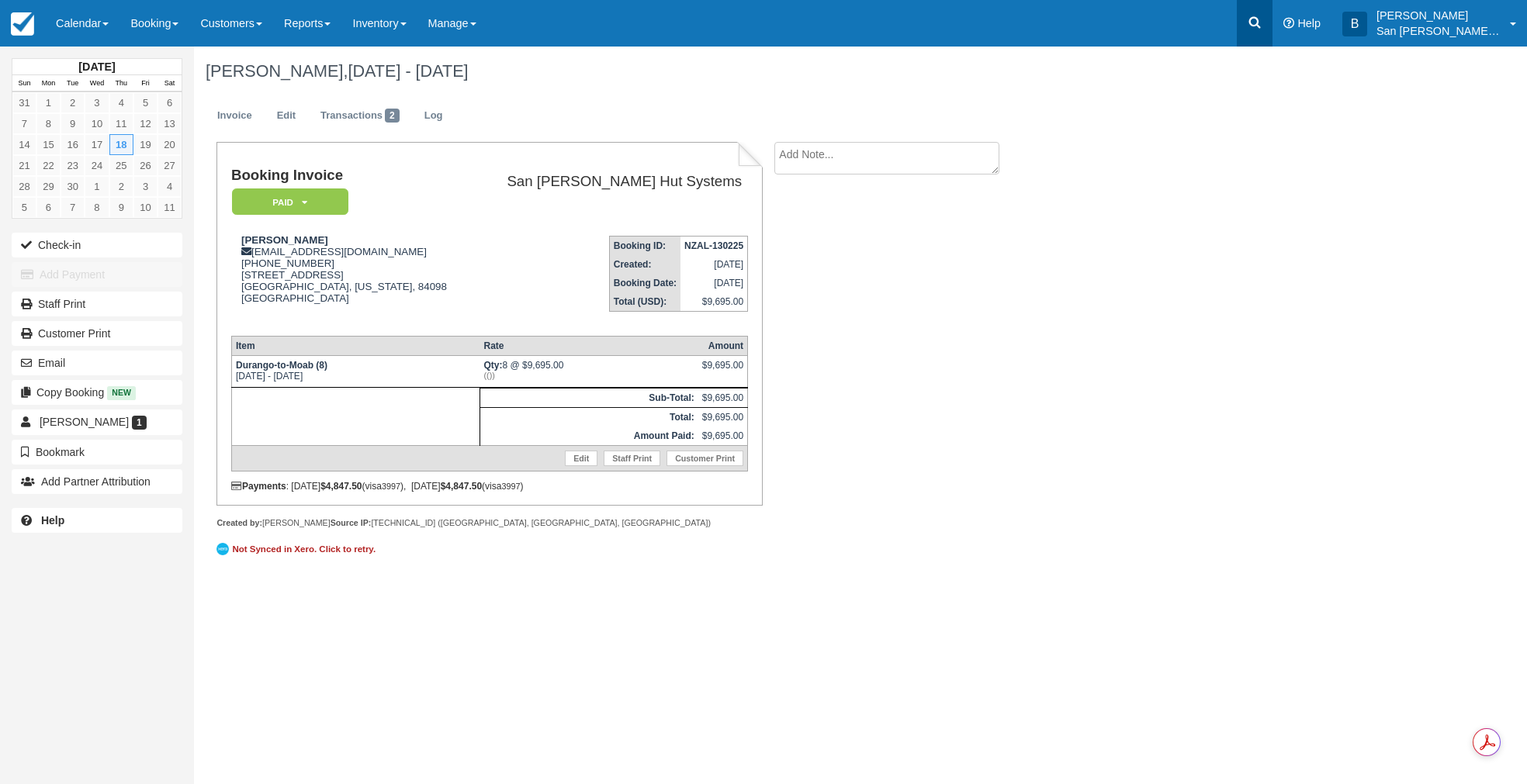
click at [1248, 26] on link at bounding box center [1254, 23] width 35 height 47
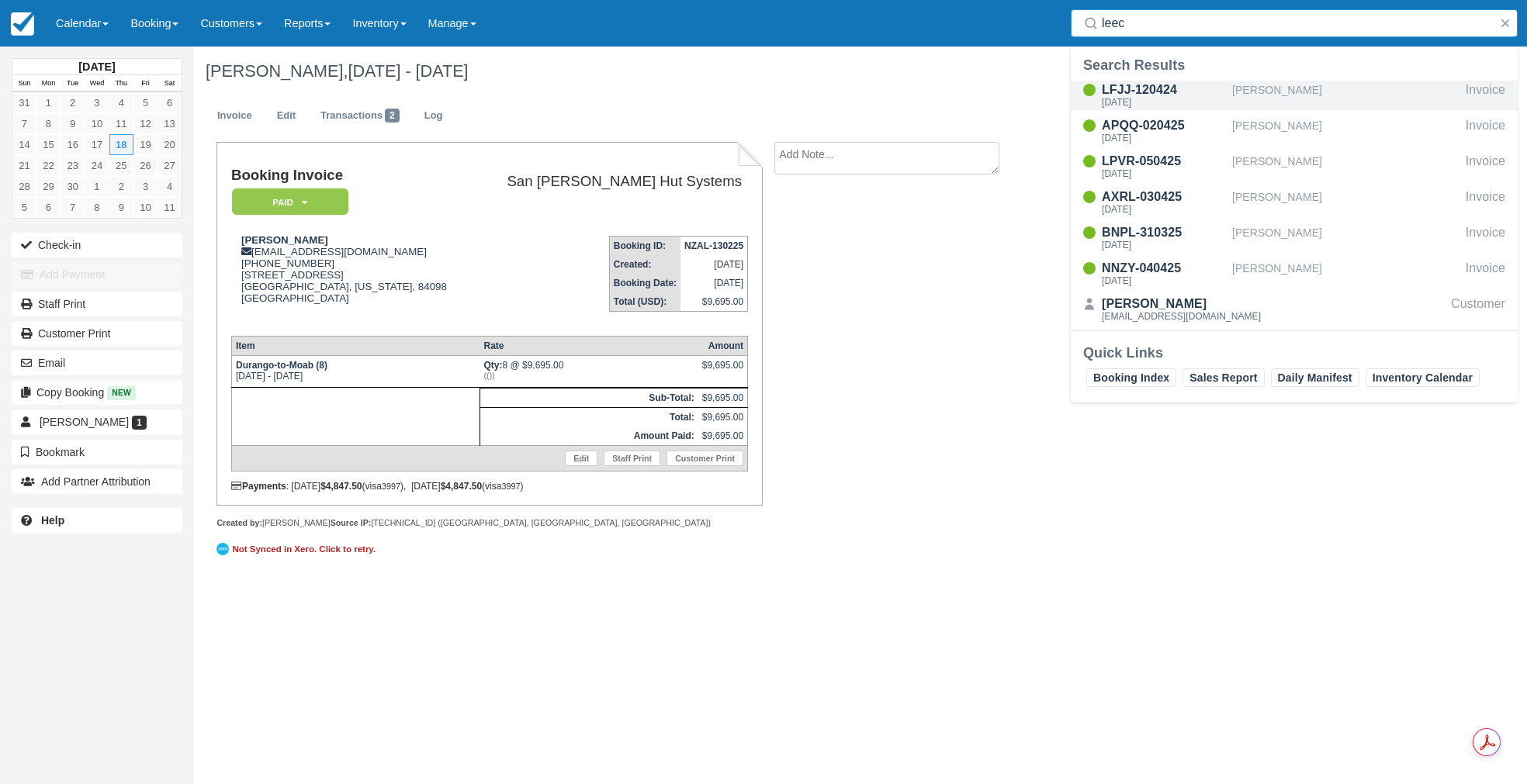
type input "leec"
click at [1146, 95] on div "LFJJ-120424" at bounding box center [1163, 90] width 124 height 18
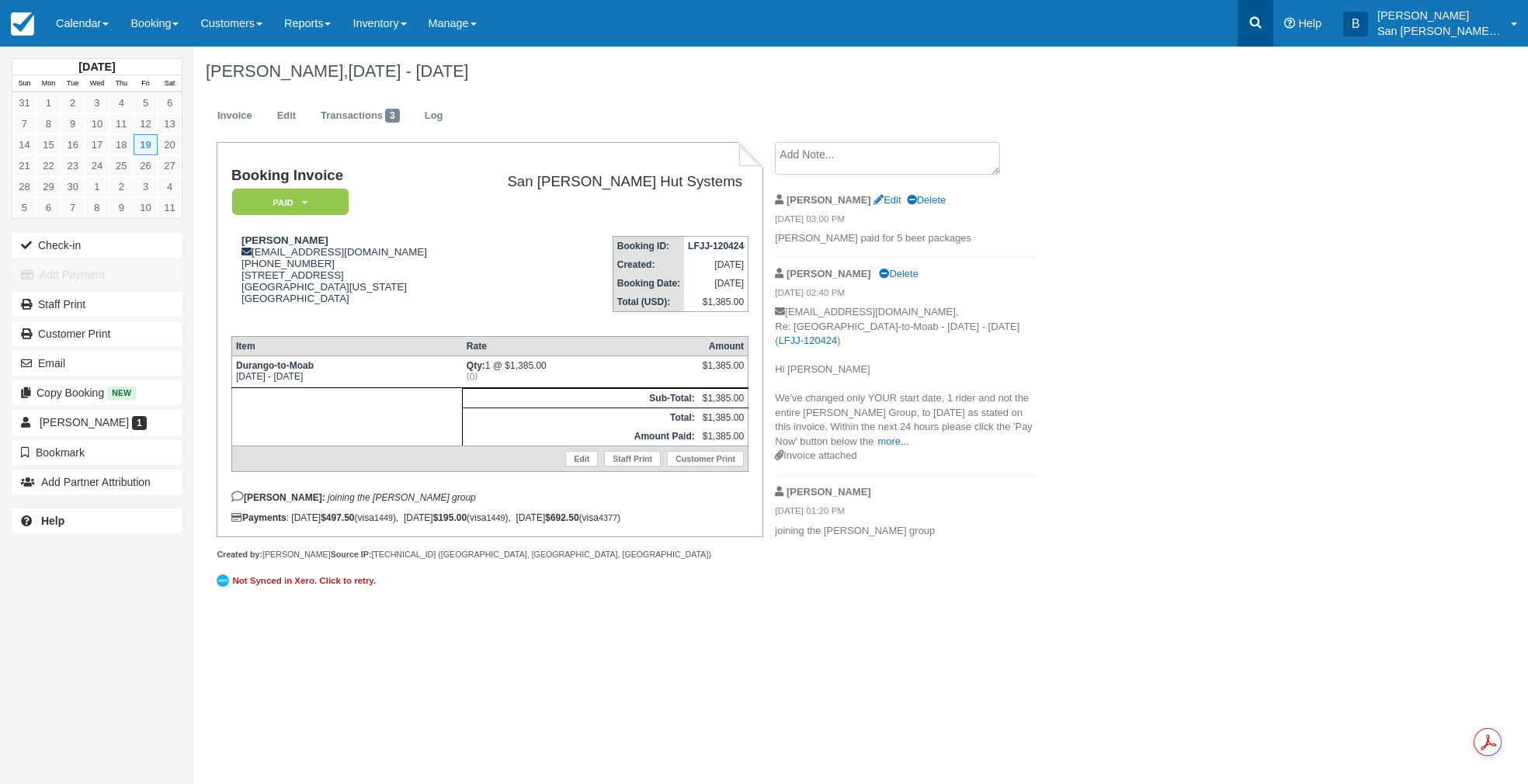
click at [1273, 30] on link at bounding box center [1255, 23] width 35 height 47
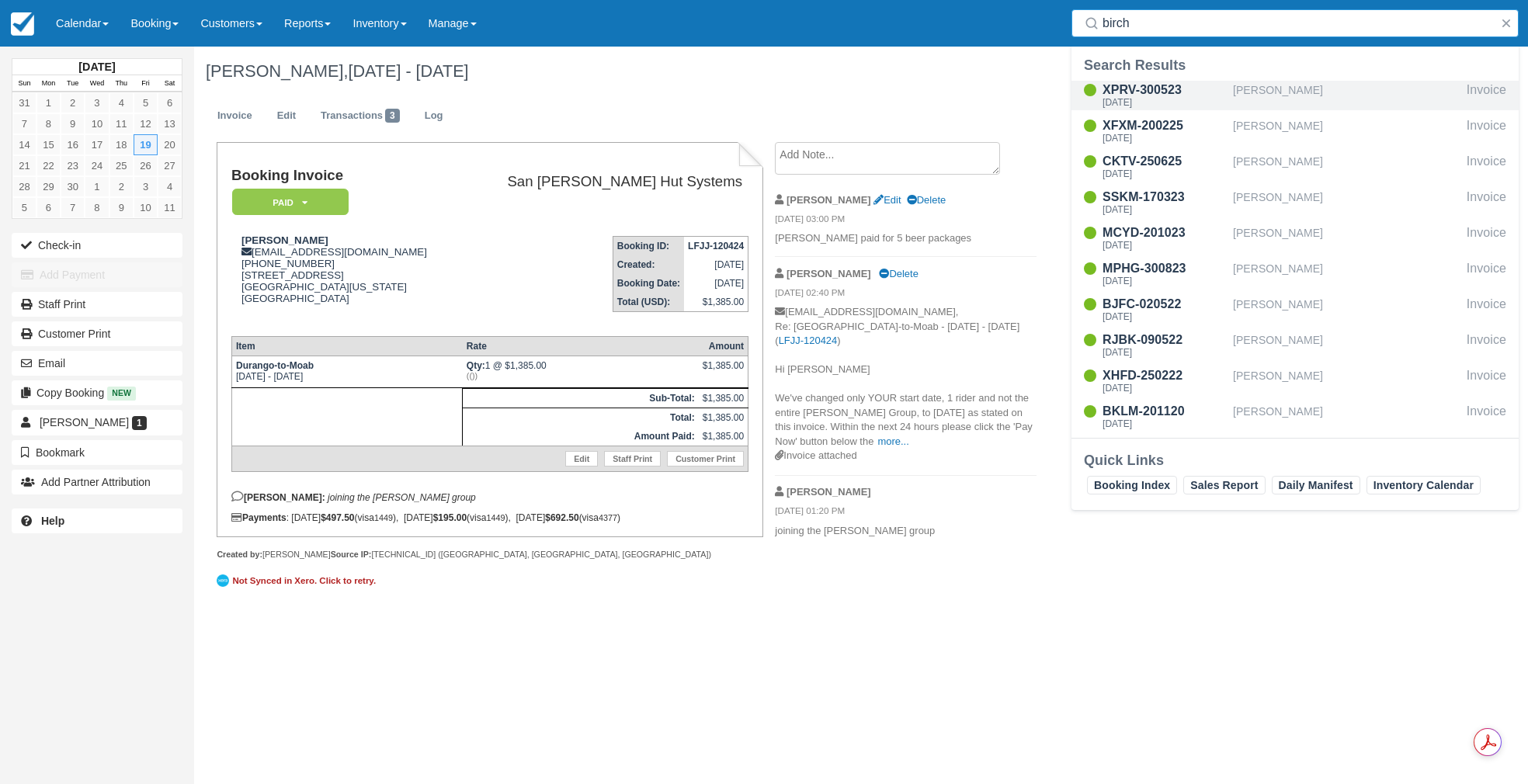
type input "birch"
click at [1151, 103] on div "[DATE]" at bounding box center [1164, 103] width 125 height 10
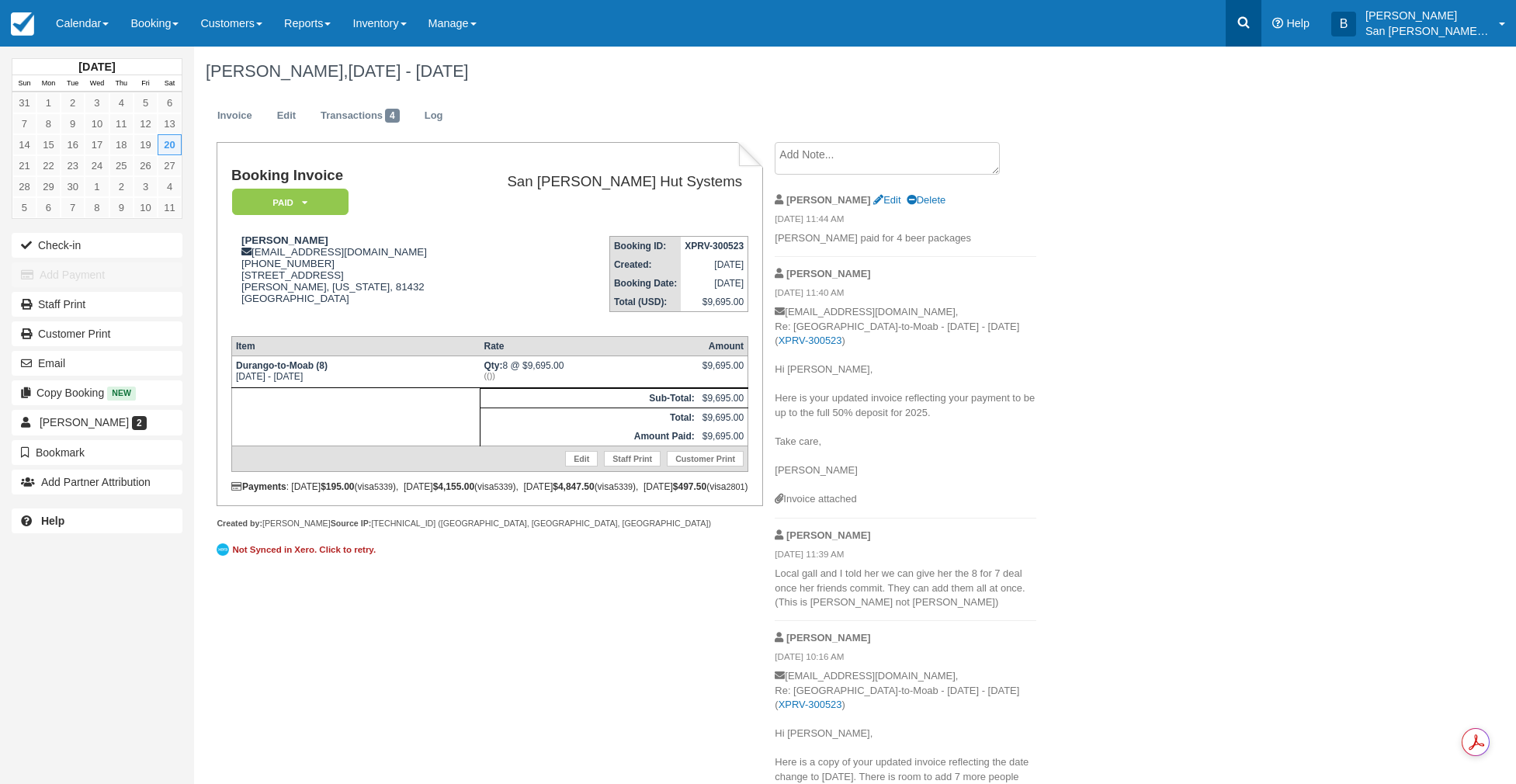
click at [1248, 22] on icon at bounding box center [1243, 22] width 15 height 15
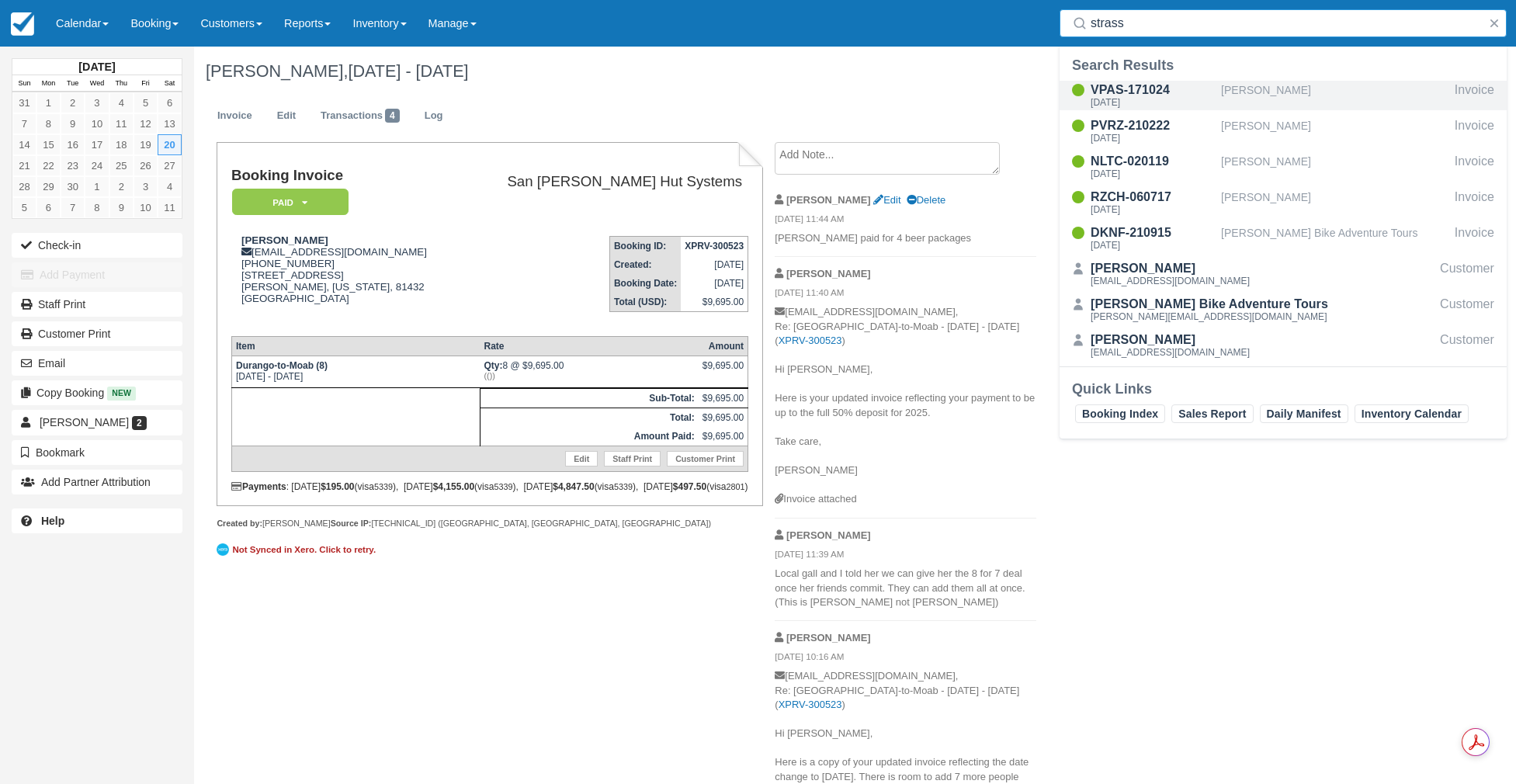
type input "strass"
click at [1122, 91] on div "VPAS-171024" at bounding box center [1153, 90] width 125 height 18
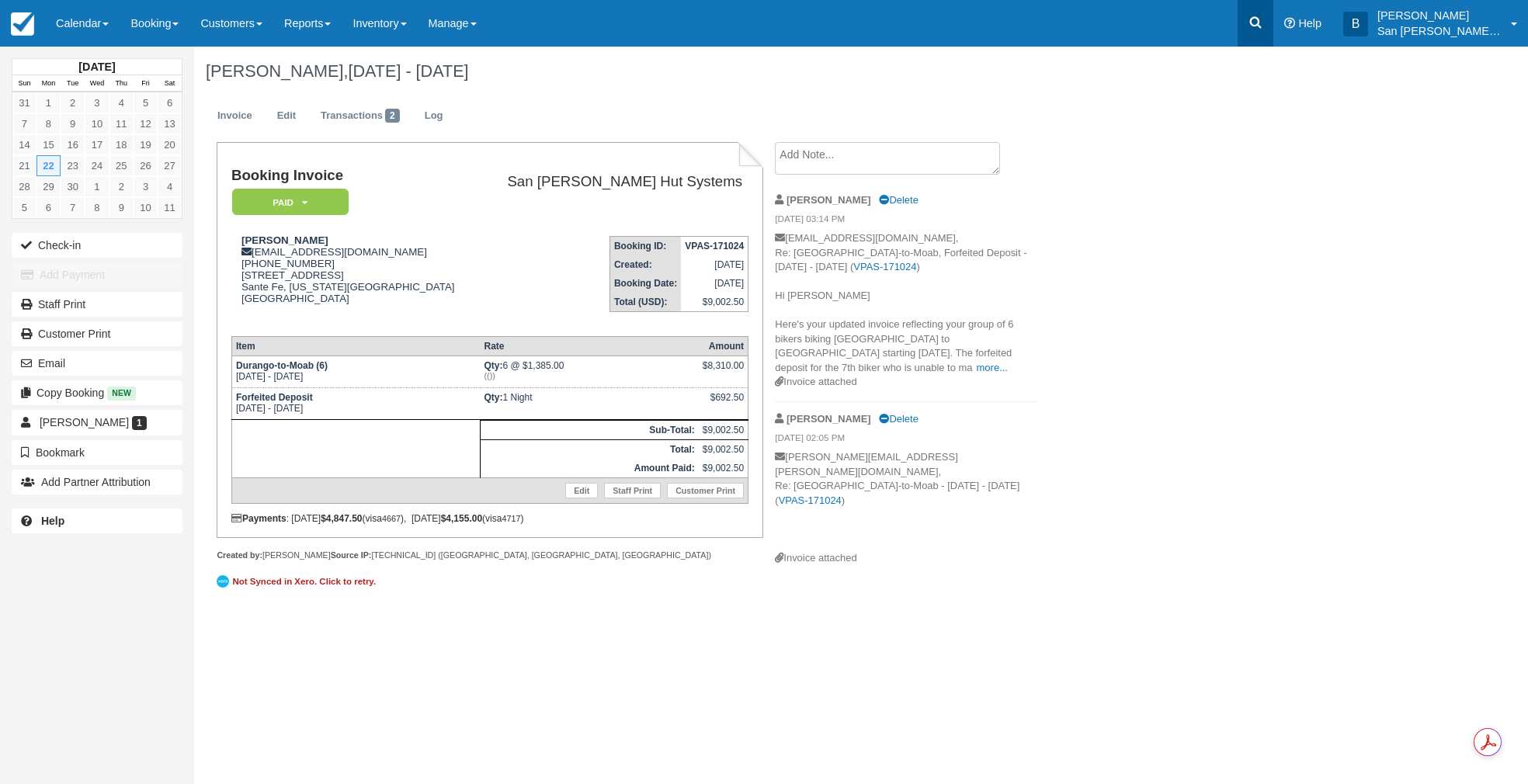
click at [1263, 22] on icon at bounding box center [1255, 22] width 15 height 15
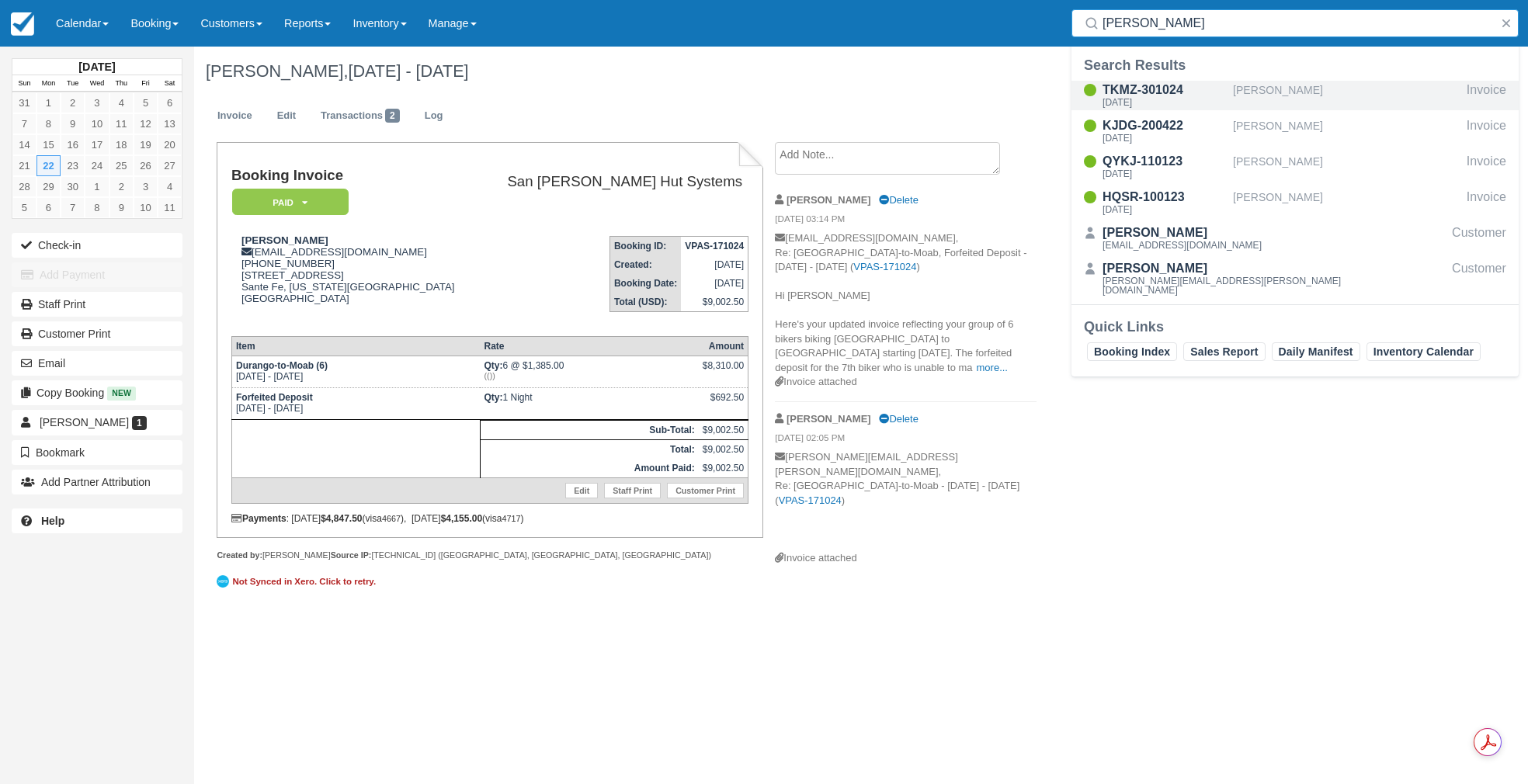
type input "belk"
click at [1150, 100] on div "[DATE]" at bounding box center [1164, 103] width 125 height 10
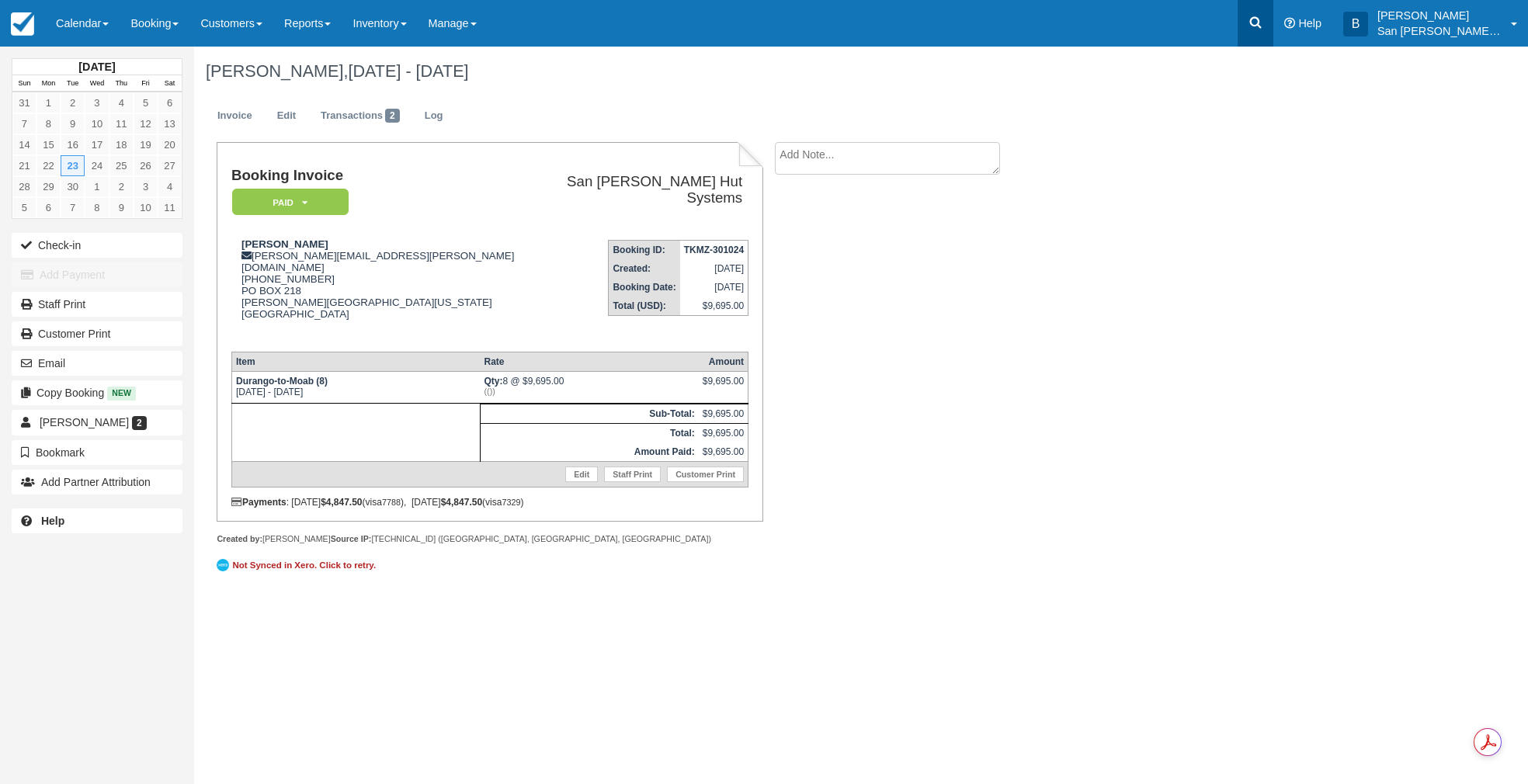
click at [1263, 19] on icon at bounding box center [1255, 22] width 15 height 15
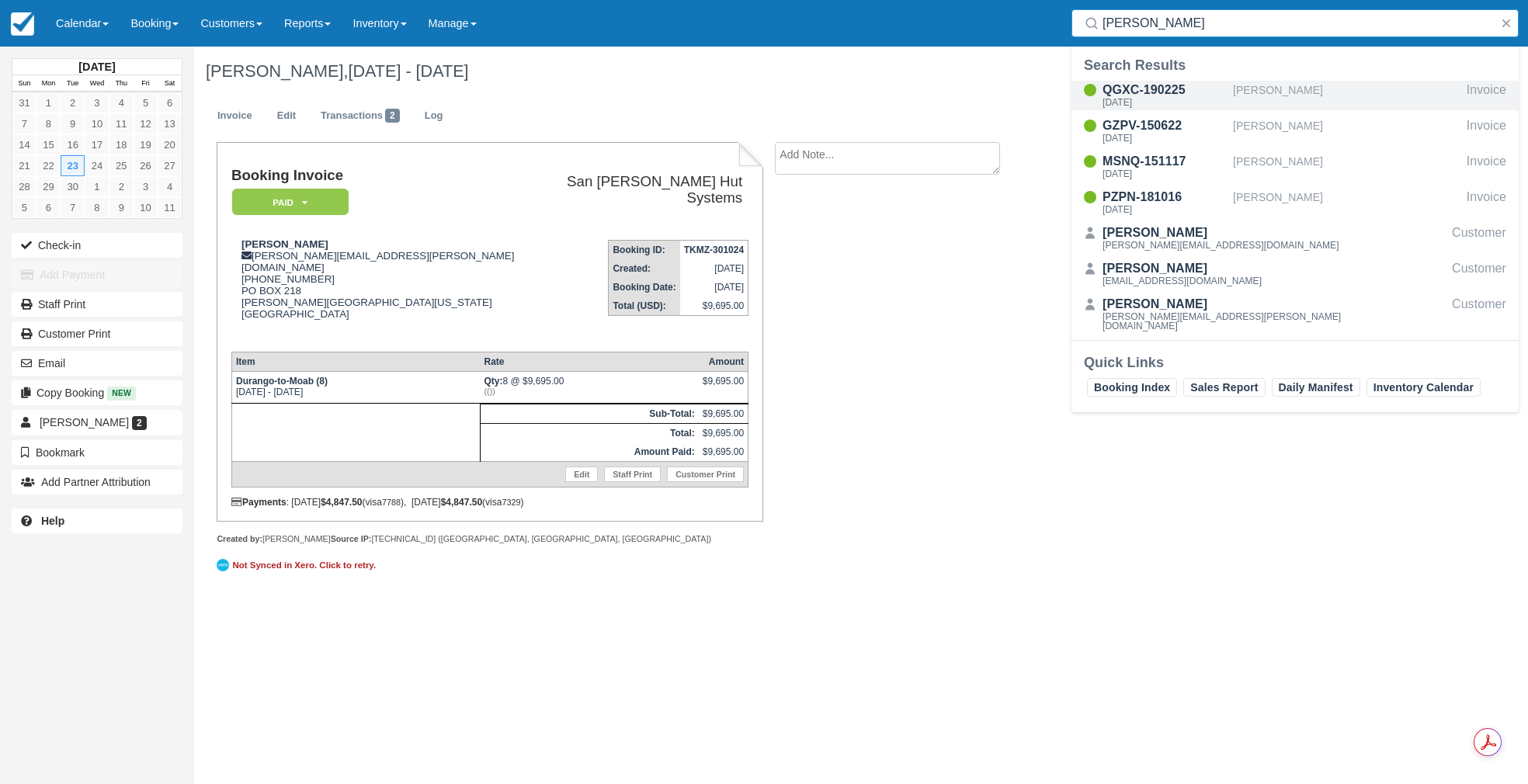
type input "dyer"
click at [1142, 103] on div "[DATE]" at bounding box center [1164, 103] width 125 height 10
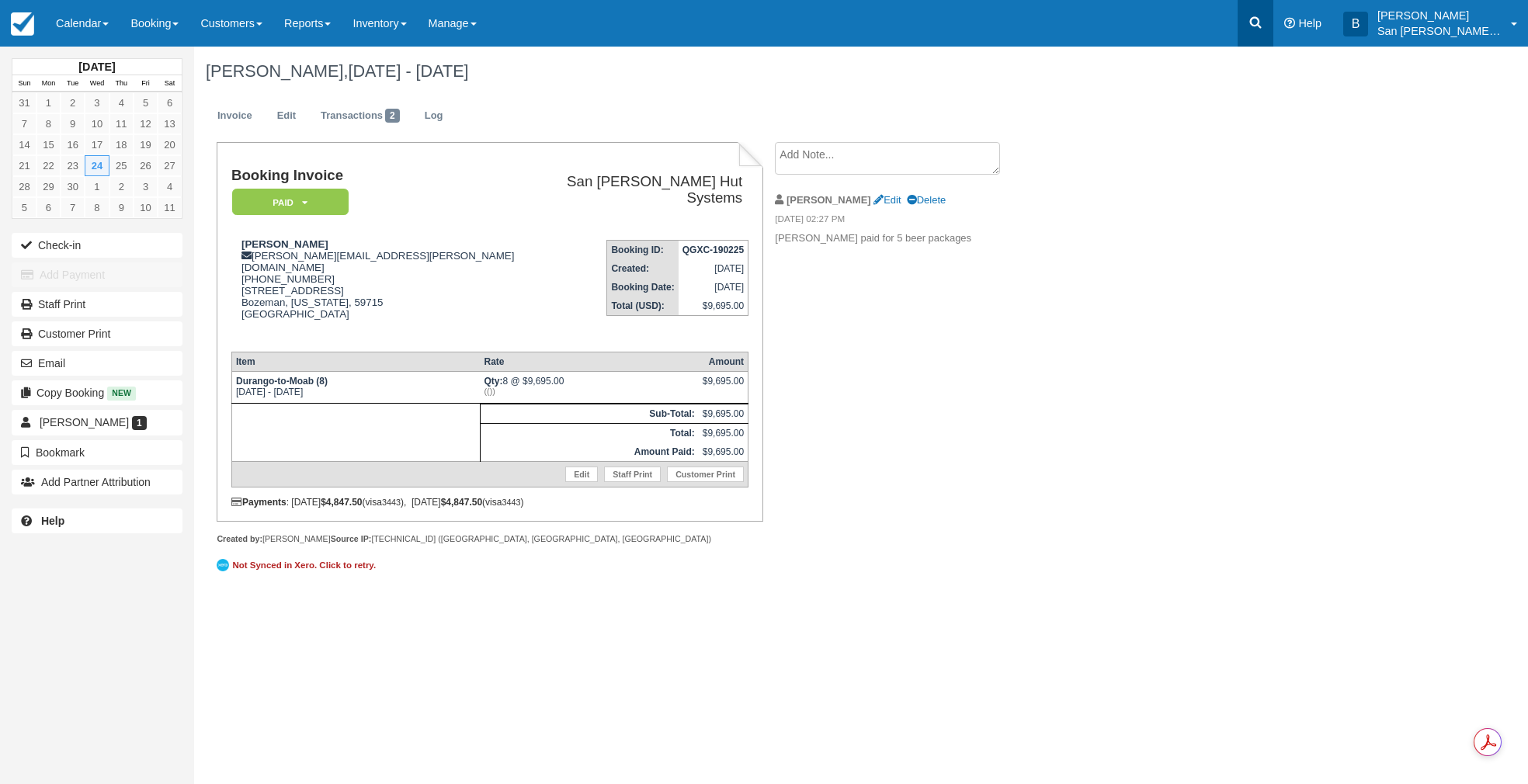
click at [1262, 22] on icon at bounding box center [1255, 22] width 15 height 15
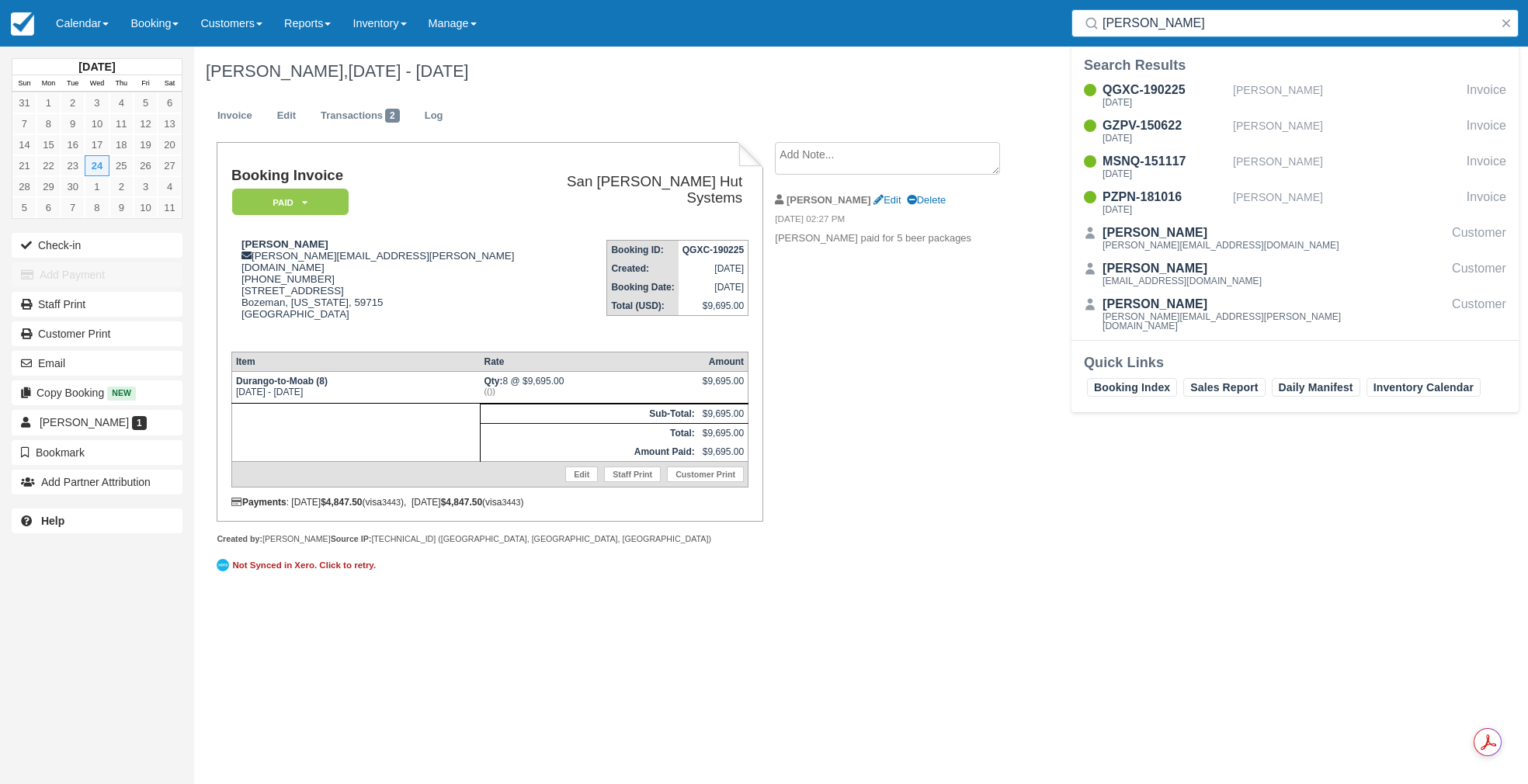
drag, startPoint x: 1176, startPoint y: 34, endPoint x: 1048, endPoint y: 14, distance: 129.6
click at [1048, 14] on div "Menu Calendar Customer Inventory Month Week Day Booking Daily Manifest Daily Li…" at bounding box center [764, 23] width 1528 height 47
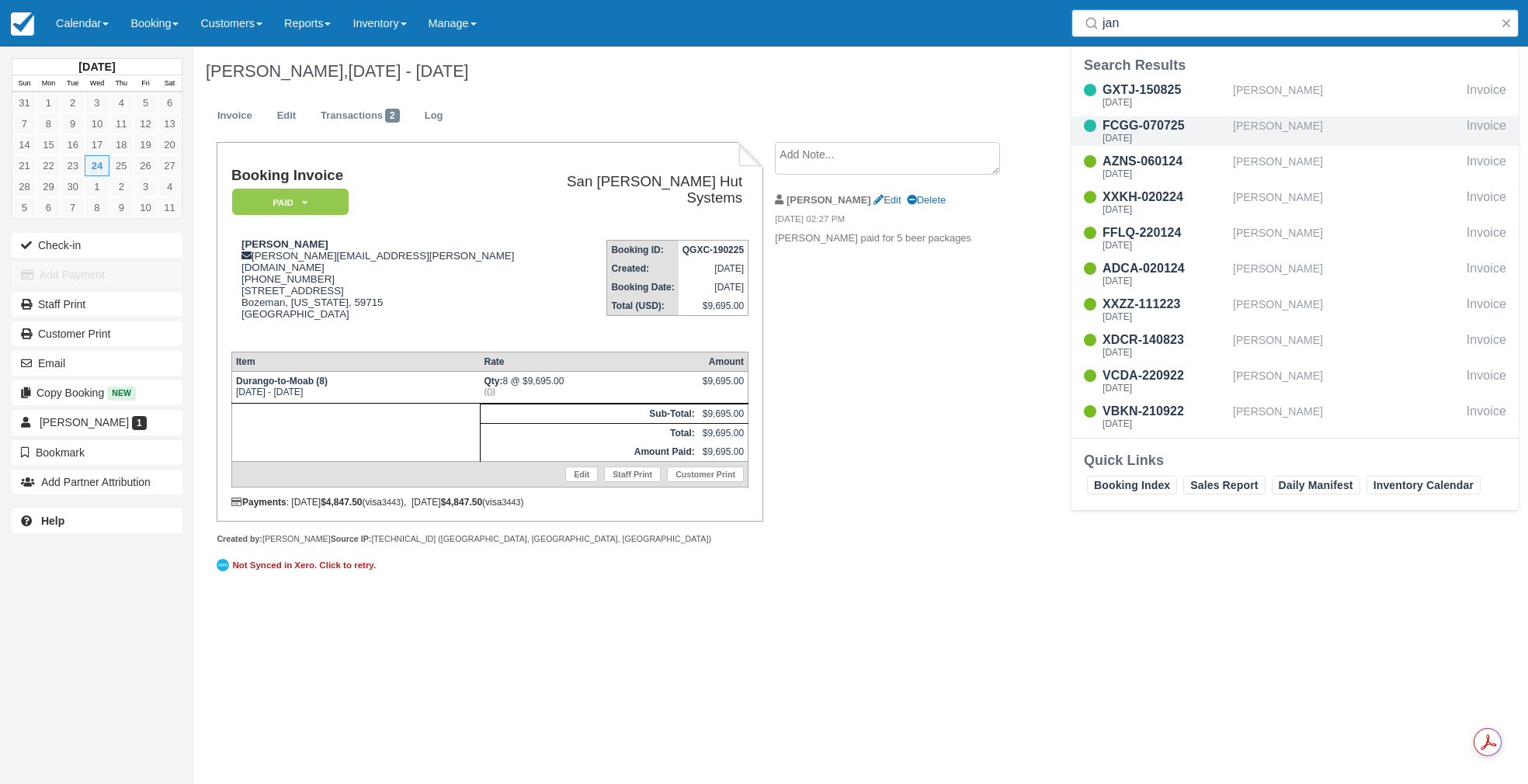
type input "jan"
click at [1150, 137] on div "[DATE]" at bounding box center [1164, 138] width 125 height 10
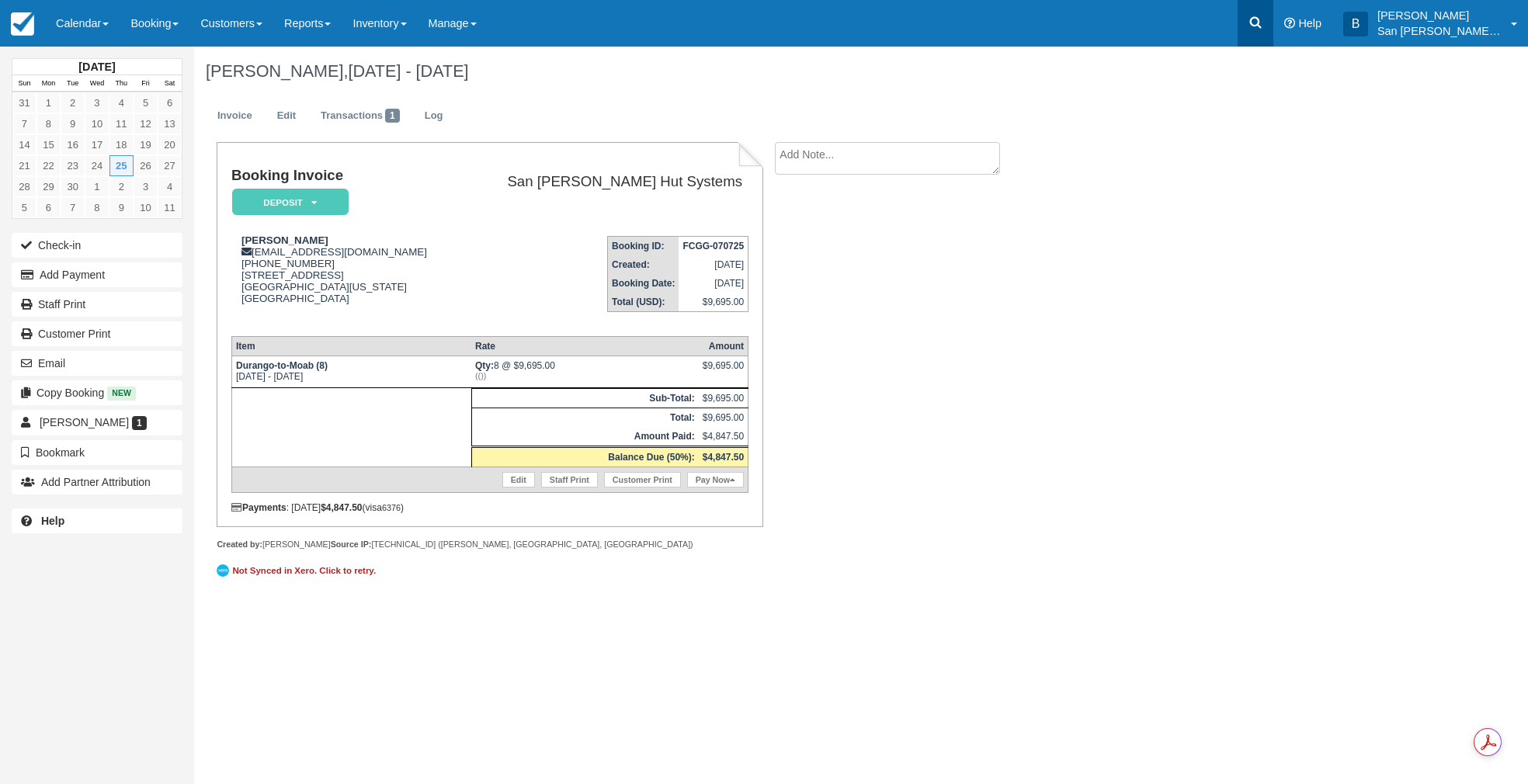
click at [1262, 15] on icon at bounding box center [1255, 22] width 15 height 15
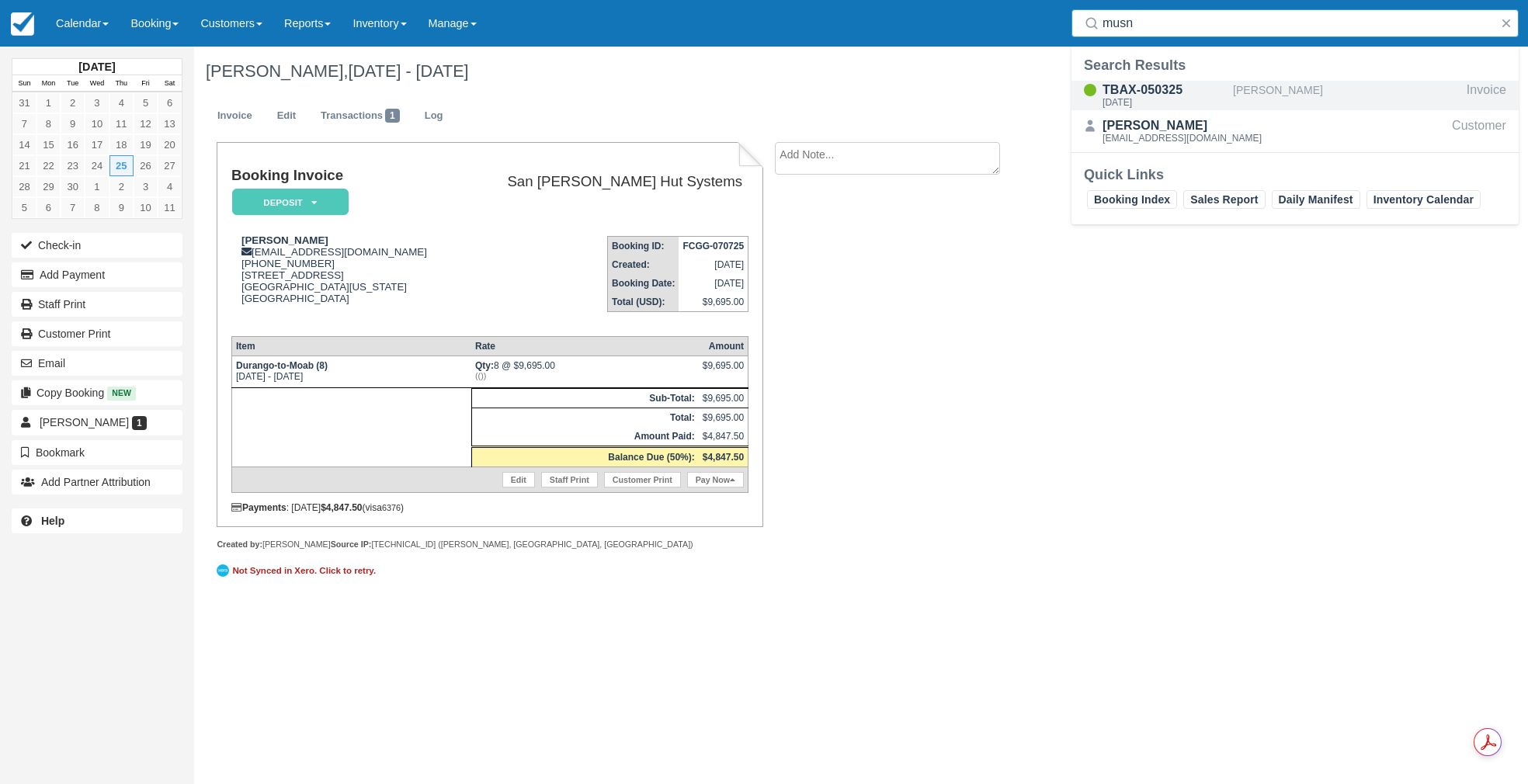
type input "musn"
click at [1155, 98] on div "[DATE]" at bounding box center [1164, 103] width 125 height 10
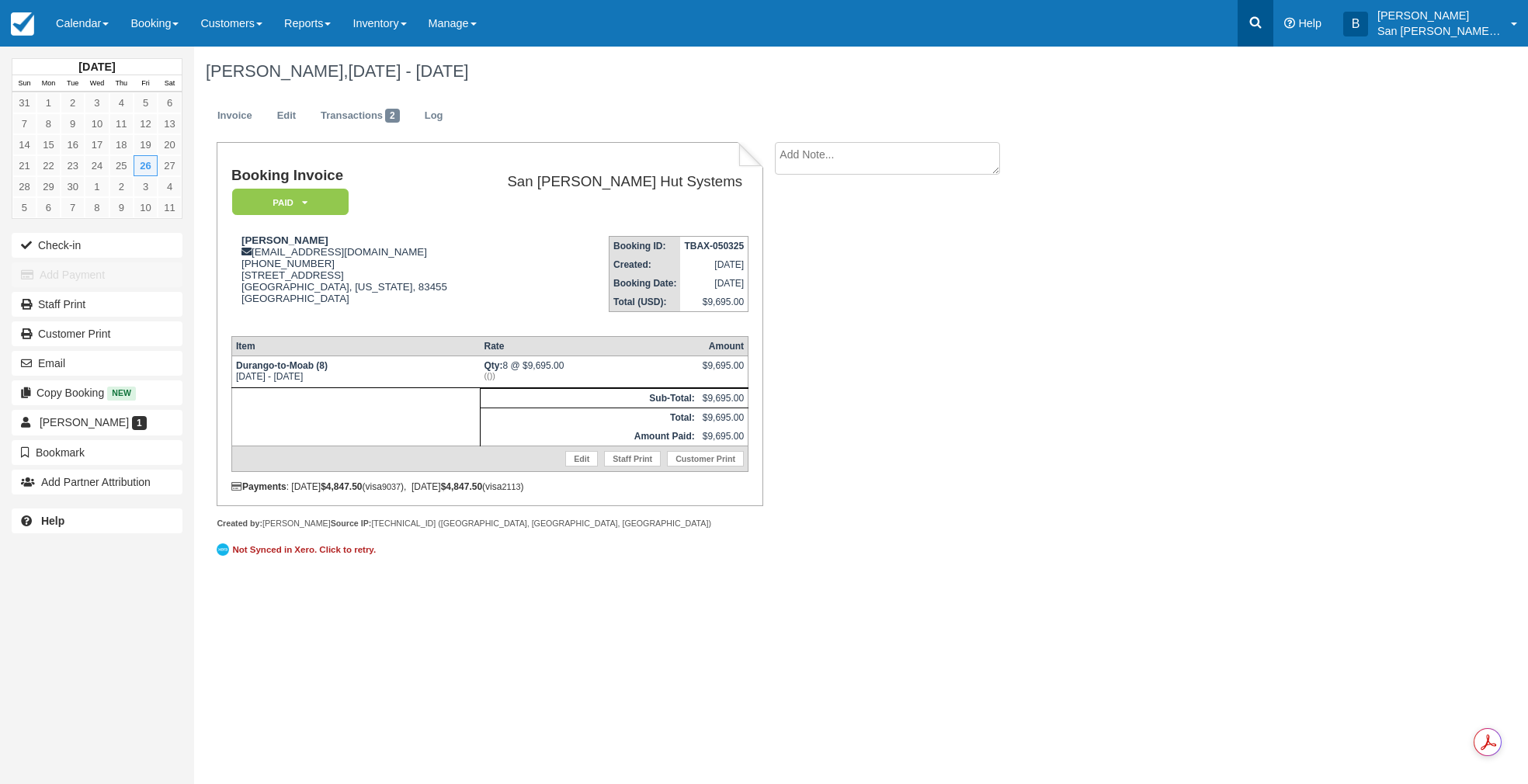
click at [1273, 29] on link at bounding box center [1255, 23] width 35 height 47
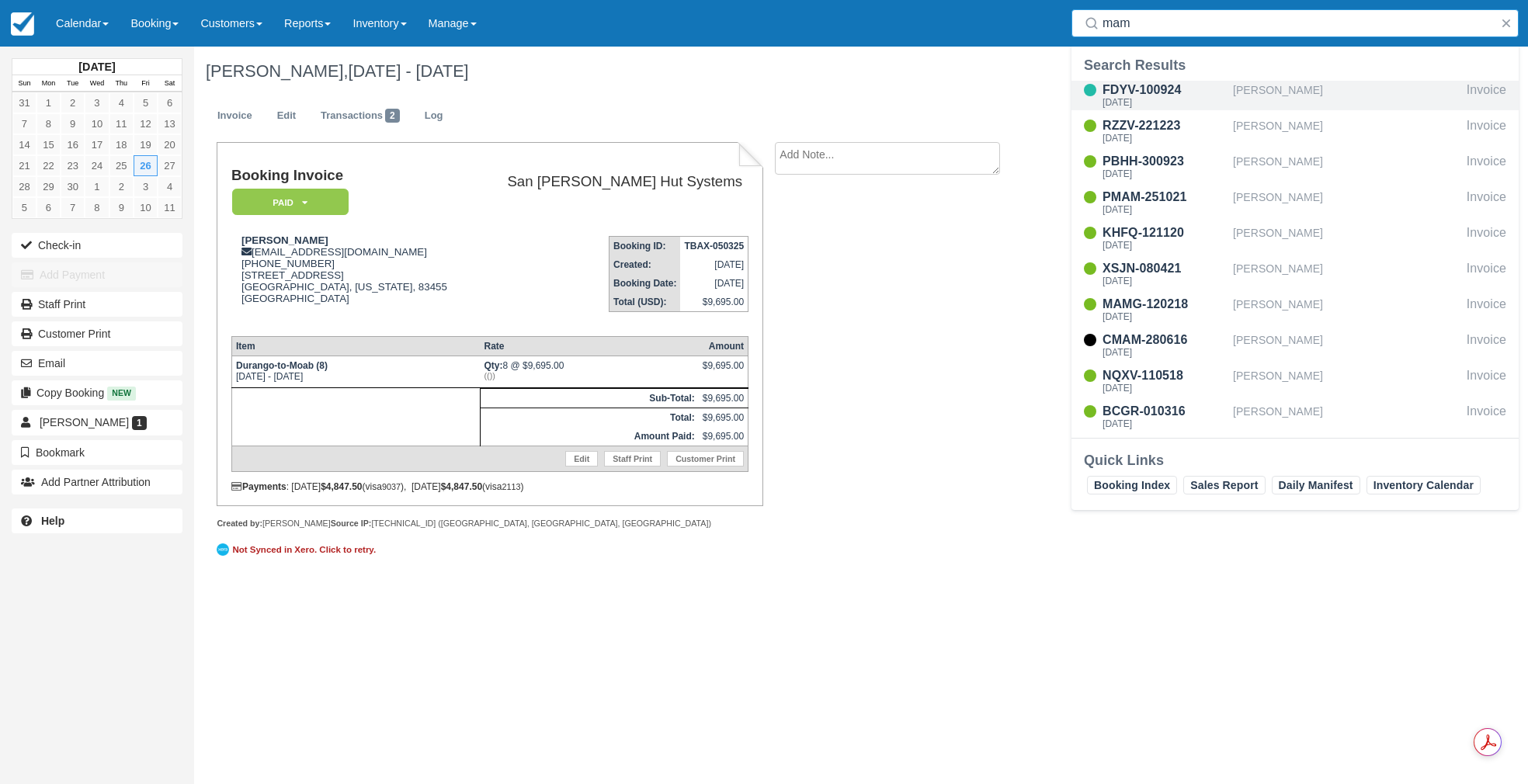
type input "mam"
click at [1120, 98] on div "[DATE]" at bounding box center [1164, 103] width 125 height 10
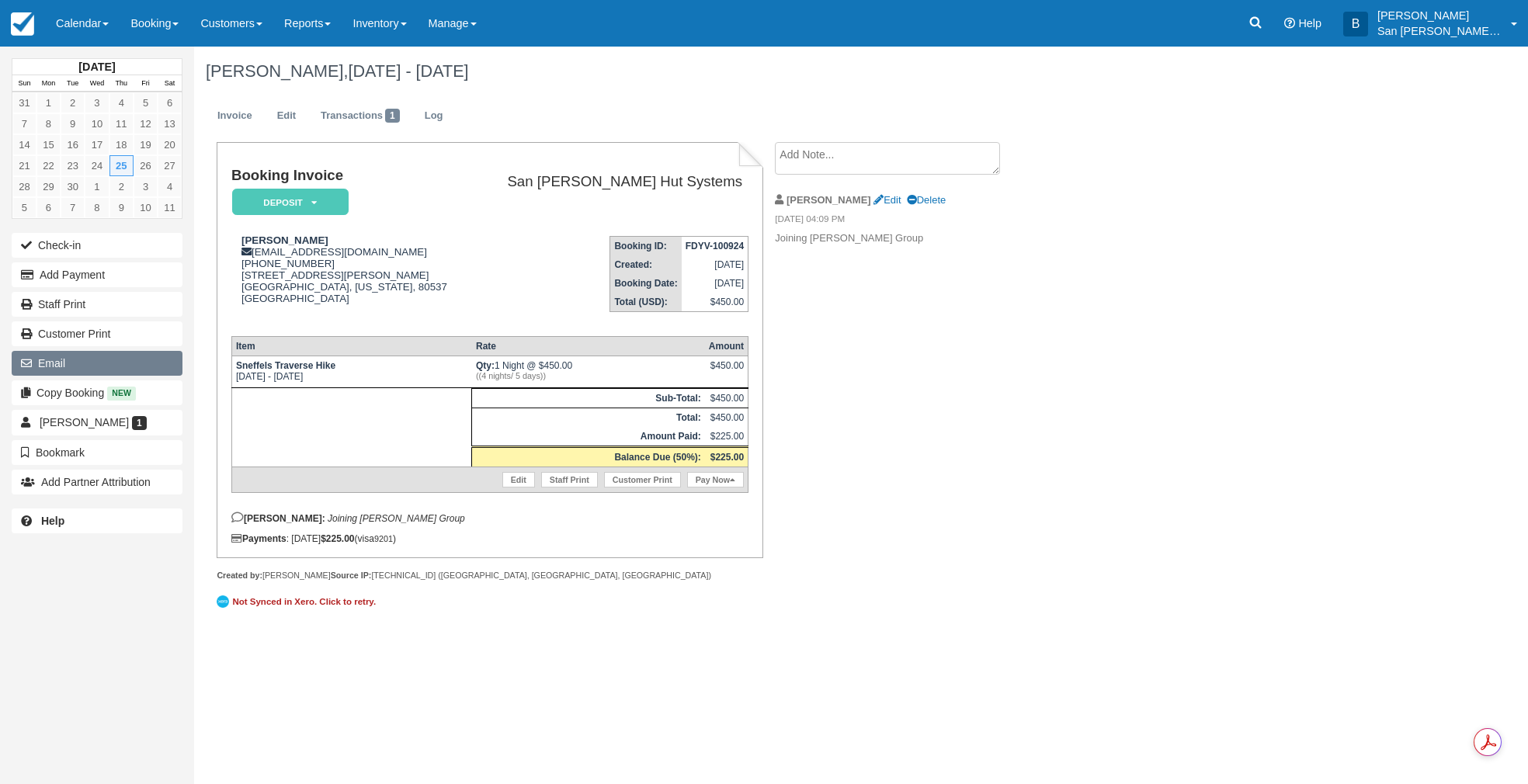
click at [45, 363] on button "Email" at bounding box center [96, 363] width 171 height 25
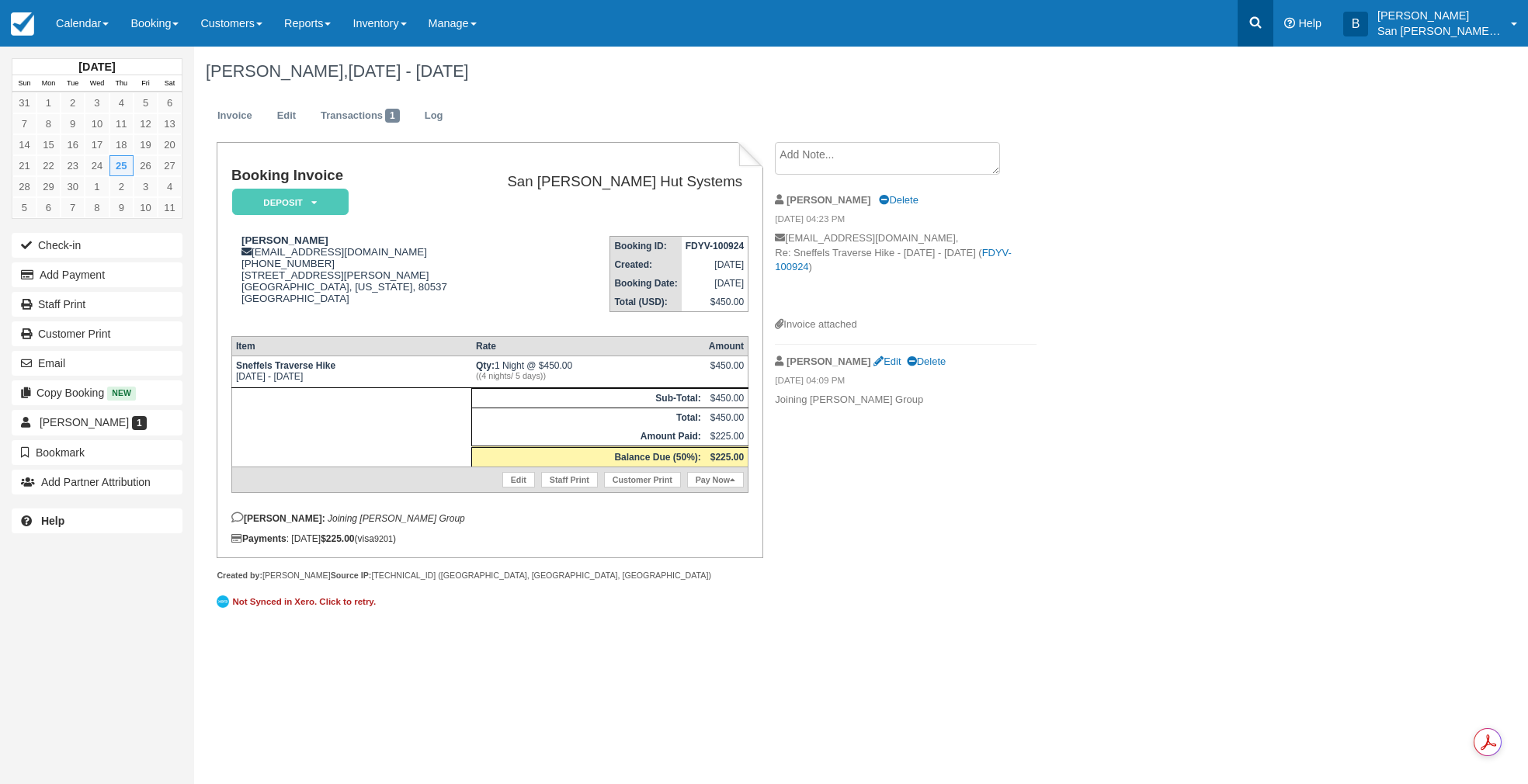
click at [1263, 15] on icon at bounding box center [1255, 22] width 15 height 15
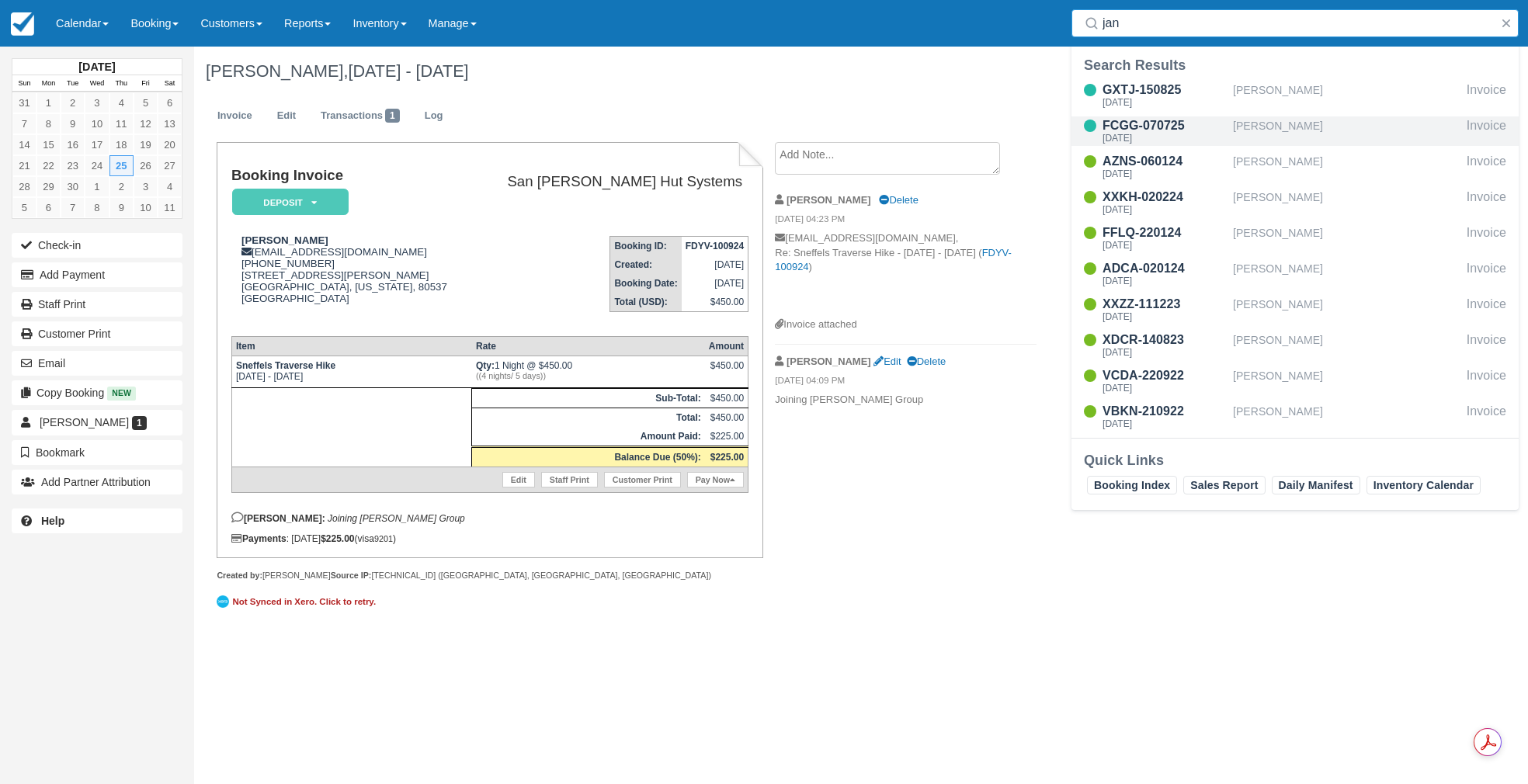
type input "jan"
click at [1146, 128] on div "FCGG-070725" at bounding box center [1164, 125] width 125 height 18
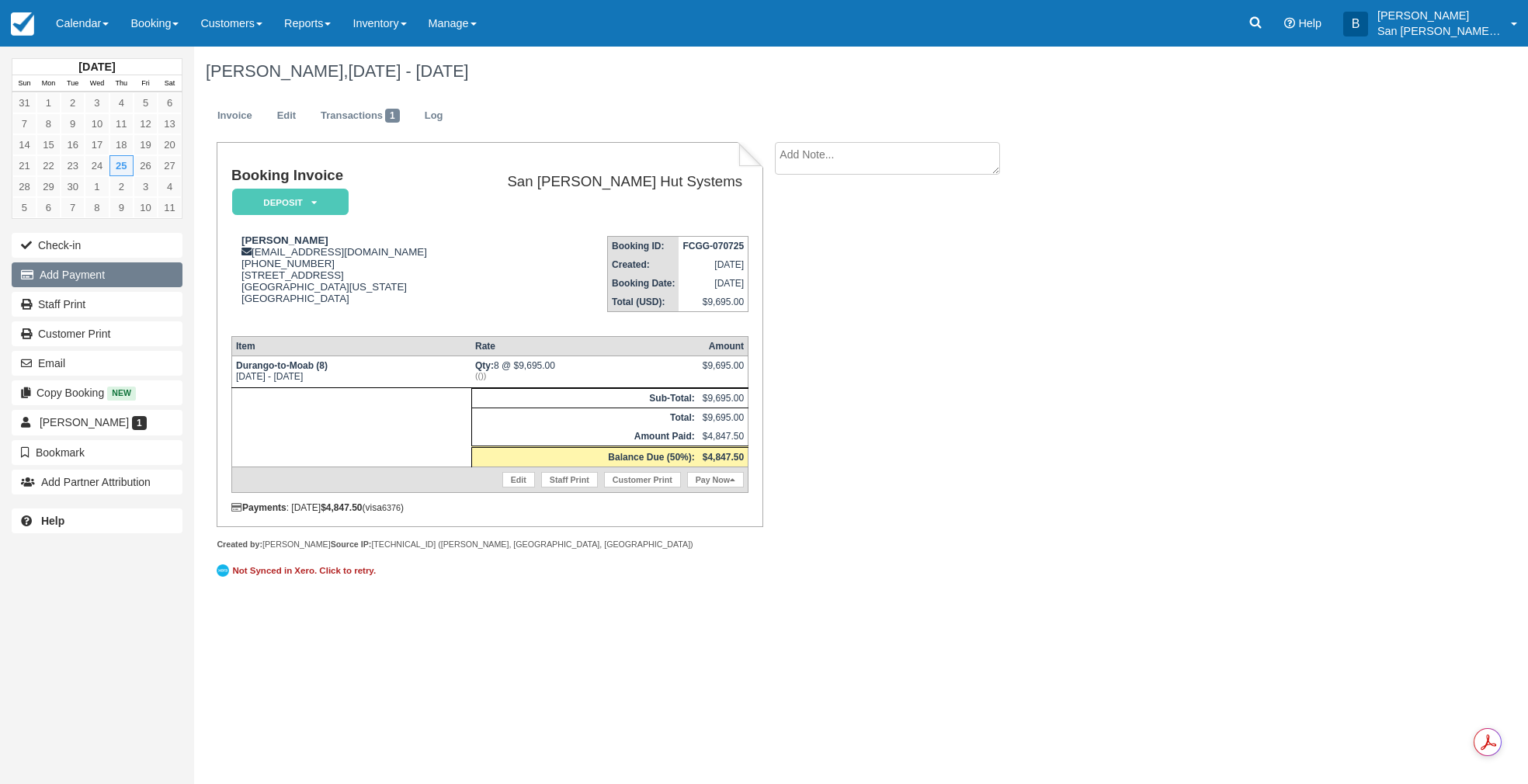
click at [59, 274] on button "Add Payment" at bounding box center [96, 275] width 171 height 25
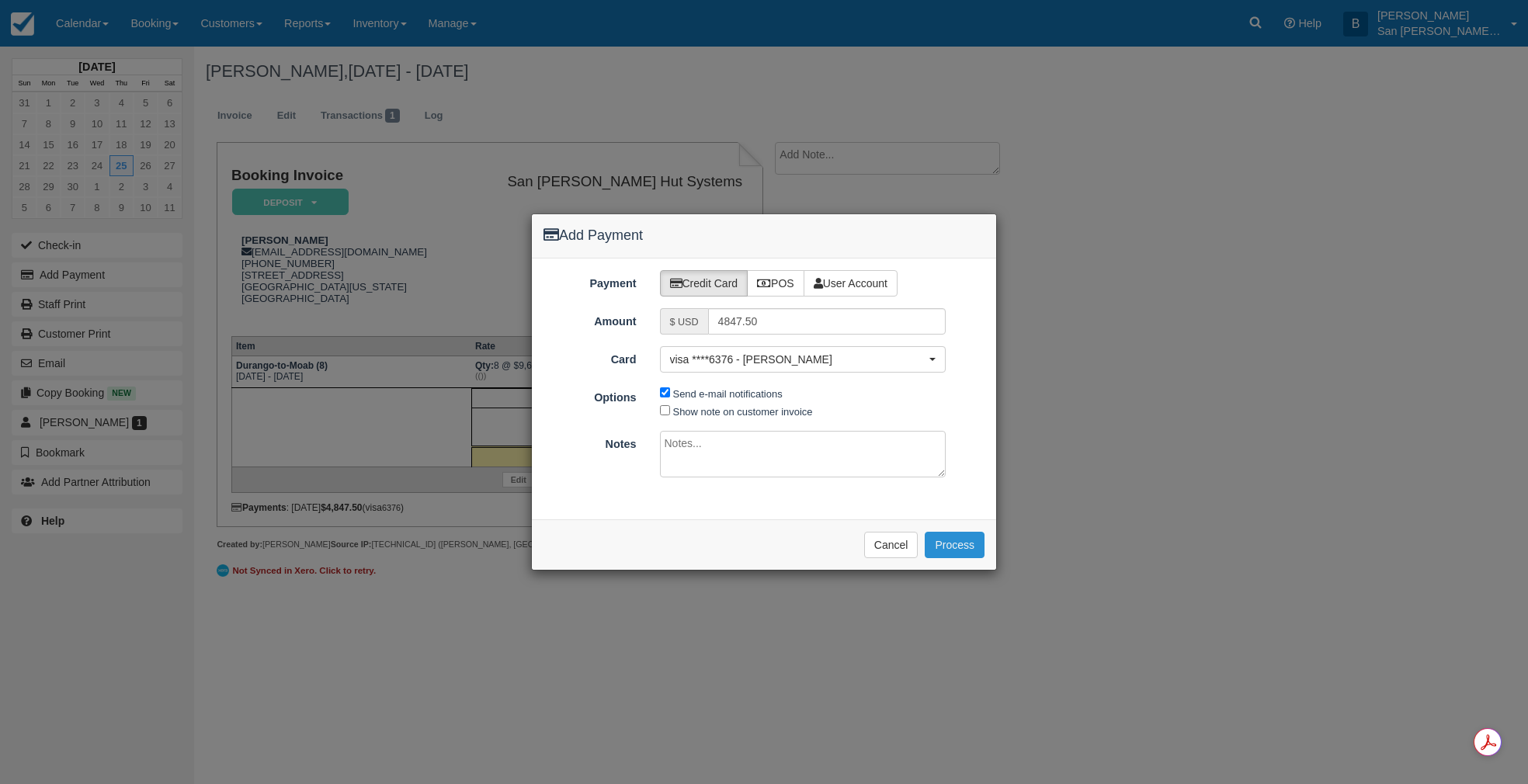
click at [971, 540] on button "Process" at bounding box center [954, 545] width 59 height 27
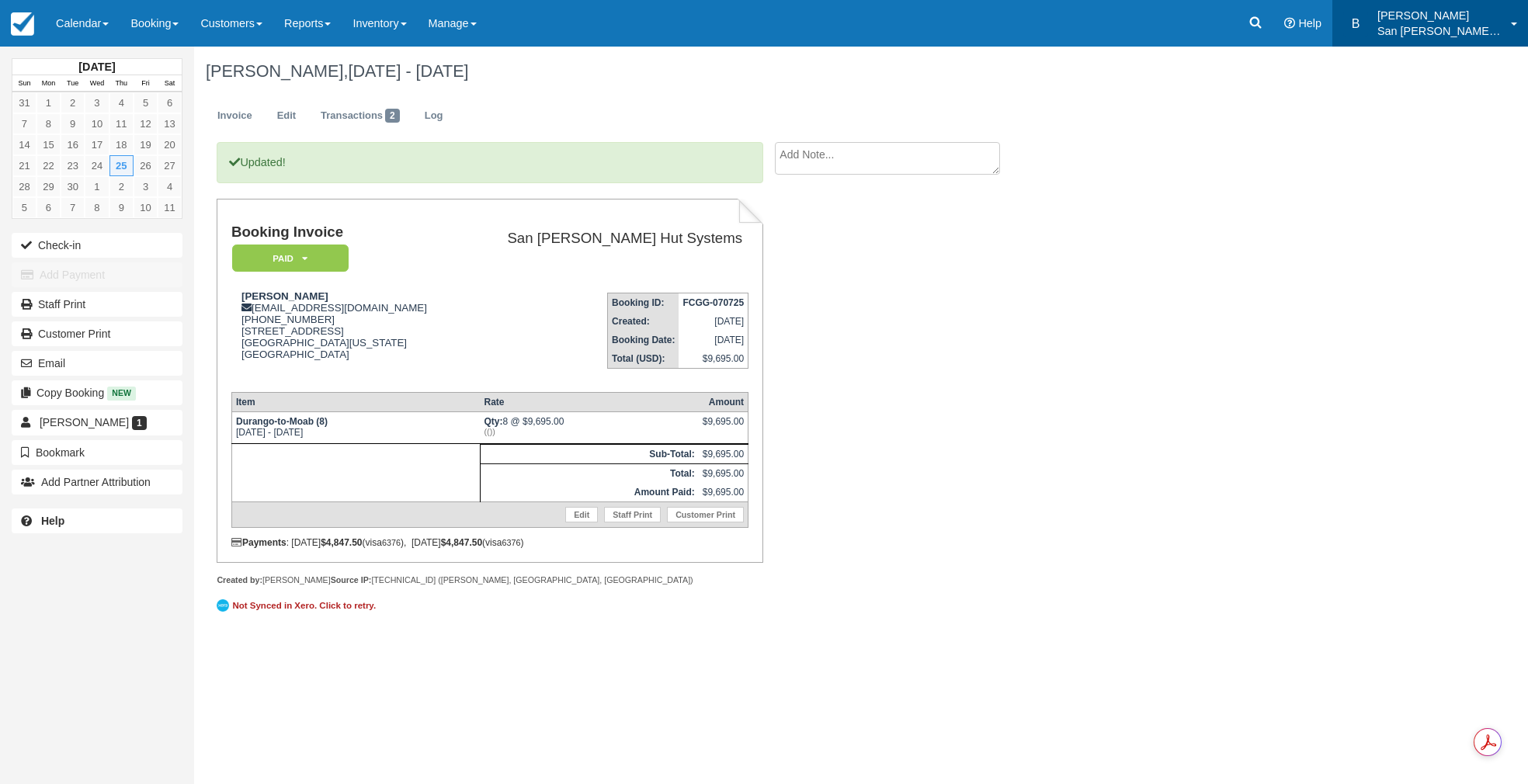
click at [1402, 27] on p "San [PERSON_NAME] Hut Systems" at bounding box center [1439, 31] width 125 height 15
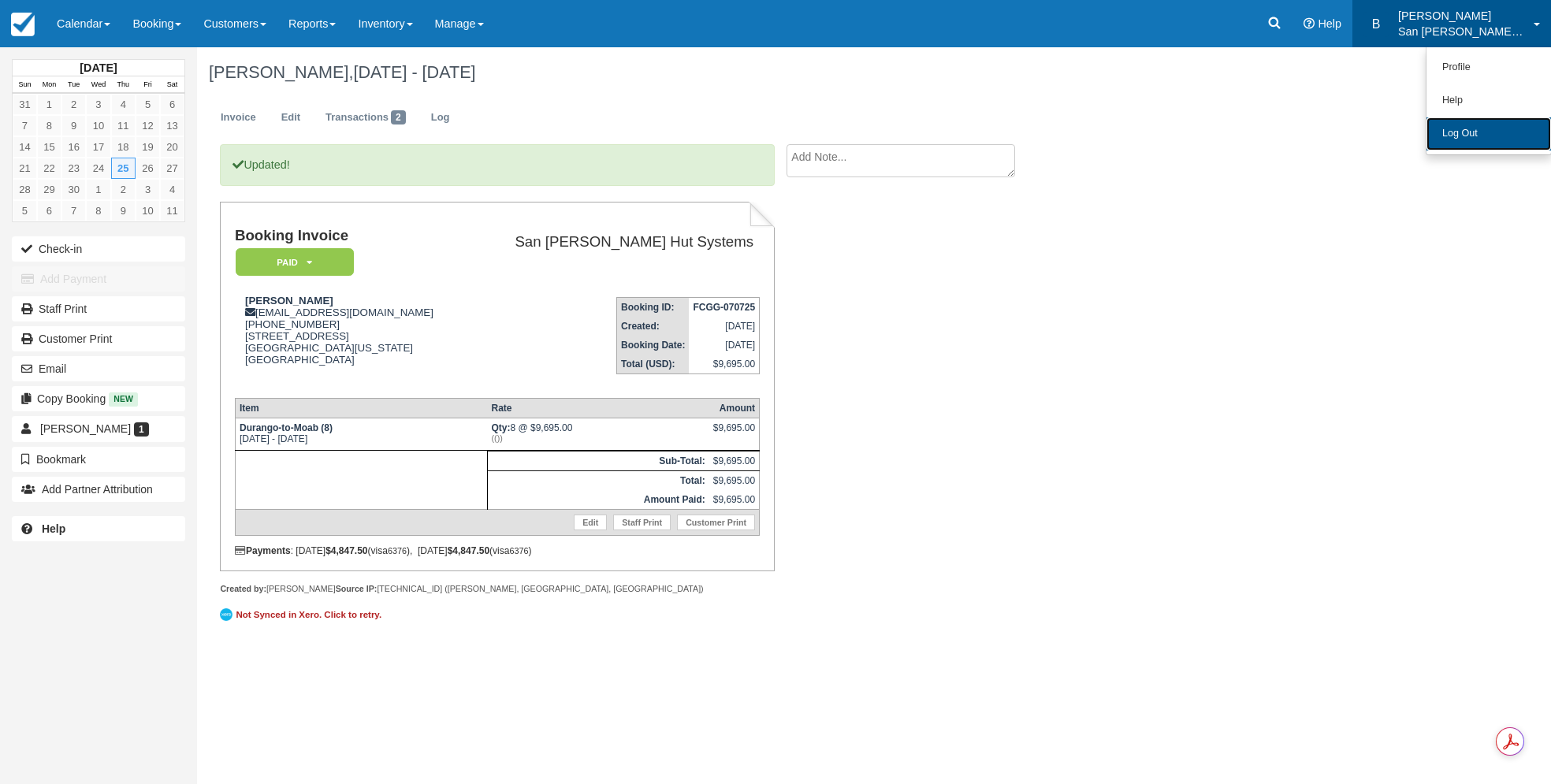
click at [1441, 127] on link "Log Out" at bounding box center [1488, 134] width 125 height 33
